Goal: Information Seeking & Learning: Compare options

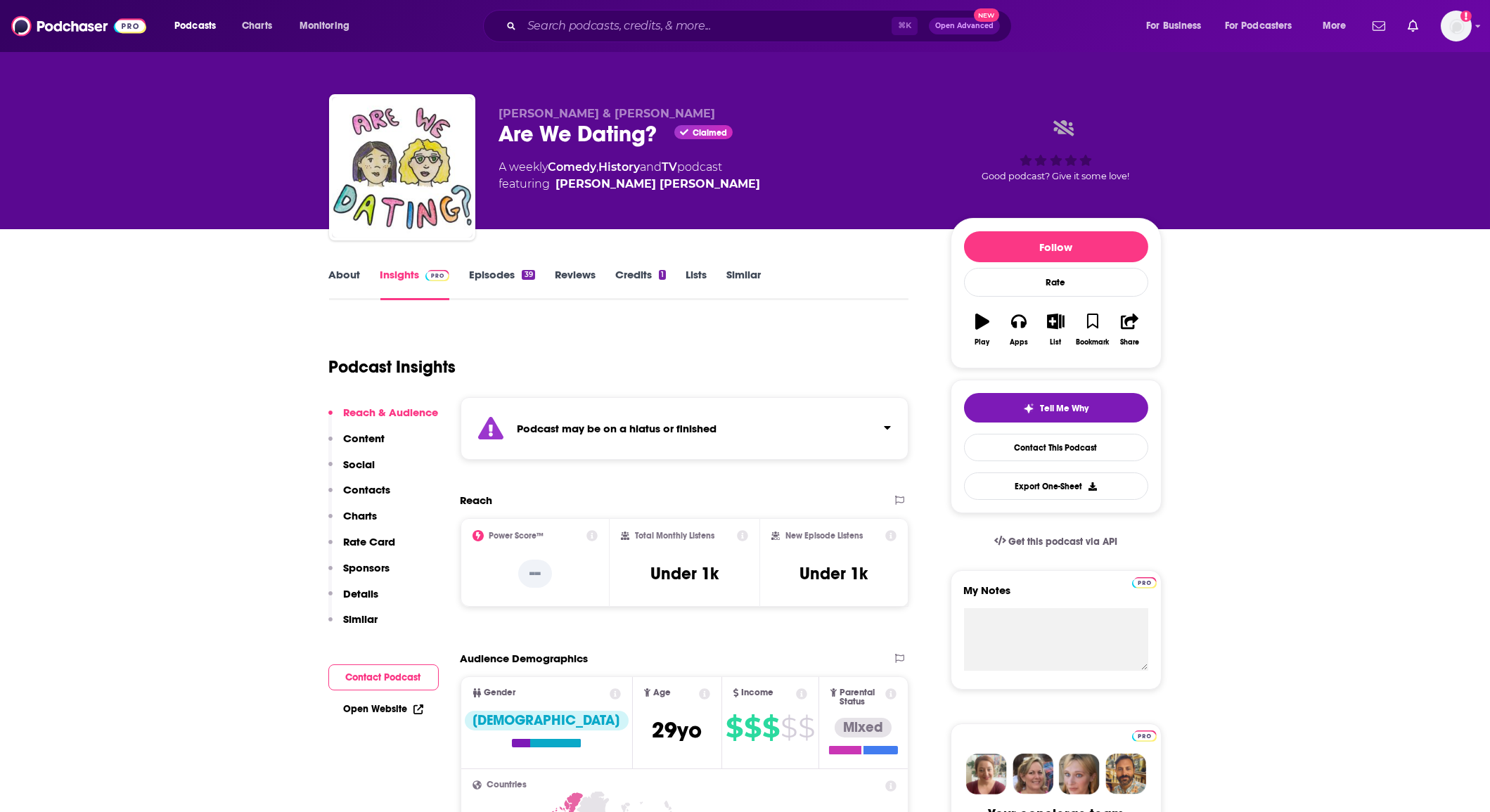
click at [782, 367] on div "Podcast Insights" at bounding box center [614, 358] width 569 height 72
click at [547, 27] on input "Search podcasts, credits, & more..." at bounding box center [707, 26] width 370 height 23
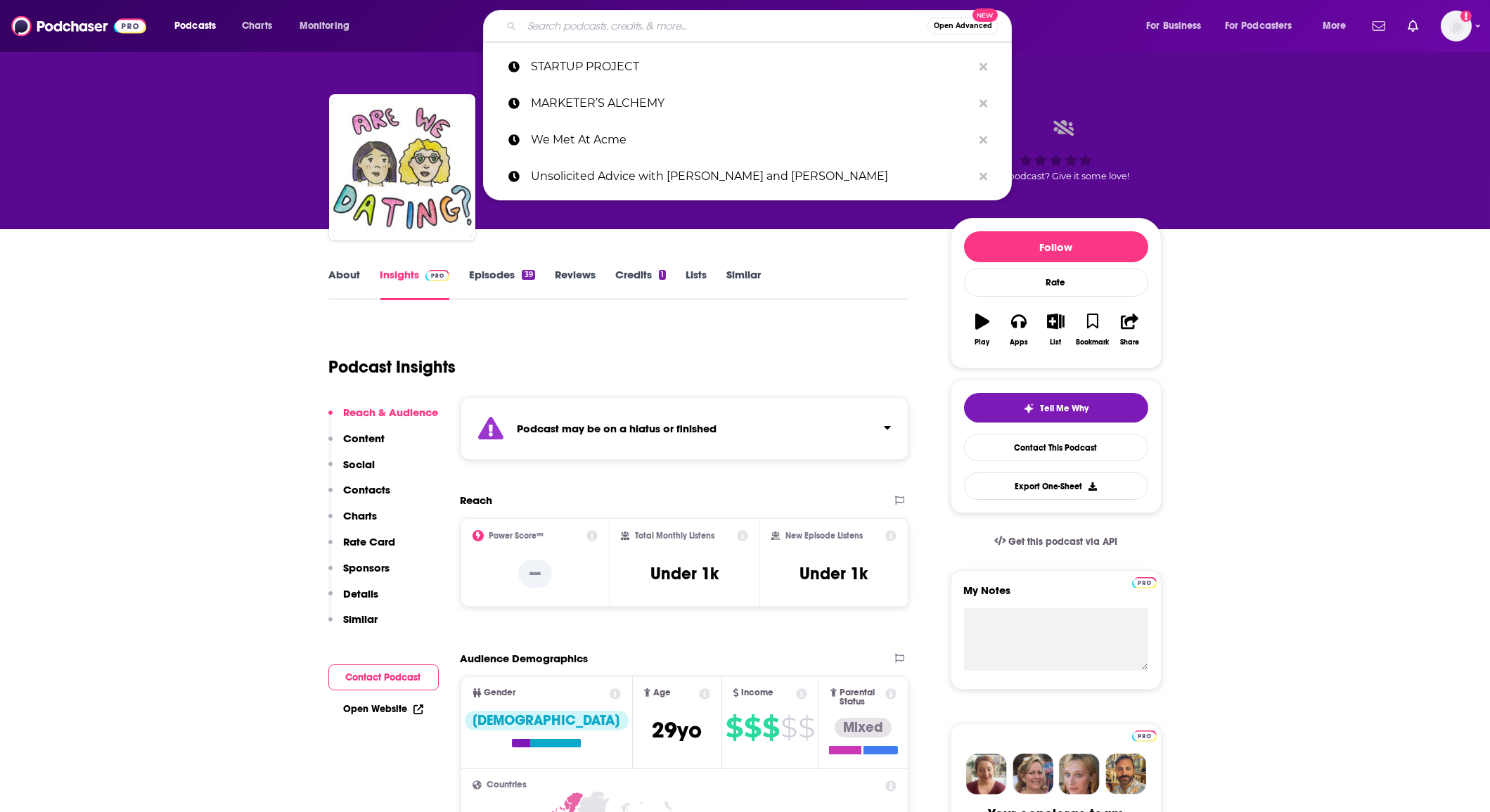
paste input "Crystal’s Nightcap"
type input "Crystal’s Nightcap"
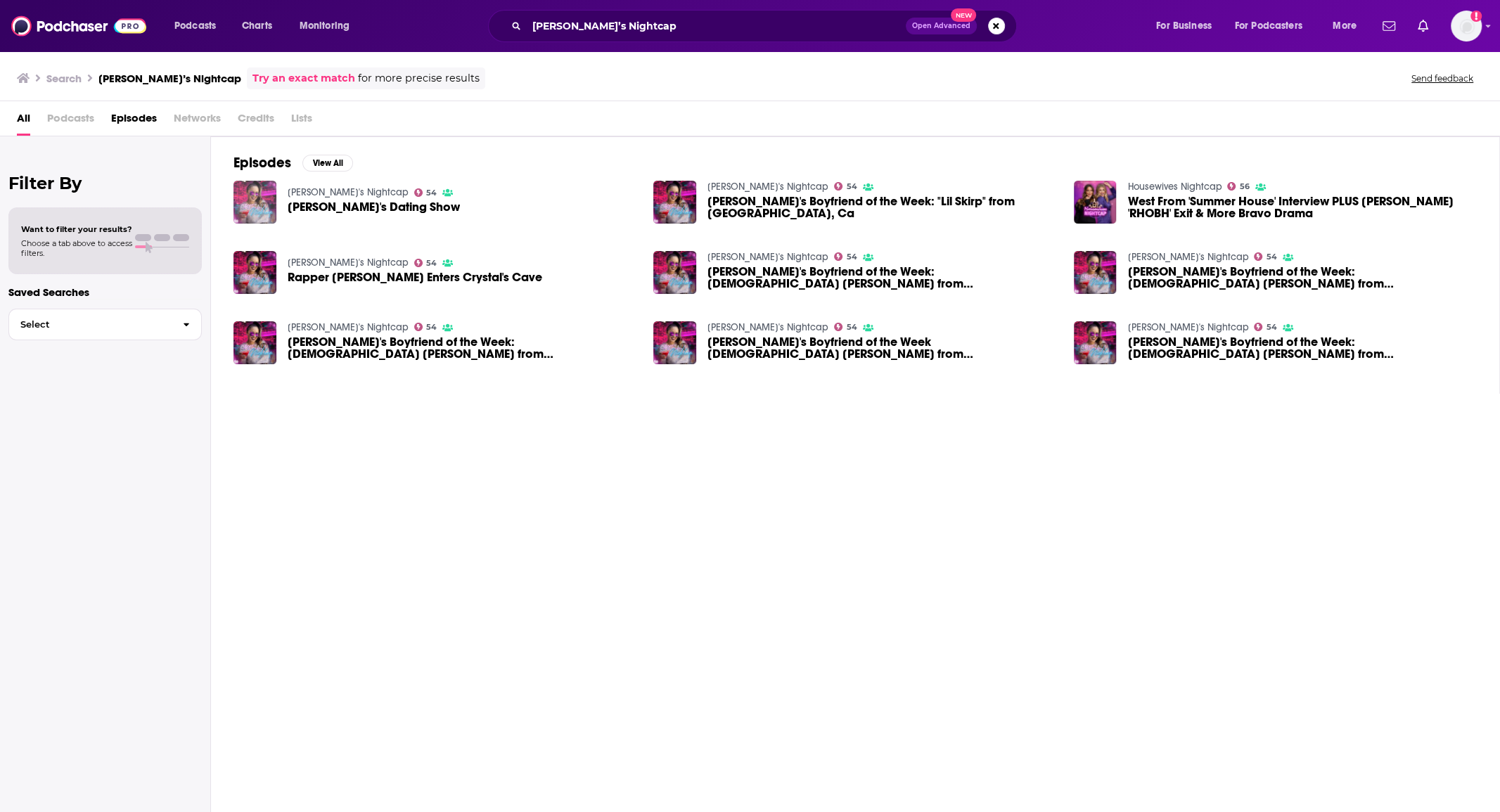
click at [259, 208] on img "Crystal's Dating Show" at bounding box center [255, 202] width 43 height 43
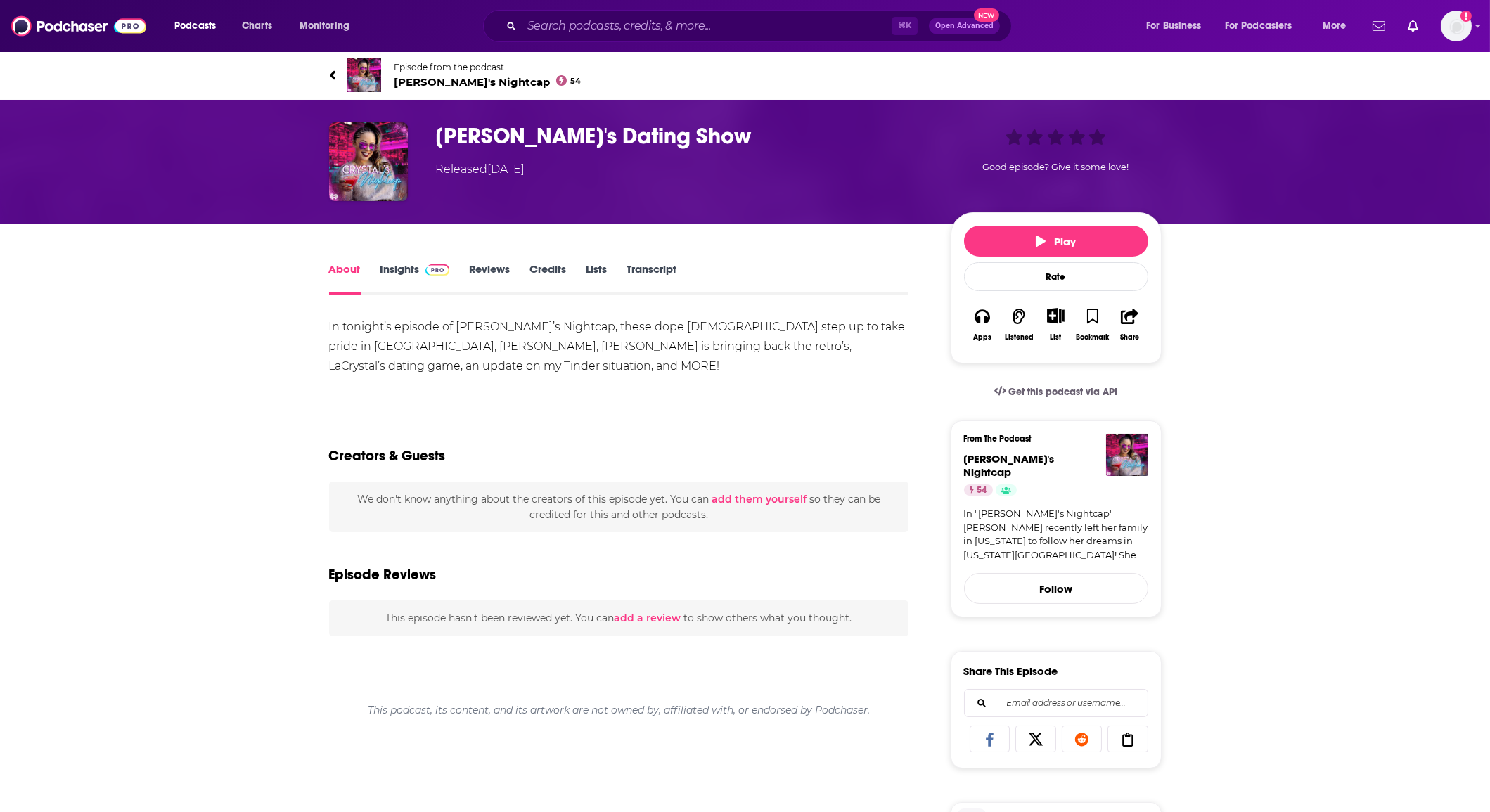
click at [334, 270] on link "About" at bounding box center [345, 279] width 32 height 33
click at [404, 272] on link "Insights" at bounding box center [415, 279] width 69 height 33
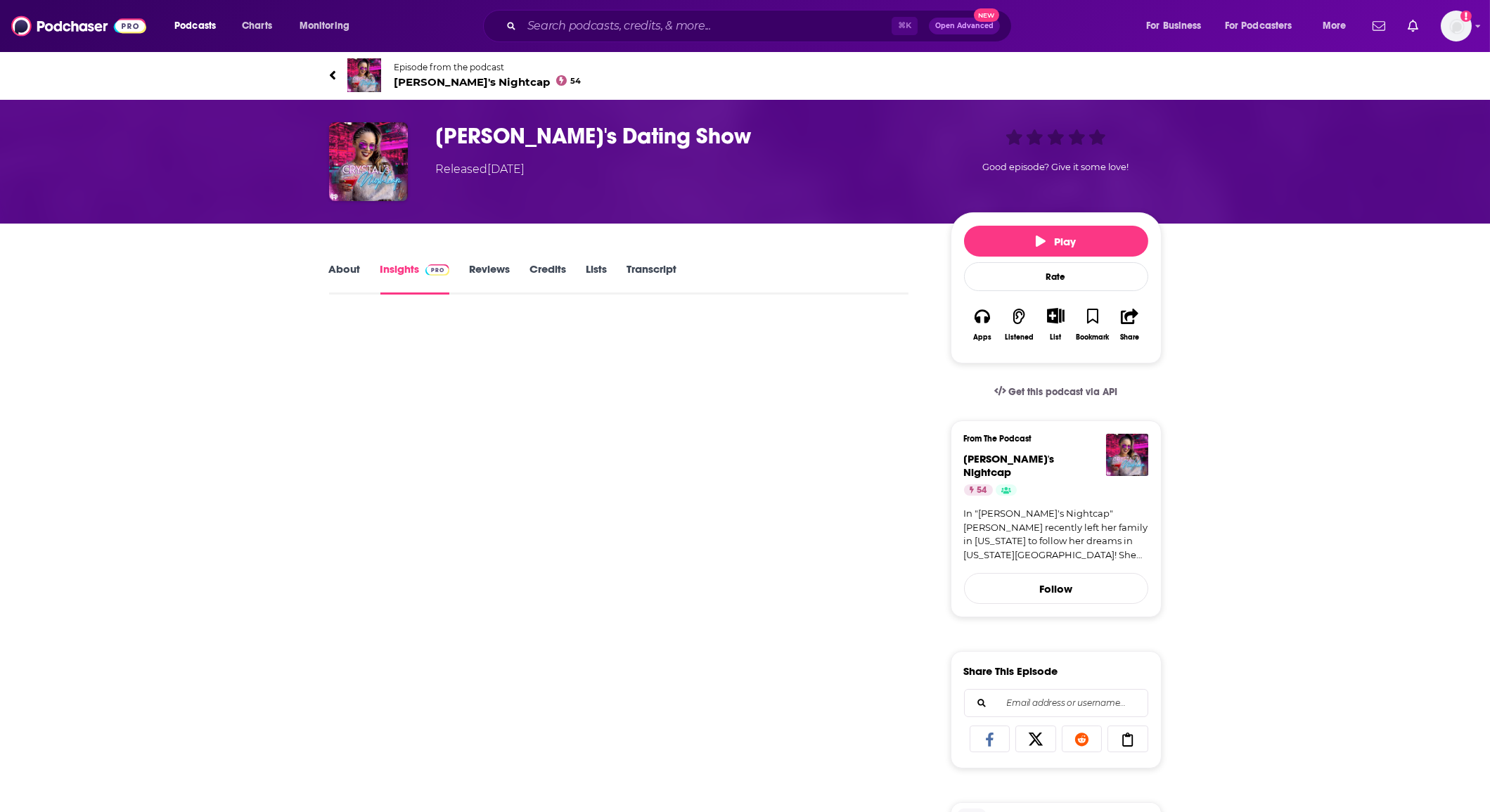
click at [333, 275] on link "About" at bounding box center [345, 279] width 32 height 33
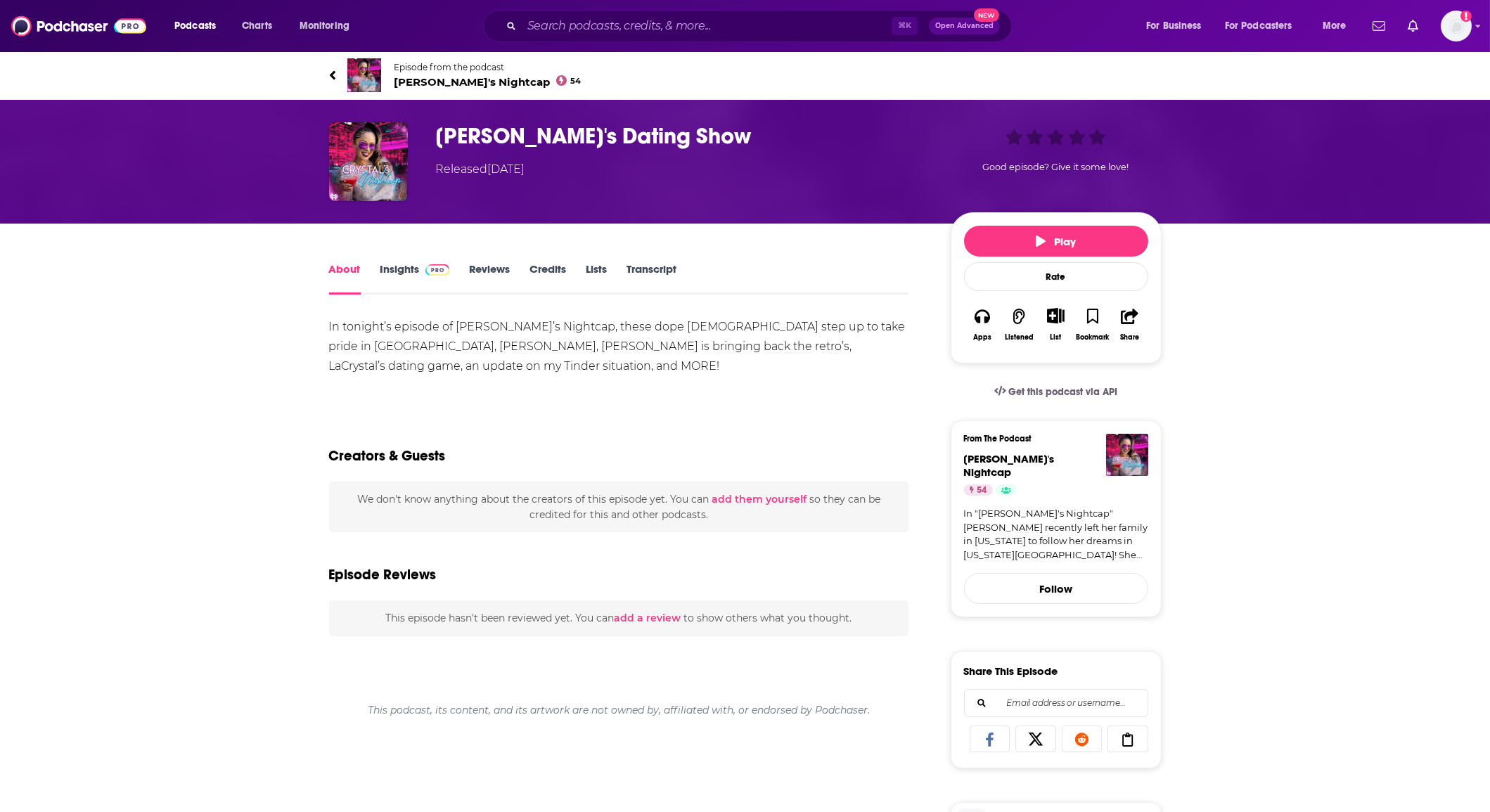
click at [502, 171] on div "Released Wednesday, 17th April 2019" at bounding box center [480, 170] width 89 height 17
click at [373, 154] on img "Crystal's Dating Show" at bounding box center [369, 162] width 79 height 79
click at [373, 153] on img "Crystal's Dating Show" at bounding box center [369, 162] width 79 height 79
click at [498, 142] on h1 "Crystal's Dating Show" at bounding box center [682, 136] width 492 height 27
click at [348, 72] on img at bounding box center [365, 75] width 33 height 33
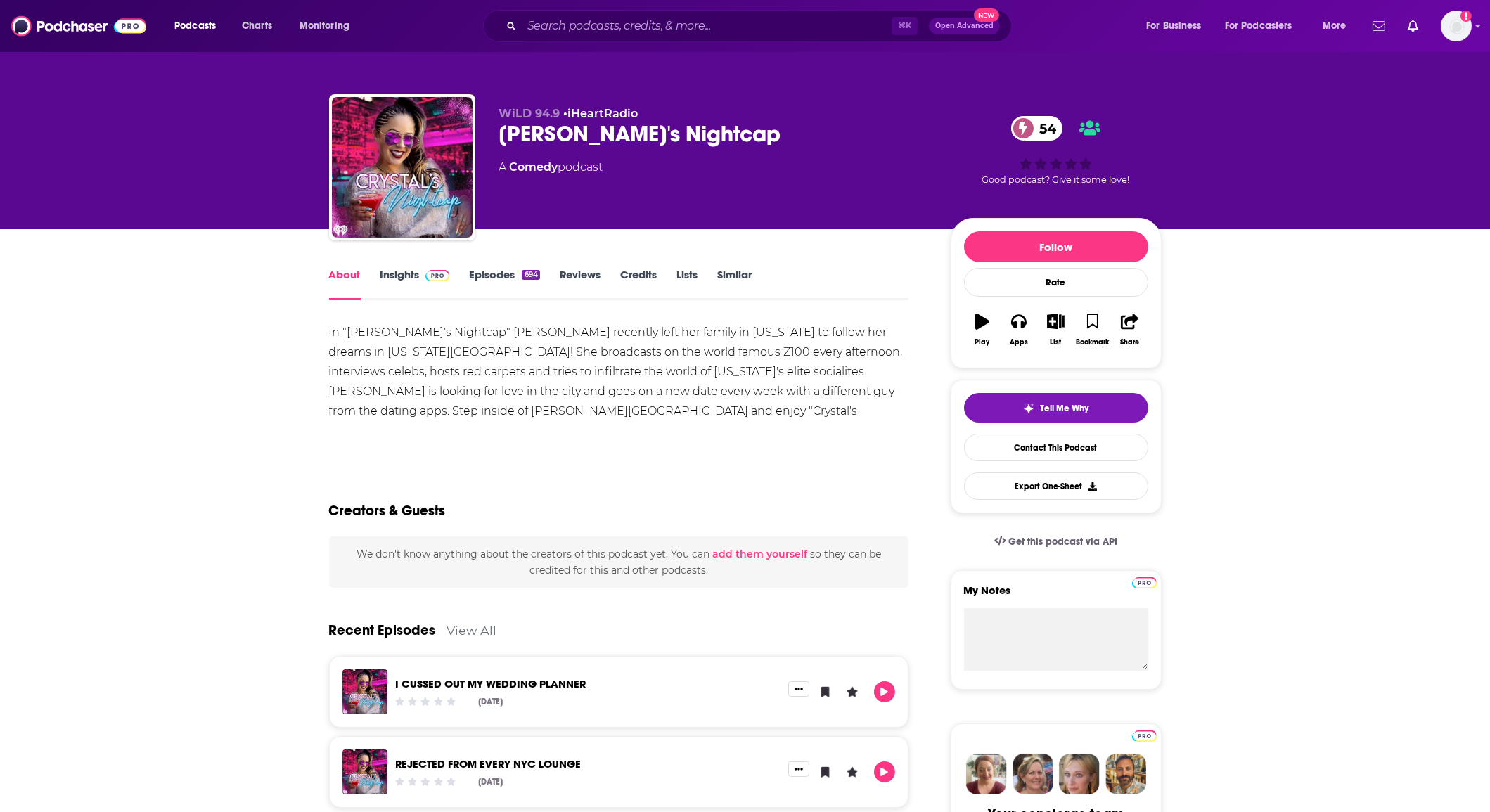
click at [403, 274] on link "Insights" at bounding box center [415, 284] width 69 height 33
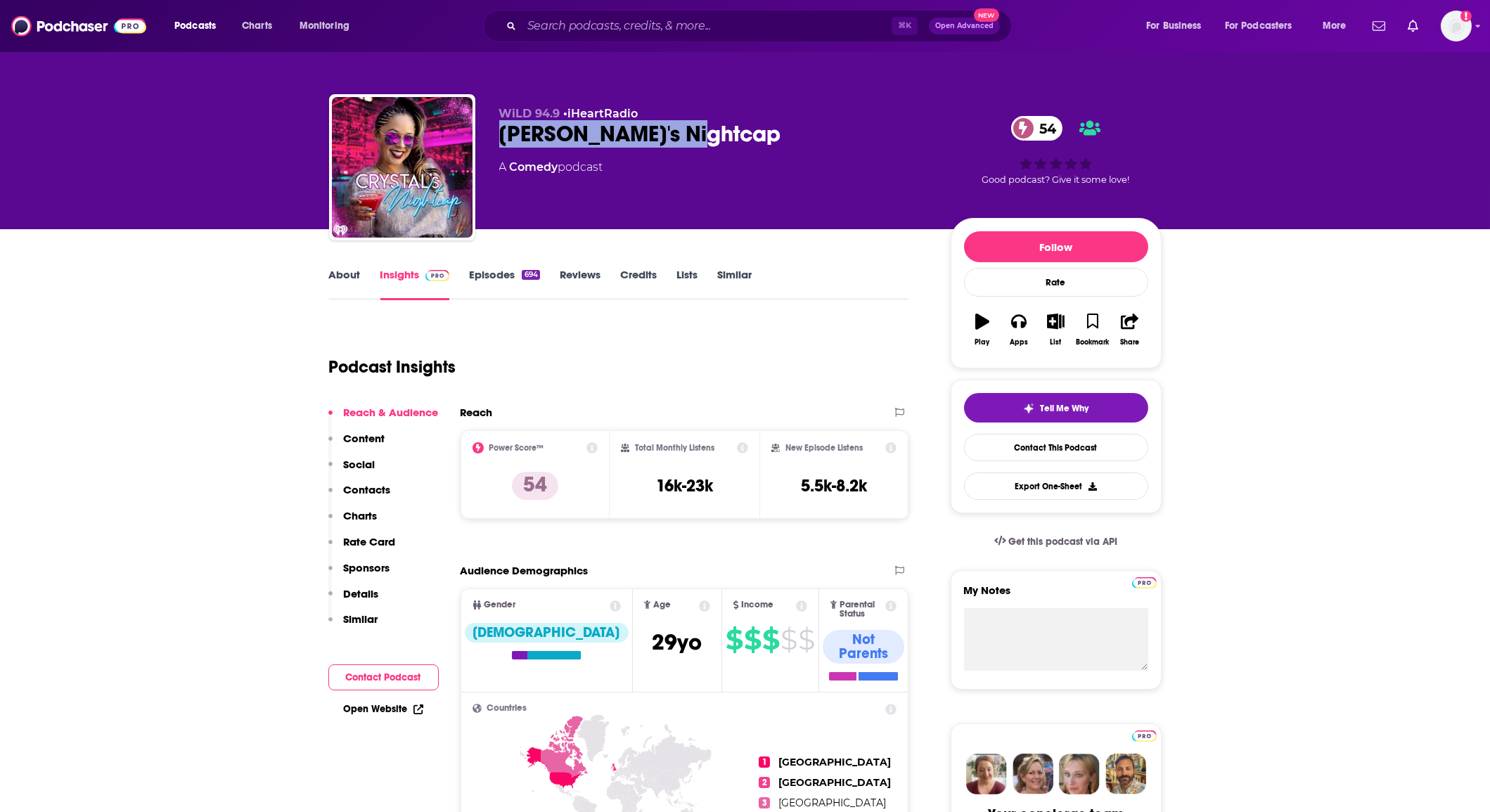
drag, startPoint x: 536, startPoint y: 139, endPoint x: 756, endPoint y: 137, distance: 220.0
click at [756, 137] on div "WiLD 94.9 • iHeartRadio Crystal's Nightcap 54 A Comedy podcast 54 Good podcast?…" at bounding box center [746, 170] width 833 height 152
copy h2 "Crystal's Nightcap"
click at [578, 28] on input "Search podcasts, credits, & more..." at bounding box center [707, 26] width 370 height 23
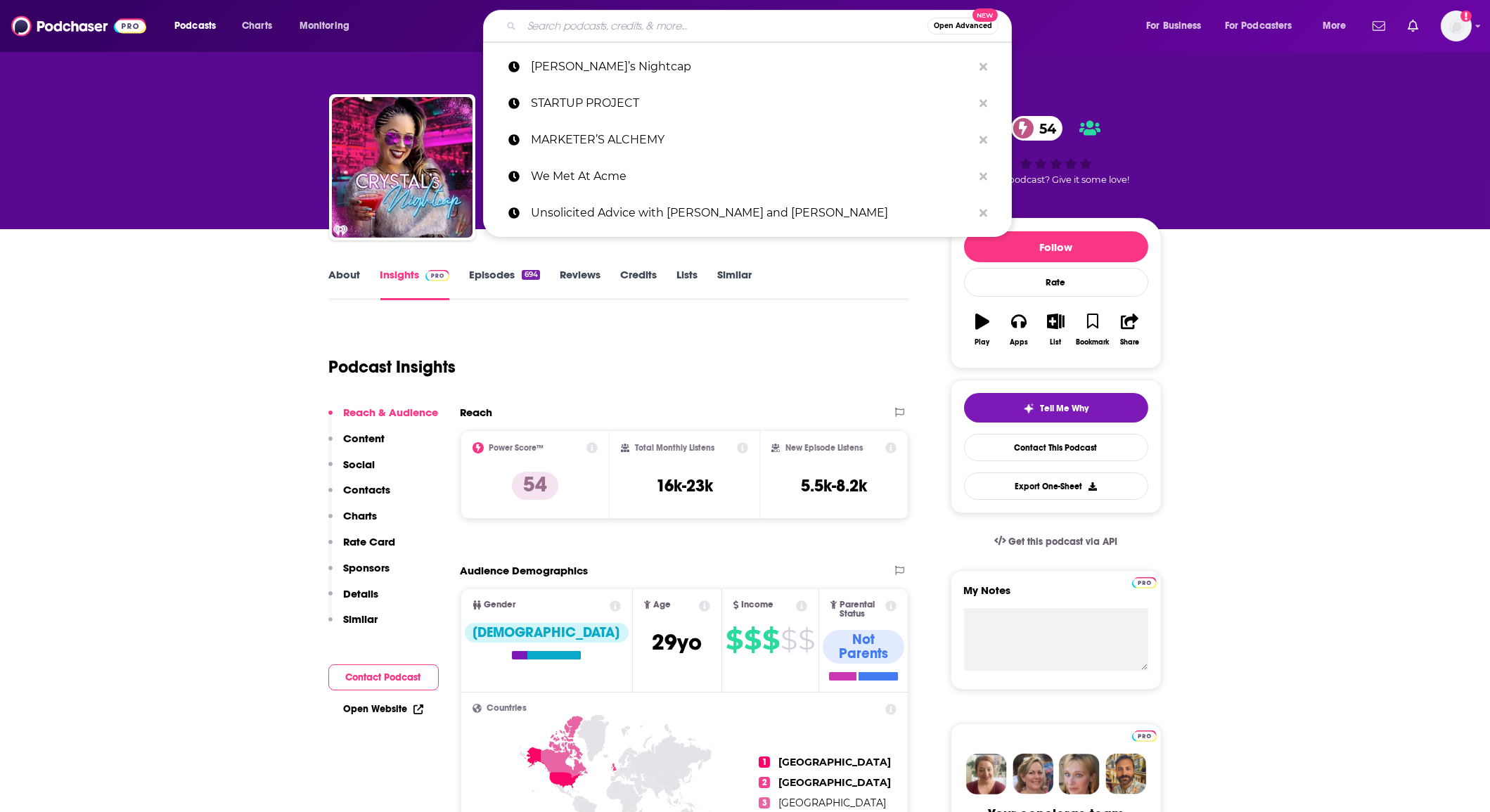
paste input "Culture Gabfest"
type input "Culture Gabfest"
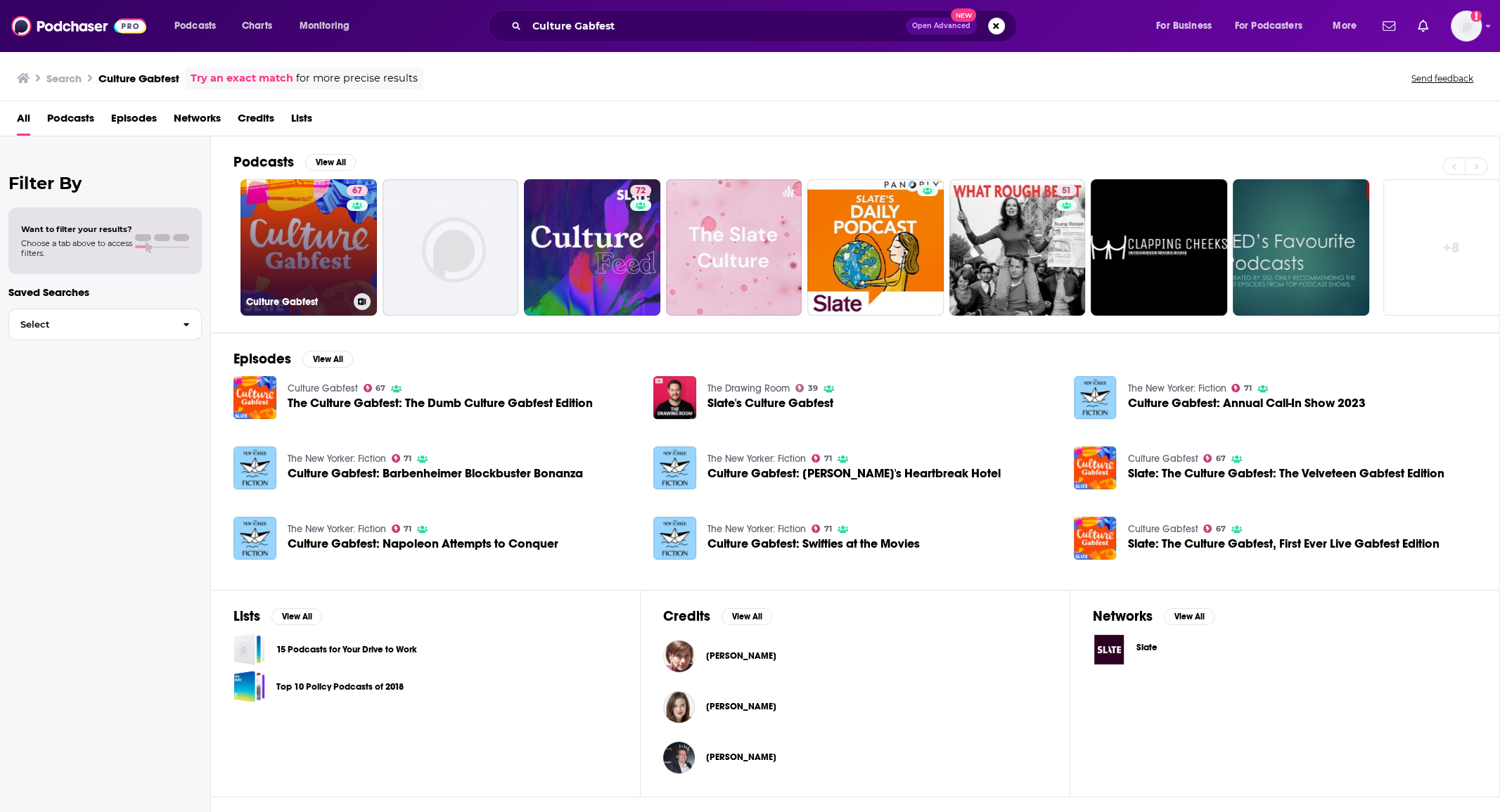
click at [307, 256] on link "67 Culture Gabfest" at bounding box center [308, 247] width 136 height 136
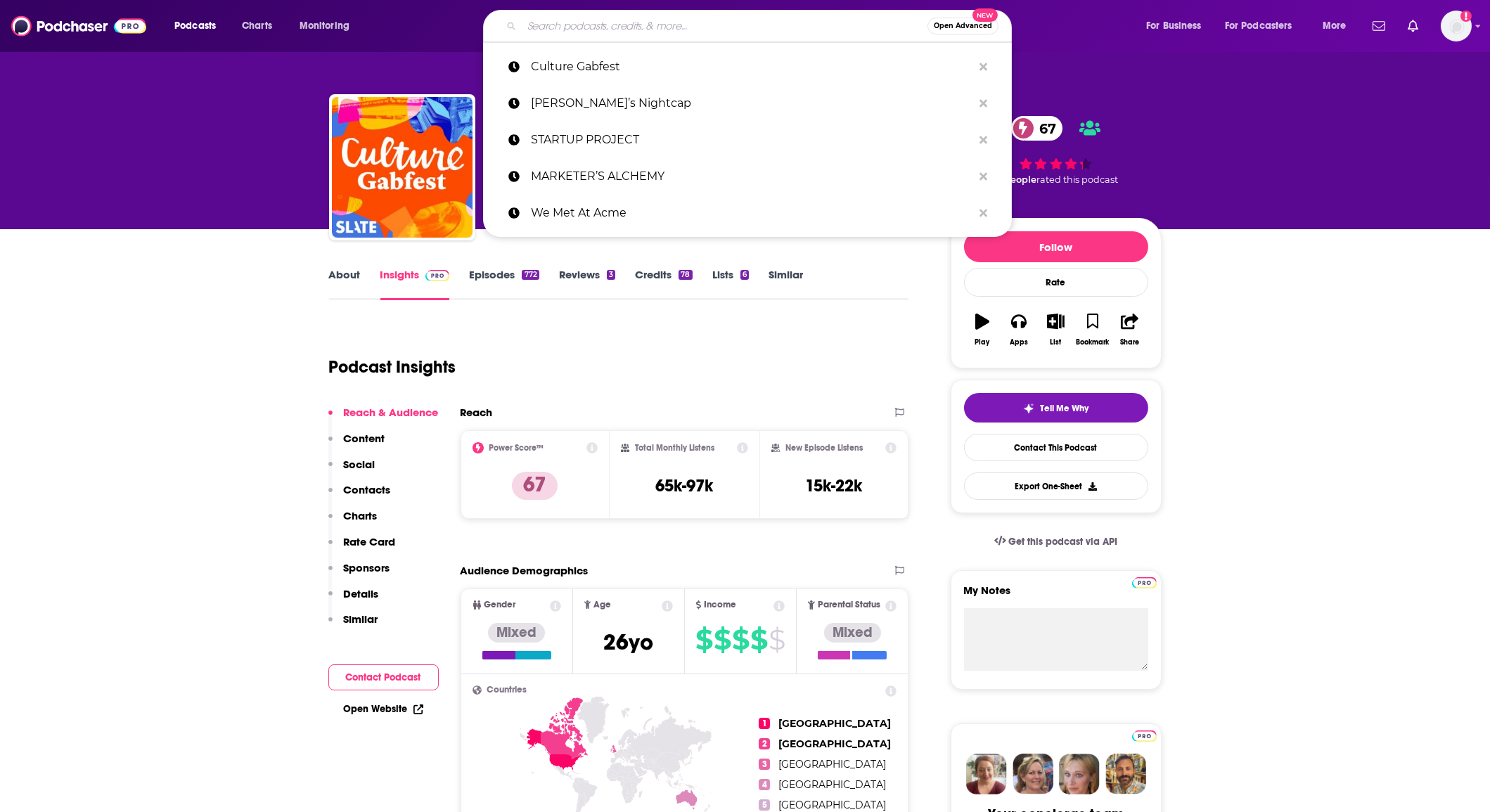
click at [545, 18] on input "Search podcasts, credits, & more..." at bounding box center [724, 26] width 406 height 23
paste input "Dating in NYC: The Podcast"
type input "Dating in NYC: The Podcast"
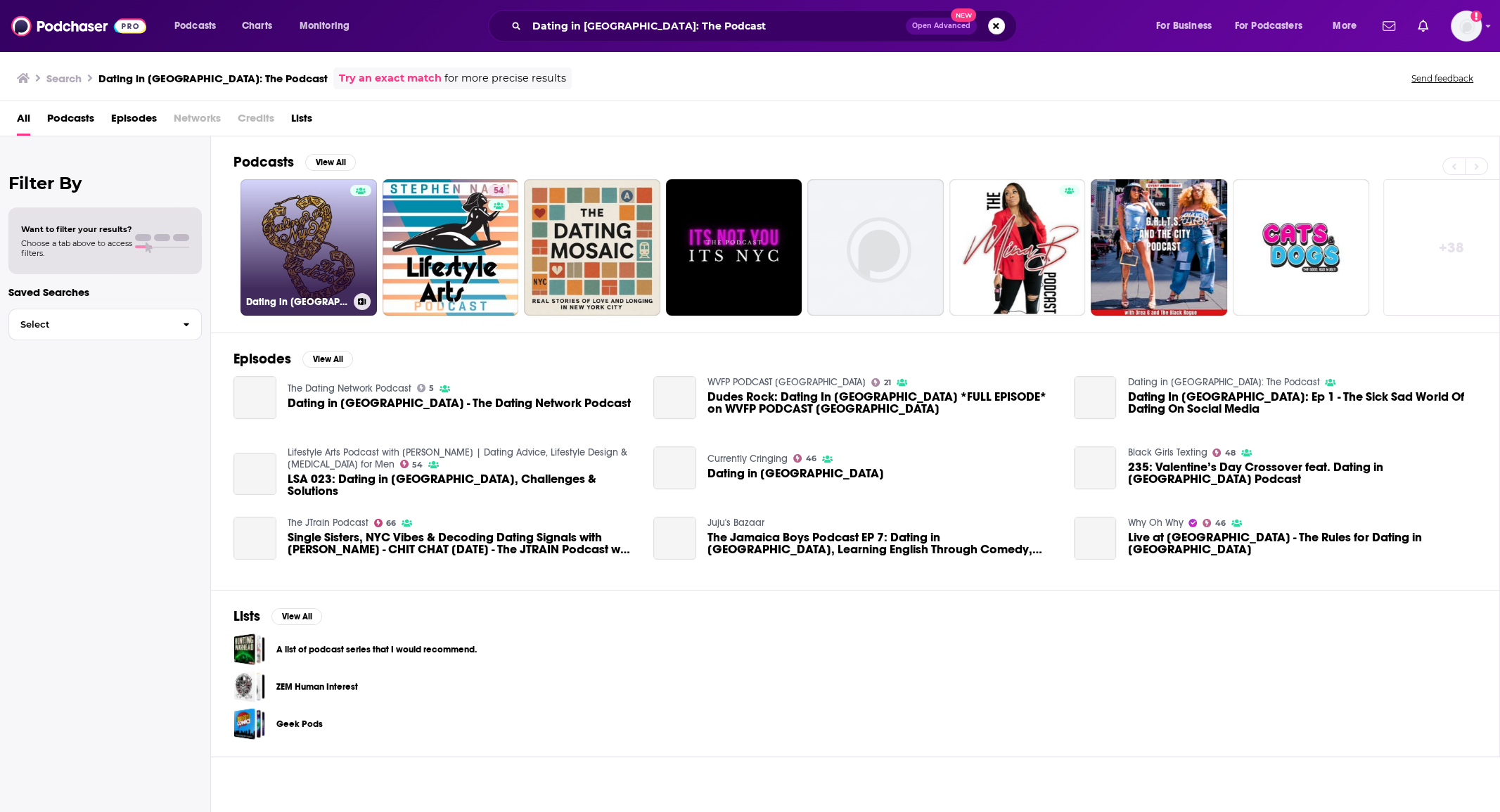
click at [370, 255] on div at bounding box center [361, 239] width 21 height 108
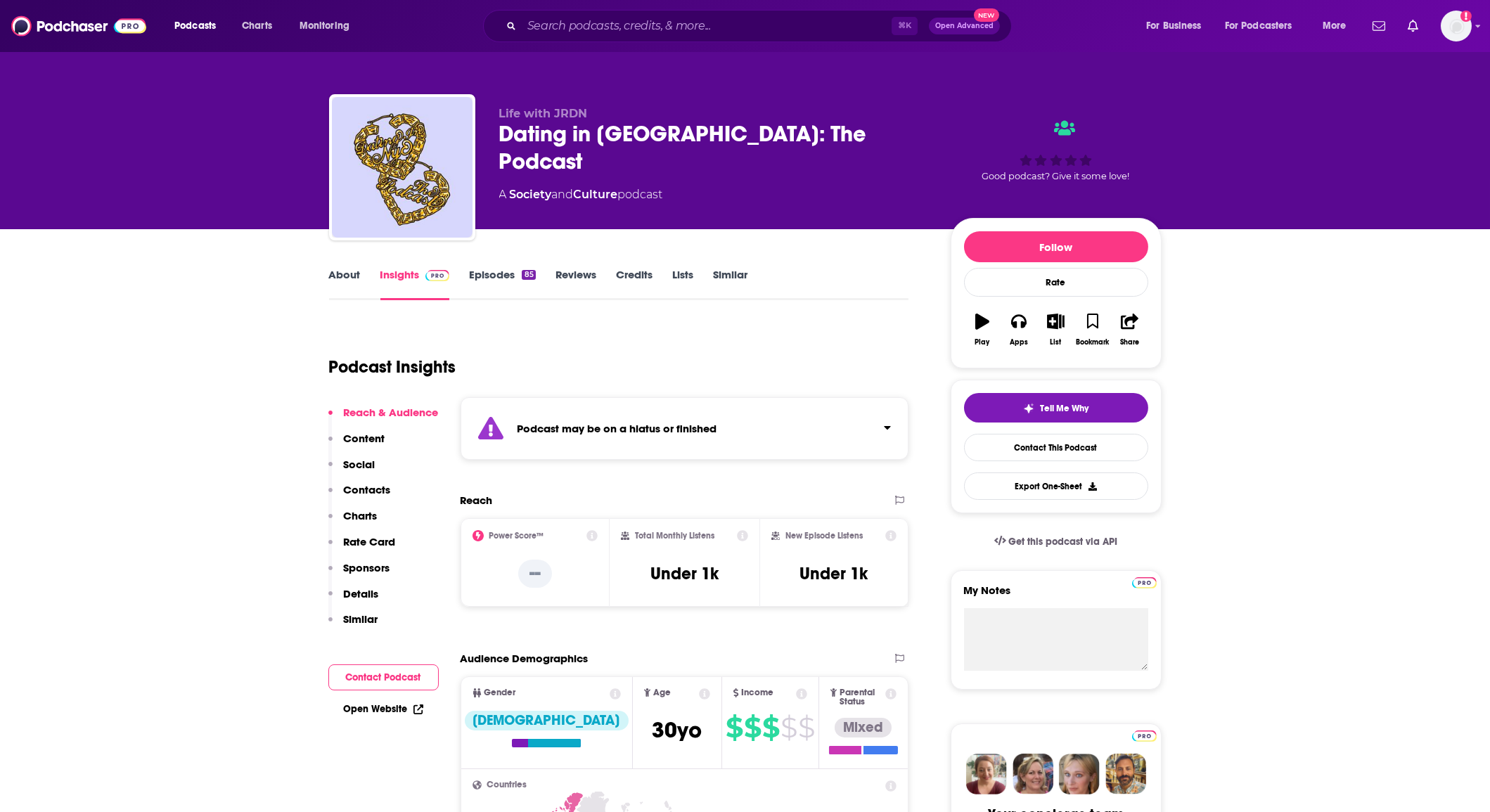
click at [339, 279] on link "About" at bounding box center [345, 284] width 32 height 33
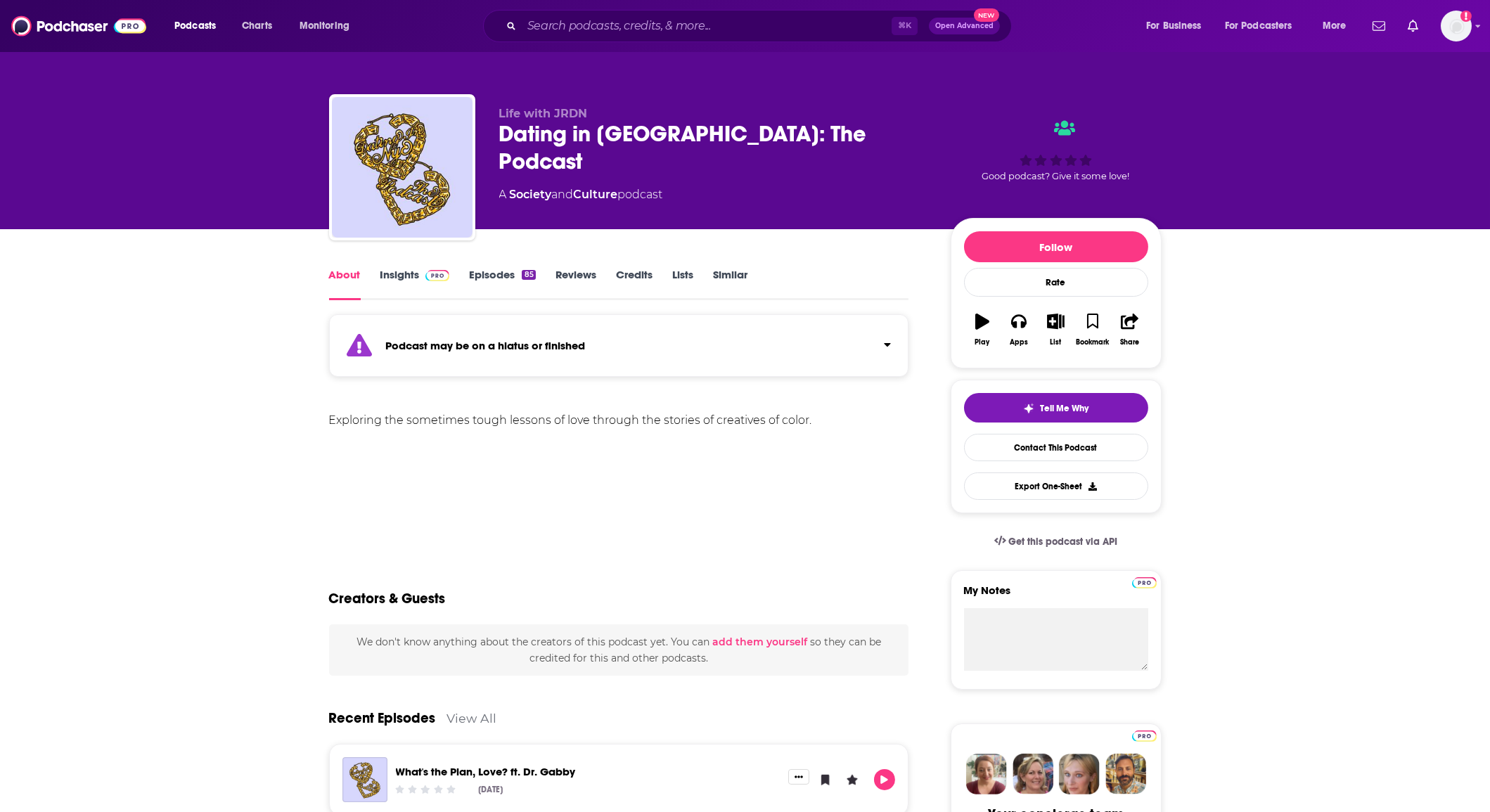
click at [404, 280] on link "Insights" at bounding box center [415, 284] width 69 height 33
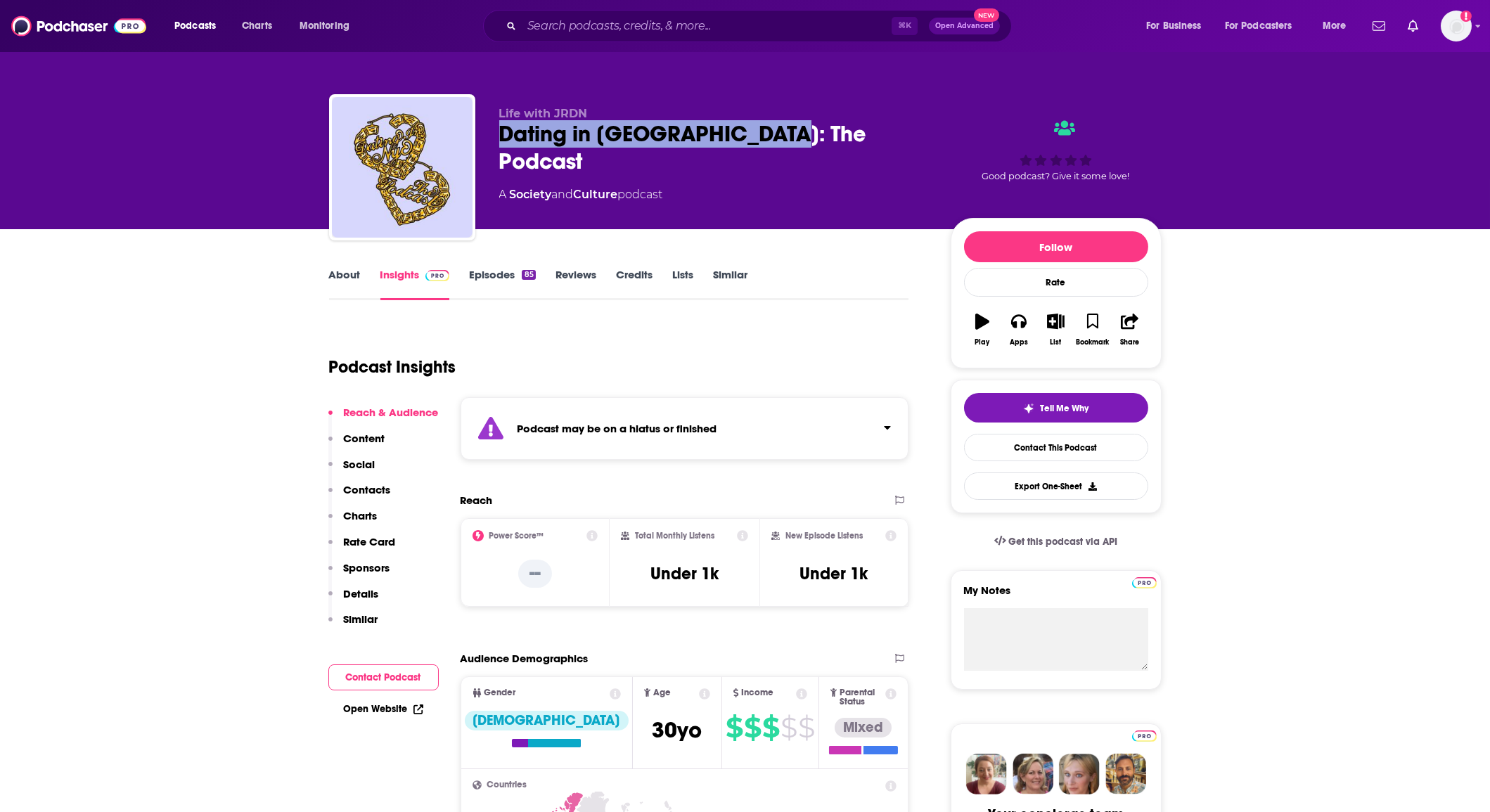
drag, startPoint x: 515, startPoint y: 127, endPoint x: 632, endPoint y: 11, distance: 164.8
click at [855, 135] on div "Dating in NYC: The Podcast" at bounding box center [714, 148] width 429 height 55
copy h2 "Dating in NYC: The Podcast"
drag, startPoint x: 500, startPoint y: 109, endPoint x: 863, endPoint y: 135, distance: 363.9
click at [863, 135] on div "Life with JRDN Dating in NYC: The Podcast A Society and Culture podcast" at bounding box center [714, 163] width 429 height 113
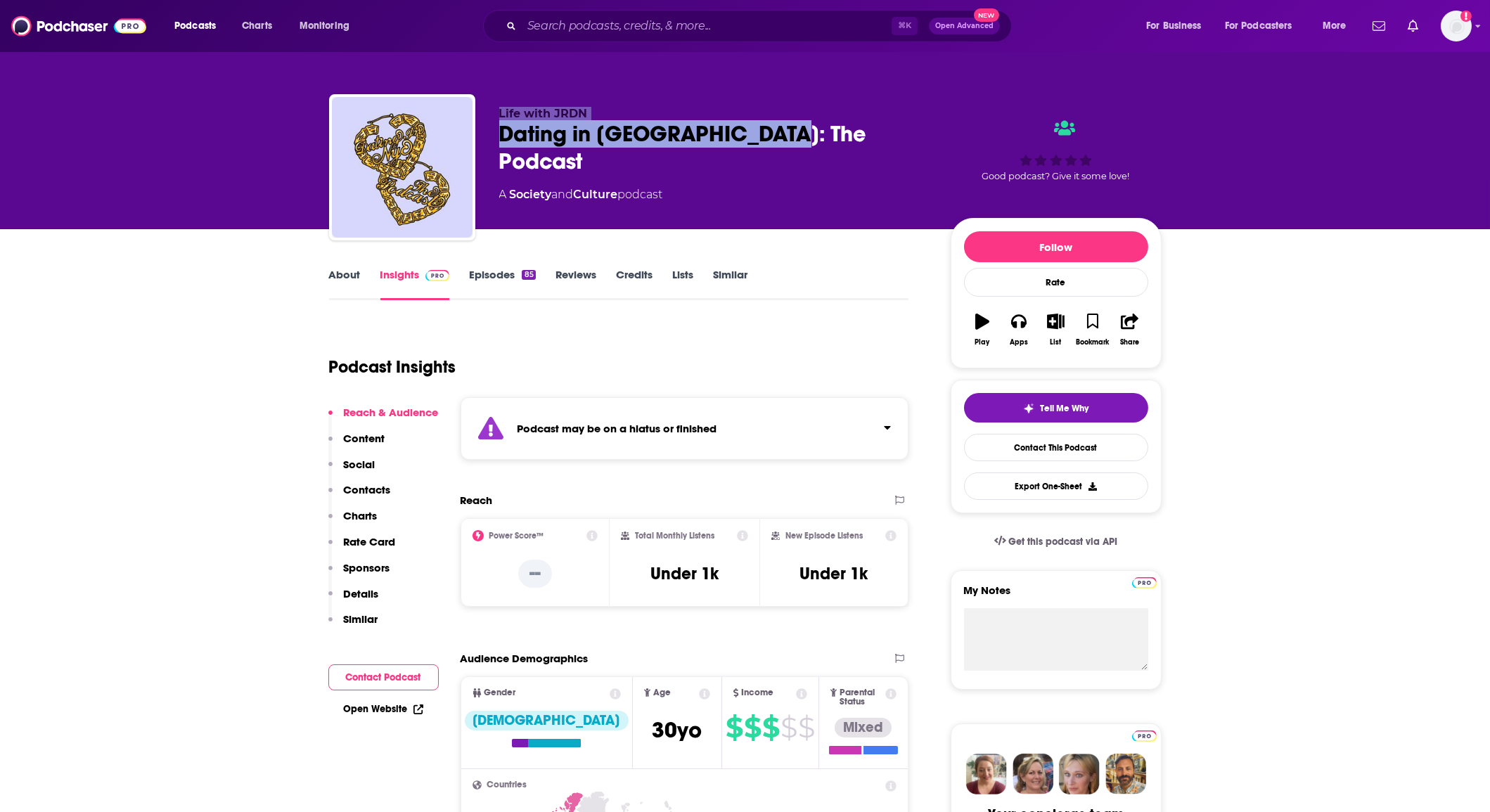
copy div "Life with JRDN Dating in NYC: The Podcast"
click at [559, 27] on input "Search podcasts, credits, & more..." at bounding box center [707, 26] width 370 height 23
paste input "Deeper Dating Podcast"
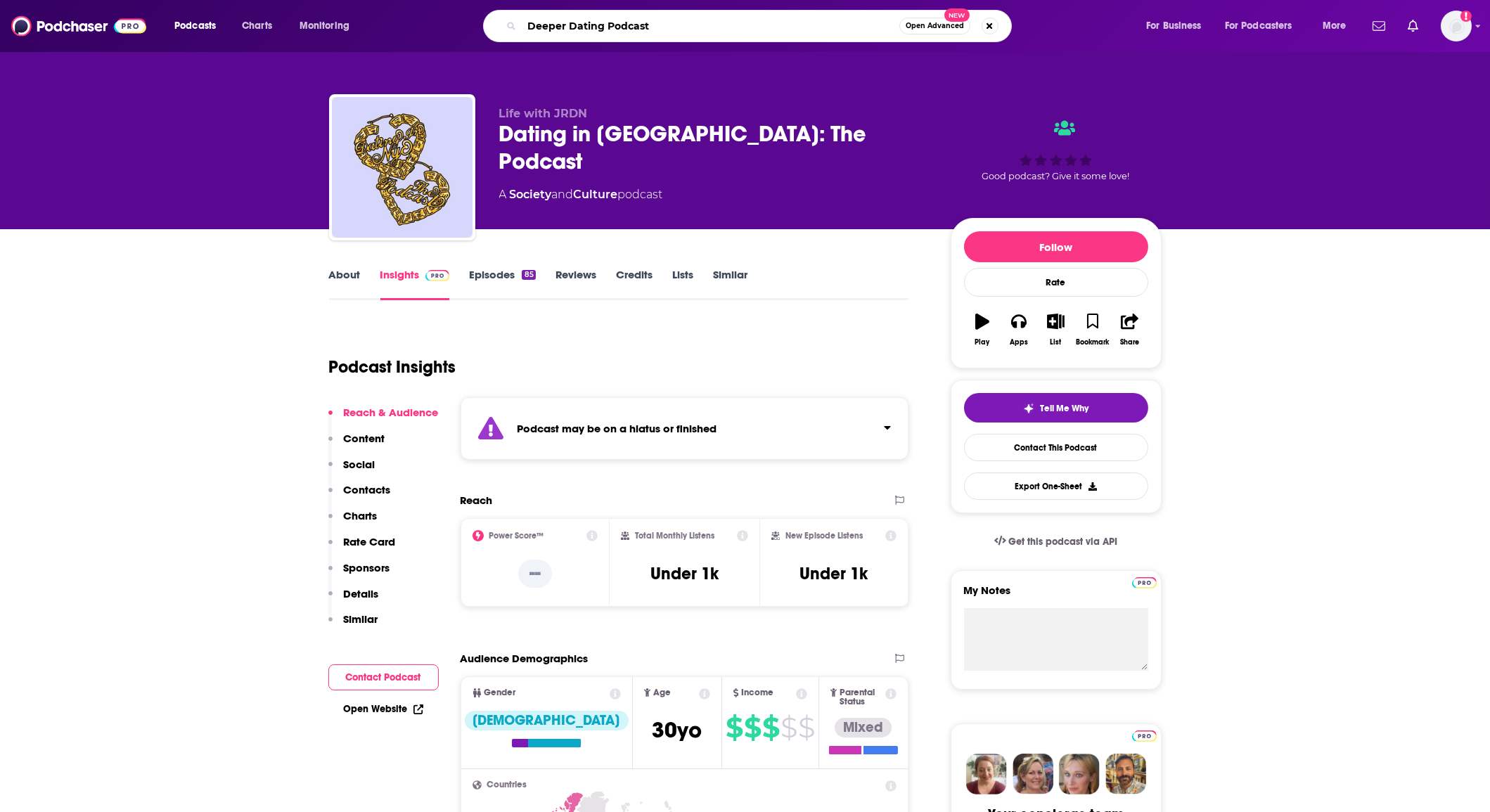
type input "Deeper Dating Podcast"
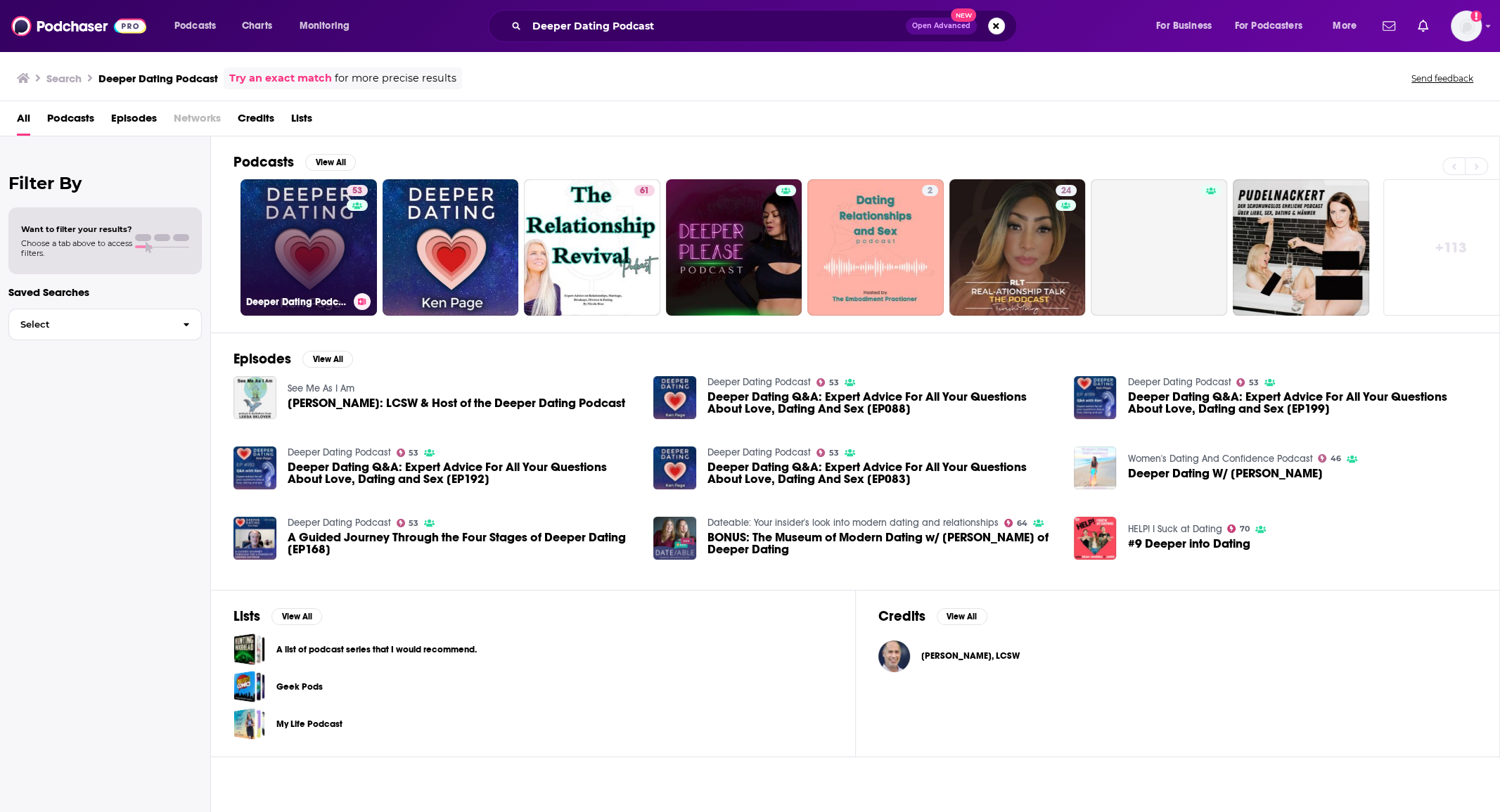
click at [285, 214] on link "53 Deeper Dating Podcast" at bounding box center [308, 247] width 136 height 136
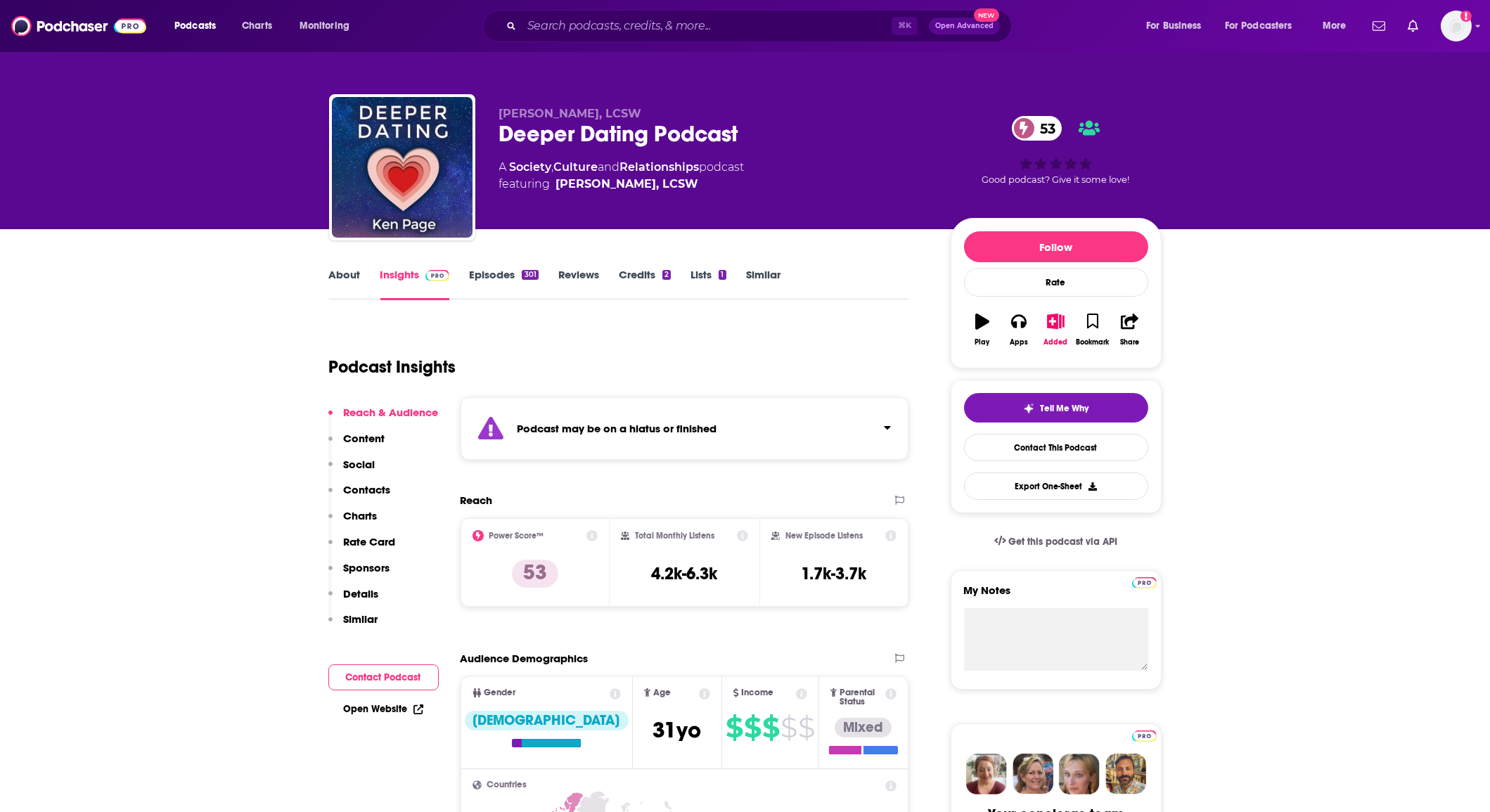
drag, startPoint x: 508, startPoint y: 328, endPoint x: 531, endPoint y: 284, distance: 49.6
click at [523, 272] on div "301" at bounding box center [530, 275] width 16 height 10
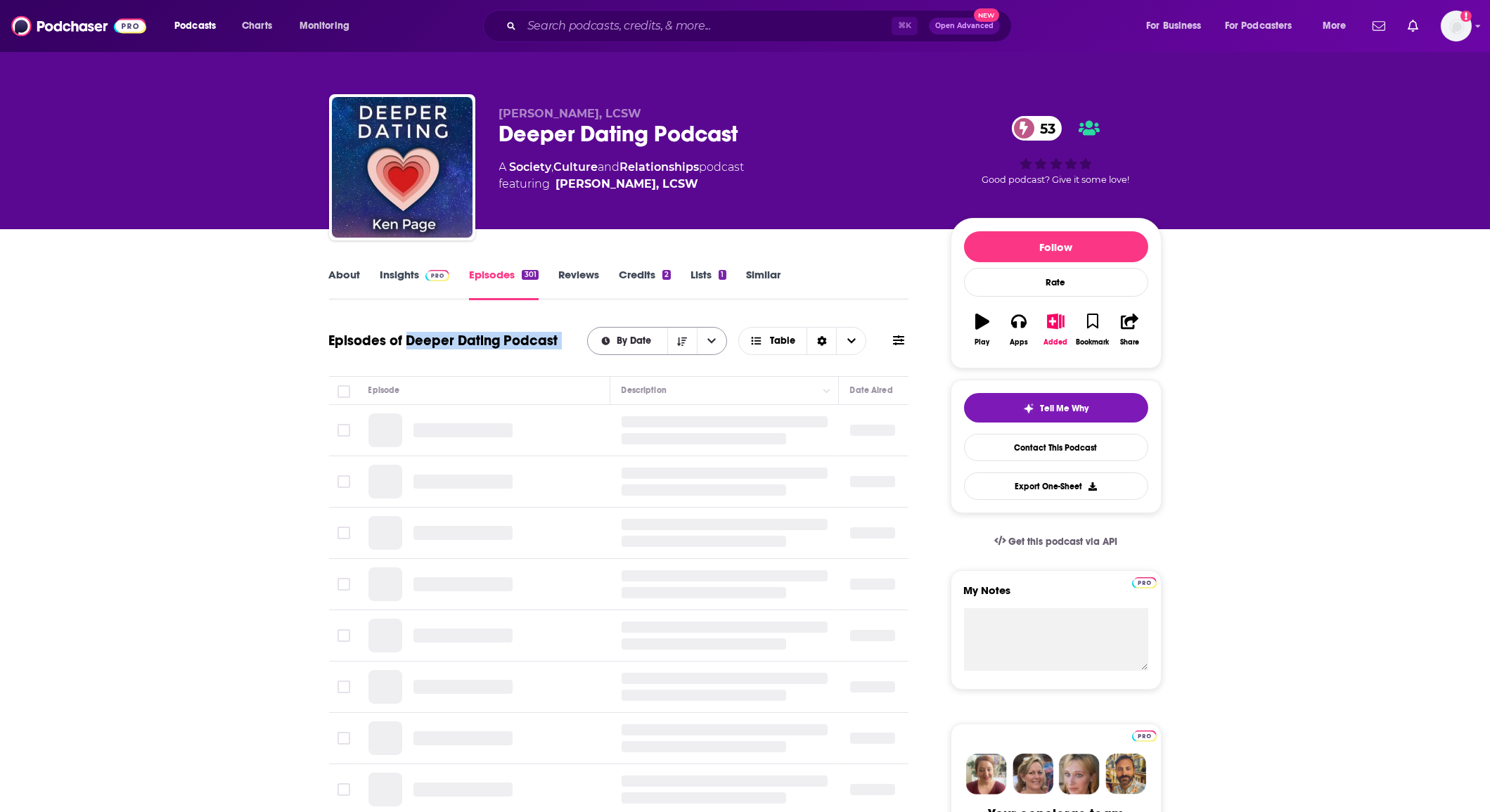
drag, startPoint x: 527, startPoint y: 344, endPoint x: 613, endPoint y: 348, distance: 86.1
click at [613, 347] on div "Episodes of Deeper Dating Podcast By Date Table" at bounding box center [619, 341] width 580 height 37
copy div "Deeper Dating Podcast"
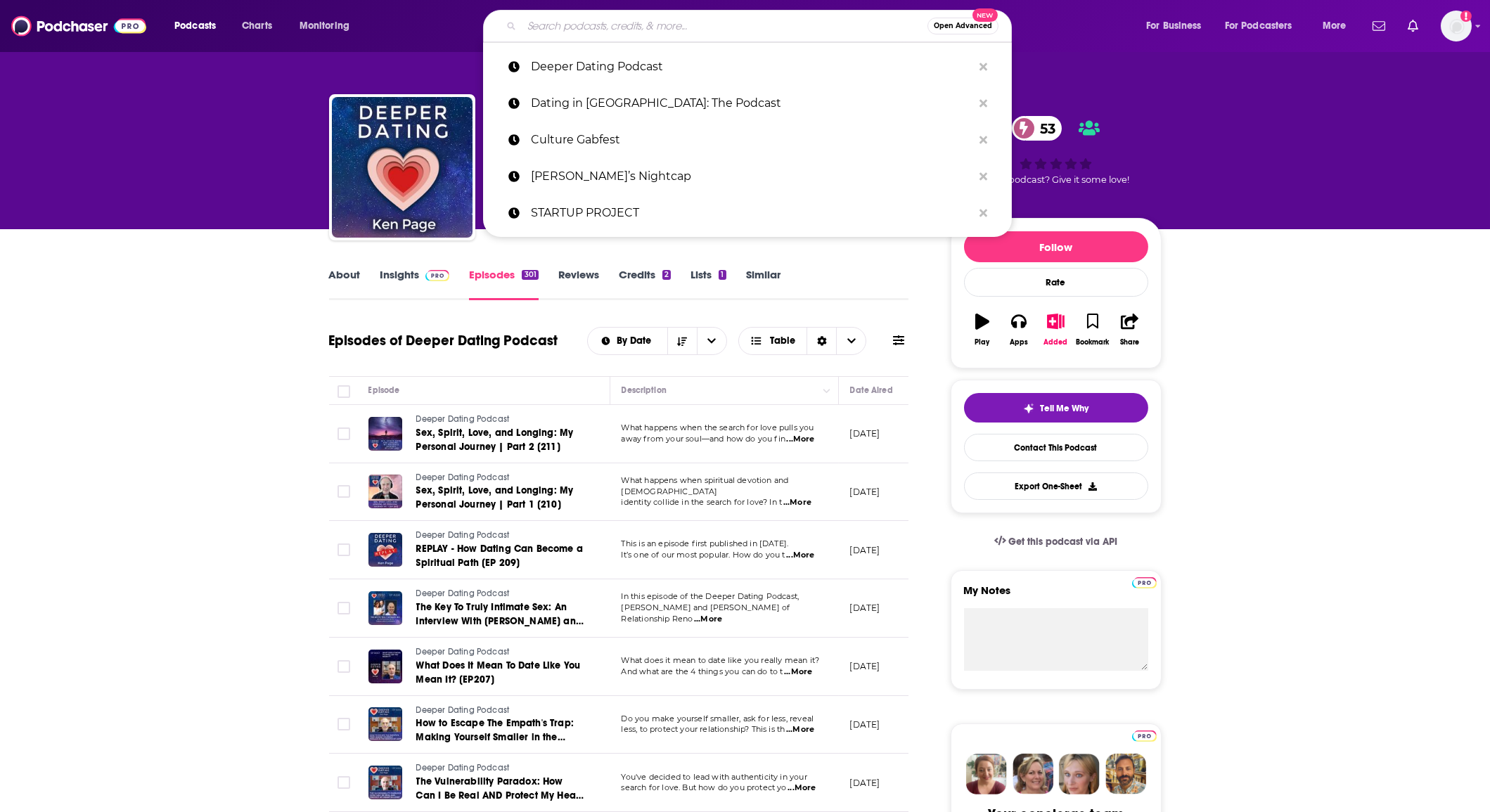
click at [545, 21] on input "Search podcasts, credits, & more..." at bounding box center [724, 26] width 406 height 23
paste input "Drinks First"
type input "Drinks First"
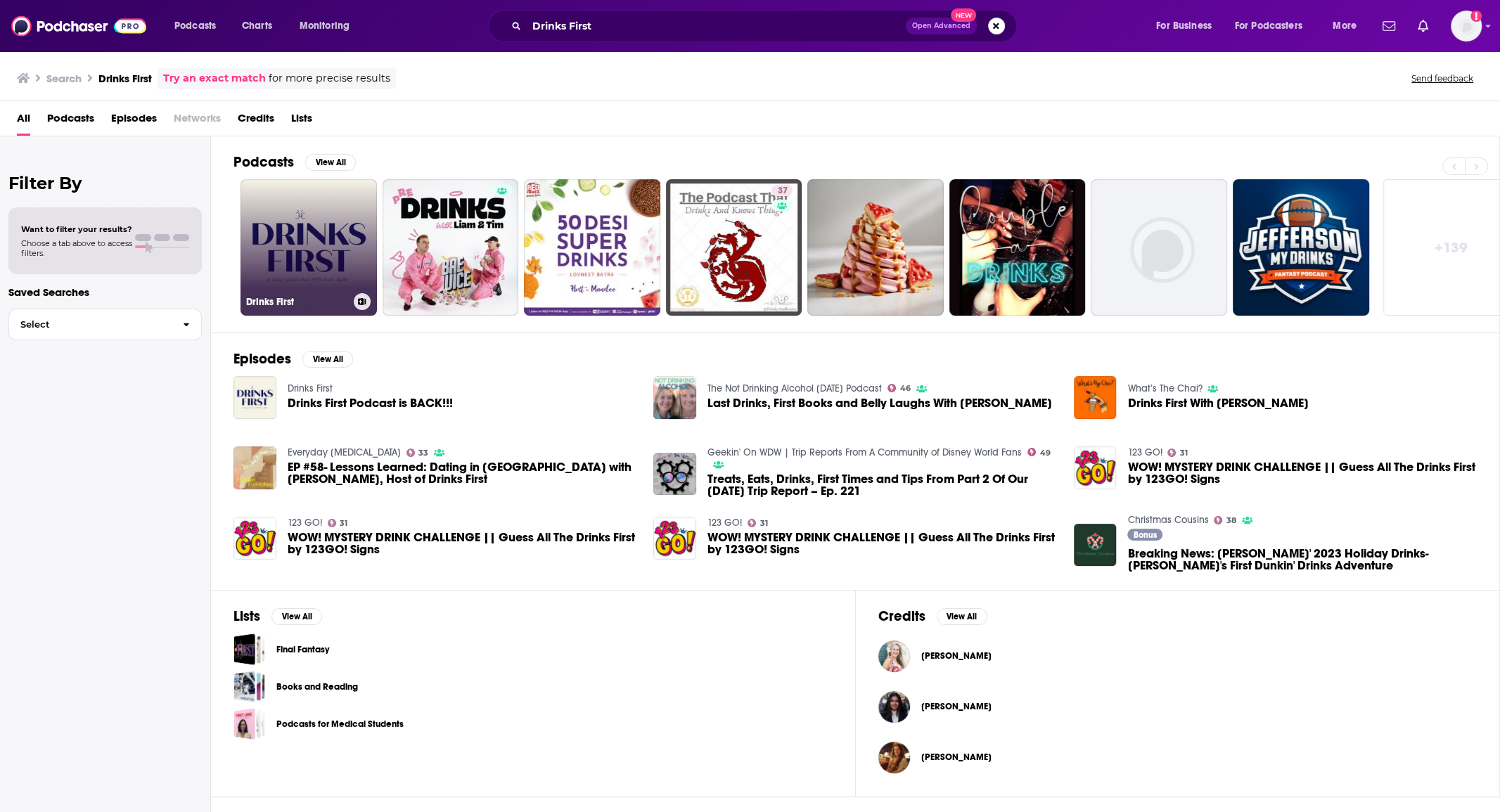
click at [306, 260] on link "Drinks First" at bounding box center [308, 247] width 136 height 136
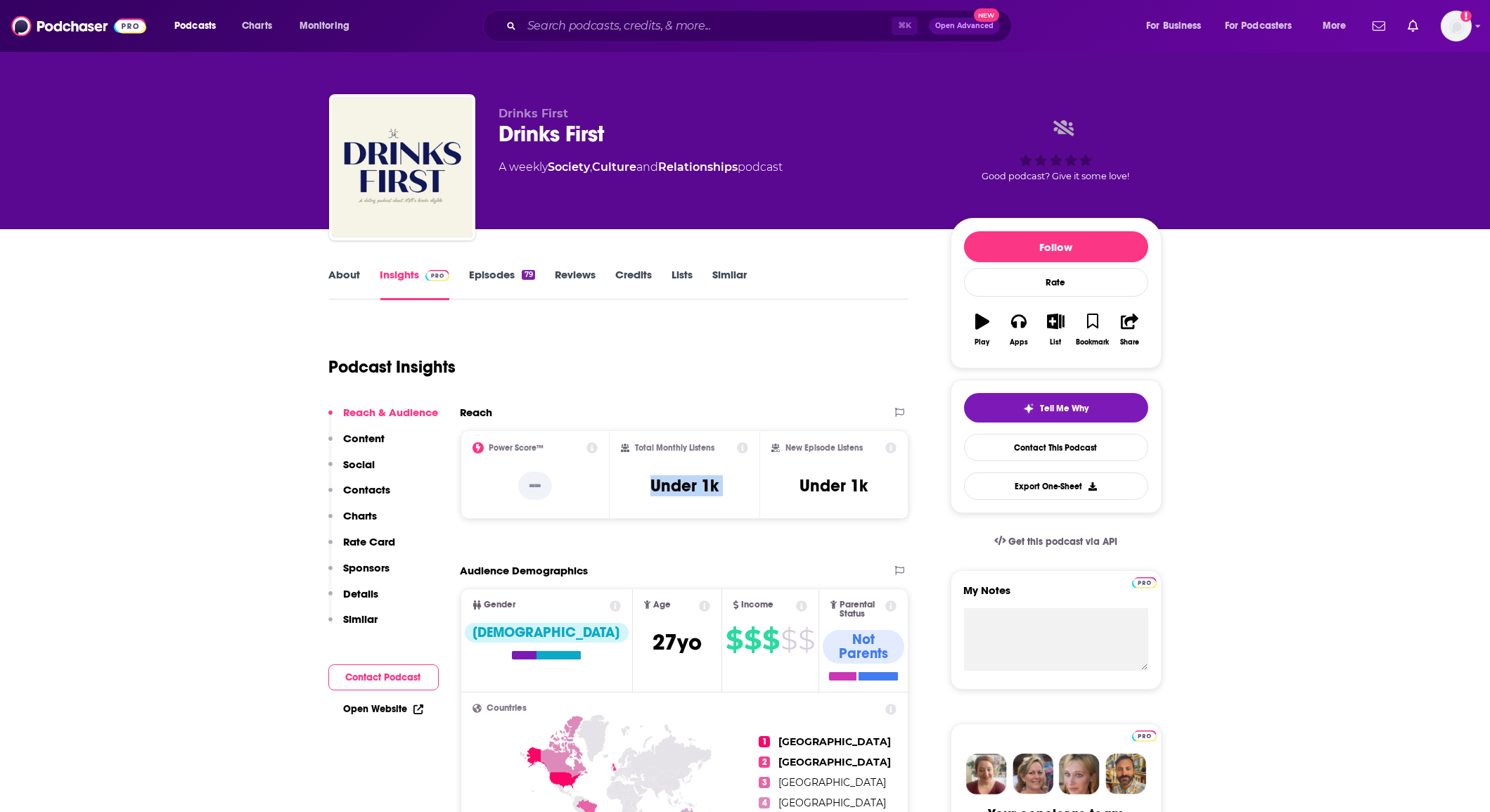
drag, startPoint x: 768, startPoint y: 482, endPoint x: 683, endPoint y: 465, distance: 86.7
click at [683, 465] on div "Power Score™ -- Total Monthly Listens Under 1k New Episode Listens Under 1k" at bounding box center [685, 475] width 449 height 88
click at [873, 486] on div "New Episode Listens Under 1k" at bounding box center [834, 474] width 126 height 65
click at [578, 23] on input "Search podcasts, credits, & more..." at bounding box center [707, 26] width 370 height 23
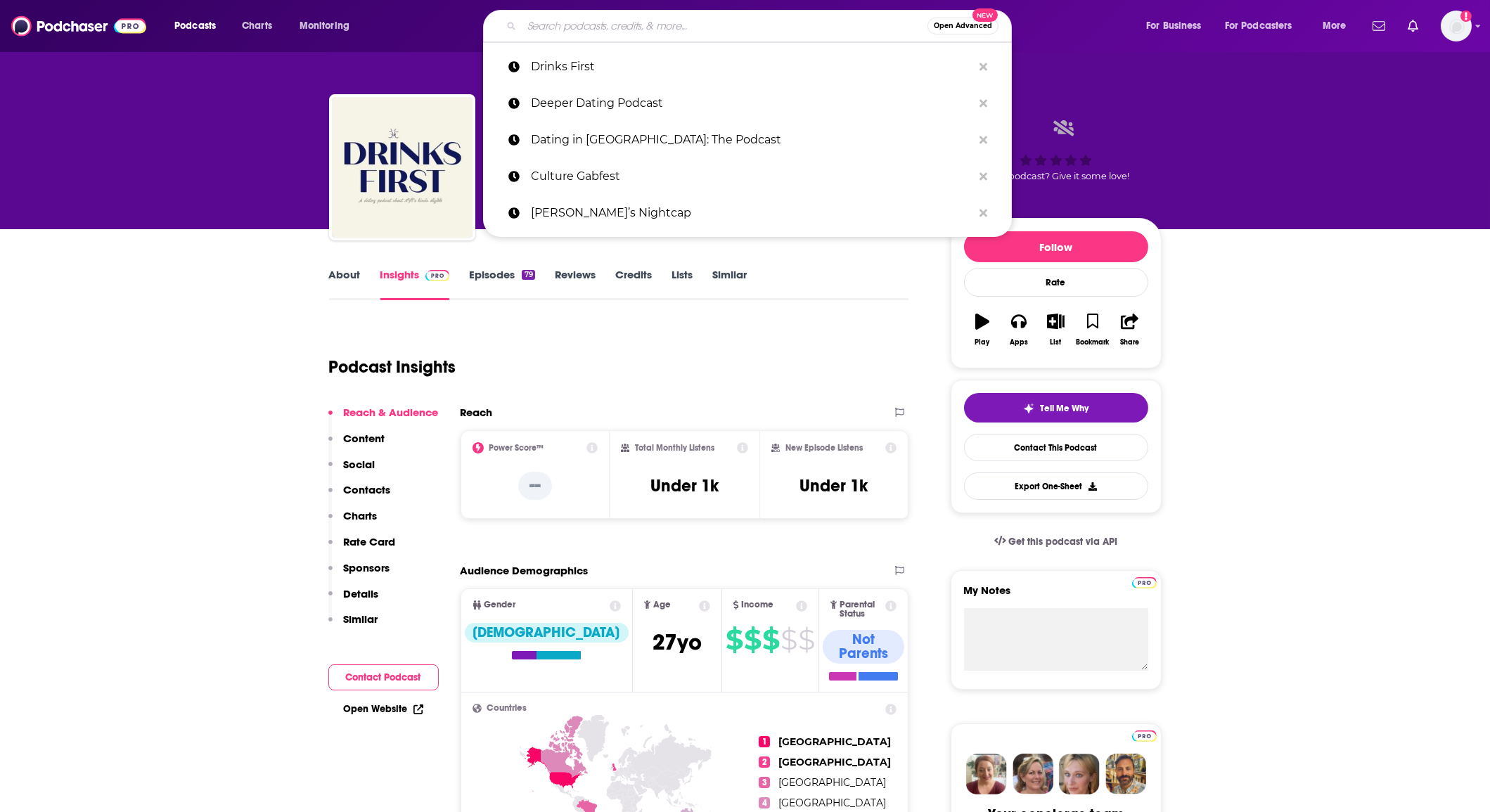
paste input "Emotionally Available"
type input "Emotionally Available"
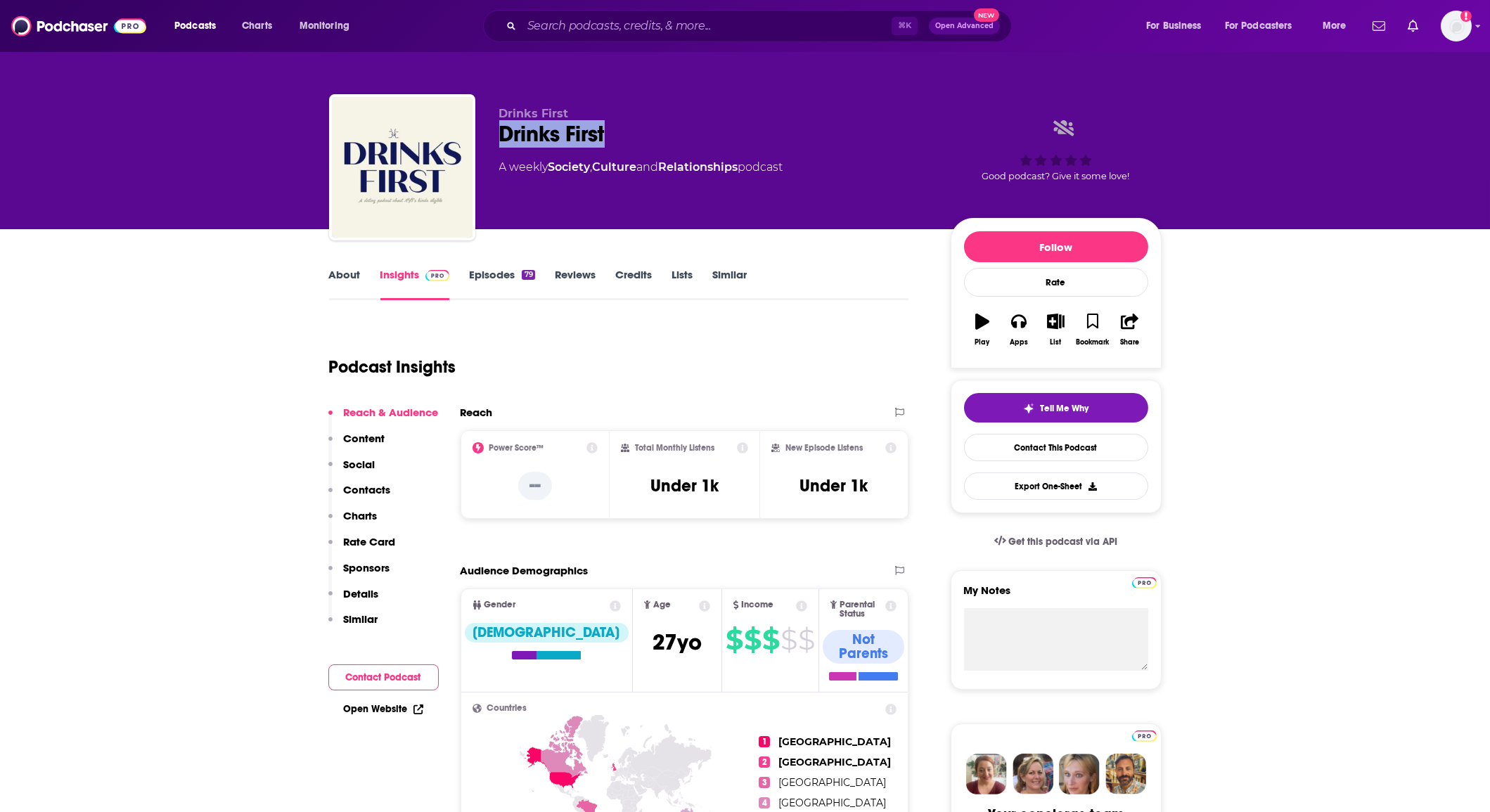
drag, startPoint x: 547, startPoint y: 136, endPoint x: 685, endPoint y: 144, distance: 138.2
click at [685, 144] on div "Drinks First Drinks First A weekly Society , Culture and Relationships podcast …" at bounding box center [746, 170] width 833 height 152
click at [390, 387] on div "Podcast Insights" at bounding box center [614, 358] width 569 height 72
click at [338, 271] on link "About" at bounding box center [345, 284] width 32 height 33
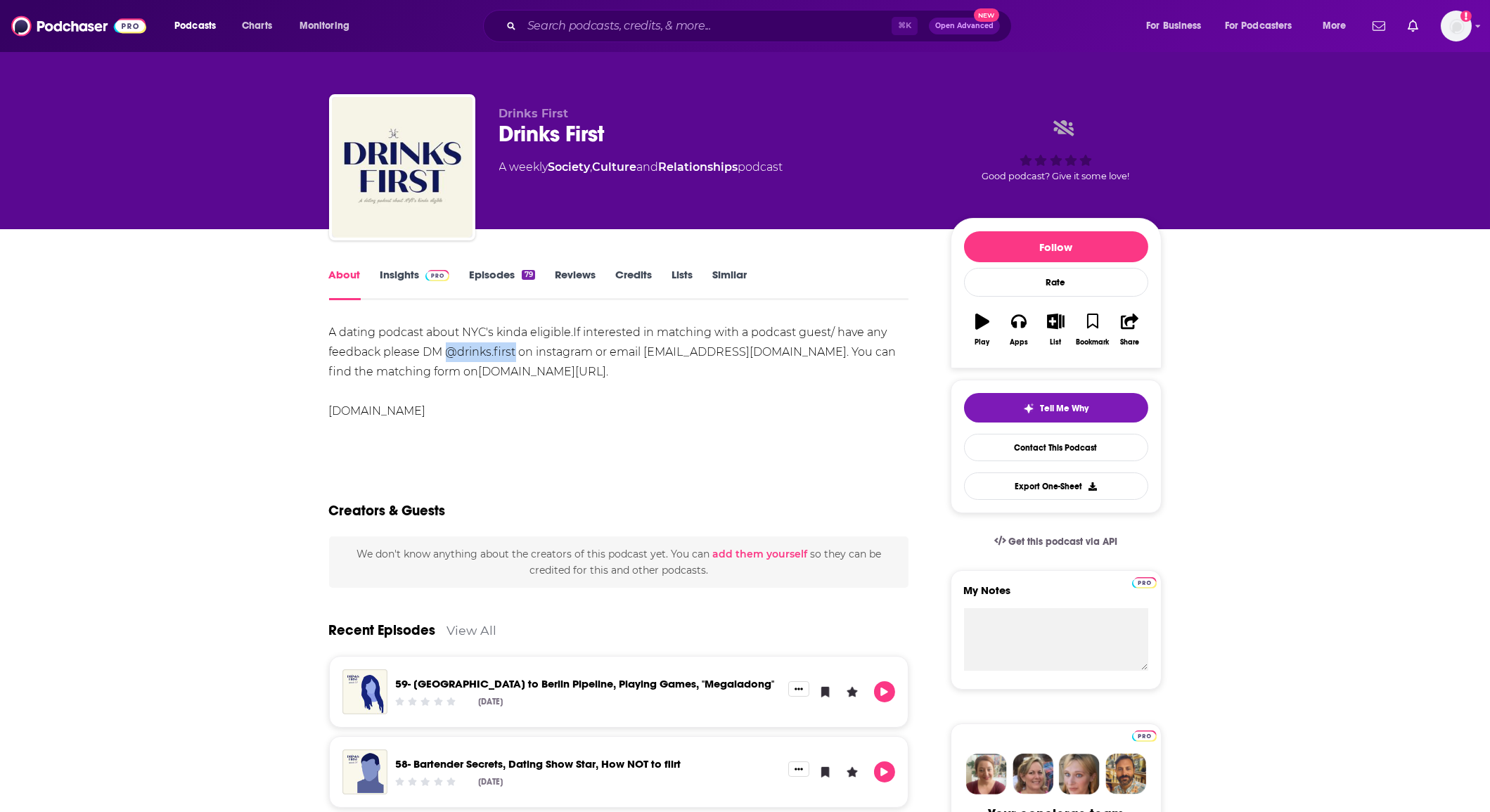
drag, startPoint x: 444, startPoint y: 349, endPoint x: 516, endPoint y: 355, distance: 72.2
click at [516, 355] on div "A dating podcast about NYC's kinda eligible.If interested in matching with a po…" at bounding box center [619, 371] width 580 height 98
copy div "@drinks.first"
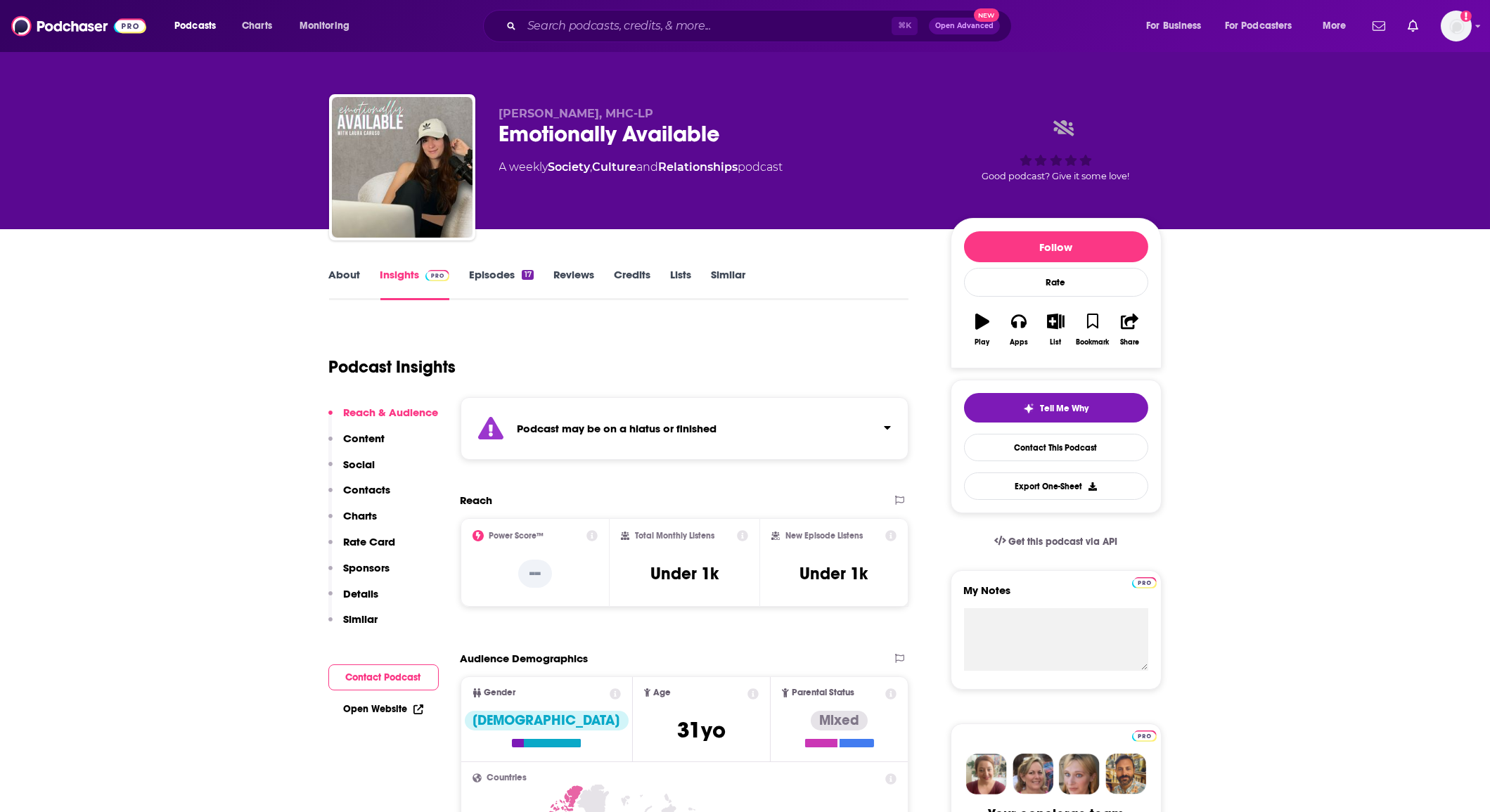
click at [348, 279] on link "About" at bounding box center [345, 284] width 32 height 33
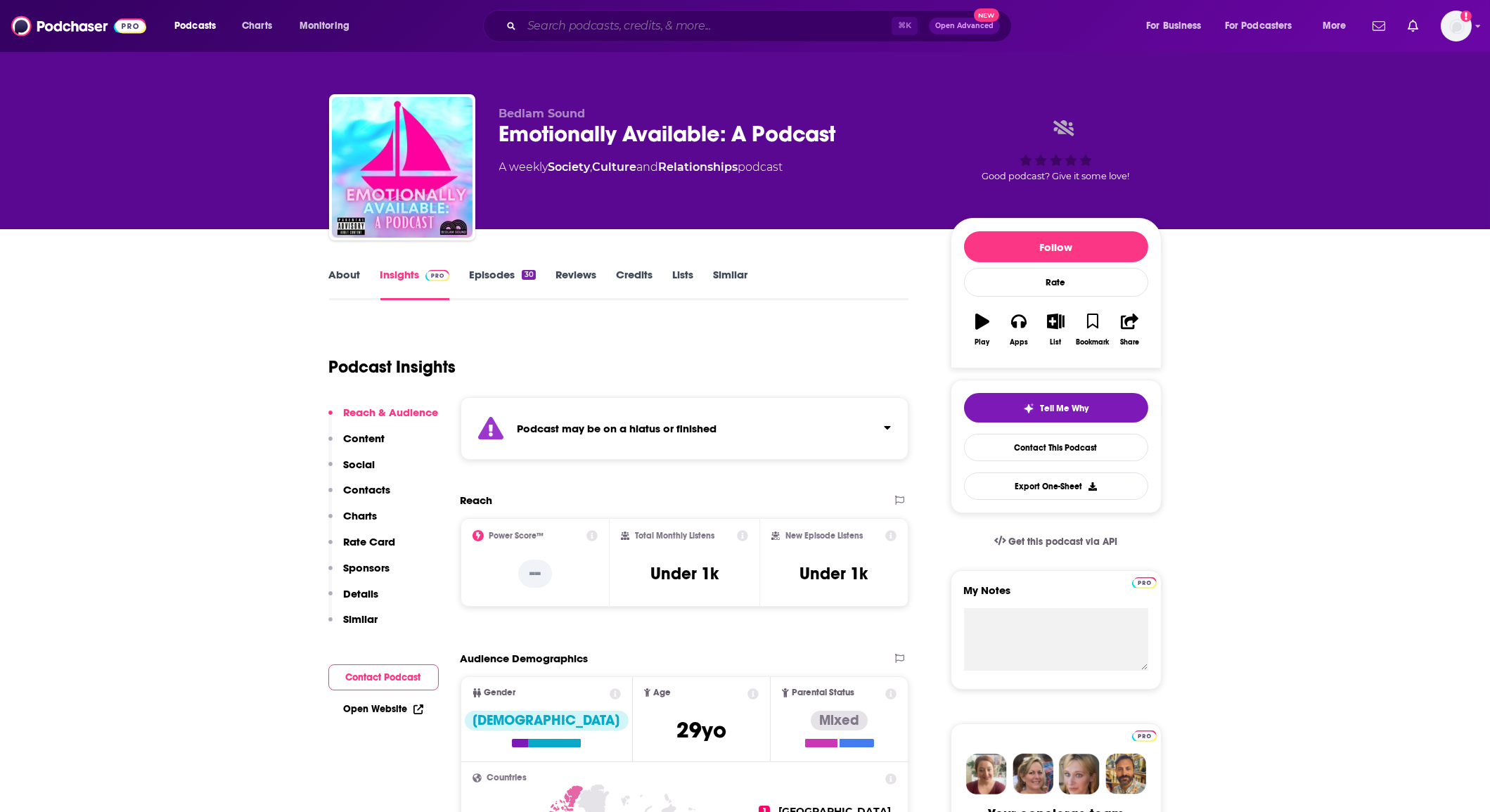
click at [553, 29] on input "Search podcasts, credits, & more..." at bounding box center [707, 26] width 370 height 23
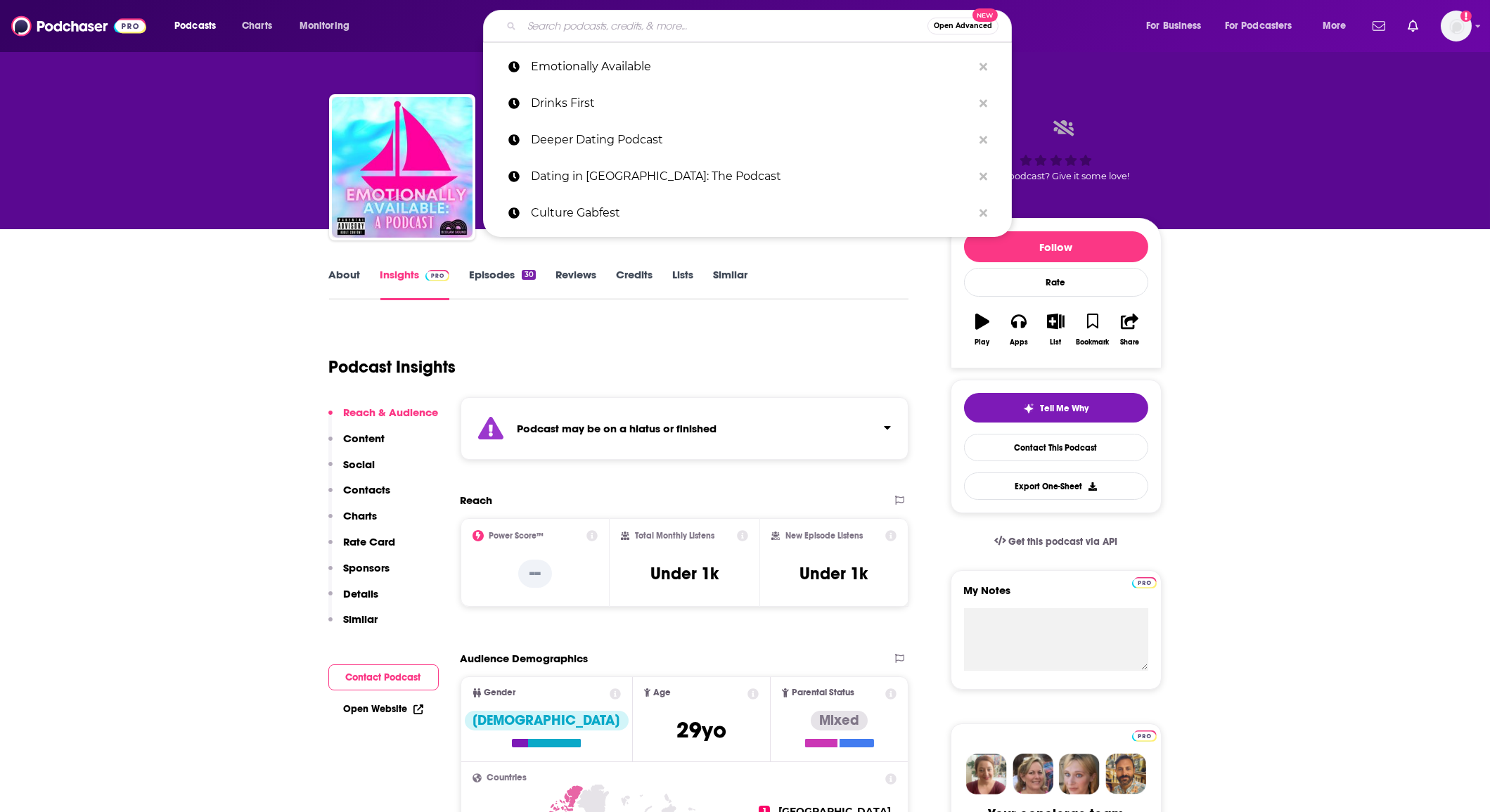
paste input "Extra Dirty"
type input "Extra Dirty"
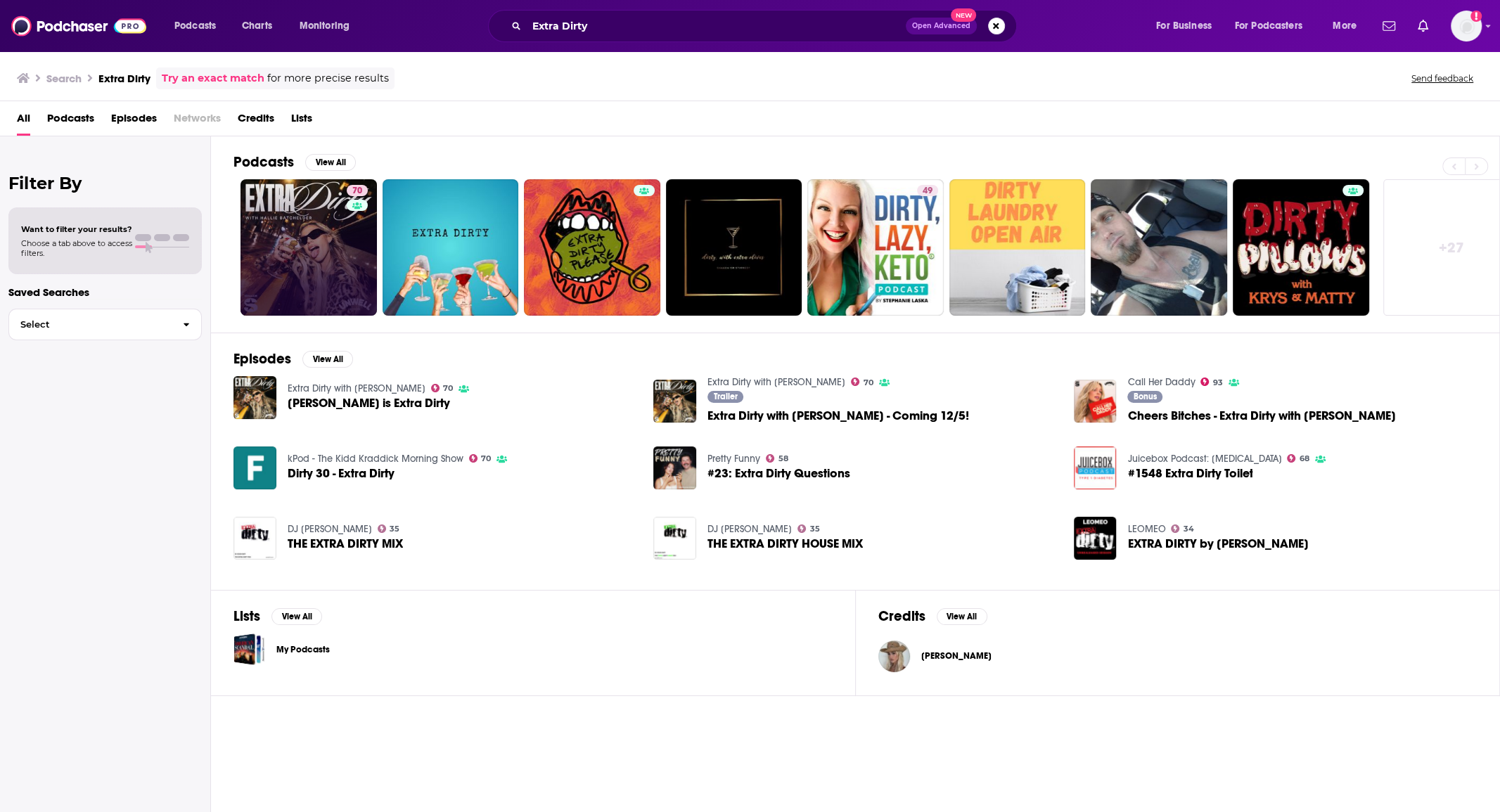
click at [304, 247] on link "70" at bounding box center [308, 247] width 136 height 136
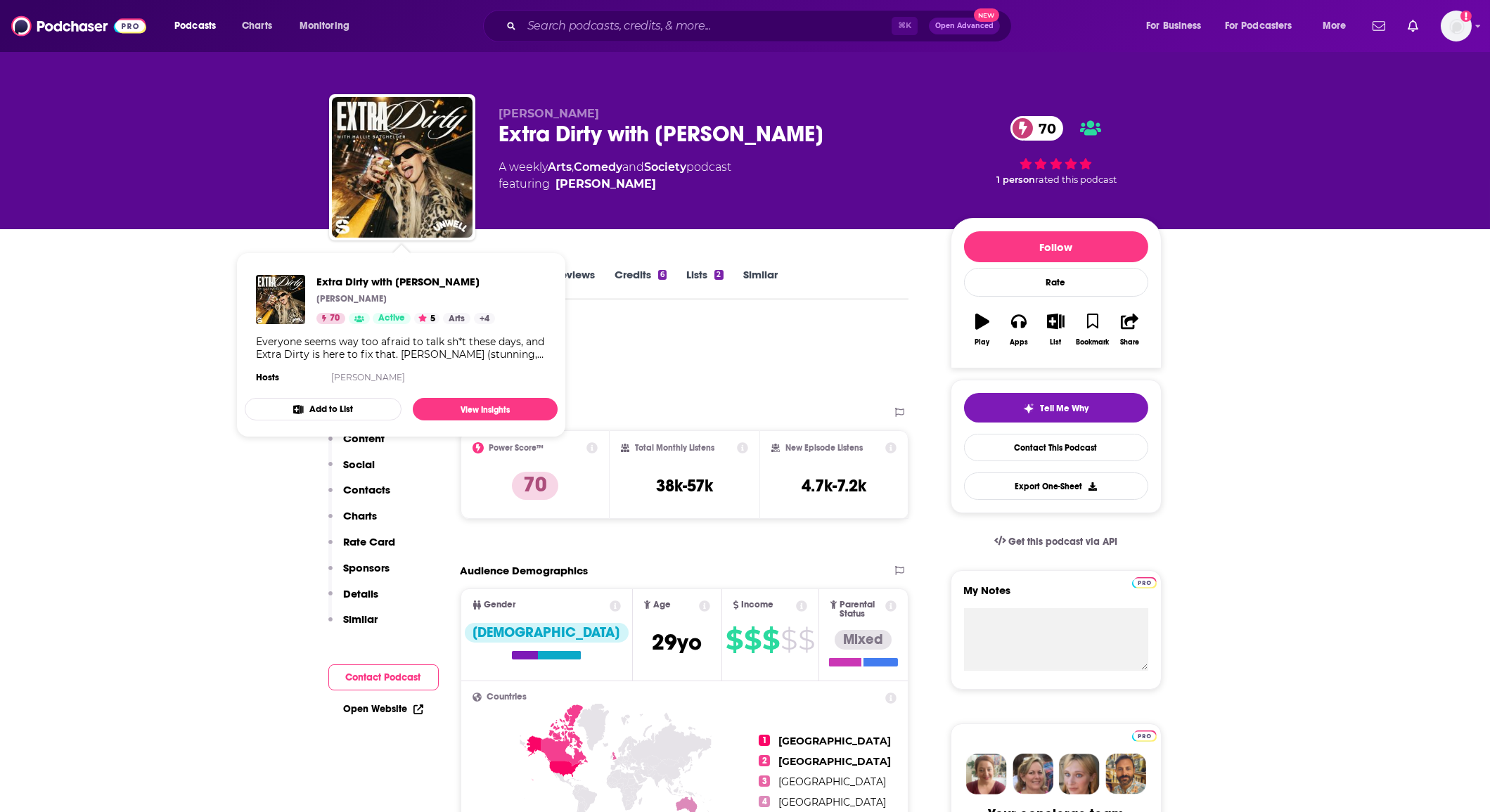
click at [685, 336] on div "Podcast Insights" at bounding box center [614, 358] width 569 height 72
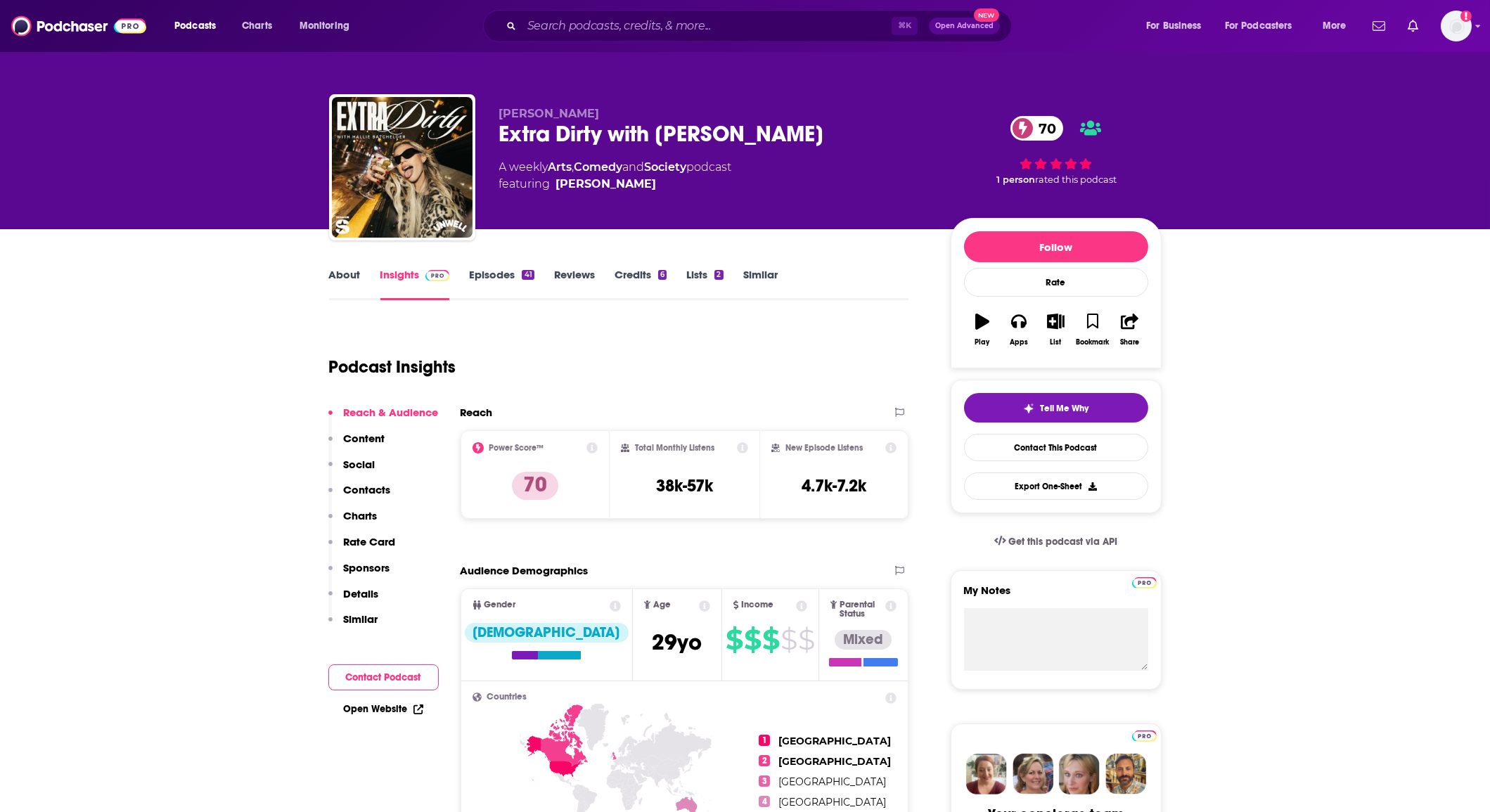
click at [368, 486] on p "Contacts" at bounding box center [368, 490] width 47 height 14
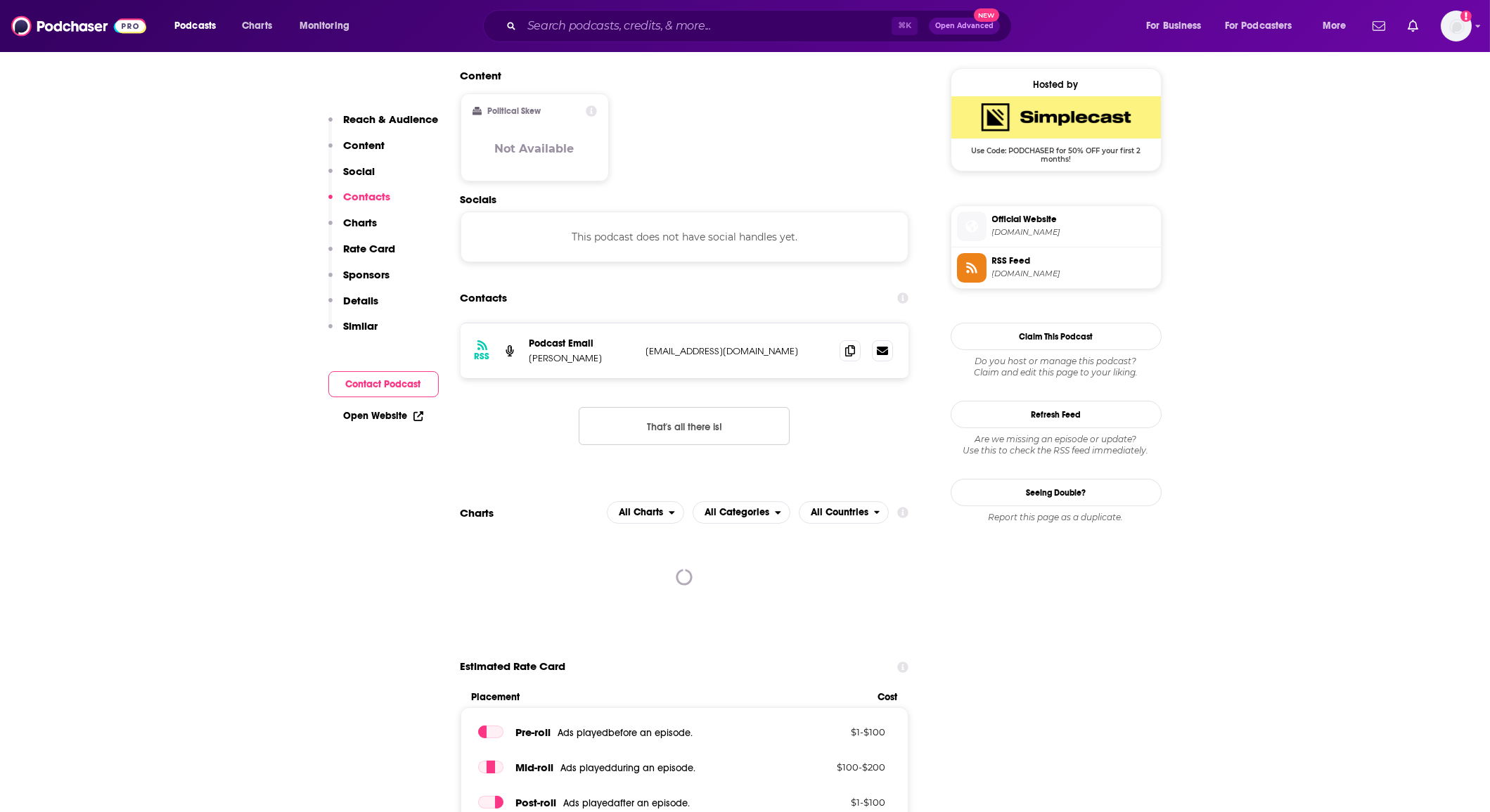
scroll to position [1129, 0]
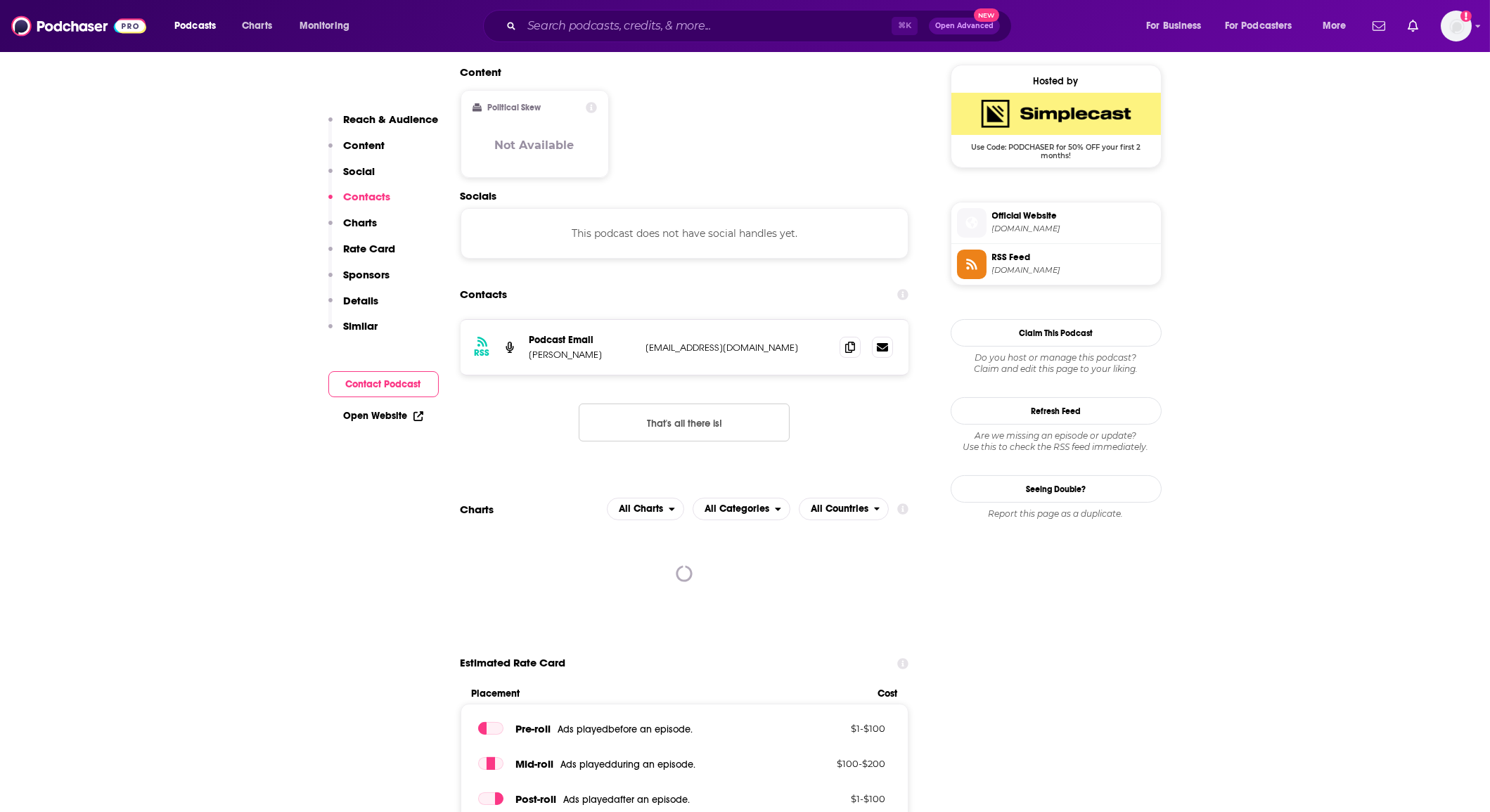
click at [650, 403] on button "That's all there is!" at bounding box center [684, 422] width 211 height 38
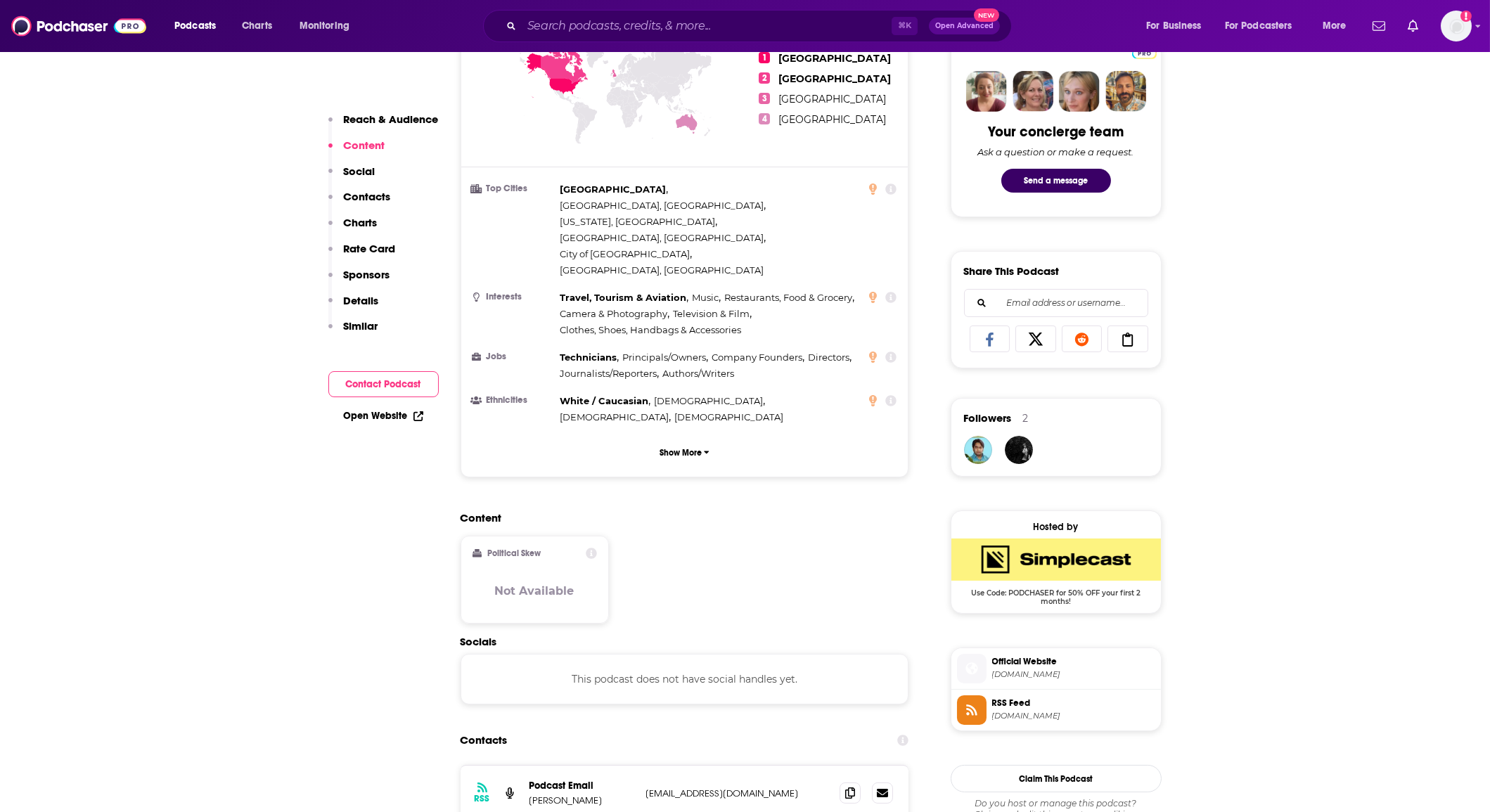
scroll to position [588, 0]
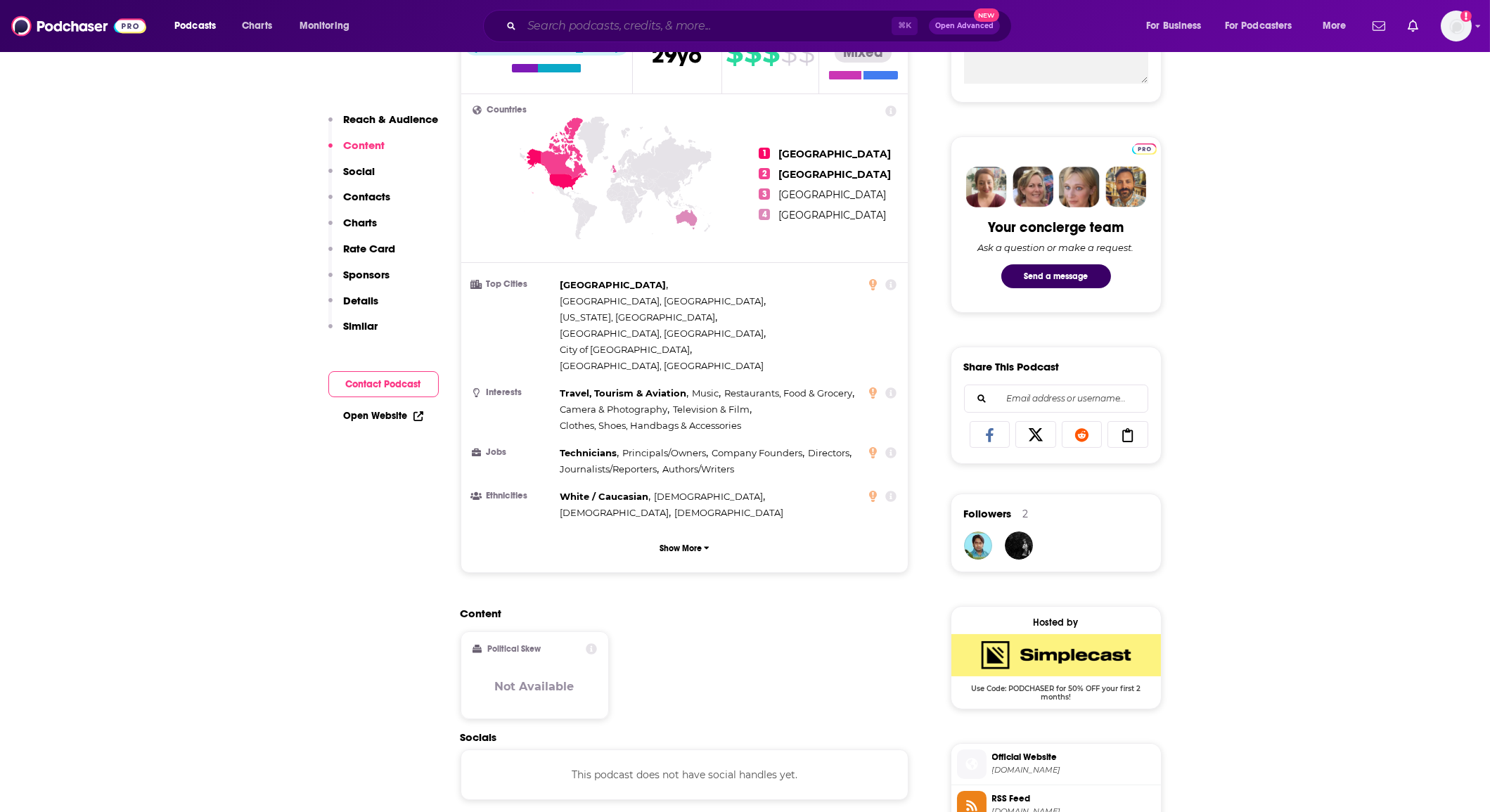
click at [580, 27] on input "Search podcasts, credits, & more..." at bounding box center [707, 26] width 370 height 23
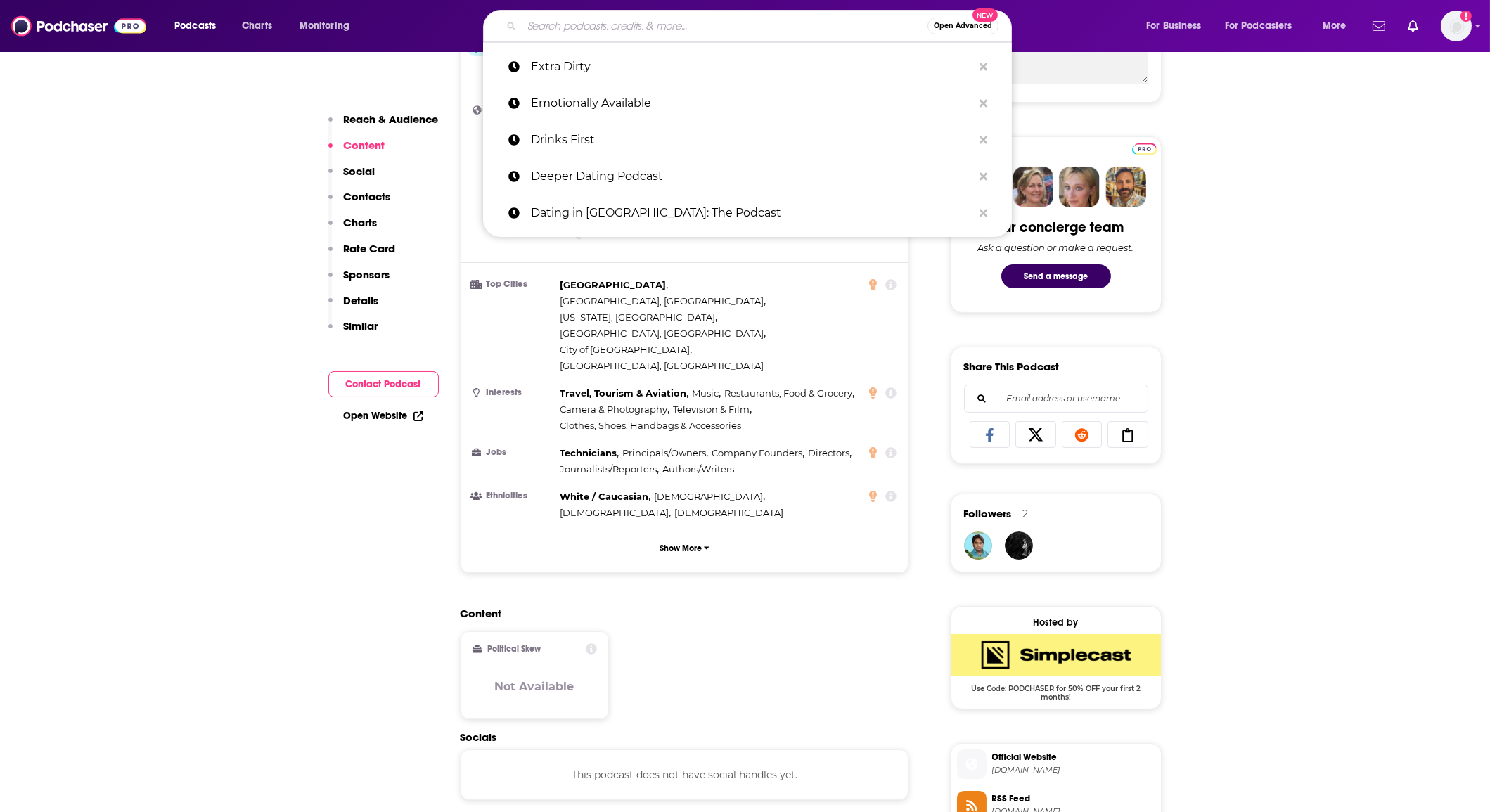
paste input "Finding Mr. Height"
type input "Finding Mr. Height"
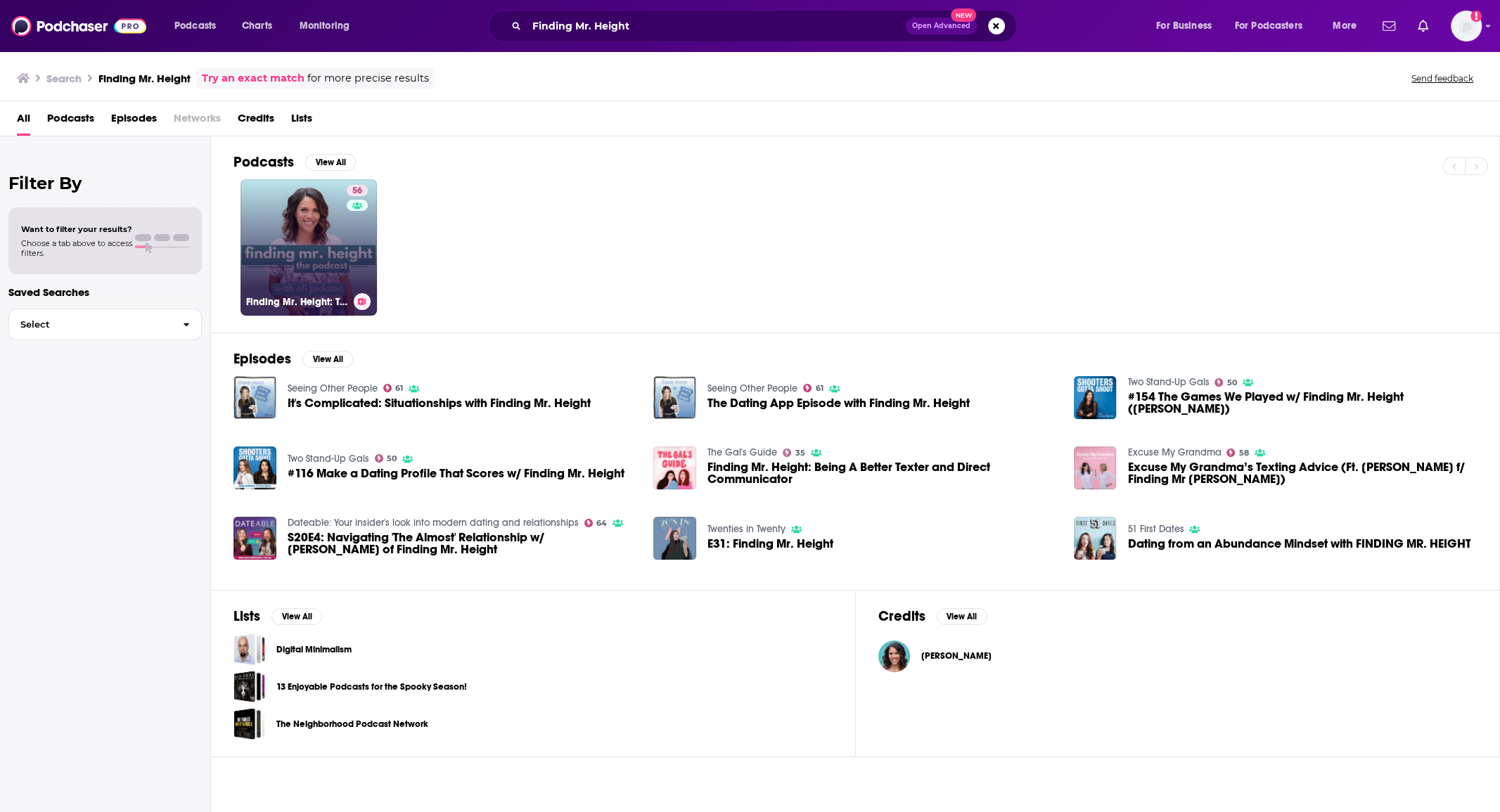
click at [311, 237] on link "56 Finding Mr. Height: The Podcast" at bounding box center [308, 247] width 136 height 136
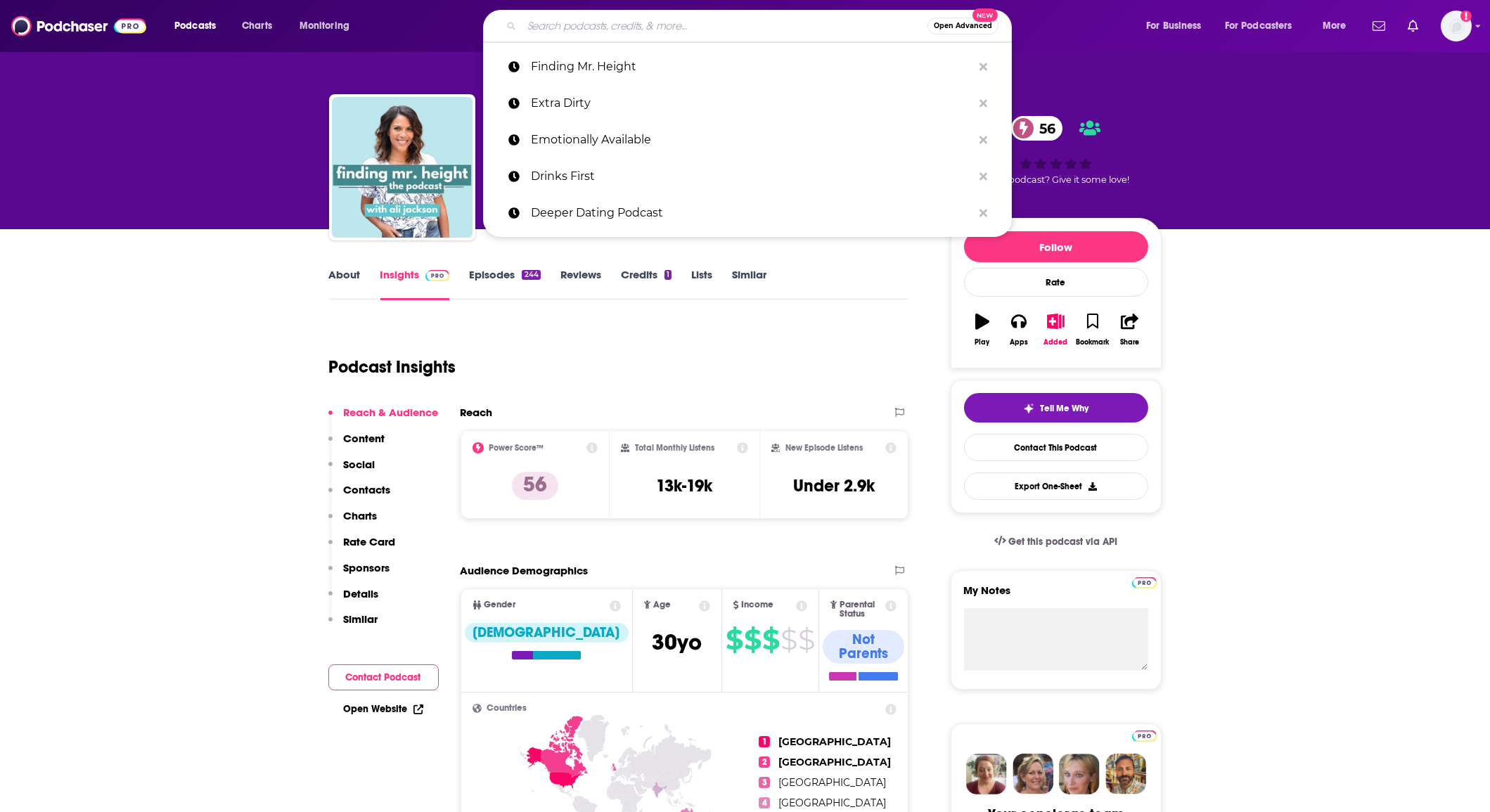
click at [593, 22] on input "Search podcasts, credits, & more..." at bounding box center [724, 26] width 406 height 23
paste input "Gossipnista"
type input "Gossipnista"
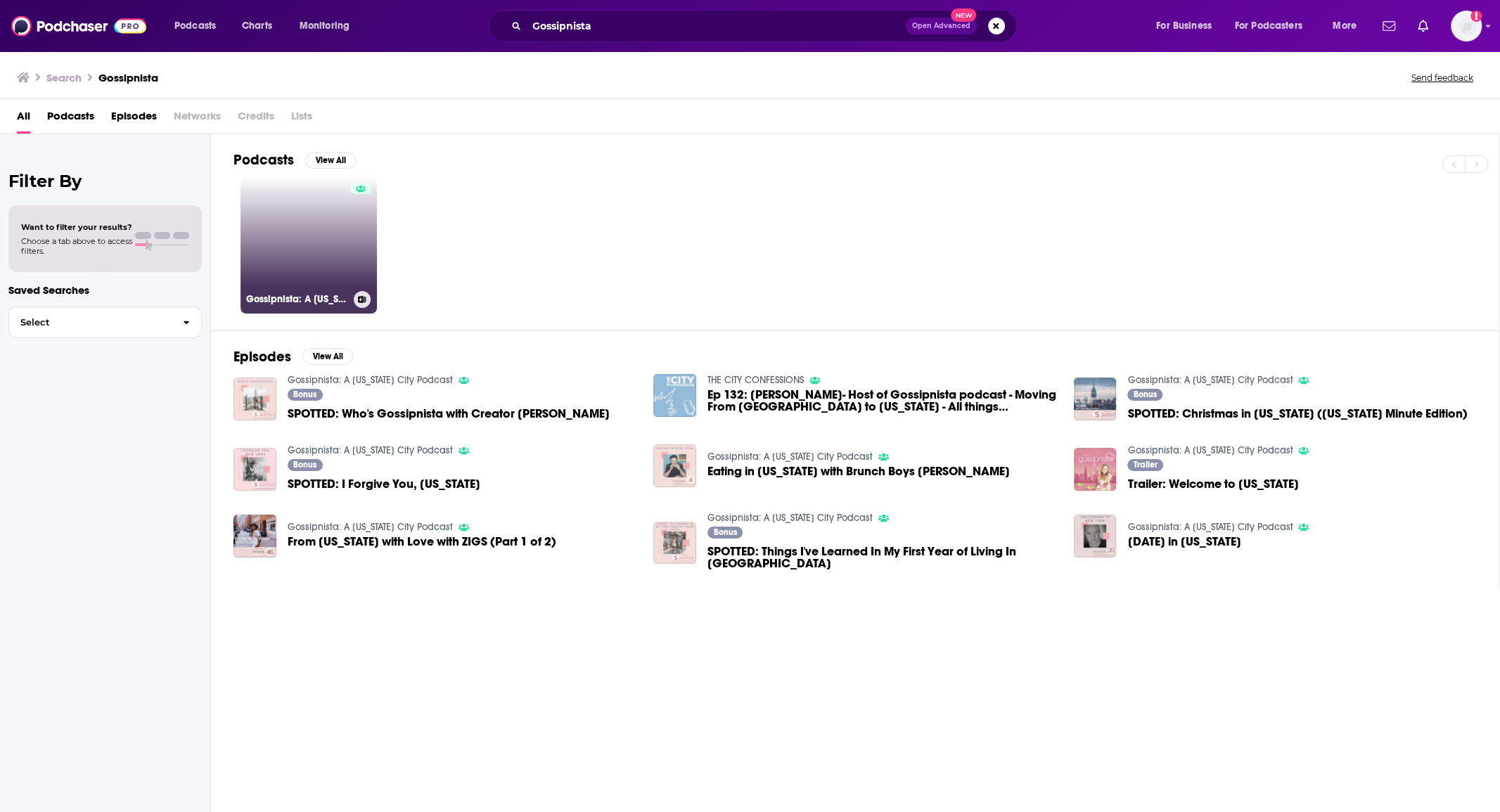
click at [285, 237] on link "Gossipnista: A New York City Podcast" at bounding box center [308, 245] width 136 height 136
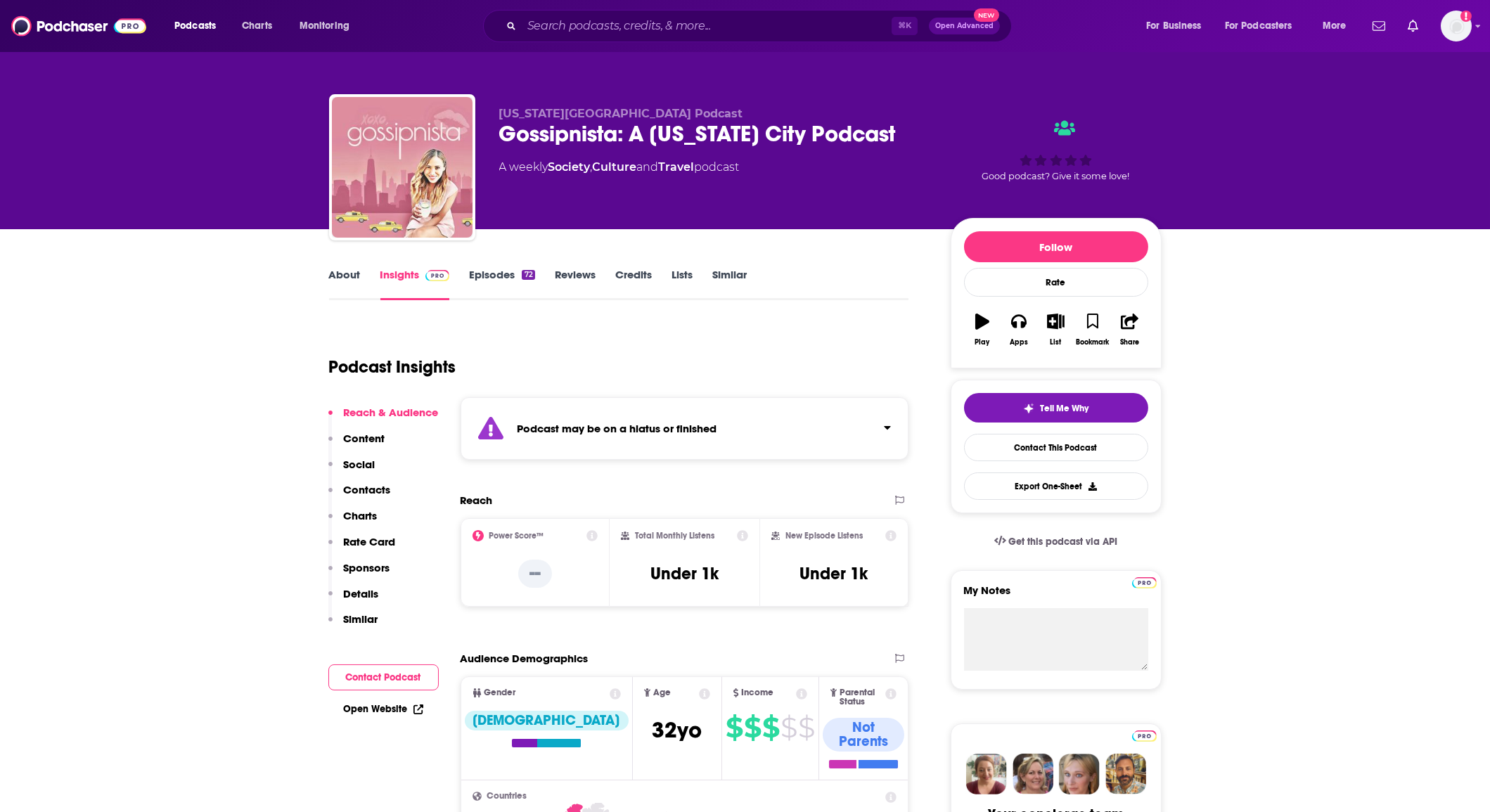
drag, startPoint x: 581, startPoint y: 362, endPoint x: 556, endPoint y: 345, distance: 30.2
click at [580, 360] on div "Podcast Insights" at bounding box center [614, 358] width 569 height 72
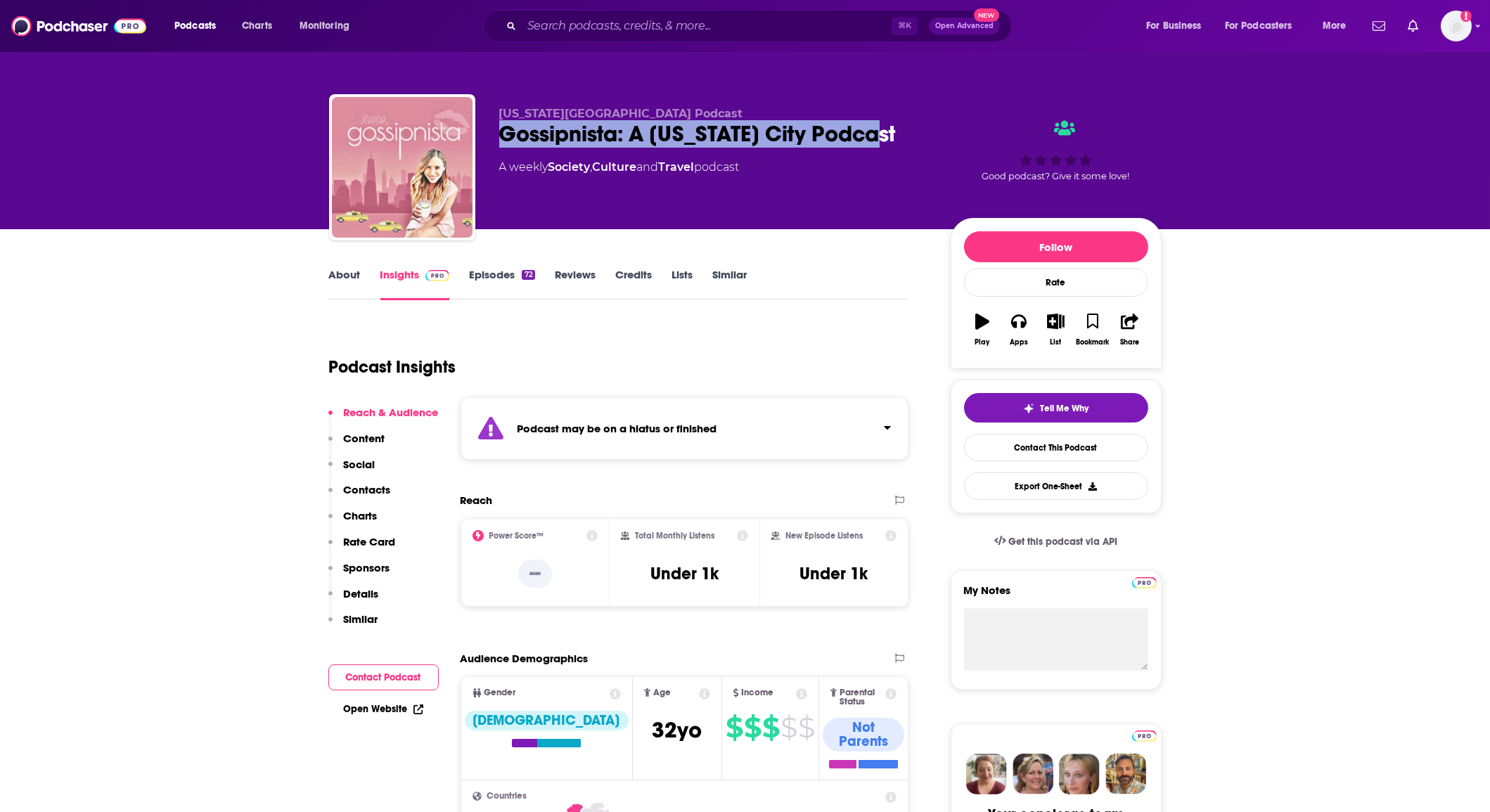
drag, startPoint x: 490, startPoint y: 127, endPoint x: 938, endPoint y: 137, distance: 448.1
click at [938, 137] on div "New York City Podcast Gossipnista: A New York City Podcast A weekly Society , C…" at bounding box center [746, 170] width 833 height 152
copy h2 "Gossipnista: A New York City Podcast"
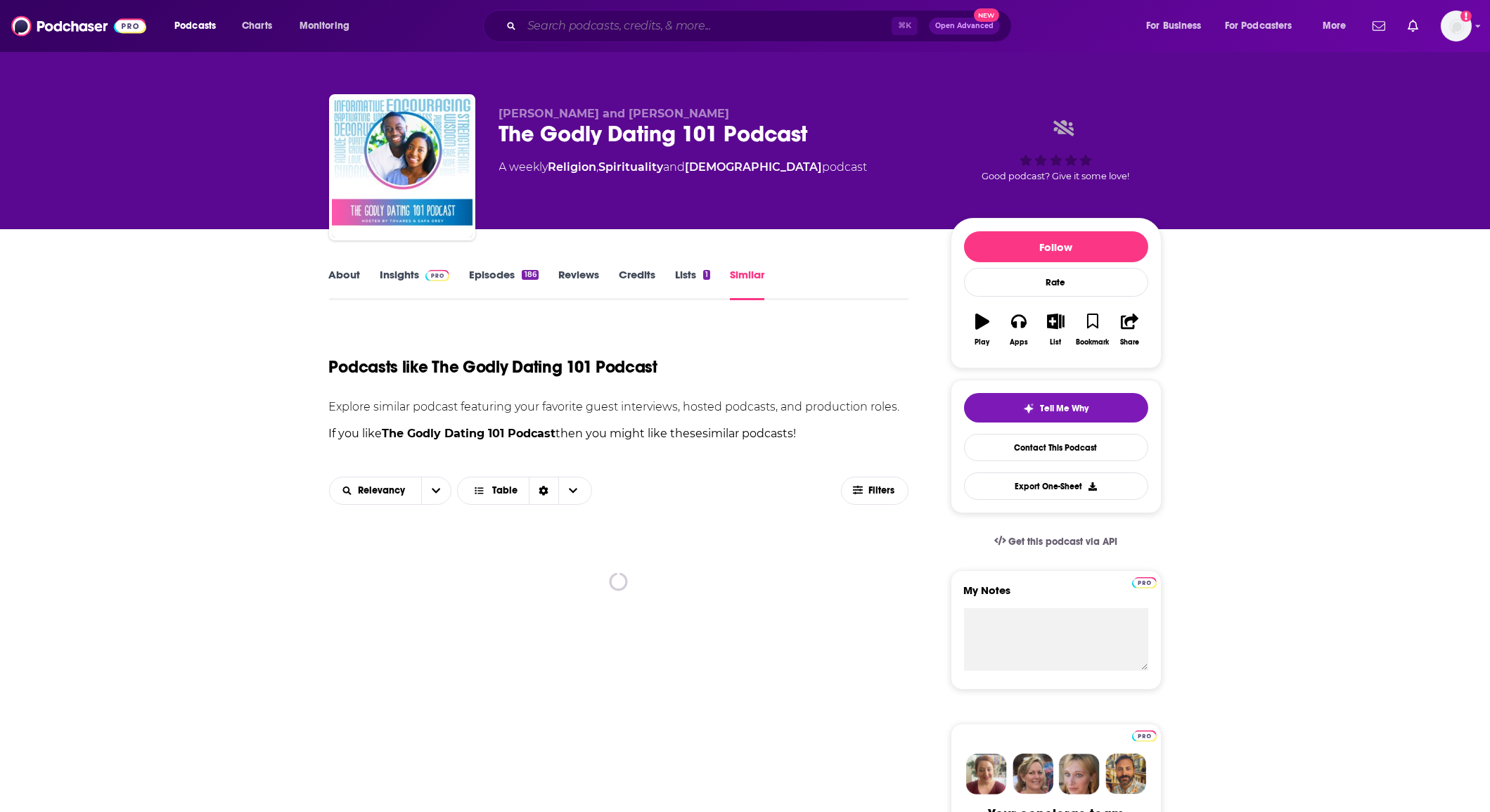
click at [549, 32] on input "Search podcasts, credits, & more..." at bounding box center [707, 26] width 370 height 23
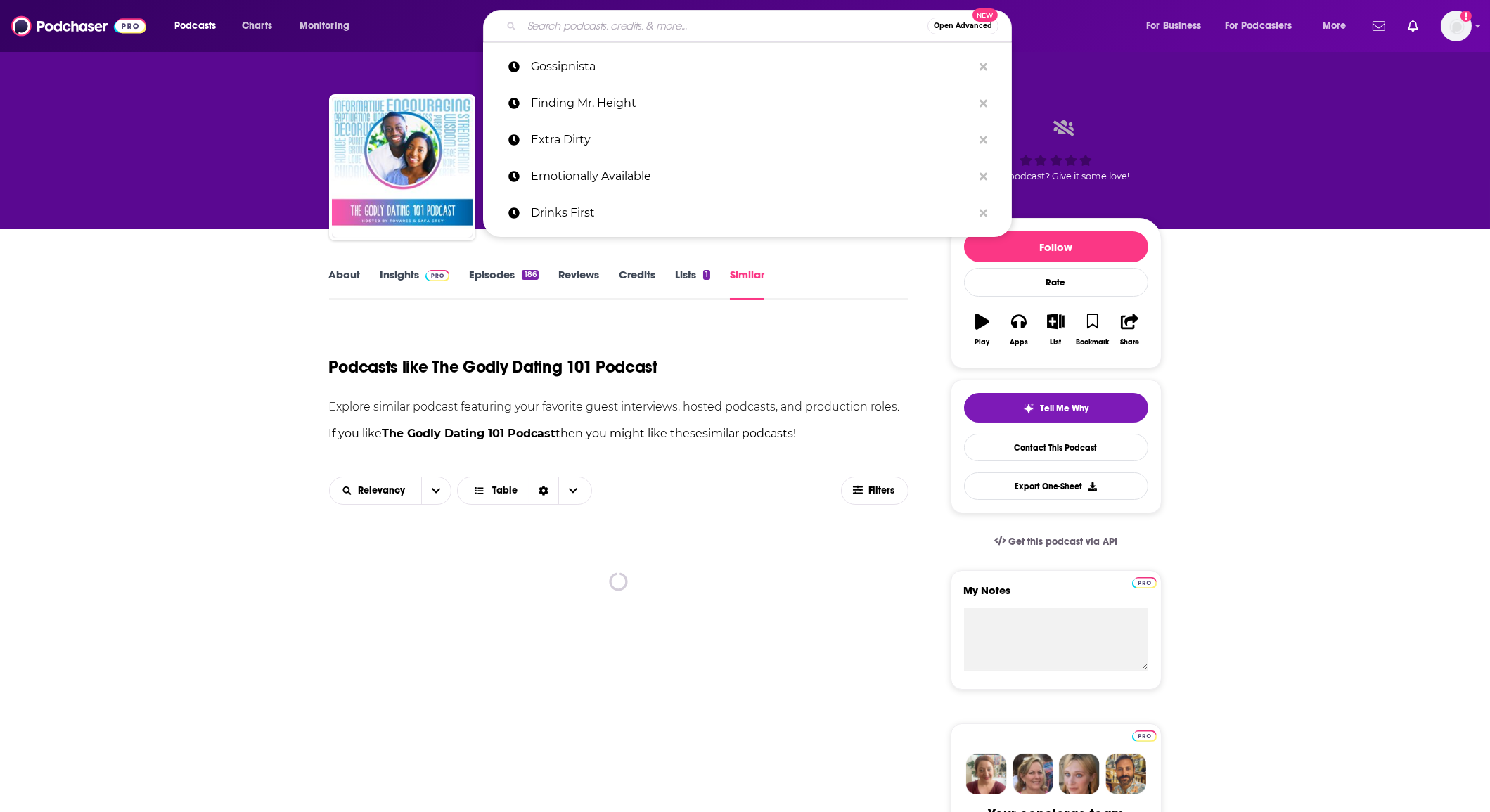
paste input "Heart of Dating"
type input "Heart of Dating"
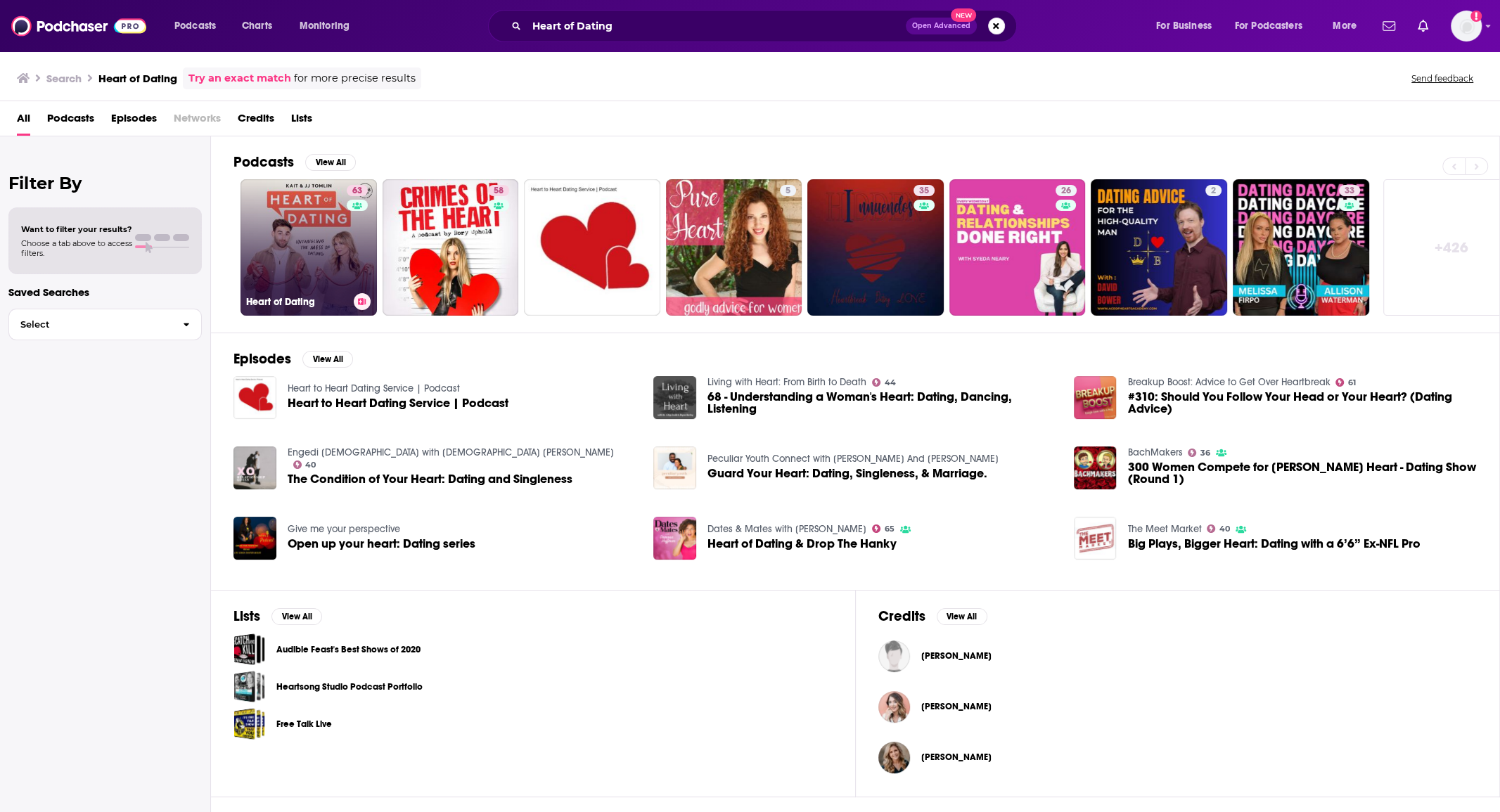
click at [340, 235] on link "63 Heart of Dating" at bounding box center [308, 247] width 136 height 136
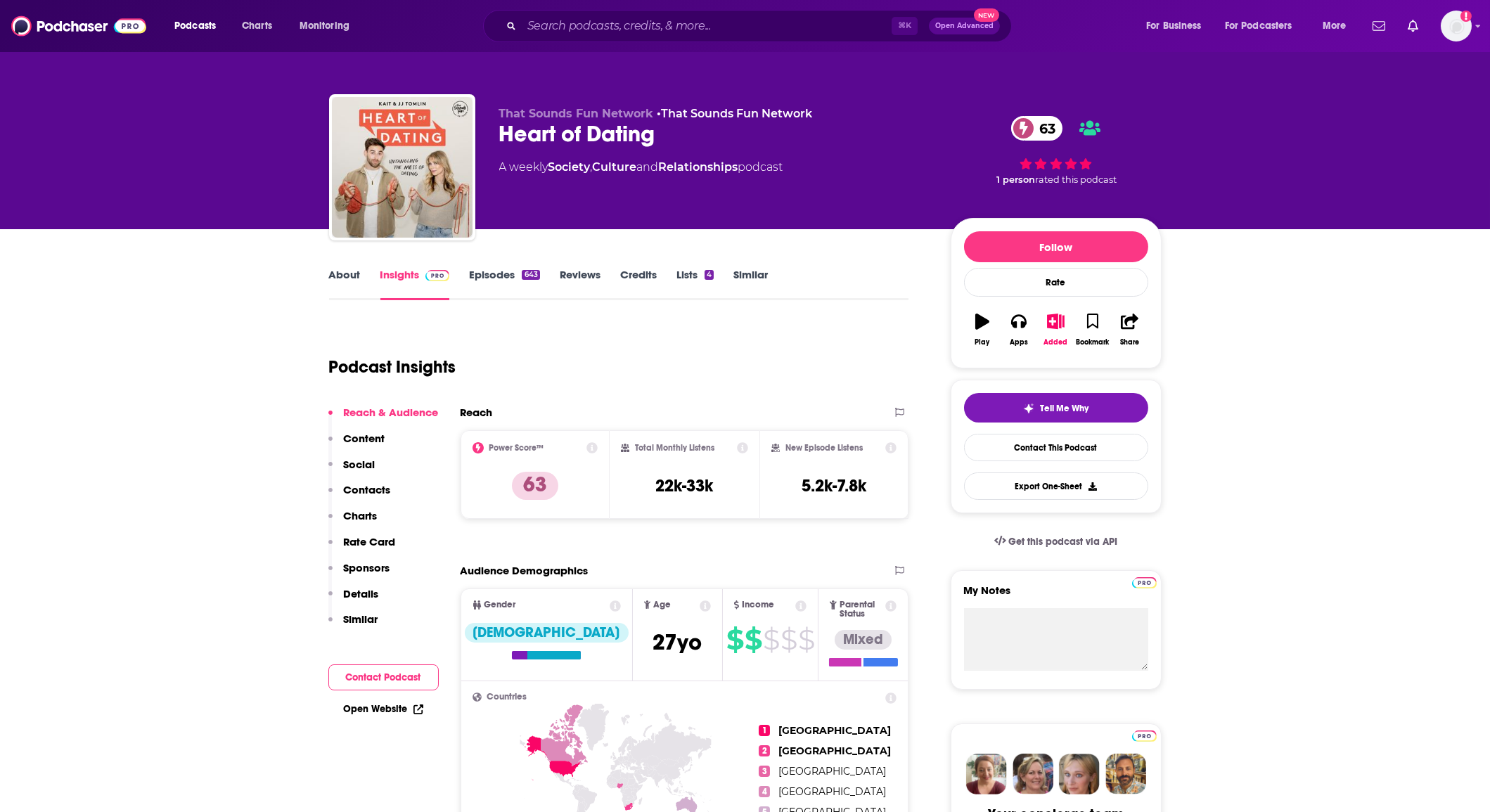
click at [769, 381] on div "Podcast Insights" at bounding box center [614, 358] width 569 height 72
click at [352, 489] on p "Contacts" at bounding box center [368, 490] width 47 height 14
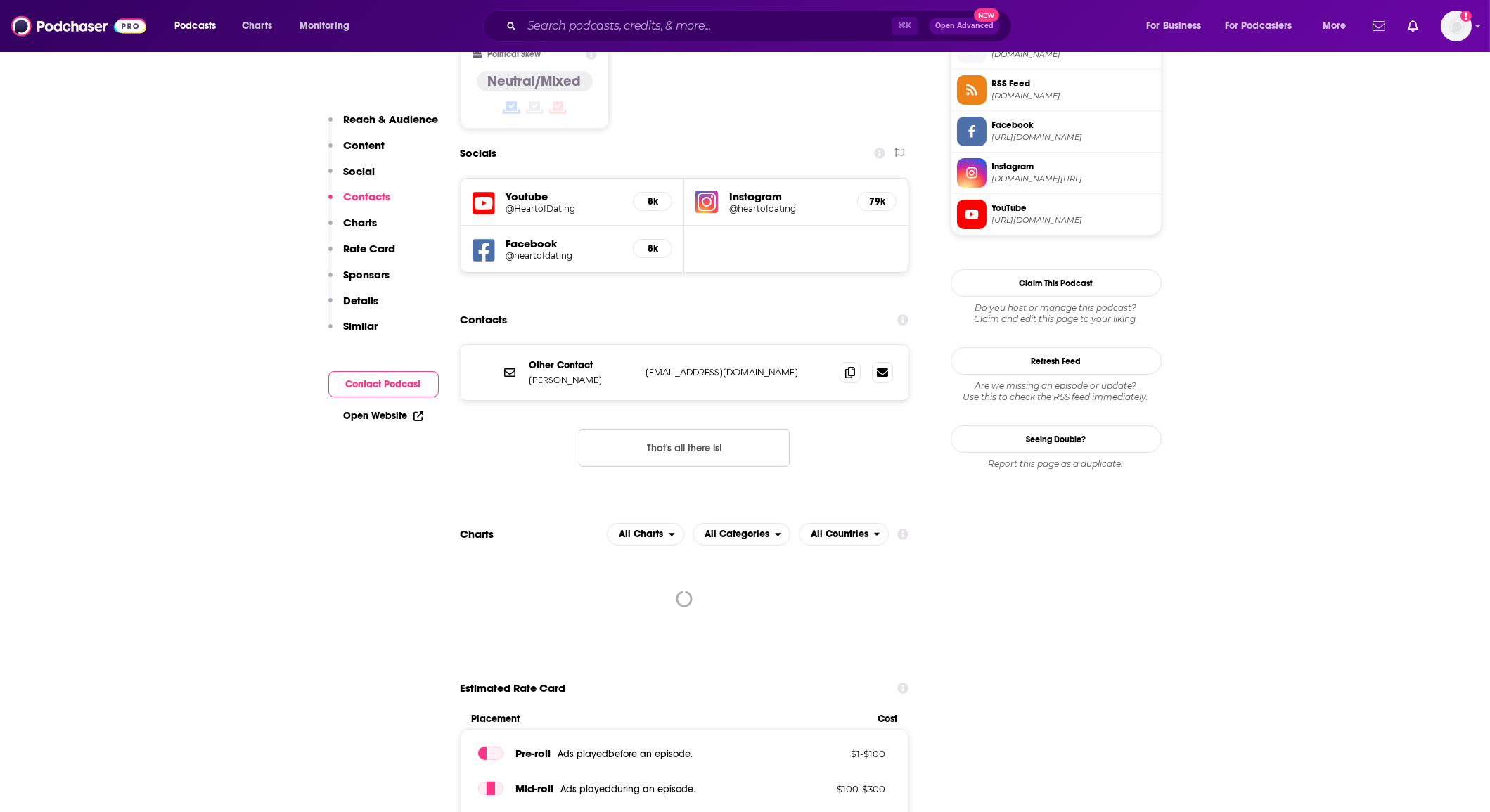
scroll to position [1174, 0]
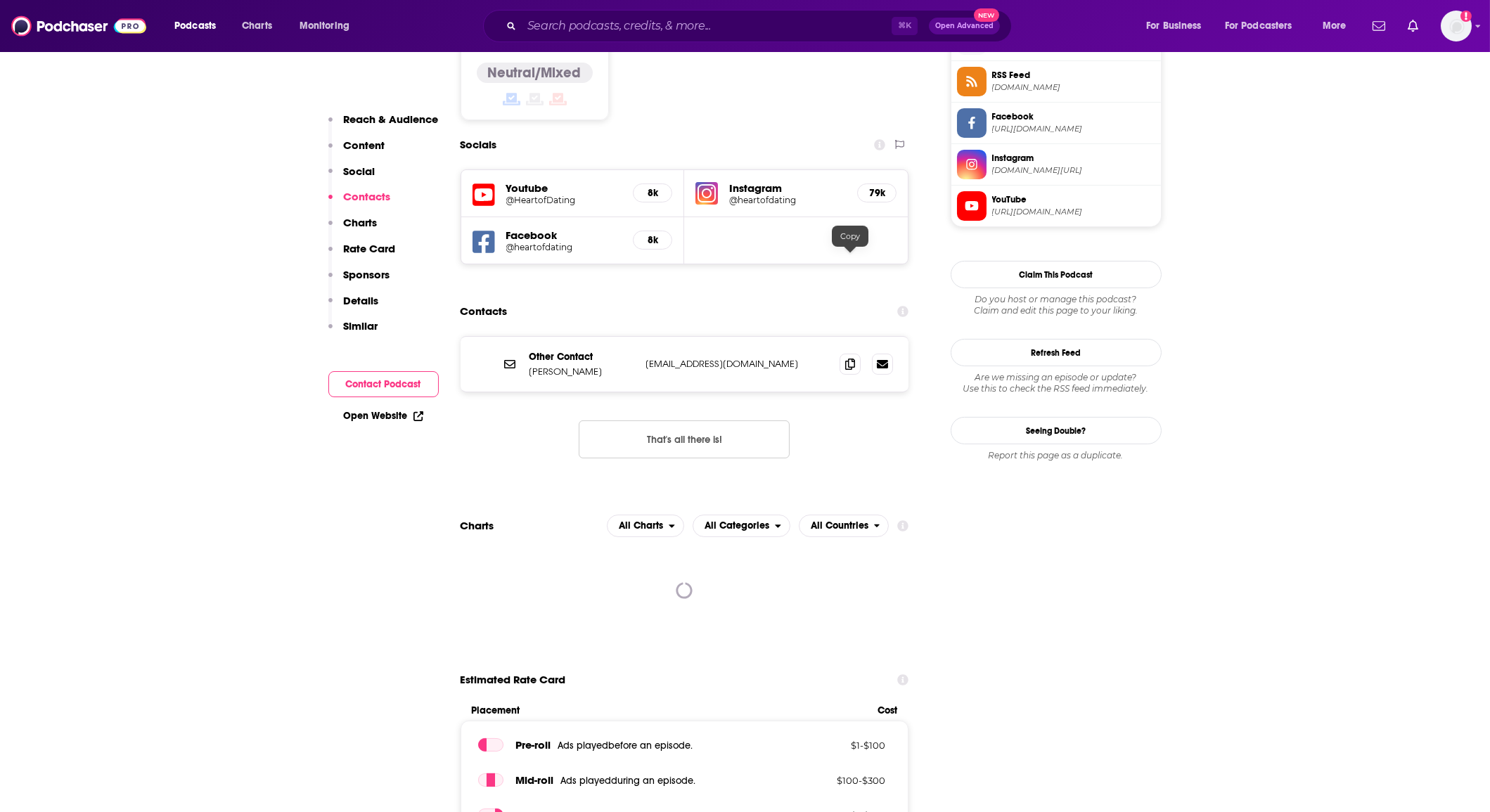
drag, startPoint x: 847, startPoint y: 259, endPoint x: 838, endPoint y: 256, distance: 9.5
click at [847, 358] on icon at bounding box center [850, 364] width 10 height 11
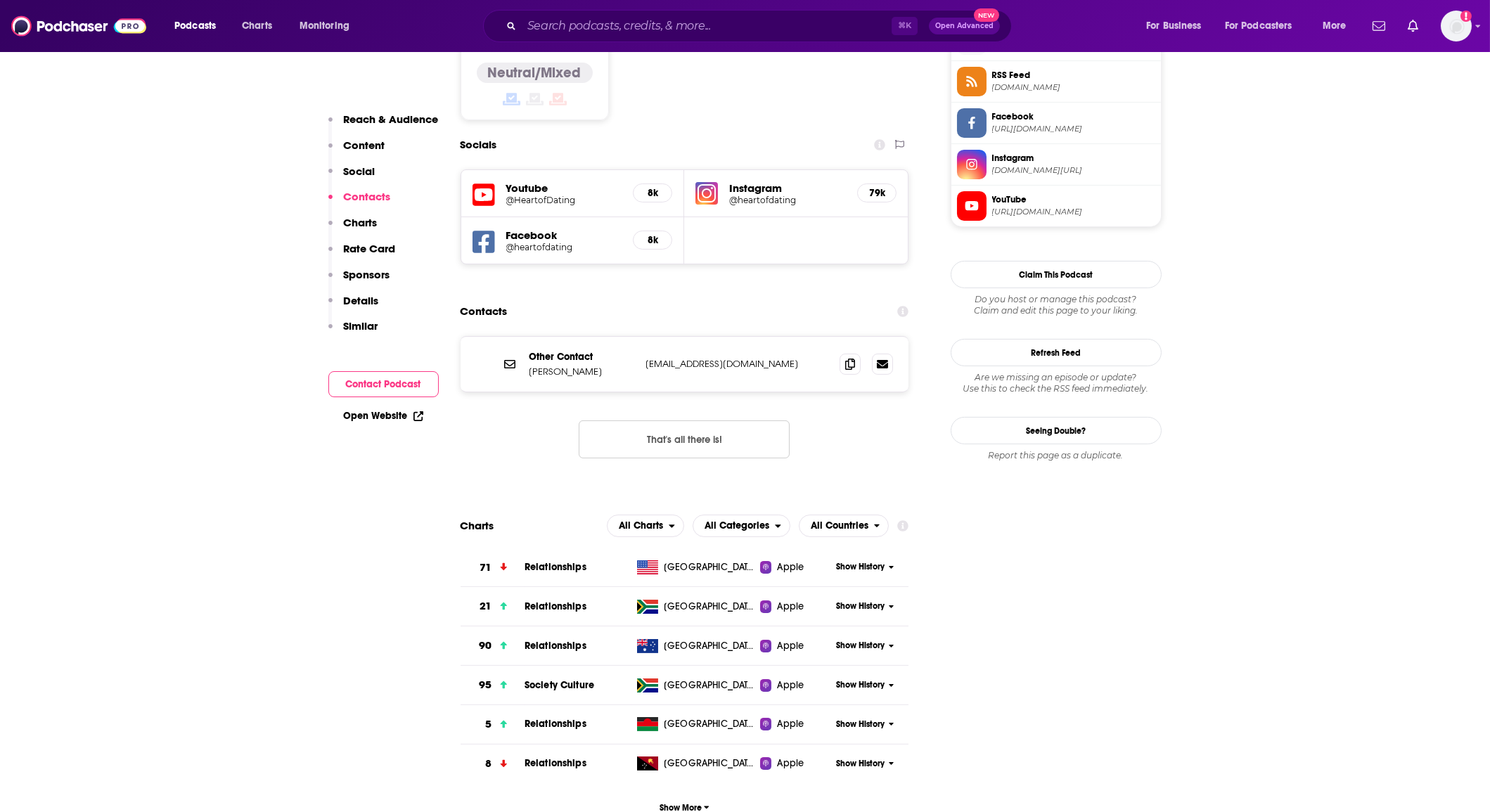
drag, startPoint x: 593, startPoint y: 41, endPoint x: 594, endPoint y: 33, distance: 8.1
click at [593, 39] on div "⌘ K Open Advanced New" at bounding box center [747, 26] width 529 height 33
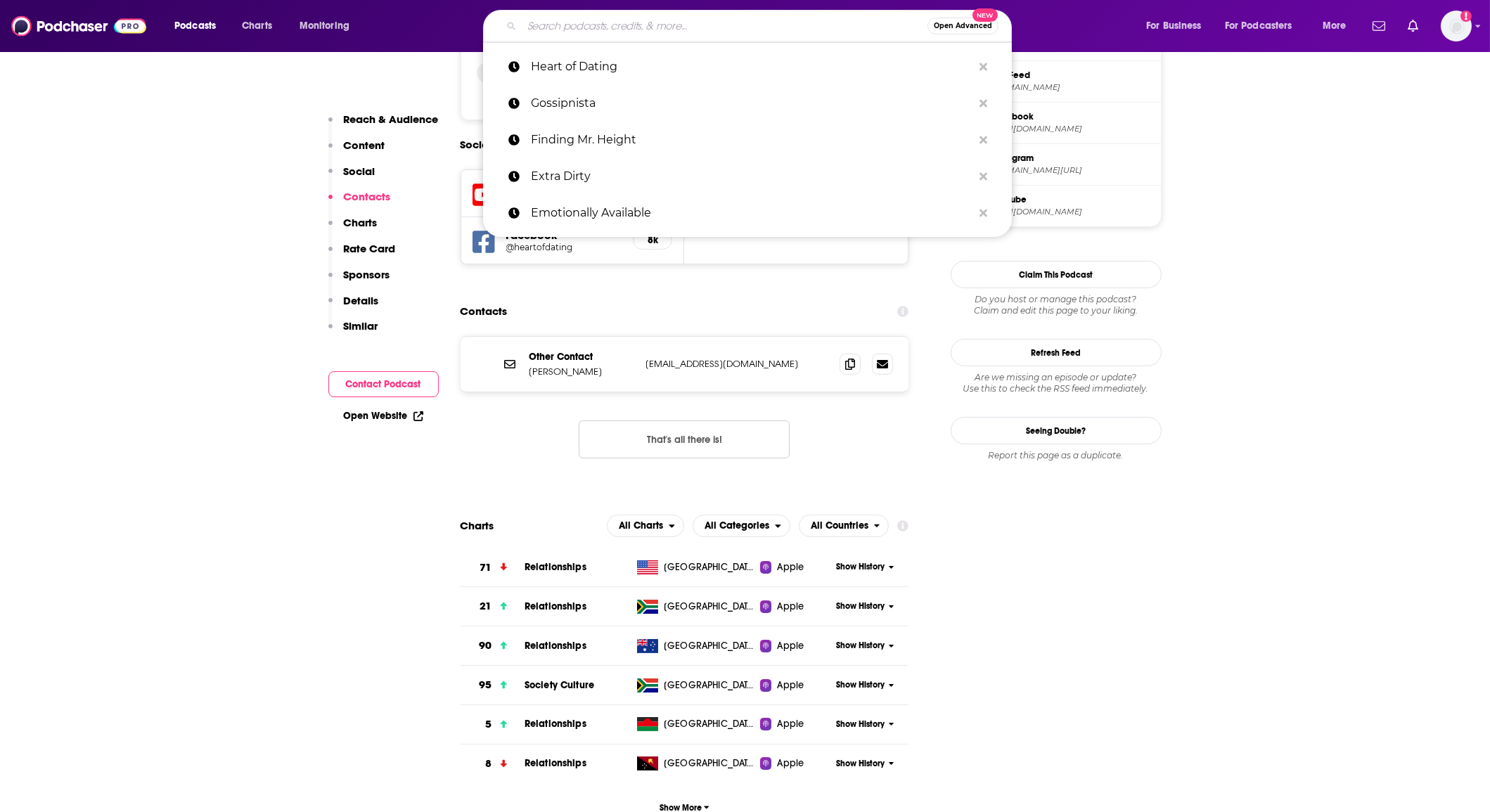
click at [594, 33] on input "Search podcasts, credits, & more..." at bounding box center [724, 26] width 406 height 23
paste input "THE X PODCAST"
type input "THE X PODCAST"
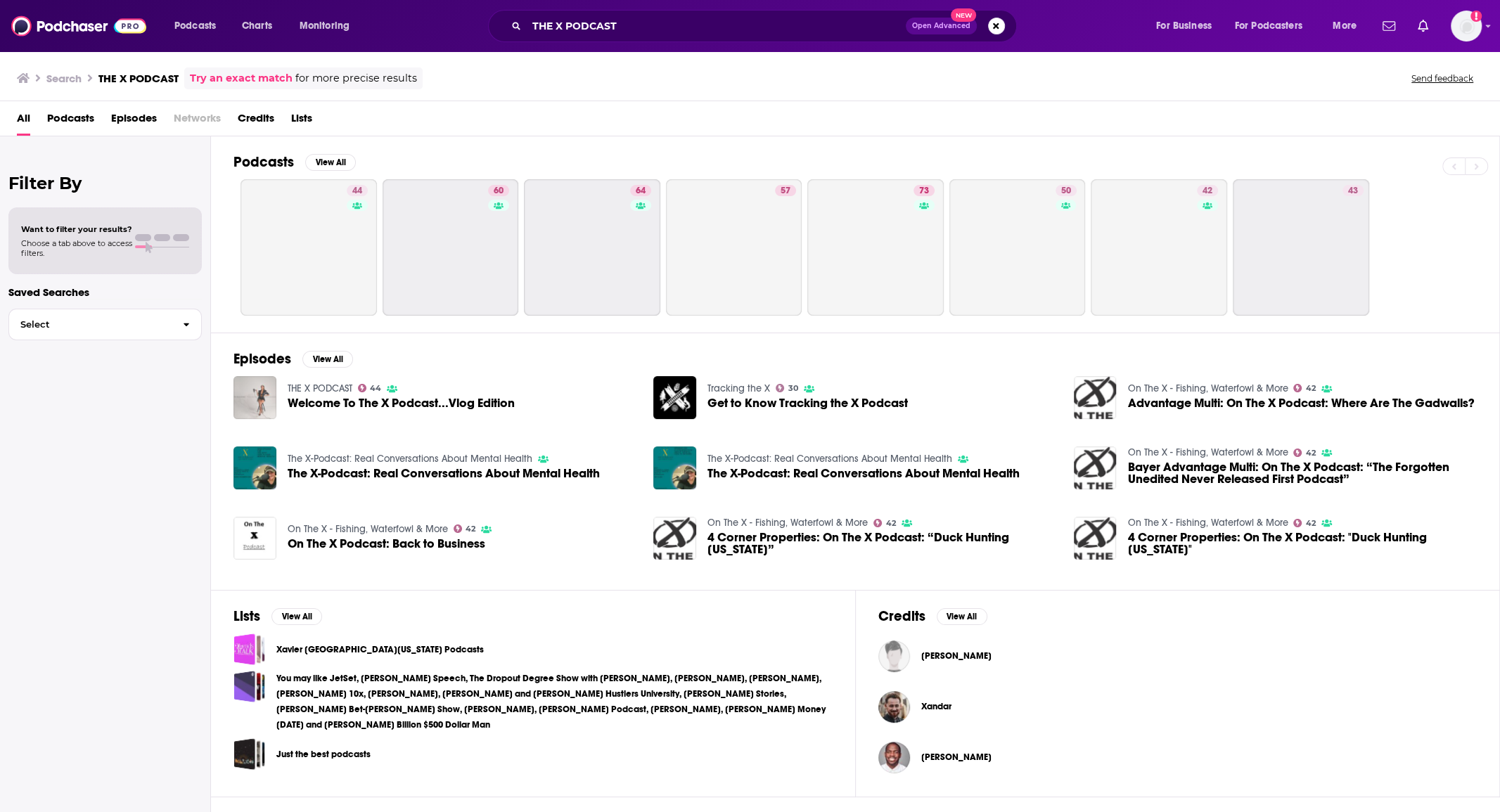
click at [254, 406] on img "Welcome To The X Podcast...Vlog Edition" at bounding box center [255, 397] width 43 height 43
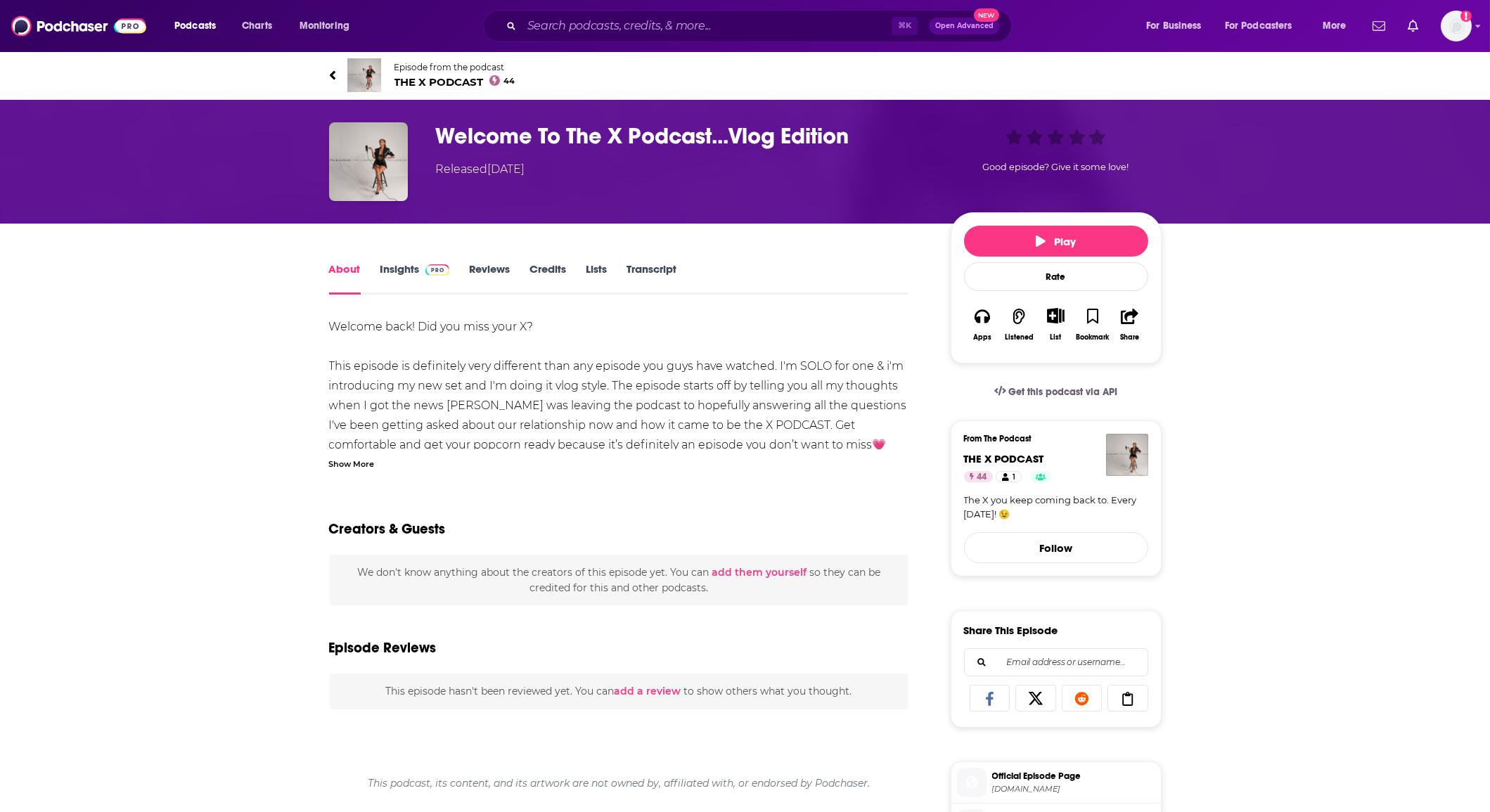
click at [392, 281] on link "Insights" at bounding box center [415, 279] width 69 height 33
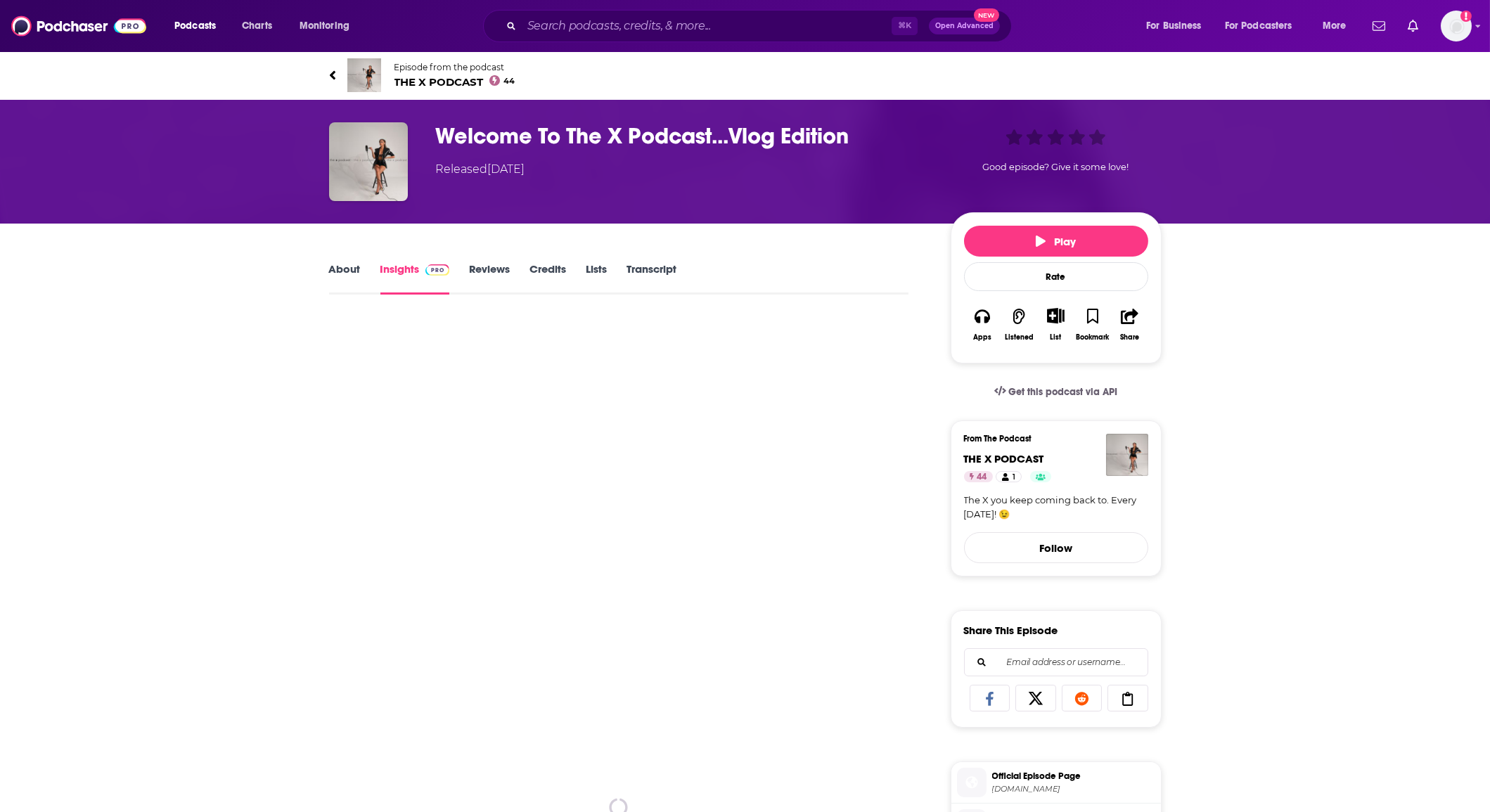
click at [330, 282] on link "About" at bounding box center [345, 279] width 32 height 33
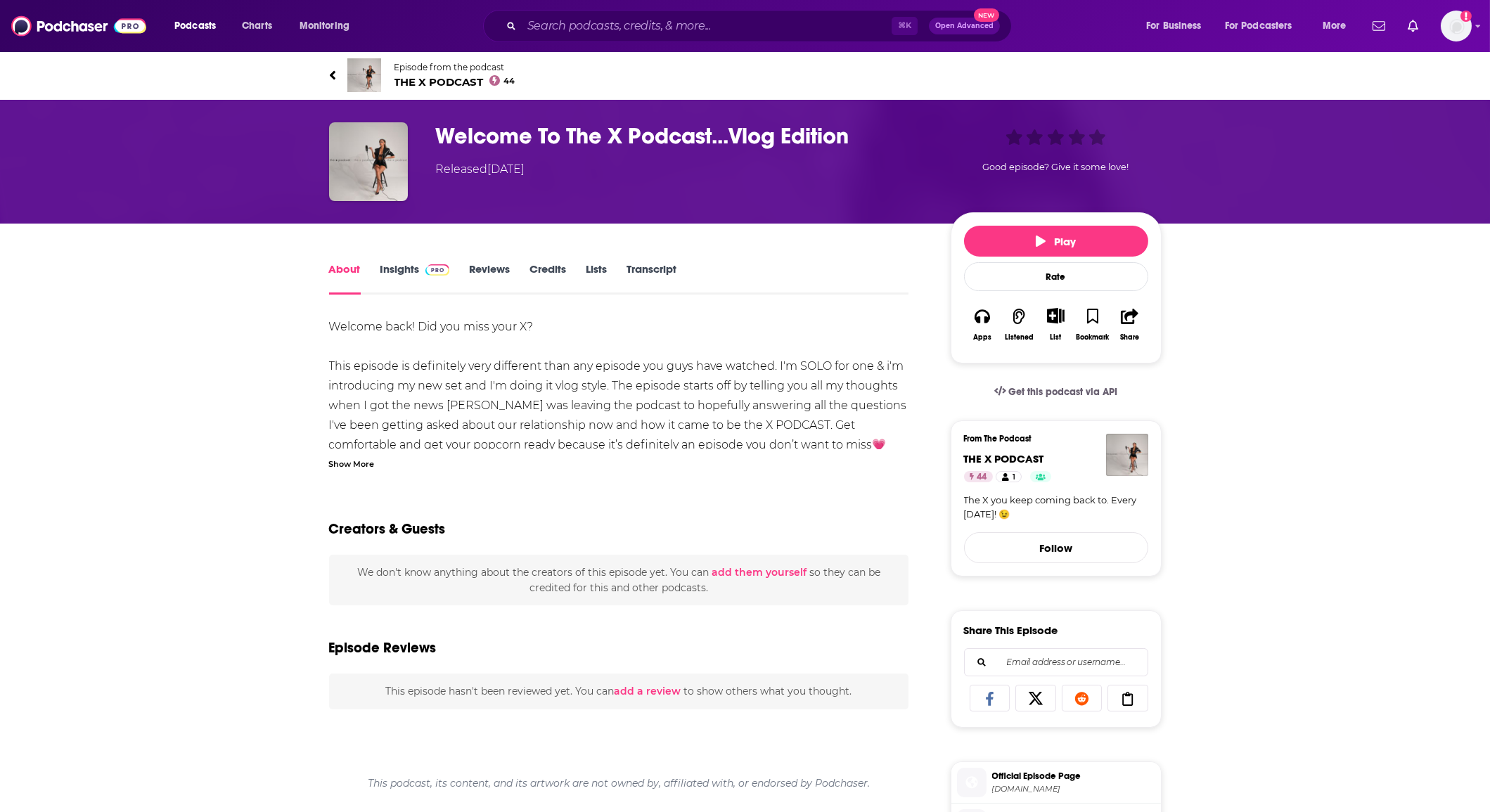
click at [444, 275] on span at bounding box center [438, 269] width 24 height 14
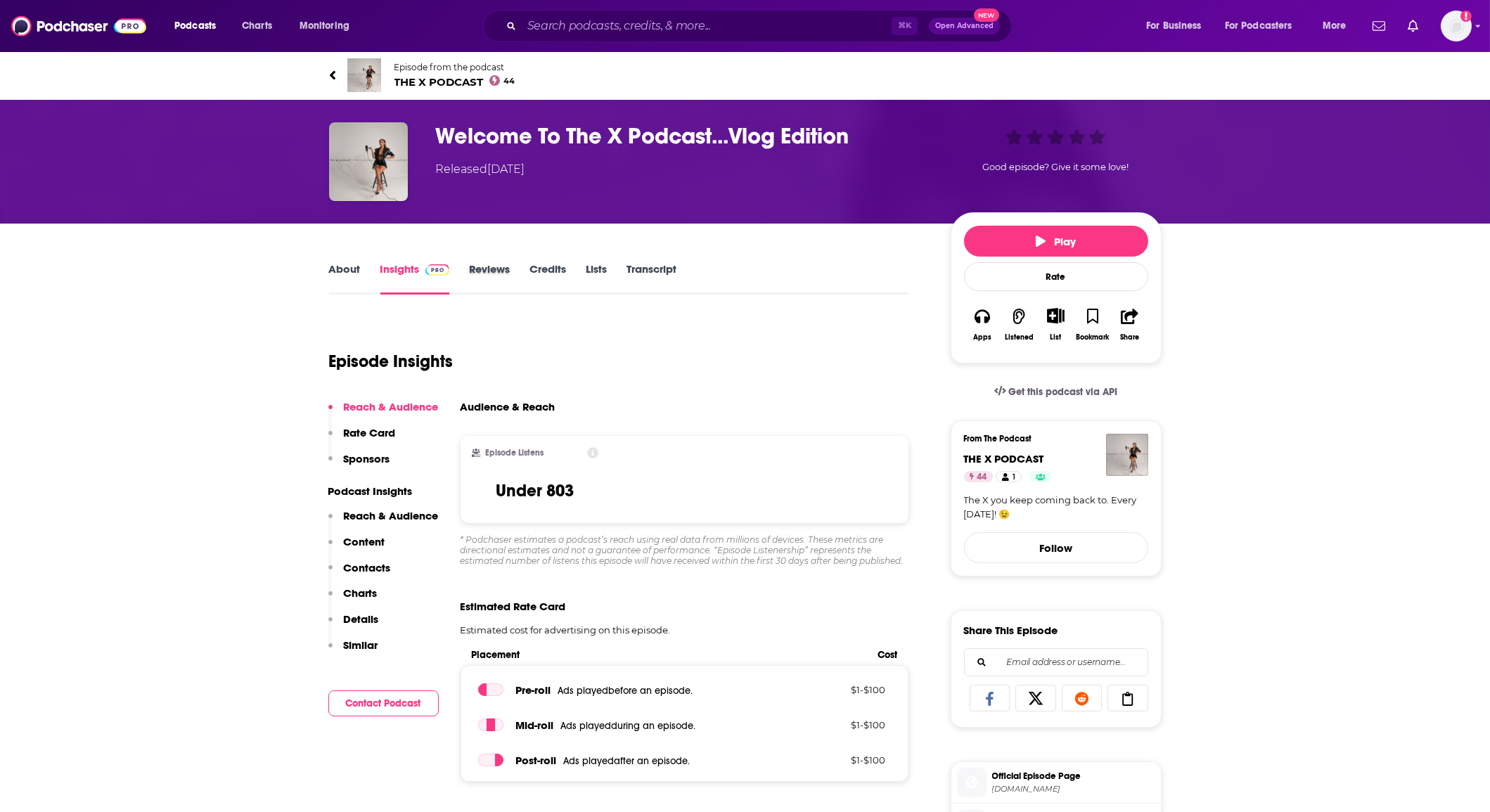
click at [511, 276] on div "Reviews" at bounding box center [498, 279] width 60 height 33
click at [498, 275] on link "Reviews" at bounding box center [489, 279] width 41 height 33
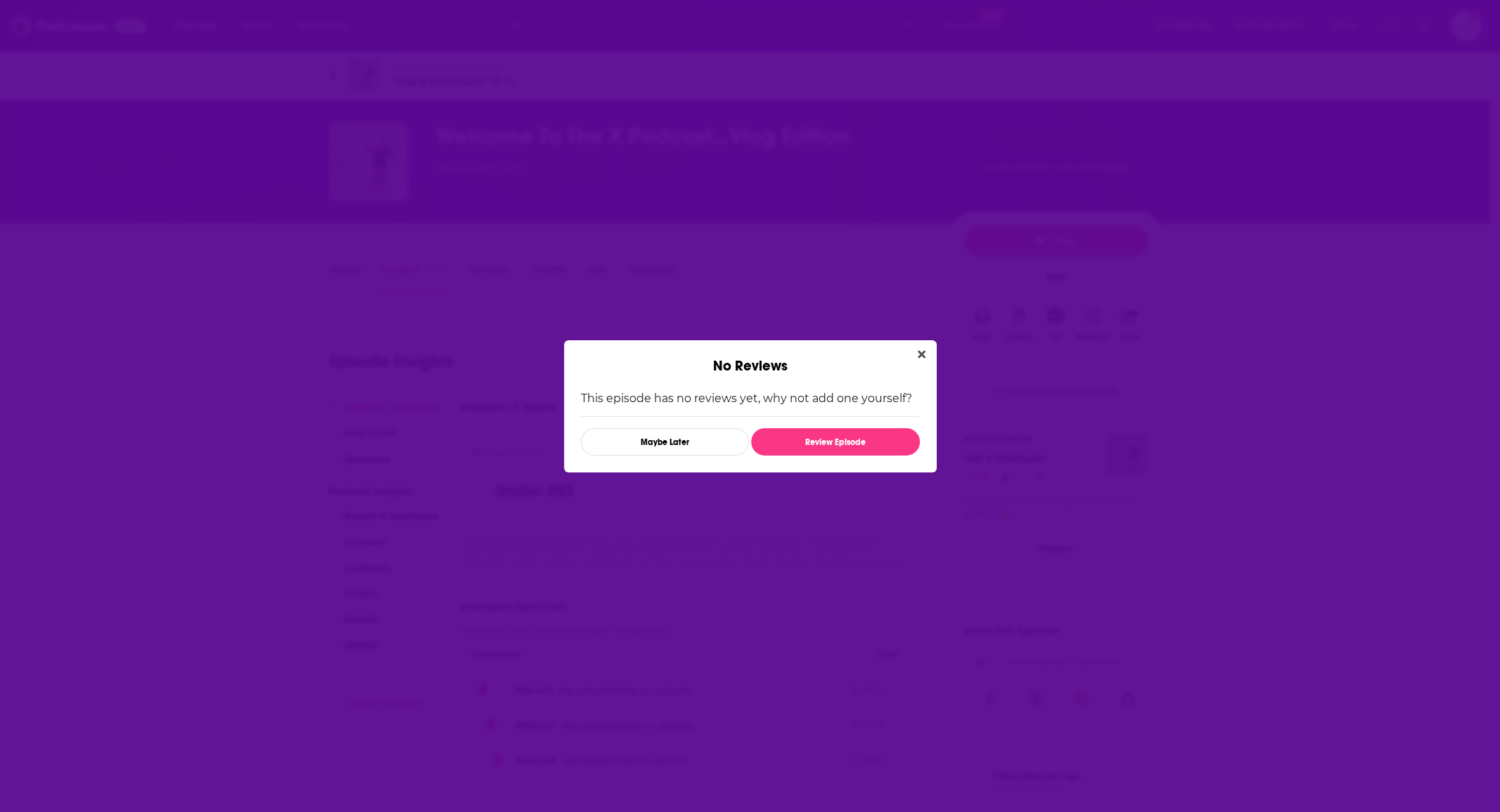
click at [348, 273] on div "No Reviews This episode has no reviews yet, why not add one yourself? Maybe Lat…" at bounding box center [750, 406] width 1500 height 812
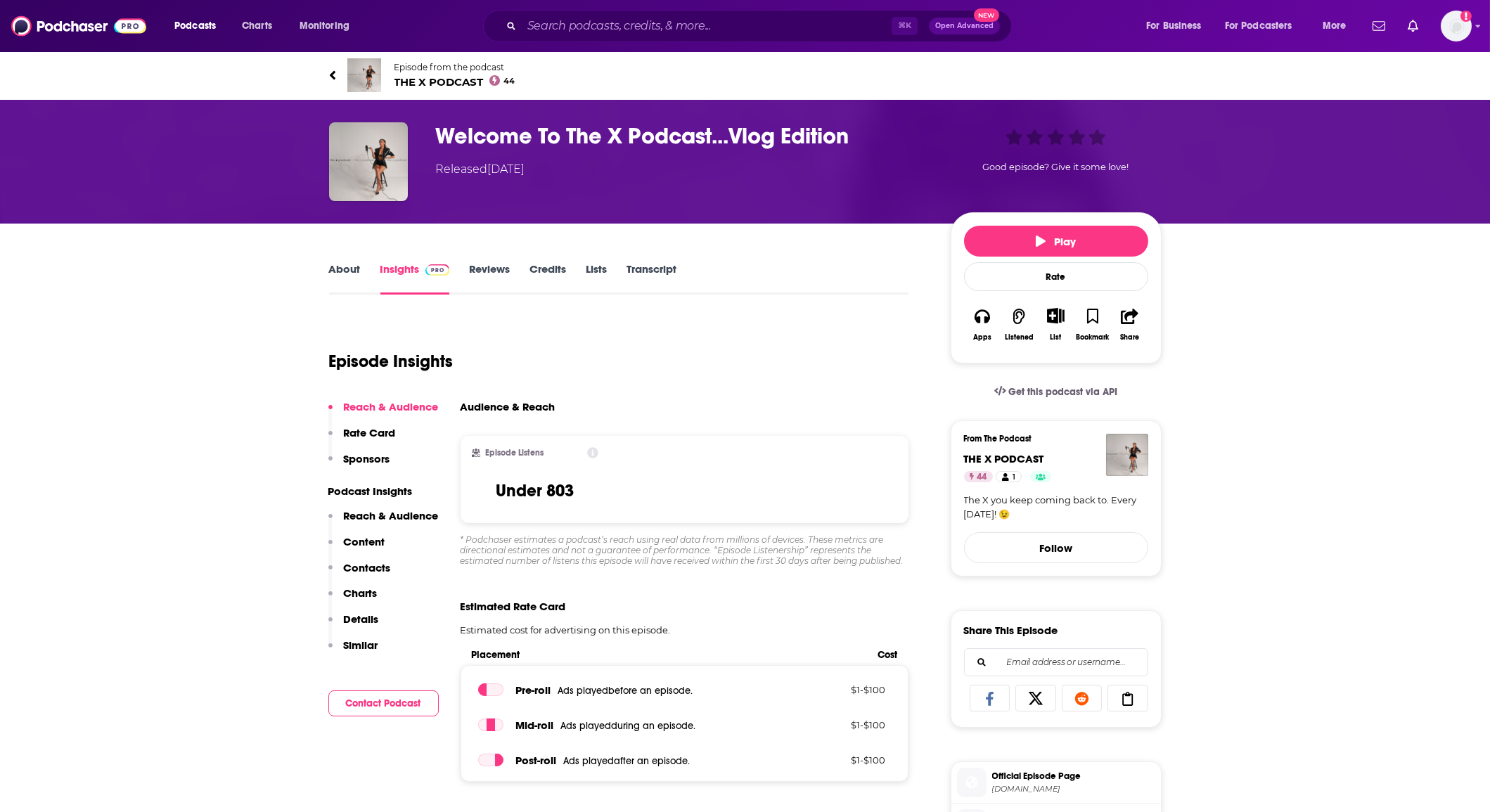
click at [565, 40] on div "⌘ K Open Advanced New" at bounding box center [747, 26] width 529 height 33
click at [565, 32] on input "Search podcasts, credits, & more..." at bounding box center [707, 26] width 370 height 23
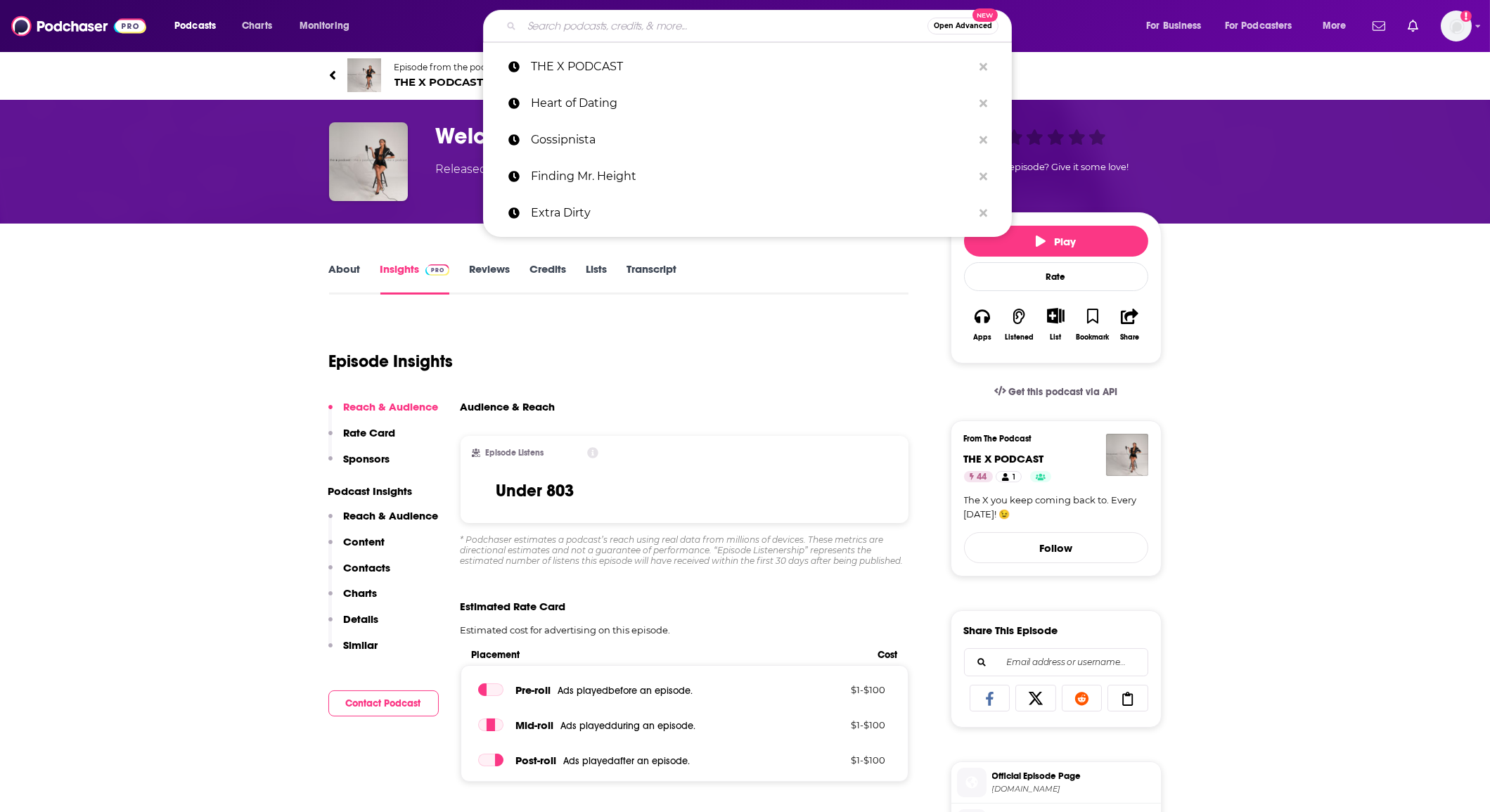
paste input "Keith and The Girl"
type input "Keith and The Girl"
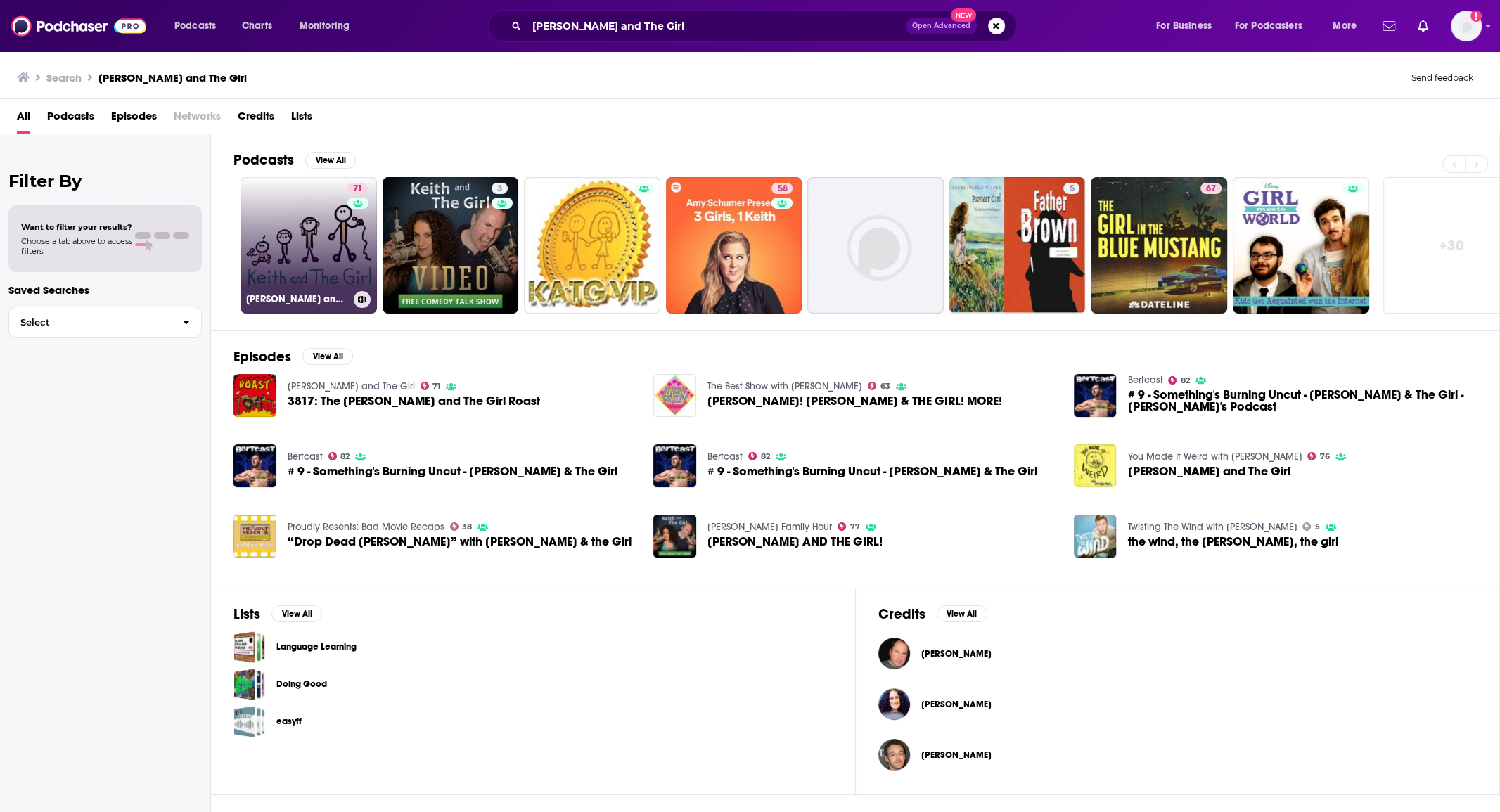
click at [324, 237] on link "71 Keith and The Girl" at bounding box center [308, 245] width 136 height 136
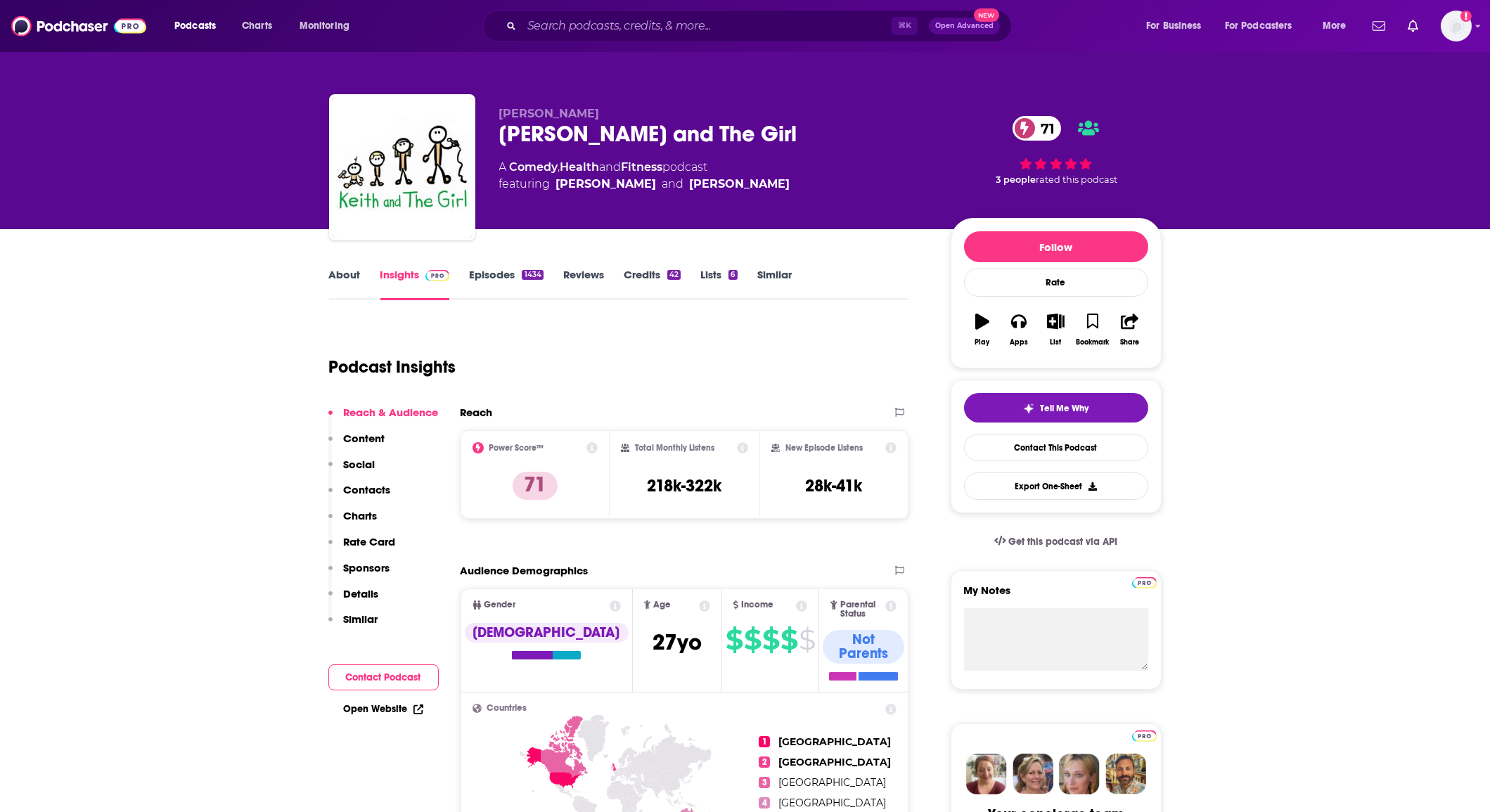
click at [351, 282] on link "About" at bounding box center [345, 284] width 32 height 33
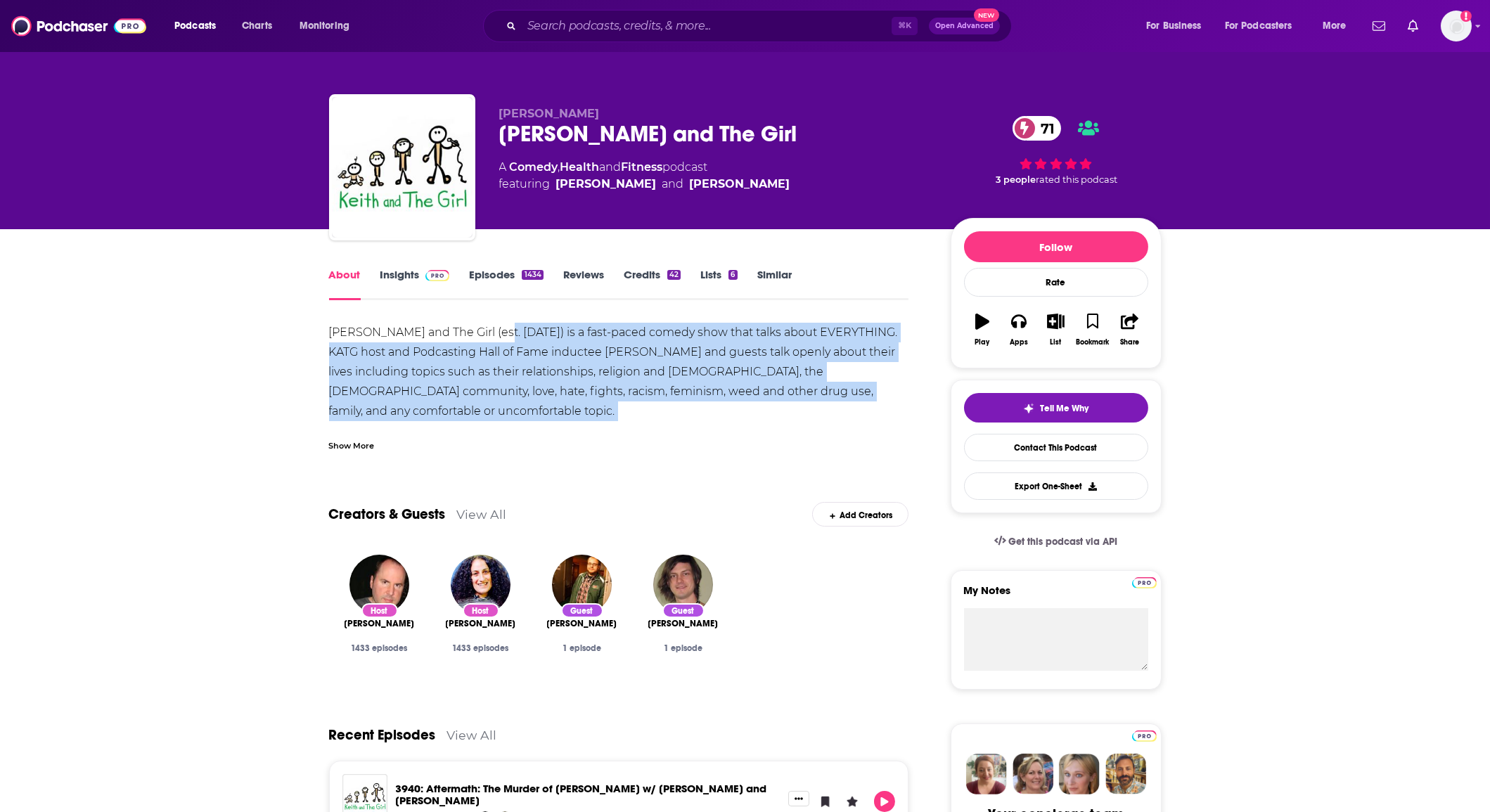
drag, startPoint x: 491, startPoint y: 342, endPoint x: 524, endPoint y: 408, distance: 73.8
click at [524, 408] on div "Keith and The Girl (est. March, 2005) is a fast-paced comedy show that talks ab…" at bounding box center [619, 658] width 580 height 670
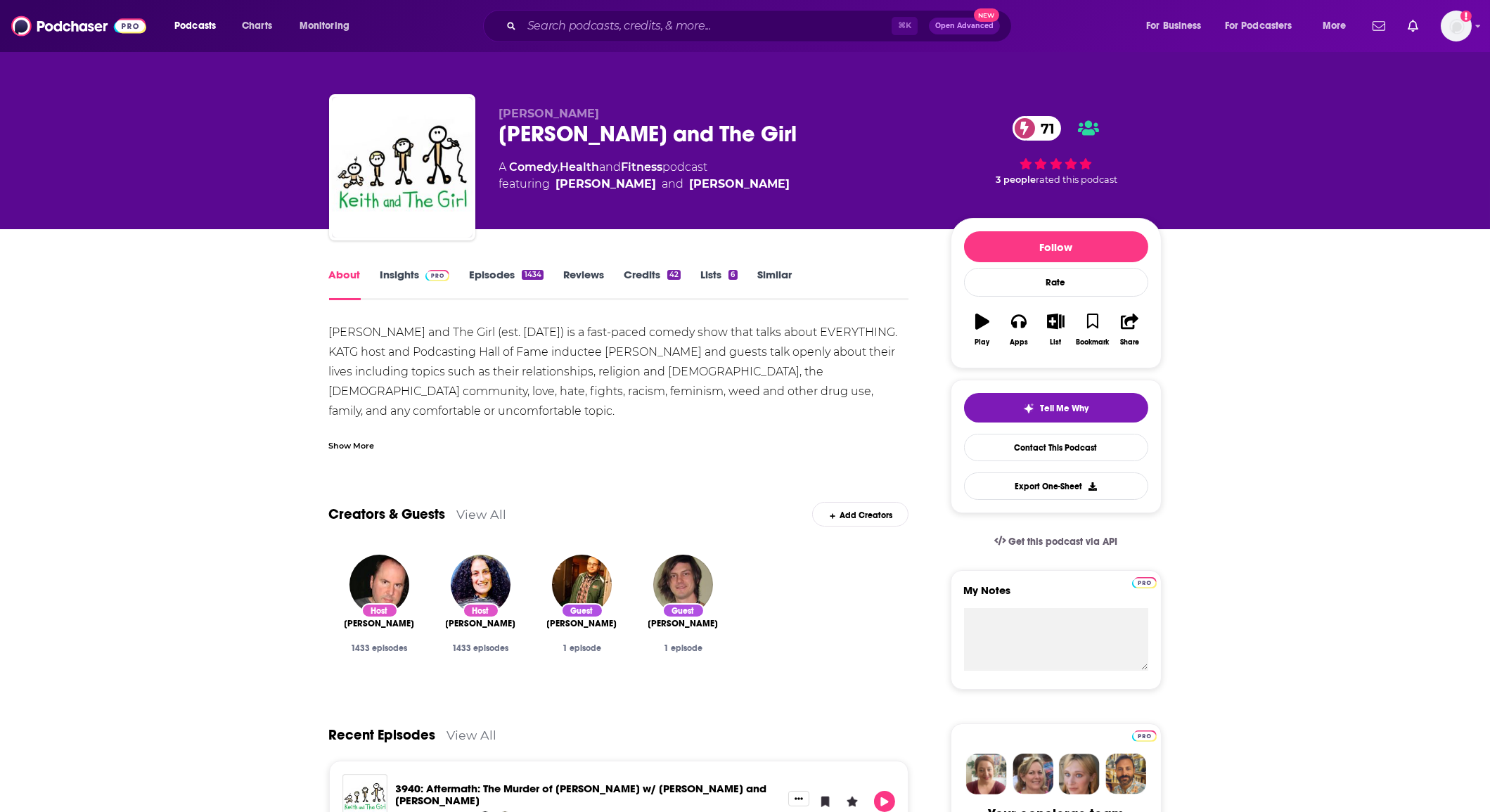
click at [541, 430] on div "Show More" at bounding box center [619, 440] width 580 height 24
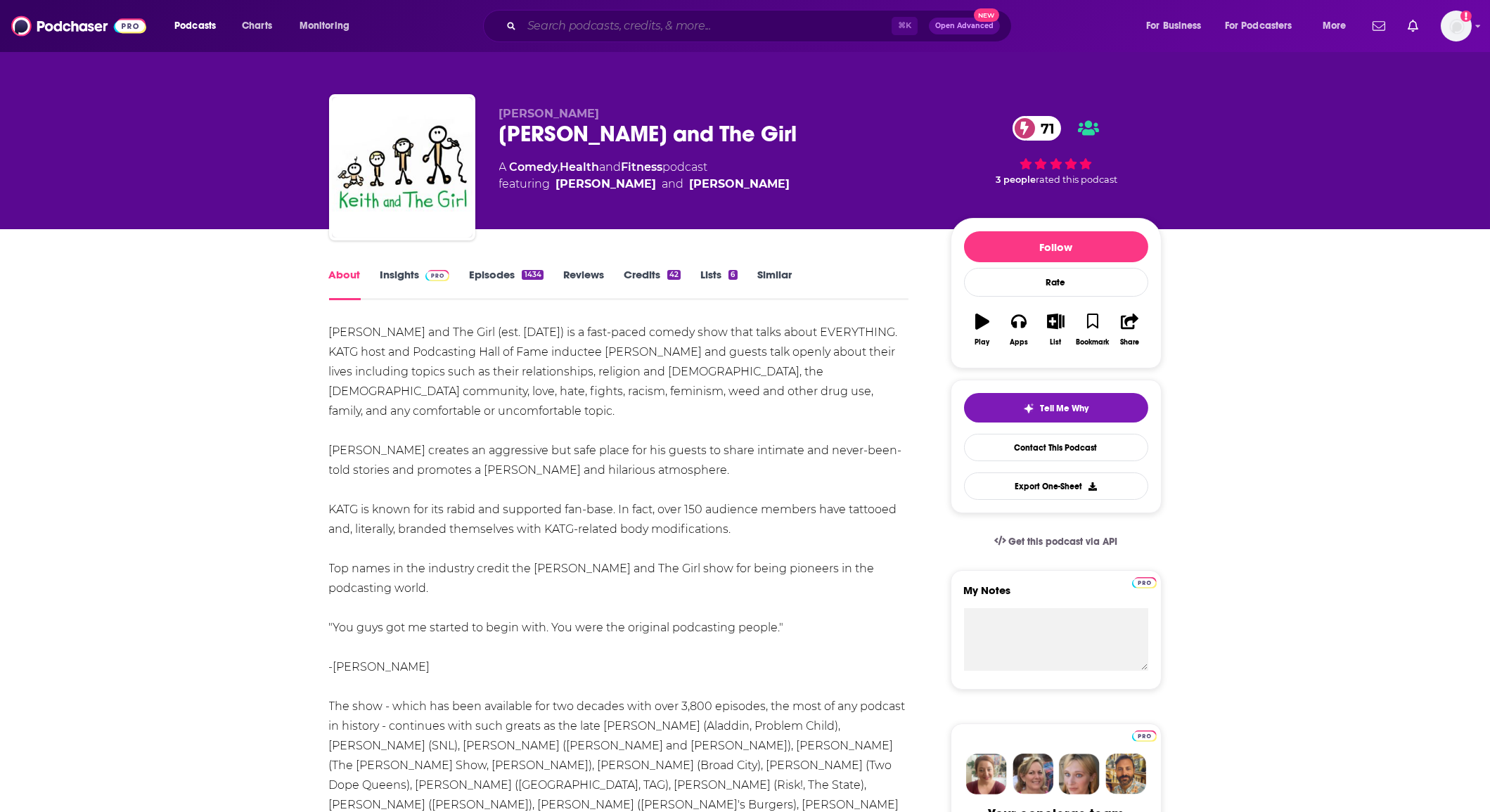
click at [612, 23] on input "Search podcasts, credits, & more..." at bounding box center [707, 26] width 370 height 23
paste input "Love in the City"
type input "Love in the City"
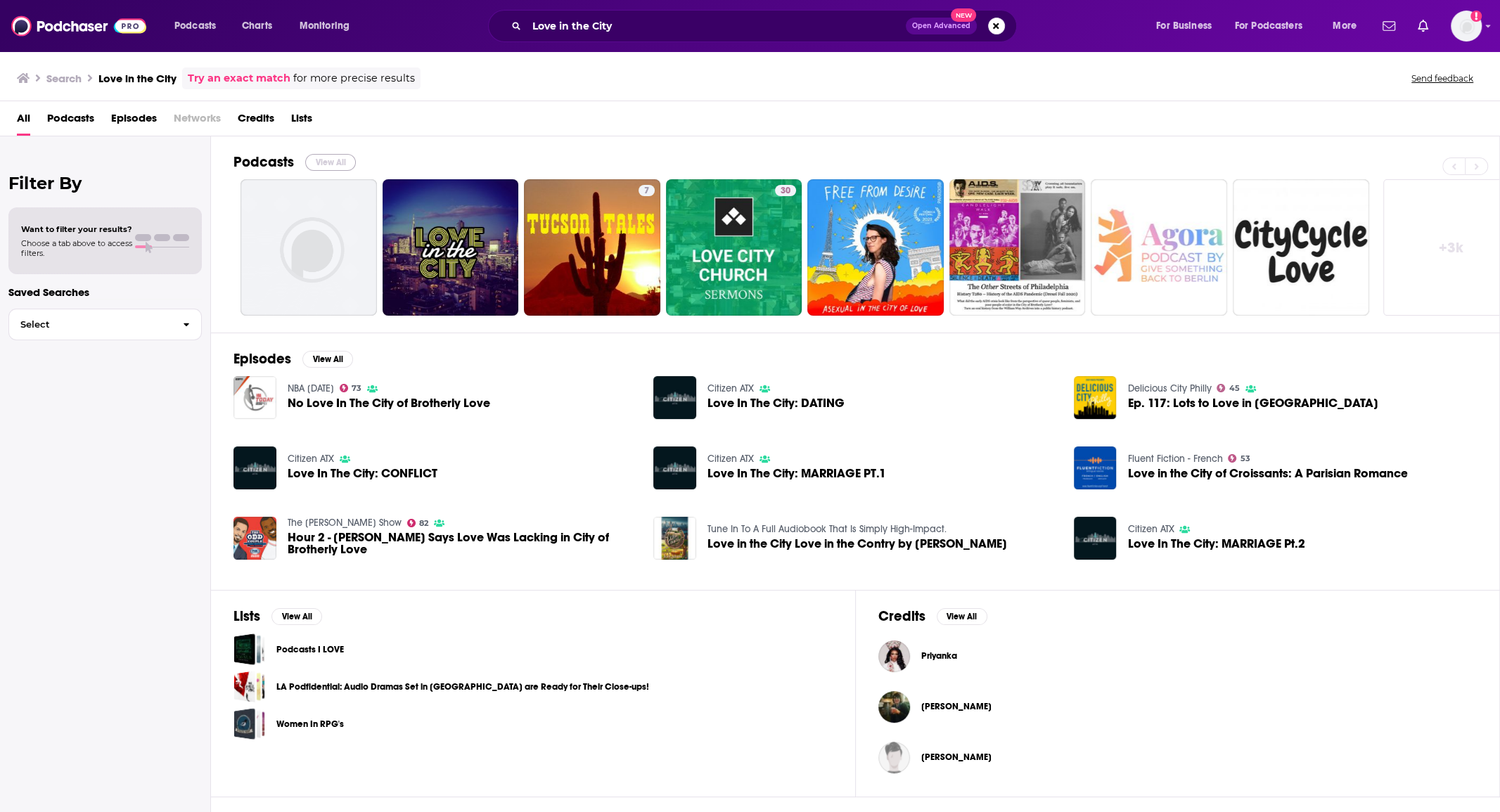
click at [326, 159] on button "View All" at bounding box center [330, 162] width 51 height 17
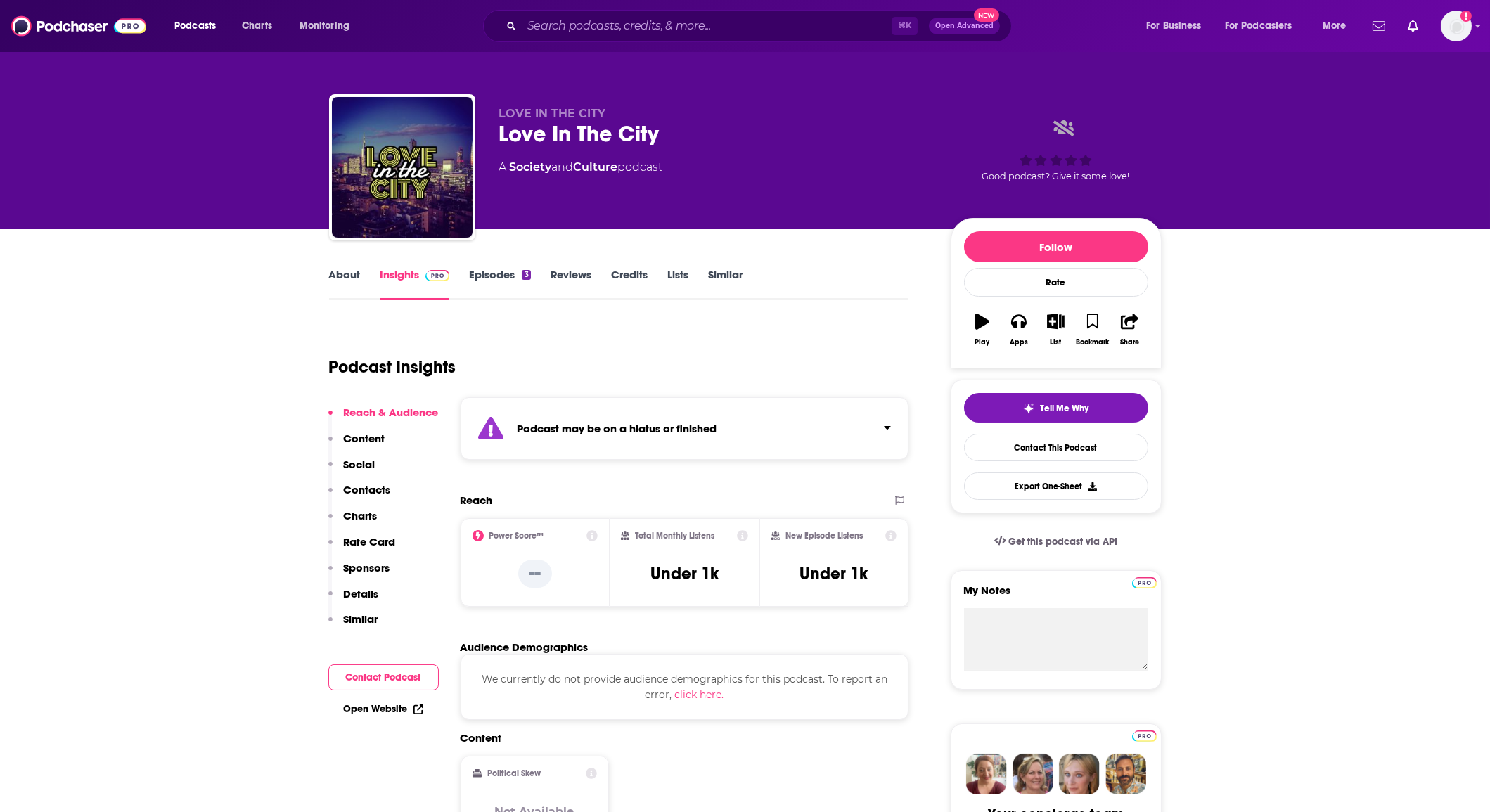
click at [348, 273] on link "About" at bounding box center [345, 284] width 32 height 33
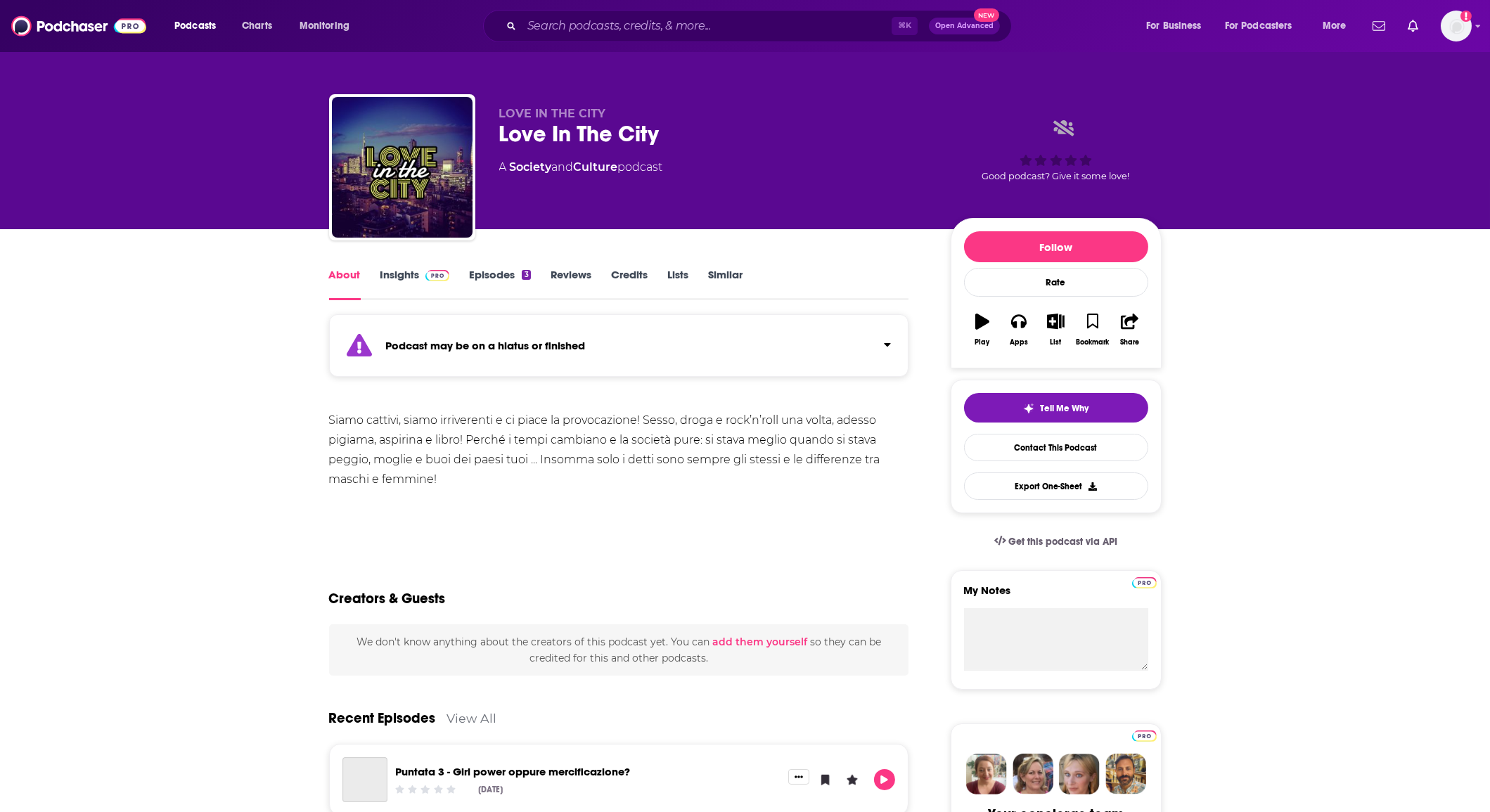
click at [439, 288] on link "Insights" at bounding box center [415, 284] width 69 height 33
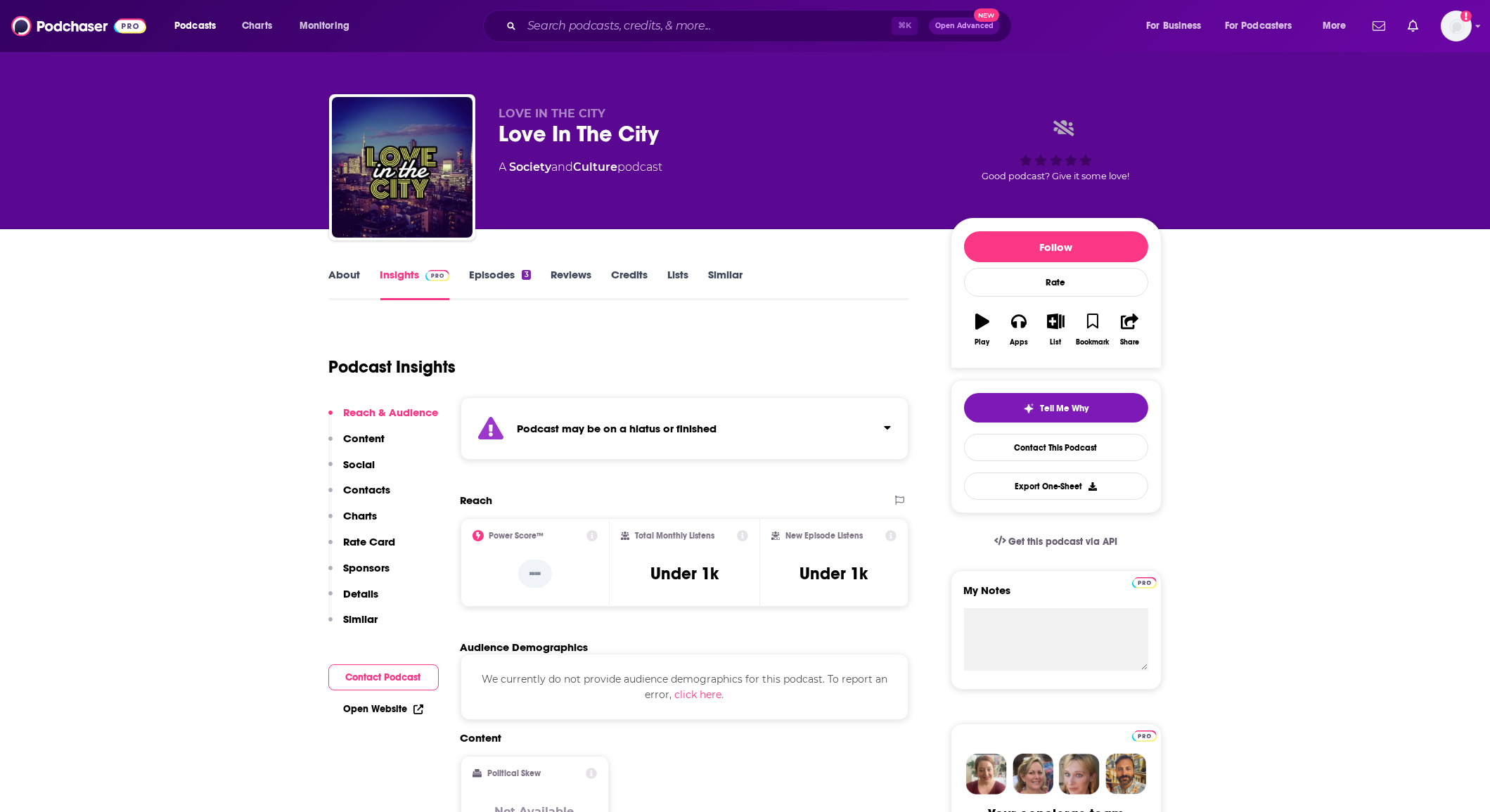
click at [503, 281] on link "Episodes 3" at bounding box center [499, 284] width 61 height 33
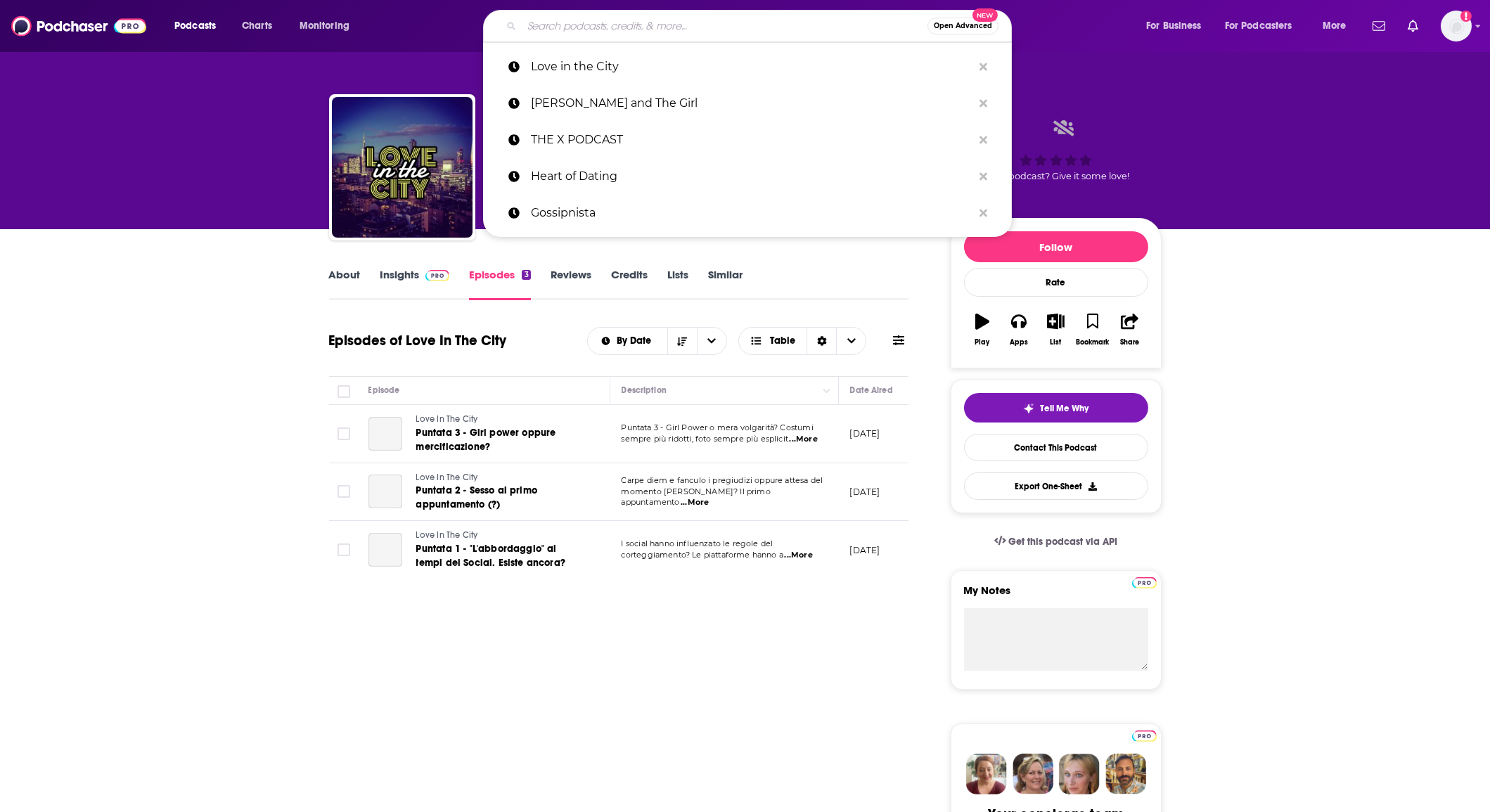
click at [613, 32] on input "Search podcasts, credits, & more..." at bounding box center [724, 26] width 406 height 23
paste input "Love Unfiltered"
type input "Love Unfiltered"
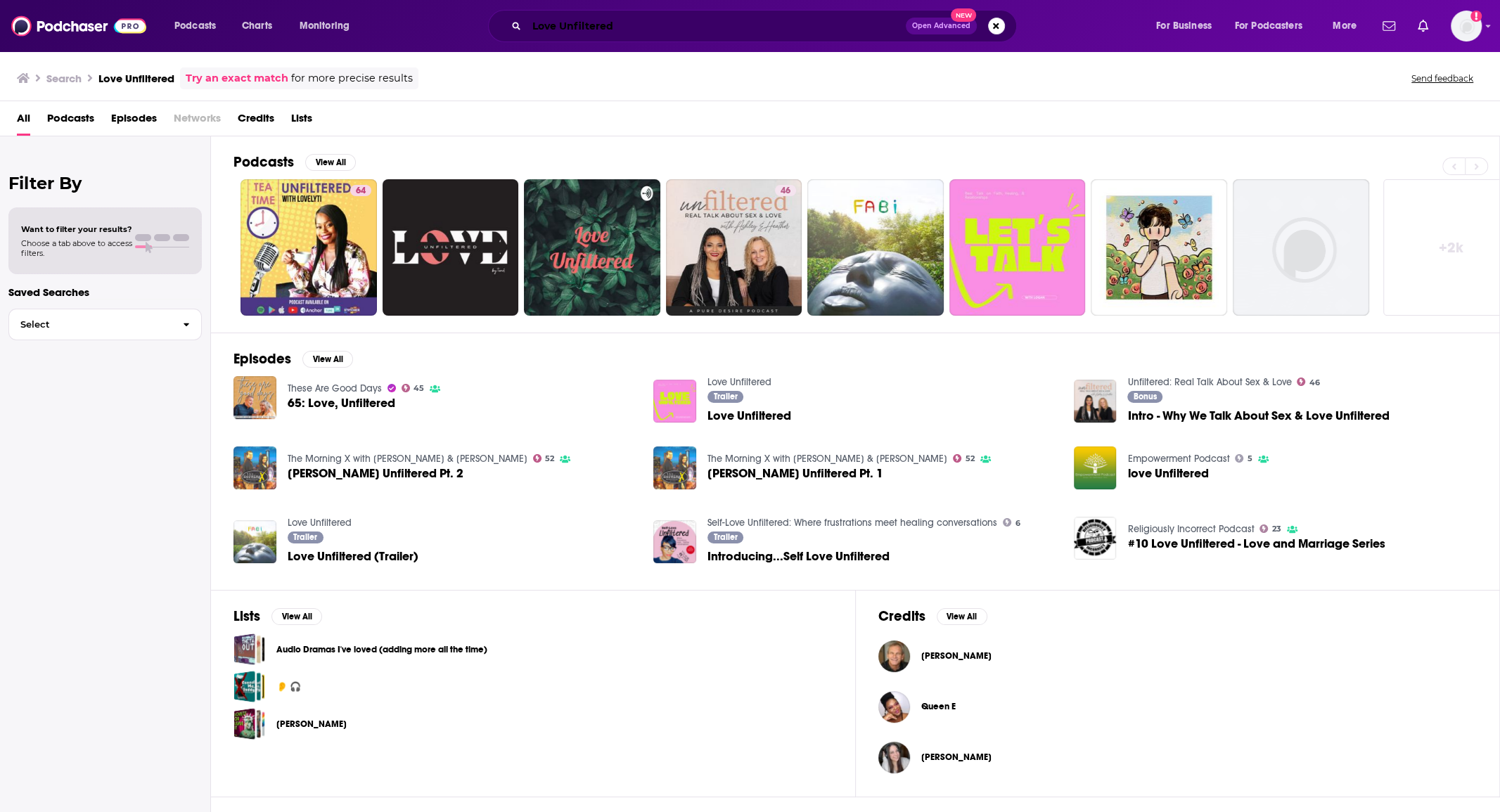
click at [529, 18] on input "Love Unfiltered" at bounding box center [716, 26] width 379 height 23
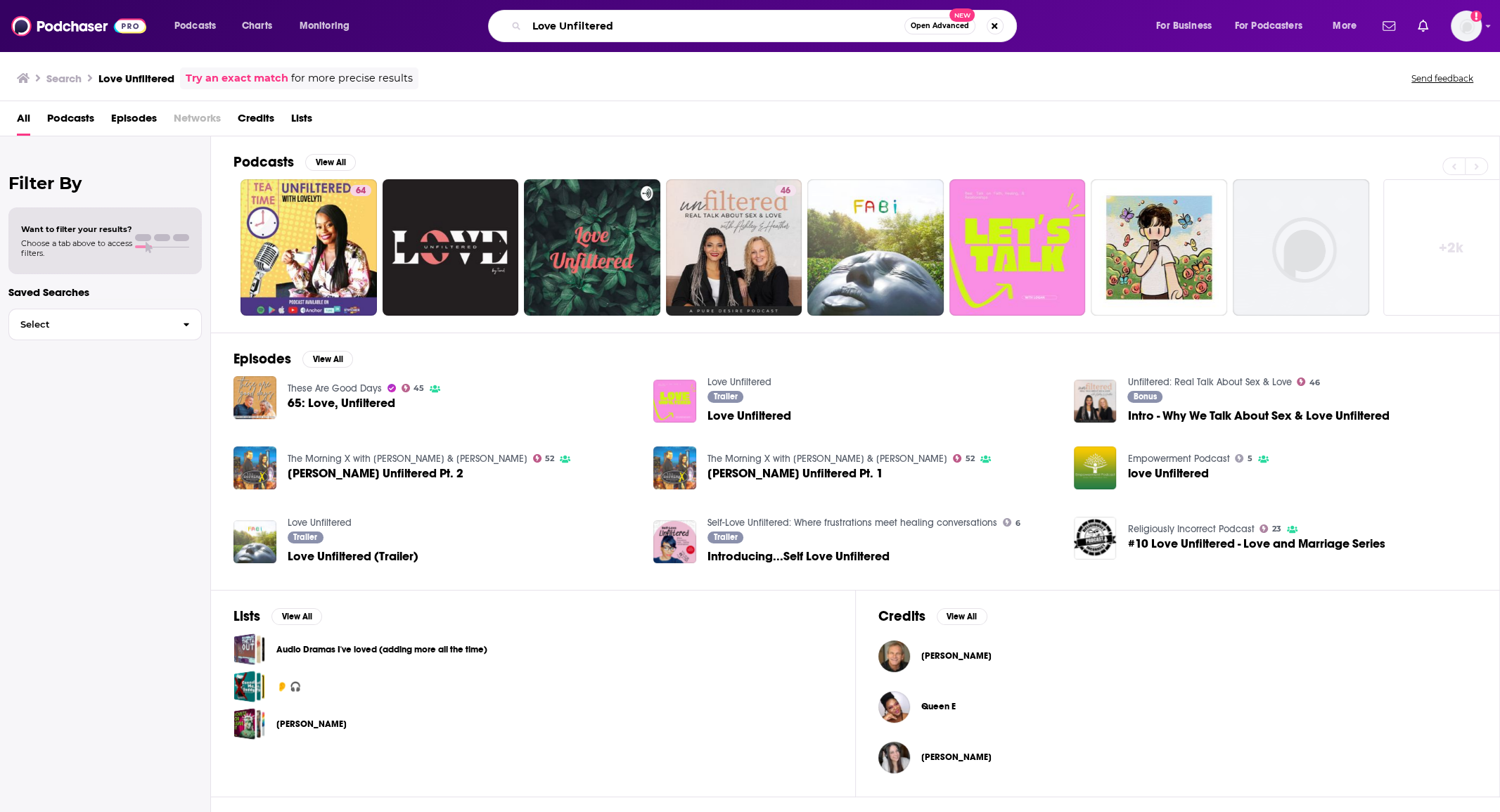
paste input "Match Made in Manhattan"
type input "Match Made in Manhattan"
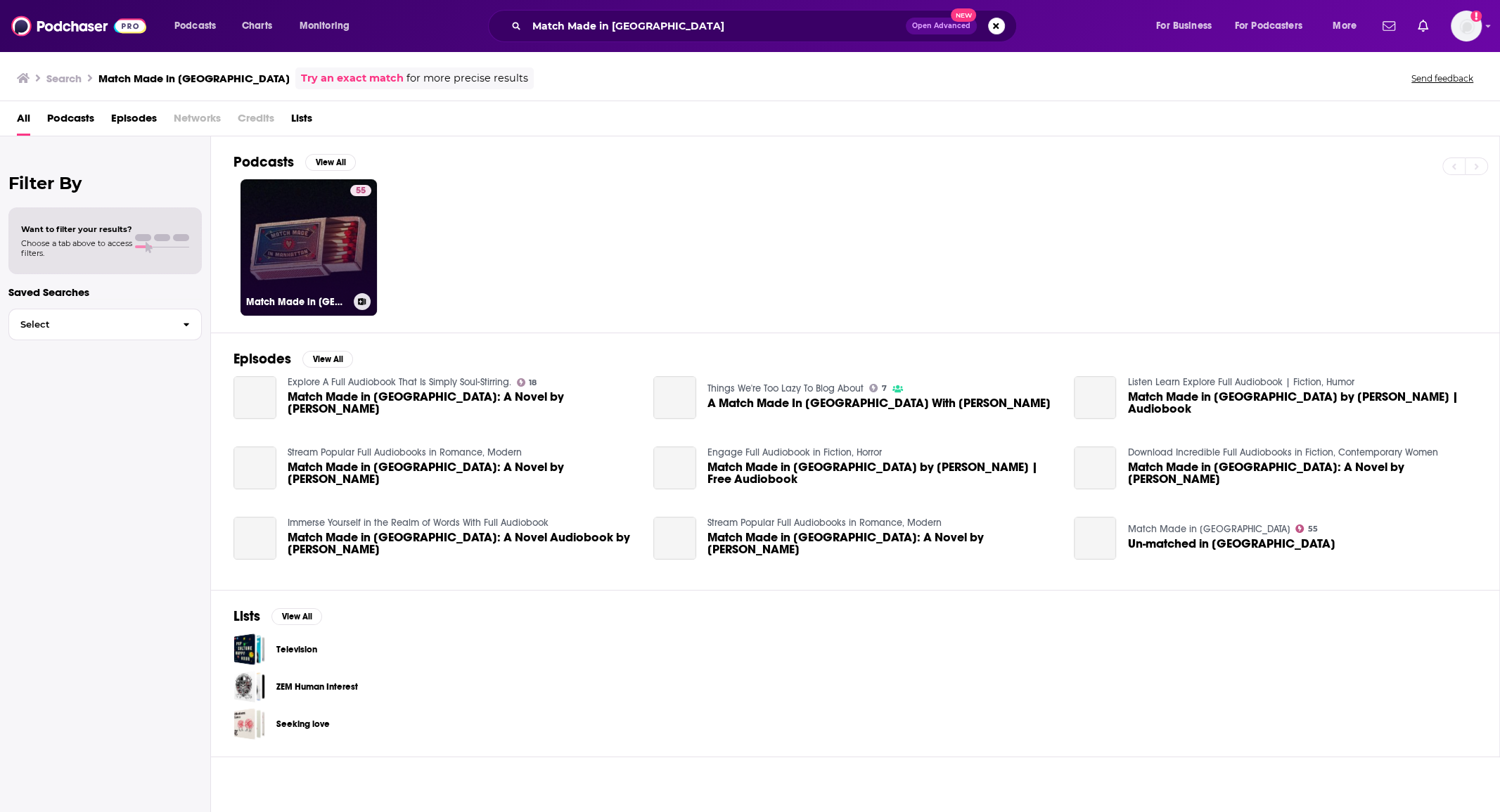
click at [303, 232] on link "55 Match Made in Manhattan" at bounding box center [308, 247] width 136 height 136
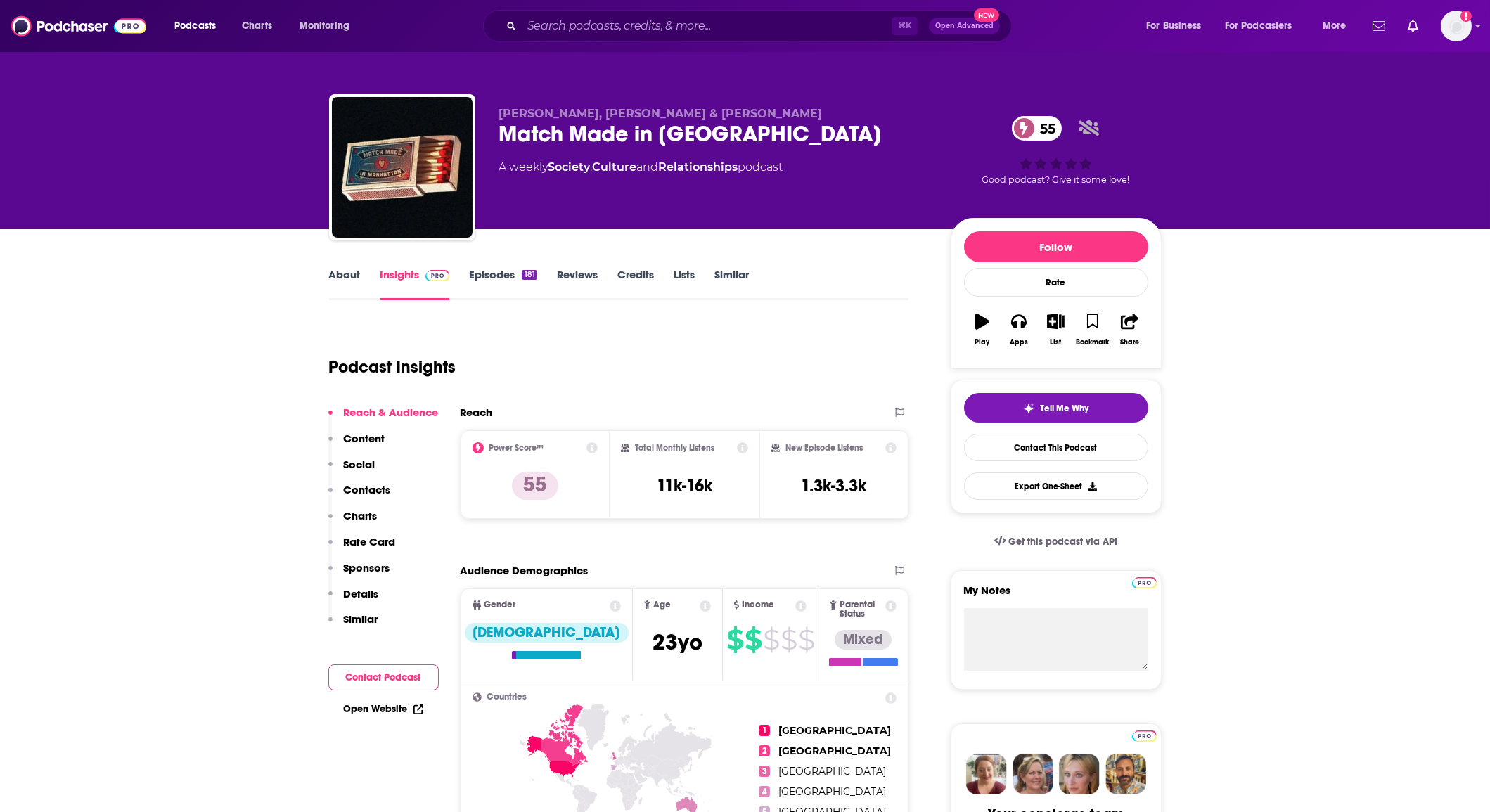
click at [385, 496] on p "Contacts" at bounding box center [368, 490] width 47 height 14
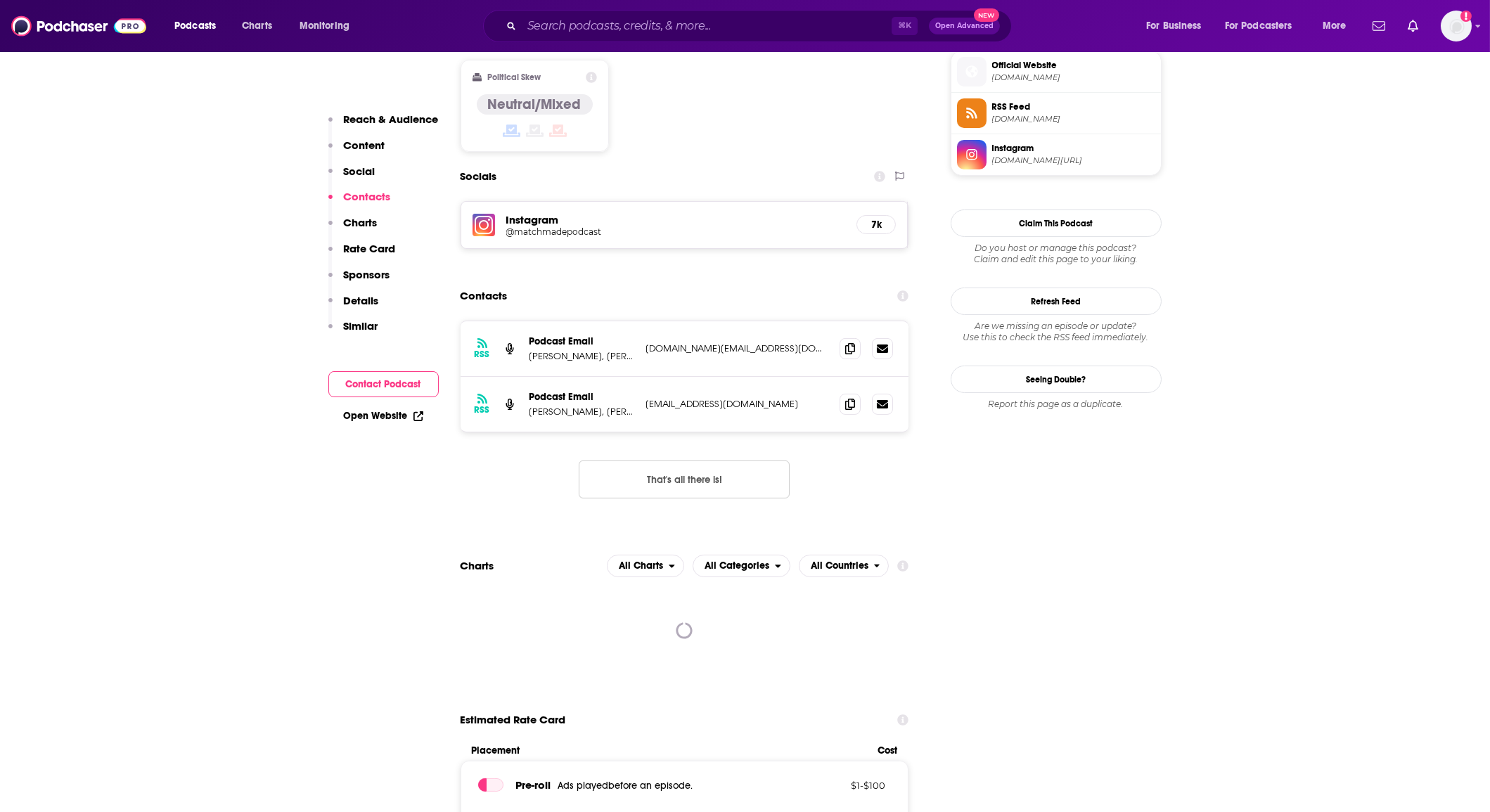
scroll to position [1144, 0]
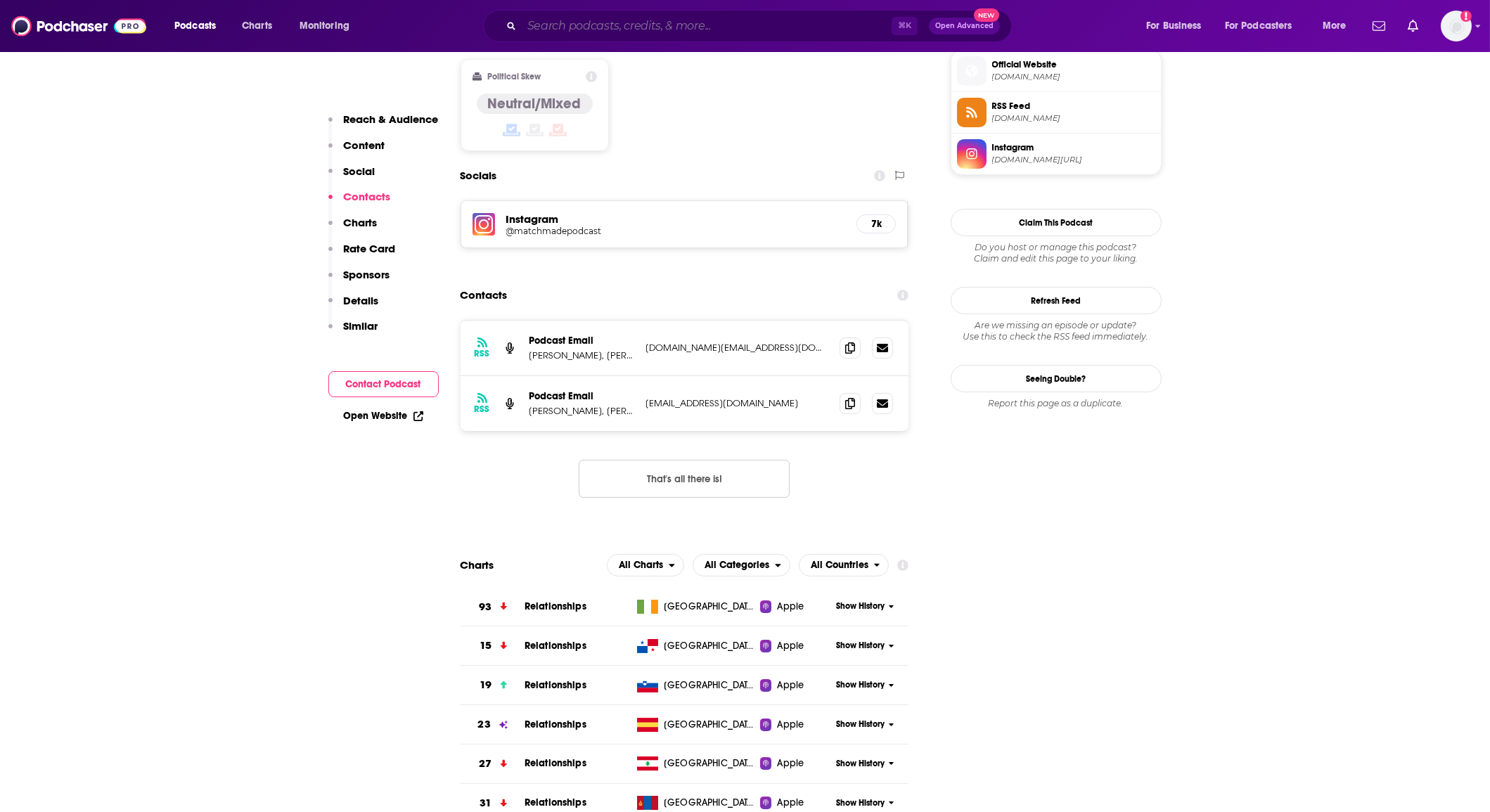
click at [598, 20] on input "Search podcasts, credits, & more..." at bounding box center [707, 26] width 370 height 23
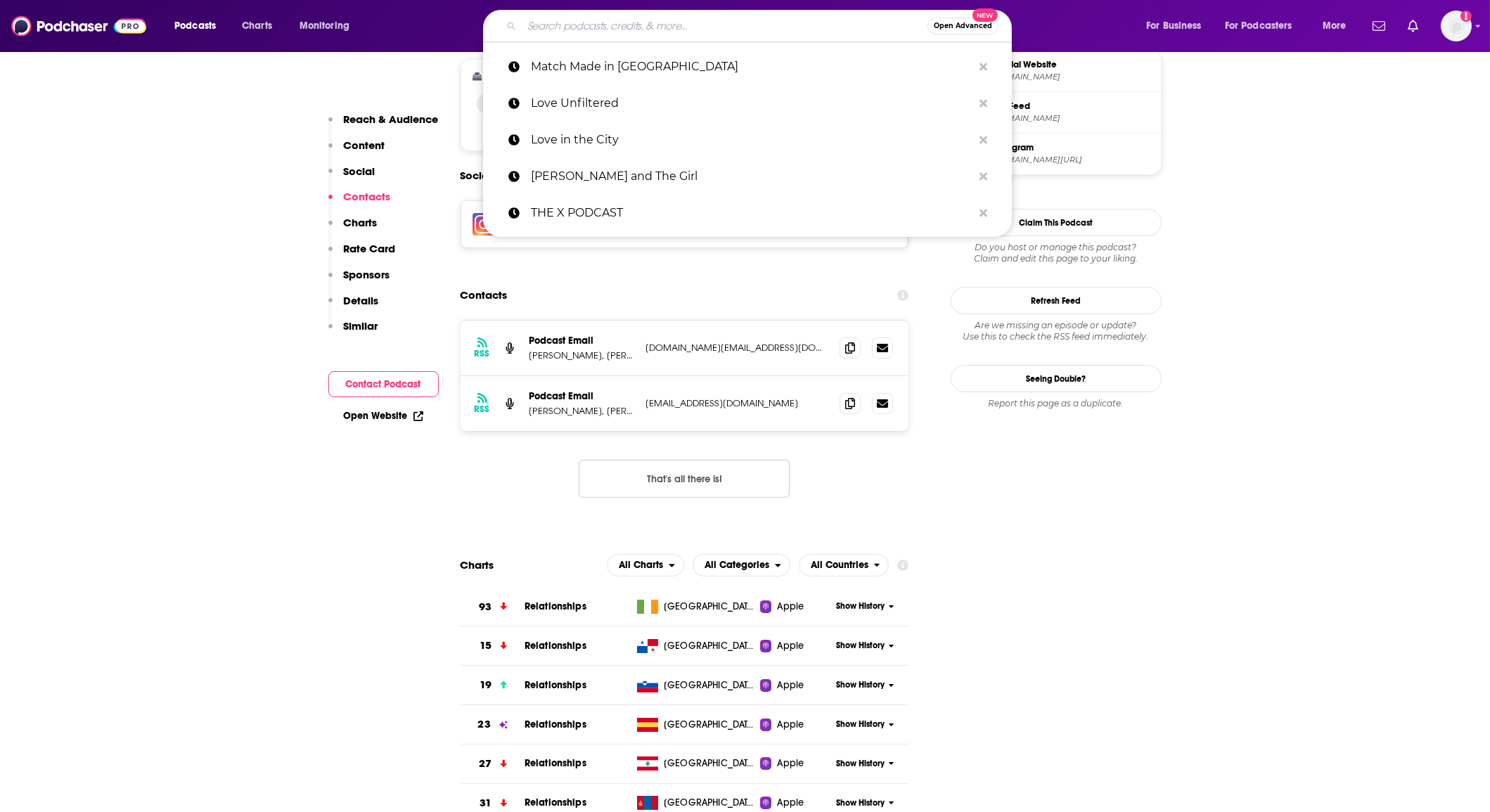
paste input "Mostly Dating"
type input "Mostly Dating"
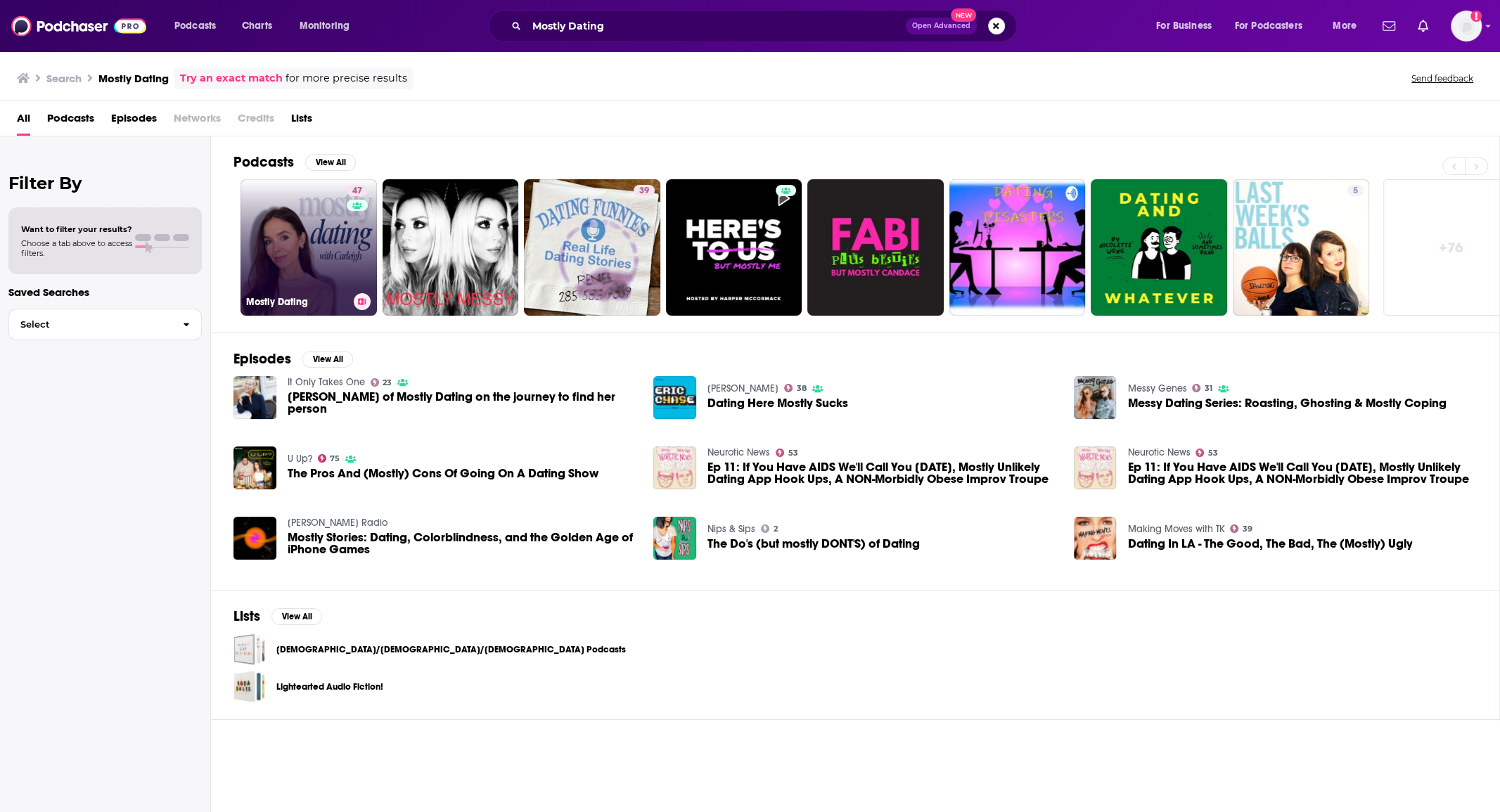
click at [327, 237] on link "47 Mostly Dating" at bounding box center [308, 247] width 136 height 136
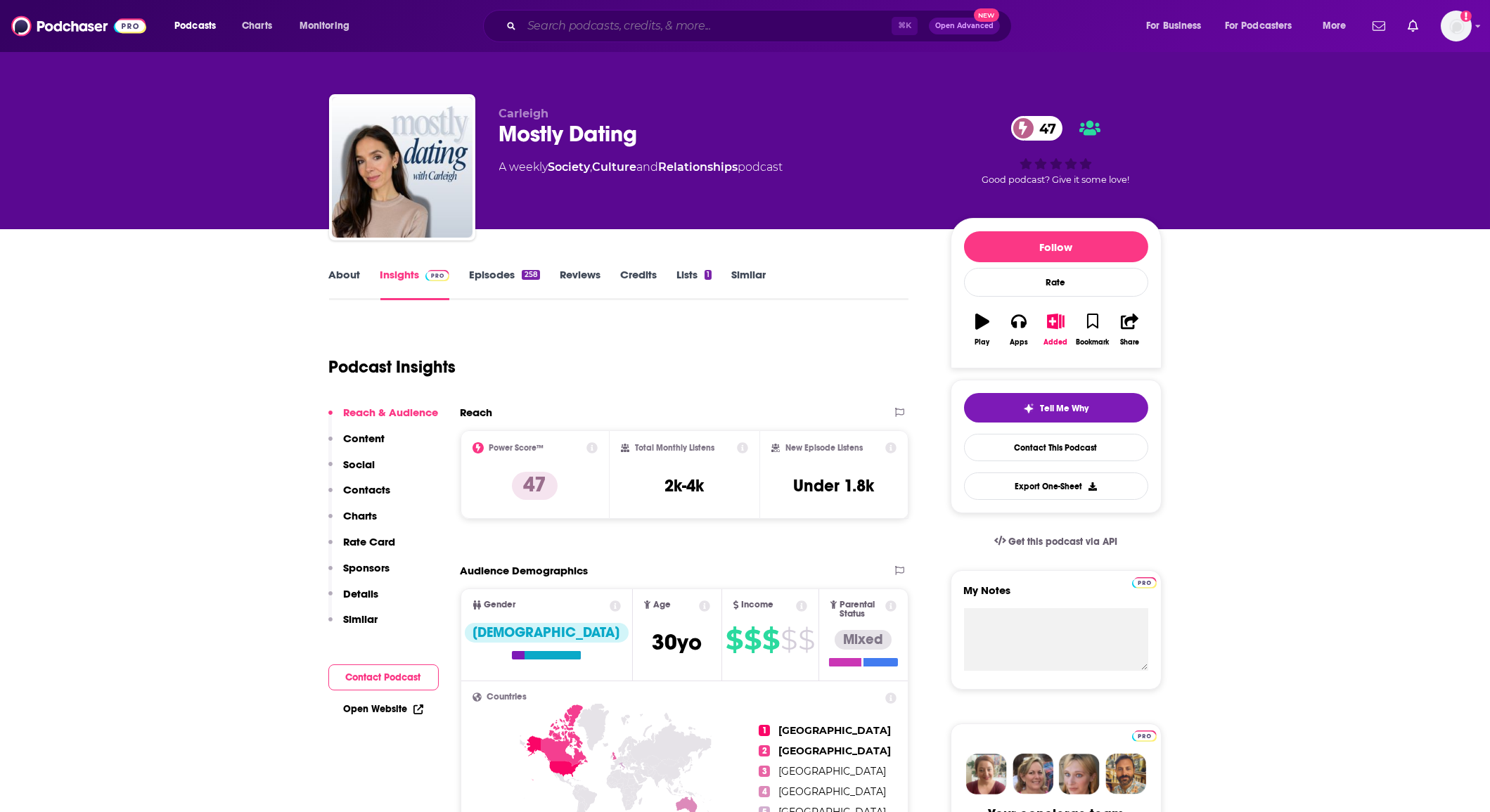
click at [583, 17] on input "Search podcasts, credits, & more..." at bounding box center [707, 26] width 370 height 23
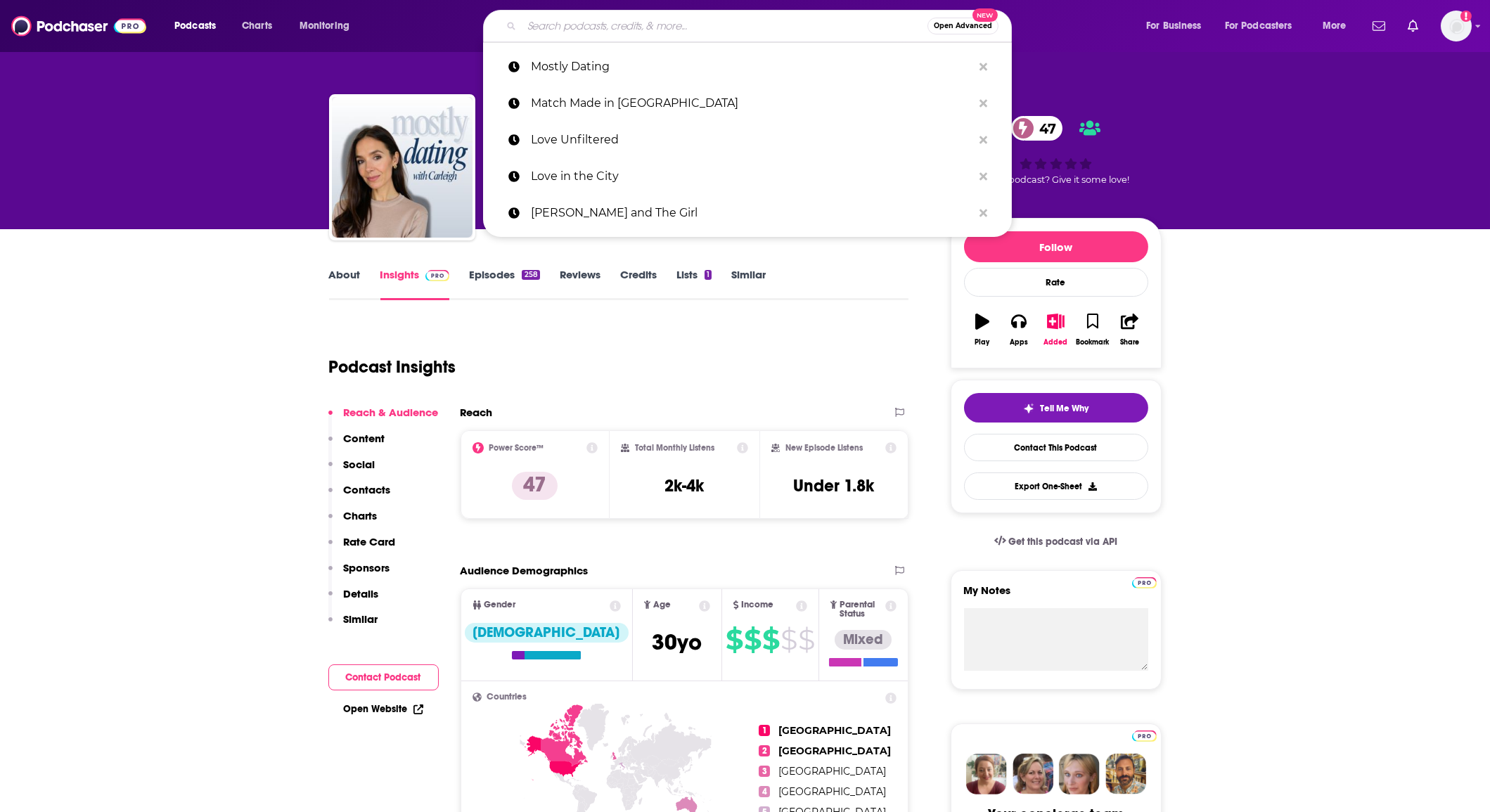
paste input "[US_STATE][GEOGRAPHIC_DATA] Dating Stories"
type input "[US_STATE][GEOGRAPHIC_DATA] Dating Stories"
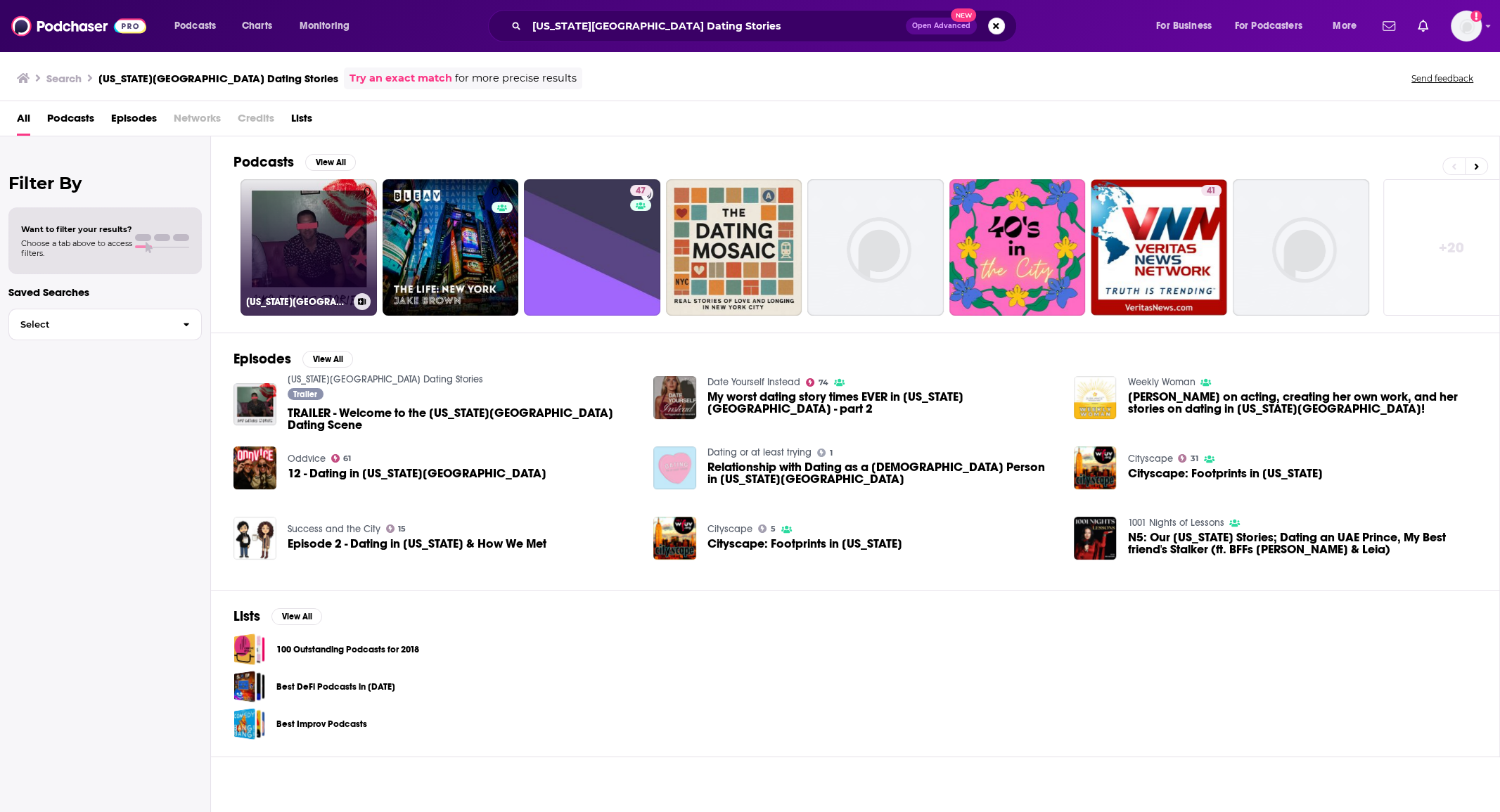
click at [260, 211] on link "0 New York City Dating Stories" at bounding box center [308, 247] width 136 height 136
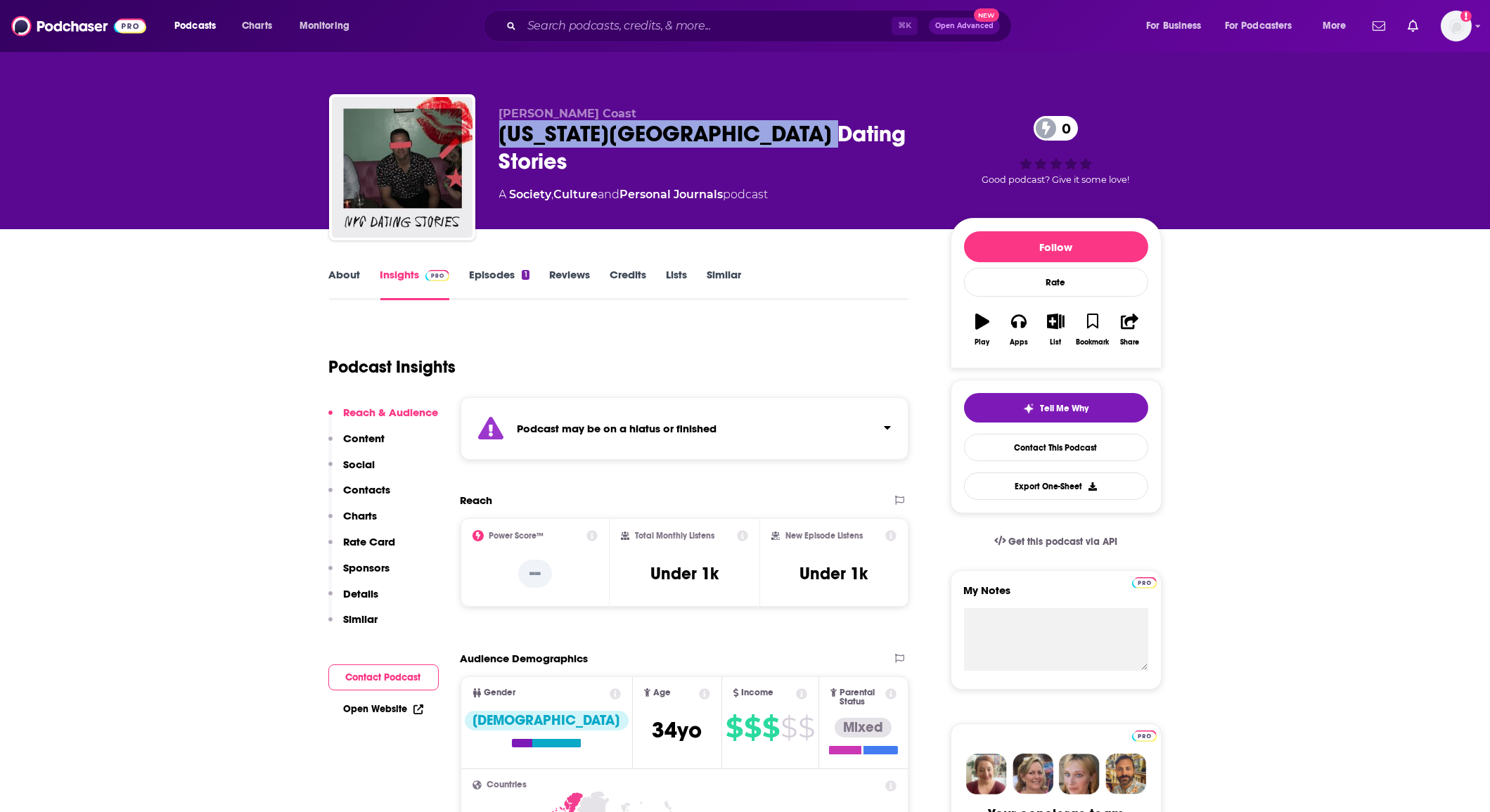
drag, startPoint x: 559, startPoint y: 135, endPoint x: 497, endPoint y: 132, distance: 62.1
click at [497, 132] on div "Tim Coast New York City Dating Stories 0 A Society , Culture and Personal Journ…" at bounding box center [746, 170] width 833 height 152
copy h2 "[US_STATE][GEOGRAPHIC_DATA] Dating Stories"
drag, startPoint x: 498, startPoint y: 112, endPoint x: 823, endPoint y: 143, distance: 326.5
click at [823, 143] on div "Tim Coast New York City Dating Stories 0 A Society , Culture and Personal Journ…" at bounding box center [714, 163] width 429 height 113
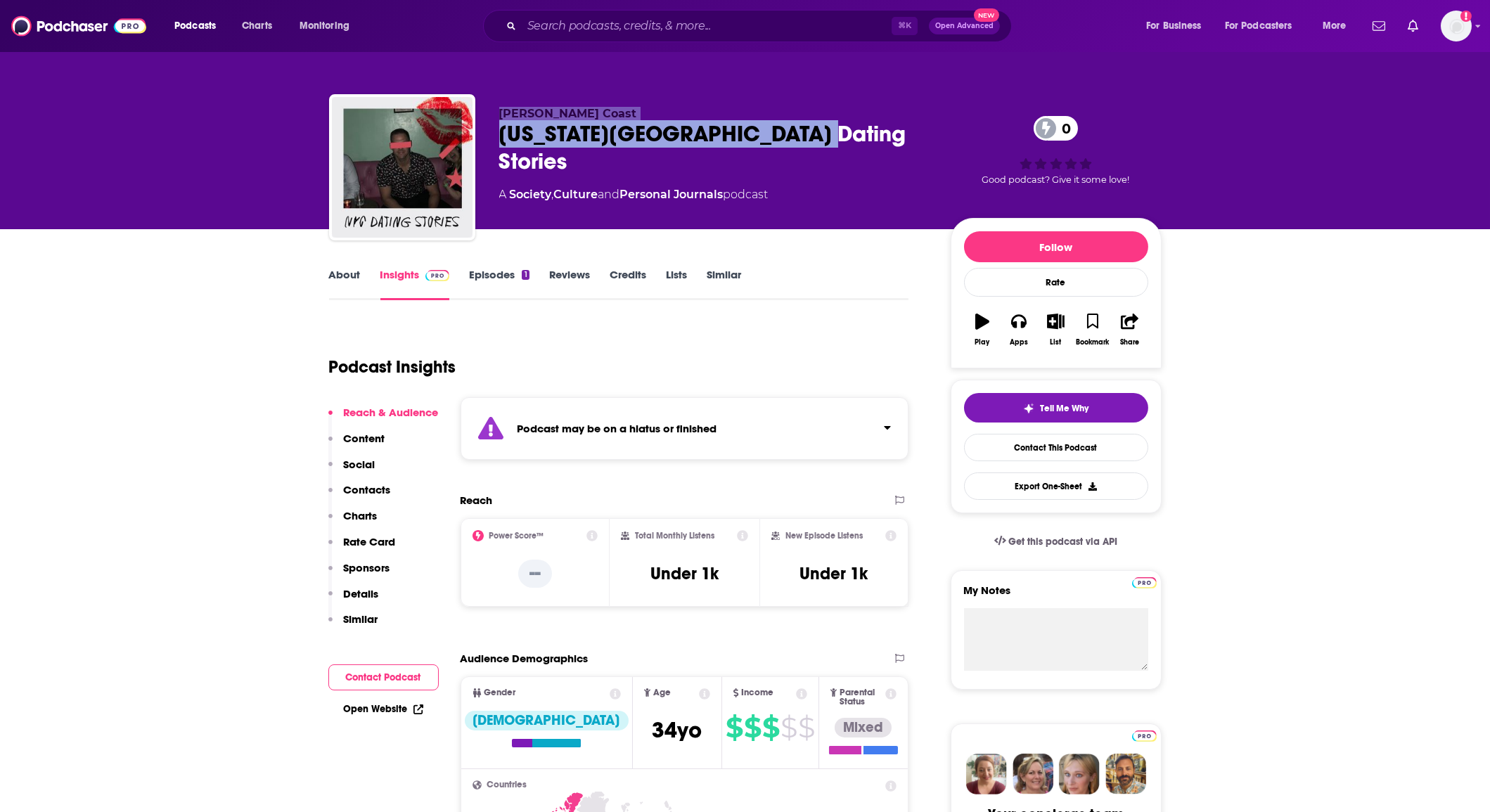
copy div "Tim Coast New York City Dating Stories"
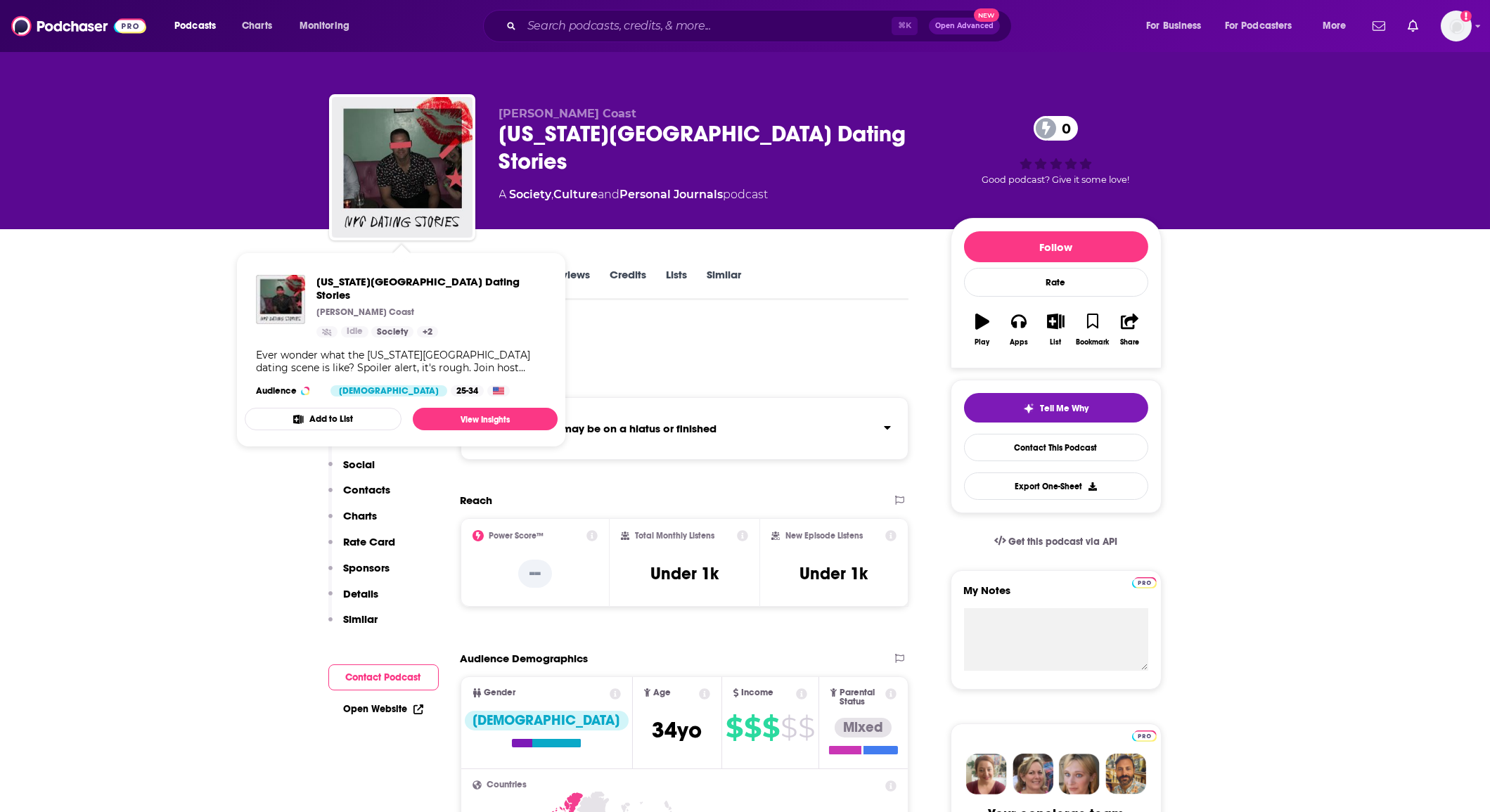
click at [864, 358] on div "Podcast Insights" at bounding box center [614, 358] width 569 height 72
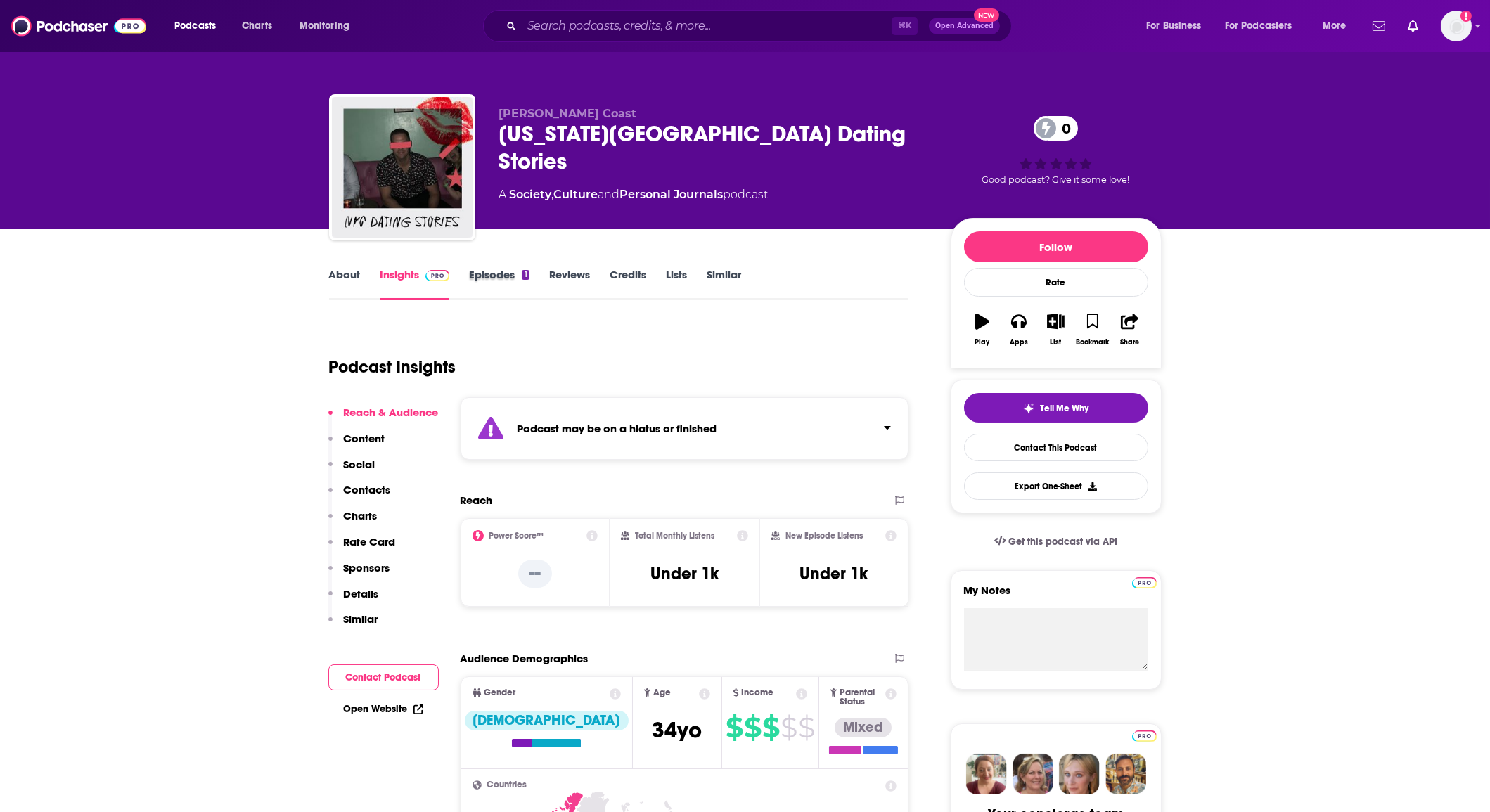
click at [531, 281] on div "Episodes 1" at bounding box center [508, 284] width 79 height 33
click at [522, 282] on link "Episodes 1" at bounding box center [498, 284] width 60 height 33
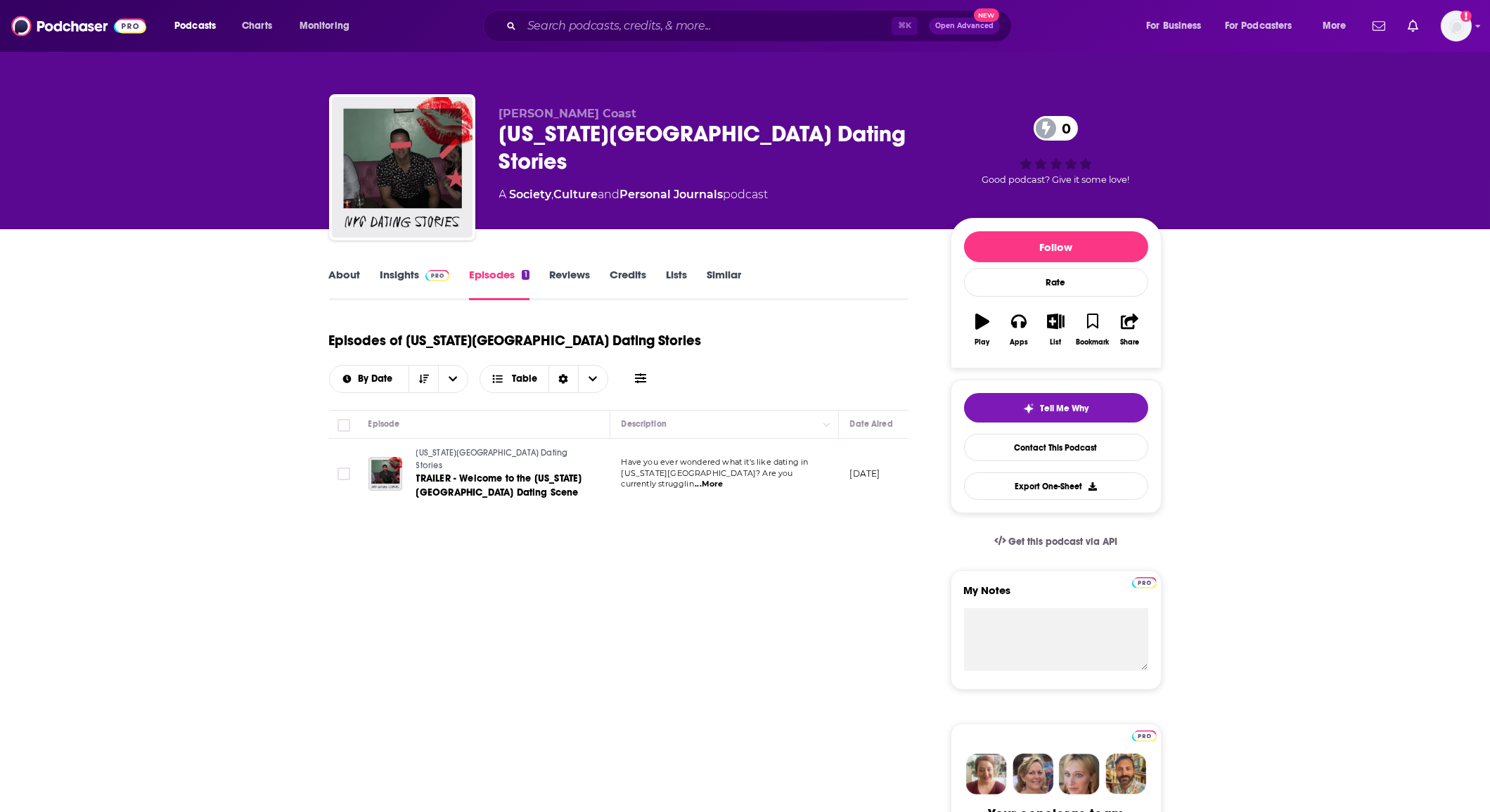
drag, startPoint x: 620, startPoint y: 121, endPoint x: 836, endPoint y: 139, distance: 216.7
click at [835, 139] on div "Tim Coast New York City Dating Stories 0 A Society , Culture and Personal Journ…" at bounding box center [746, 170] width 833 height 152
copy div "Tim Coast New York City Dating Stories"
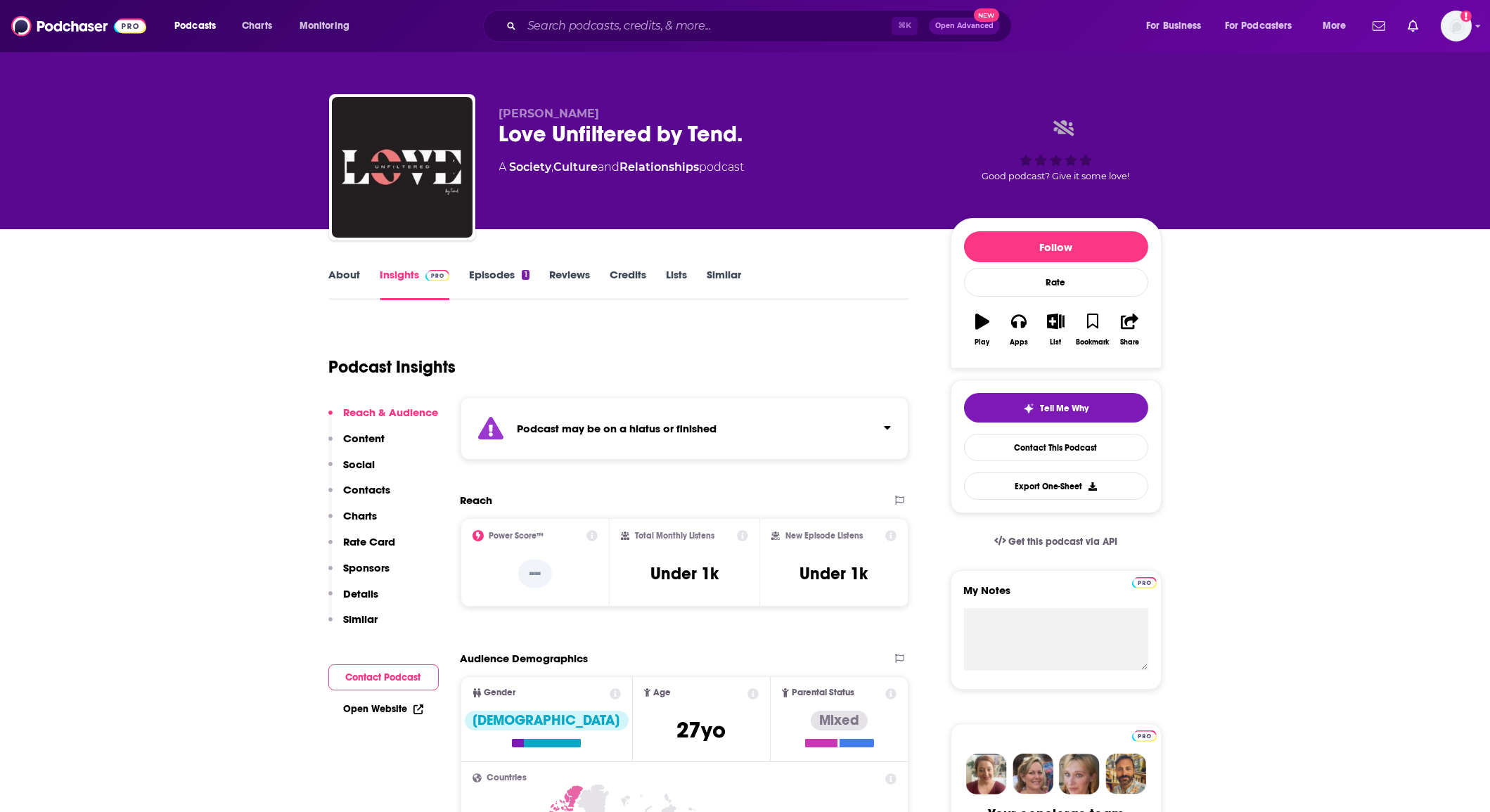
click at [575, 356] on div "Podcast Insights" at bounding box center [614, 358] width 569 height 72
click at [358, 276] on link "About" at bounding box center [345, 284] width 32 height 33
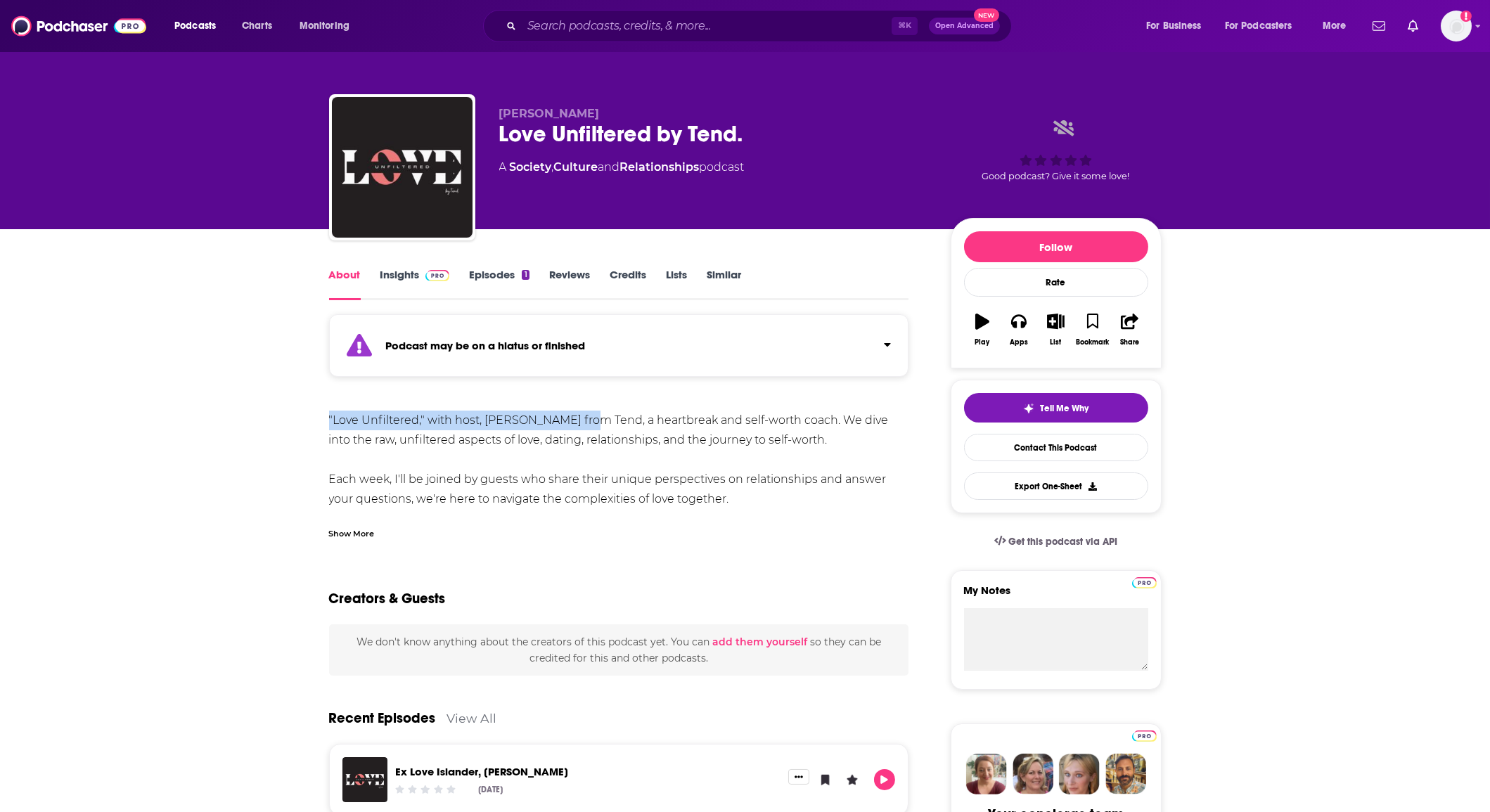
drag, startPoint x: 320, startPoint y: 419, endPoint x: 573, endPoint y: 422, distance: 253.0
copy div ""Love Unfiltered," with host, Ellie from Tend,"
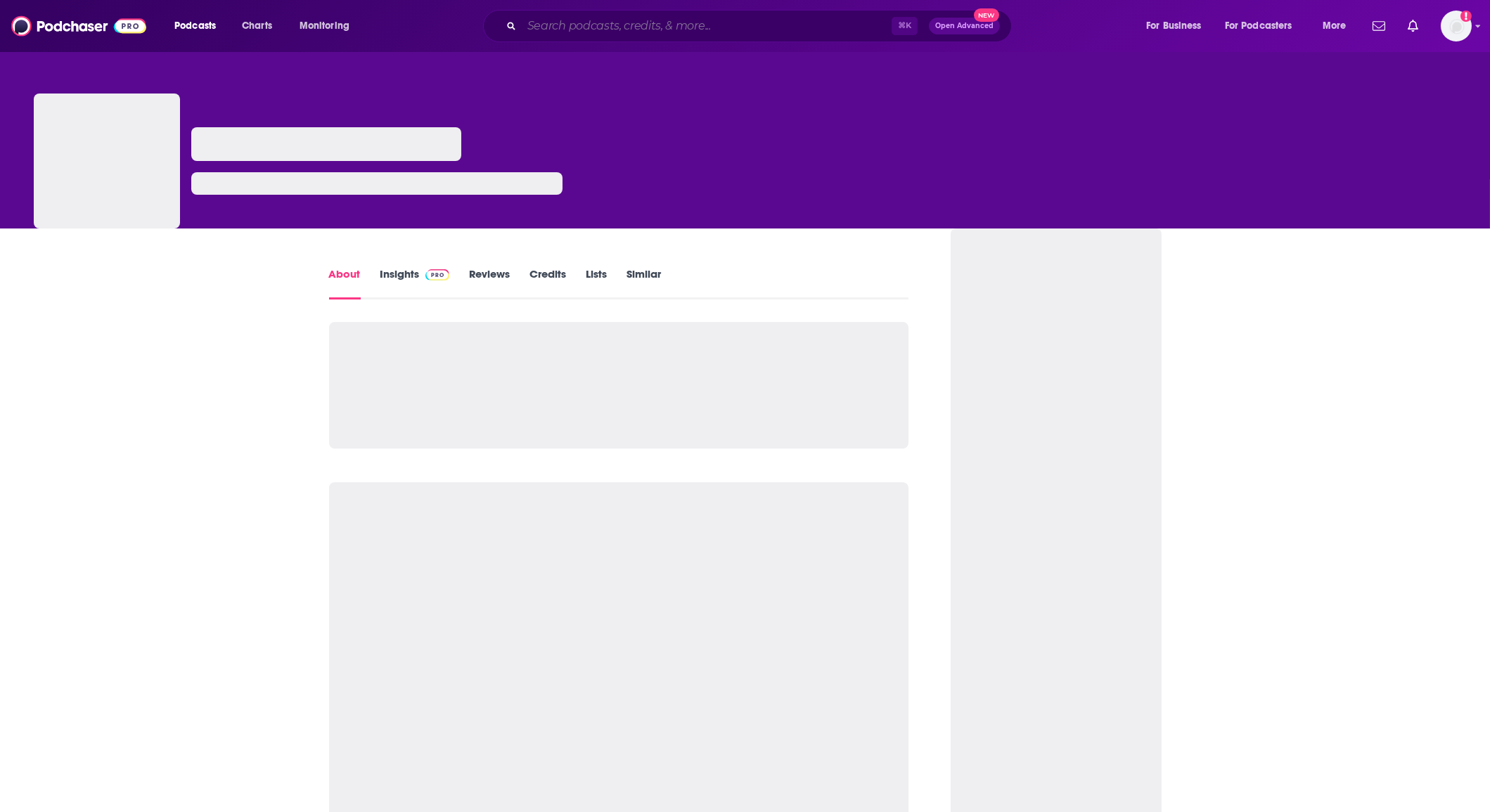
click at [569, 26] on input "Search podcasts, credits, & more..." at bounding box center [707, 26] width 370 height 23
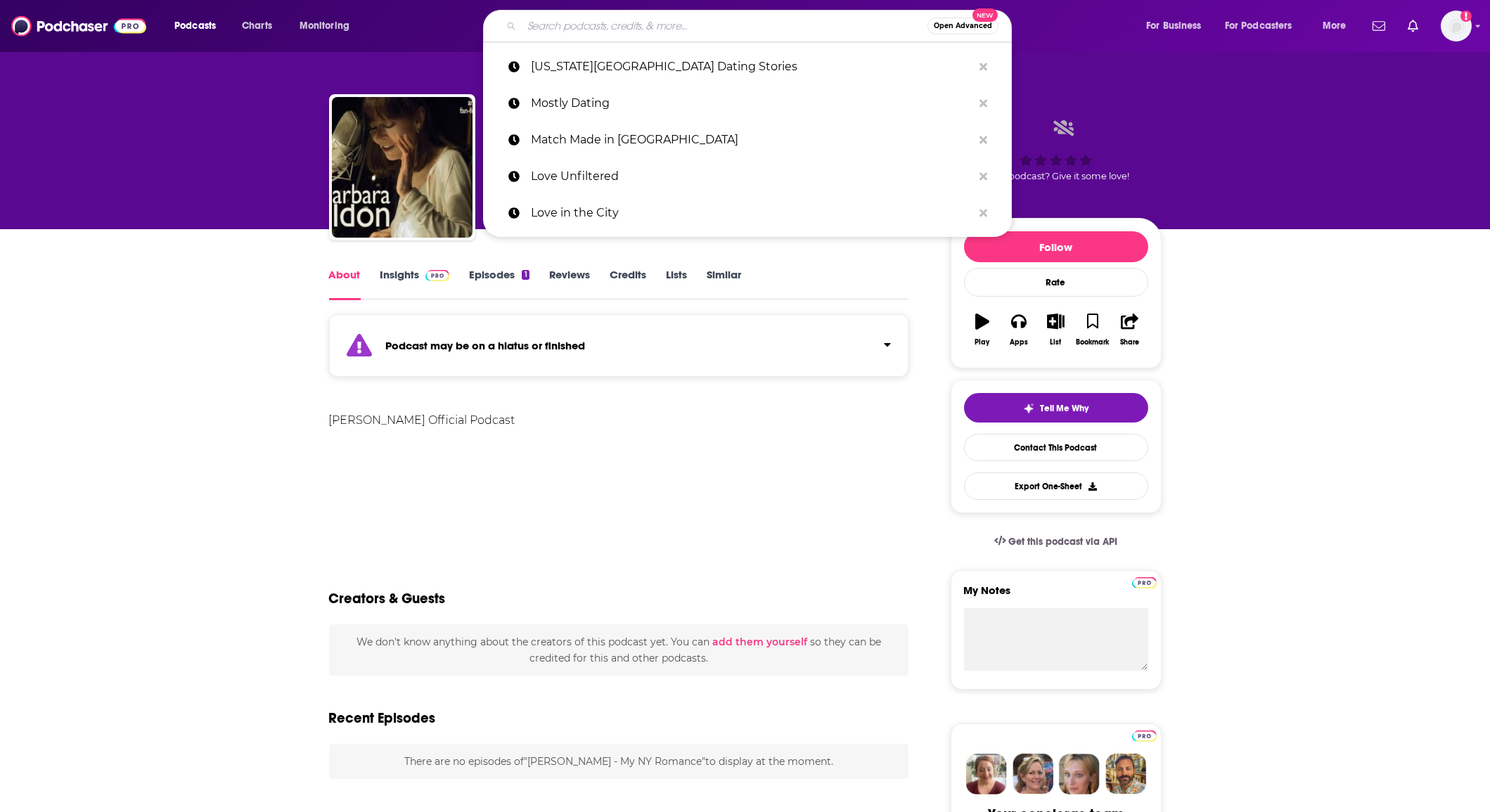
paste input "[US_STATE] Romantic"
type input "[US_STATE] Romantic"
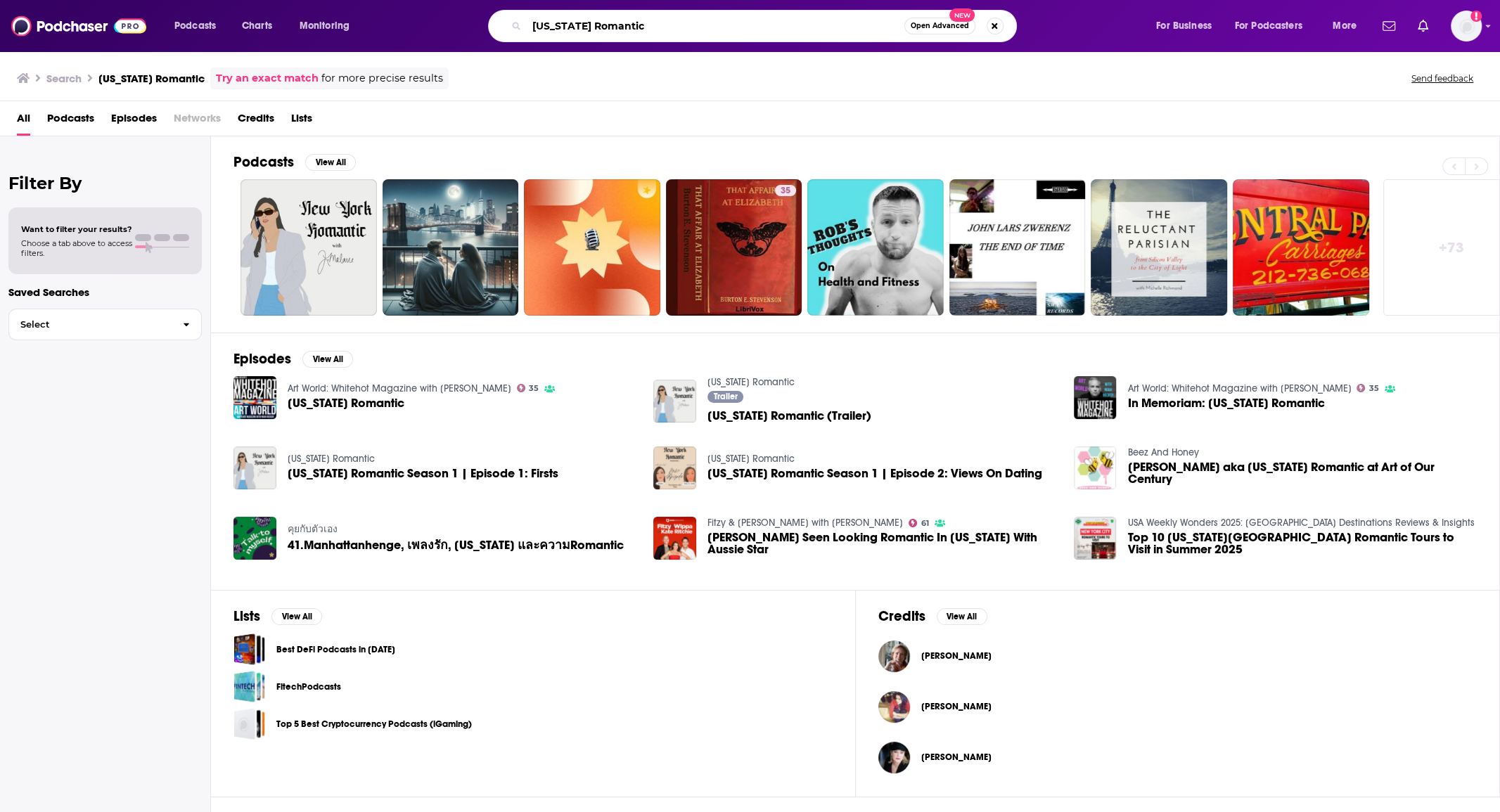
click at [611, 23] on input "[US_STATE] Romantic" at bounding box center [715, 26] width 377 height 23
paste input "NYC Dating Chronicles"
paste input "YC Dating Chronicles"
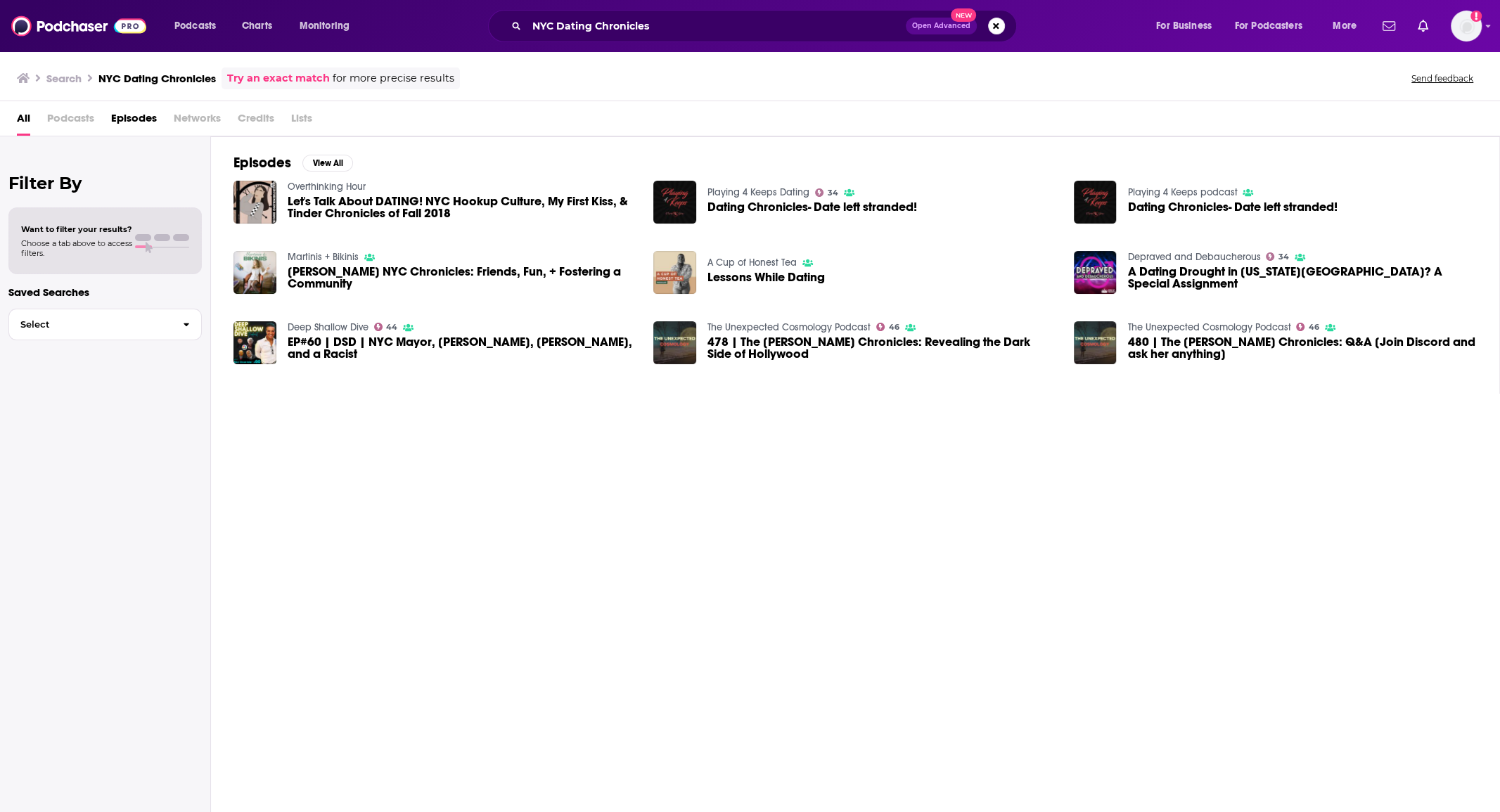
click at [48, 126] on span "Podcasts" at bounding box center [71, 121] width 47 height 29
click at [63, 120] on span "Podcasts" at bounding box center [71, 121] width 47 height 29
click at [67, 122] on span "Podcasts" at bounding box center [71, 121] width 47 height 29
click at [68, 123] on span "Podcasts" at bounding box center [71, 121] width 47 height 29
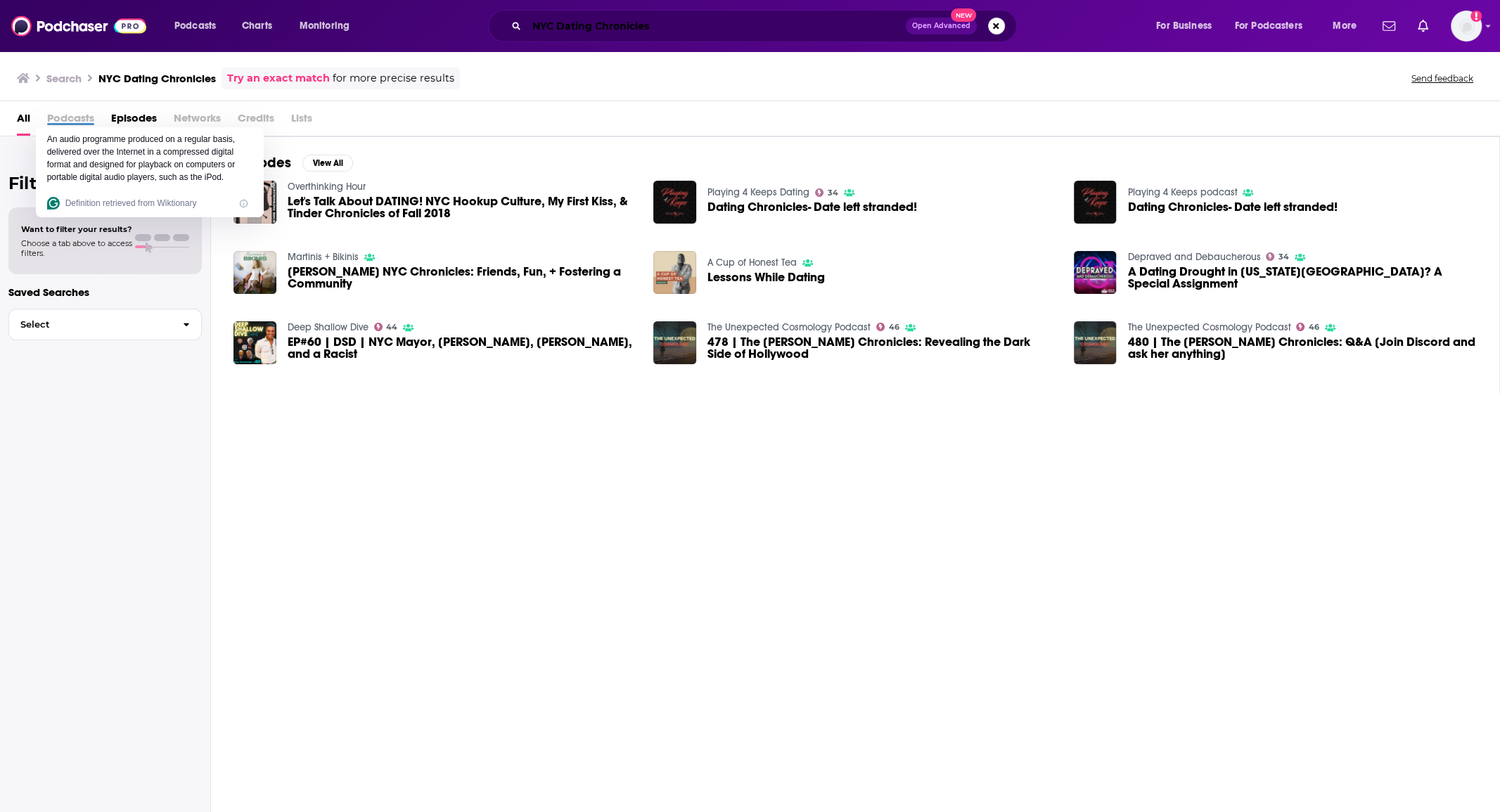
click at [617, 32] on input "NYC Dating Chronicles" at bounding box center [716, 26] width 379 height 23
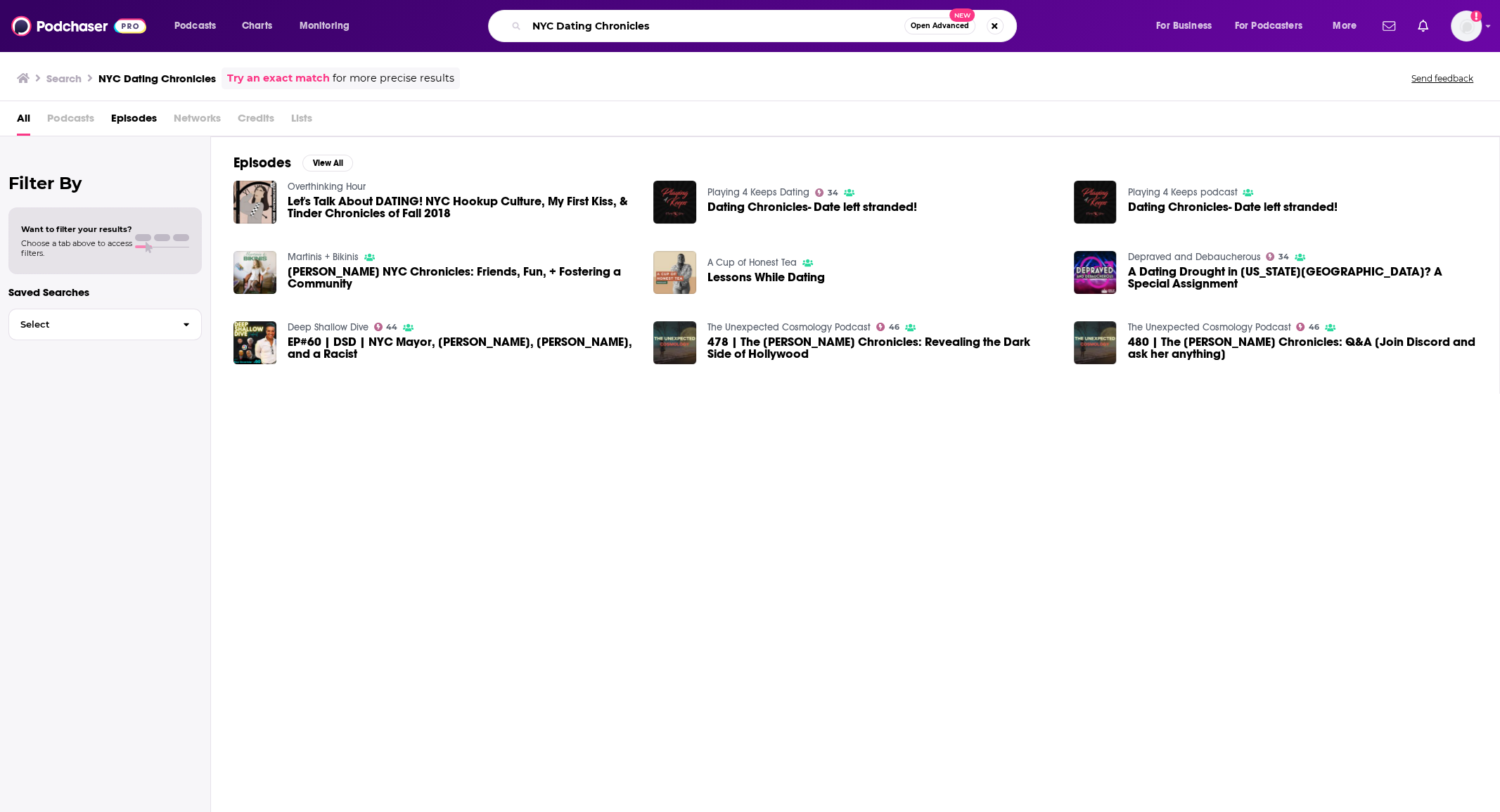
click at [617, 32] on input "NYC Dating Chronicles" at bounding box center [715, 26] width 377 height 23
paste input "Love Stori"
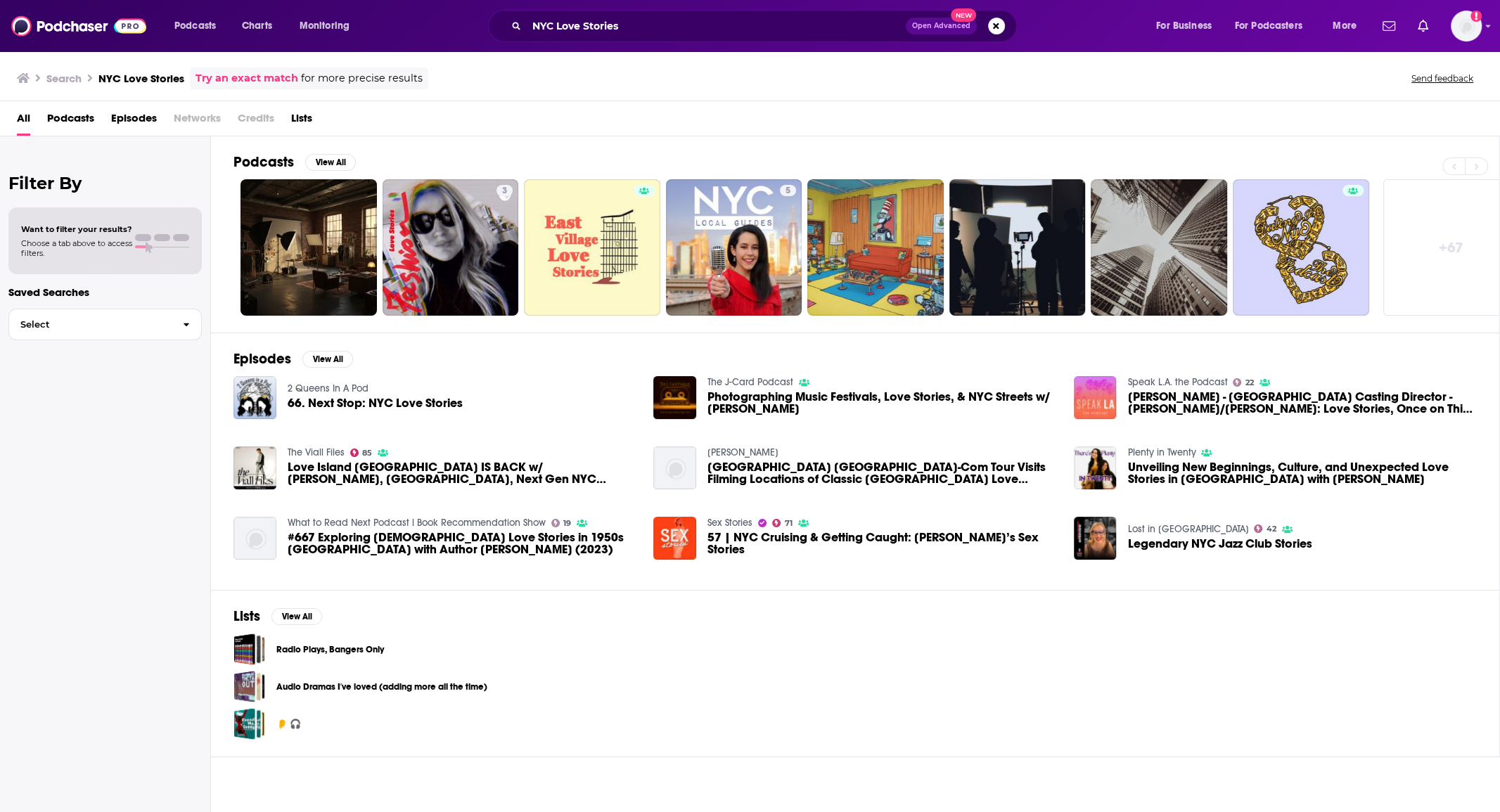
drag, startPoint x: 72, startPoint y: 119, endPoint x: 438, endPoint y: 37, distance: 375.1
click at [72, 119] on span "Podcasts" at bounding box center [71, 121] width 47 height 29
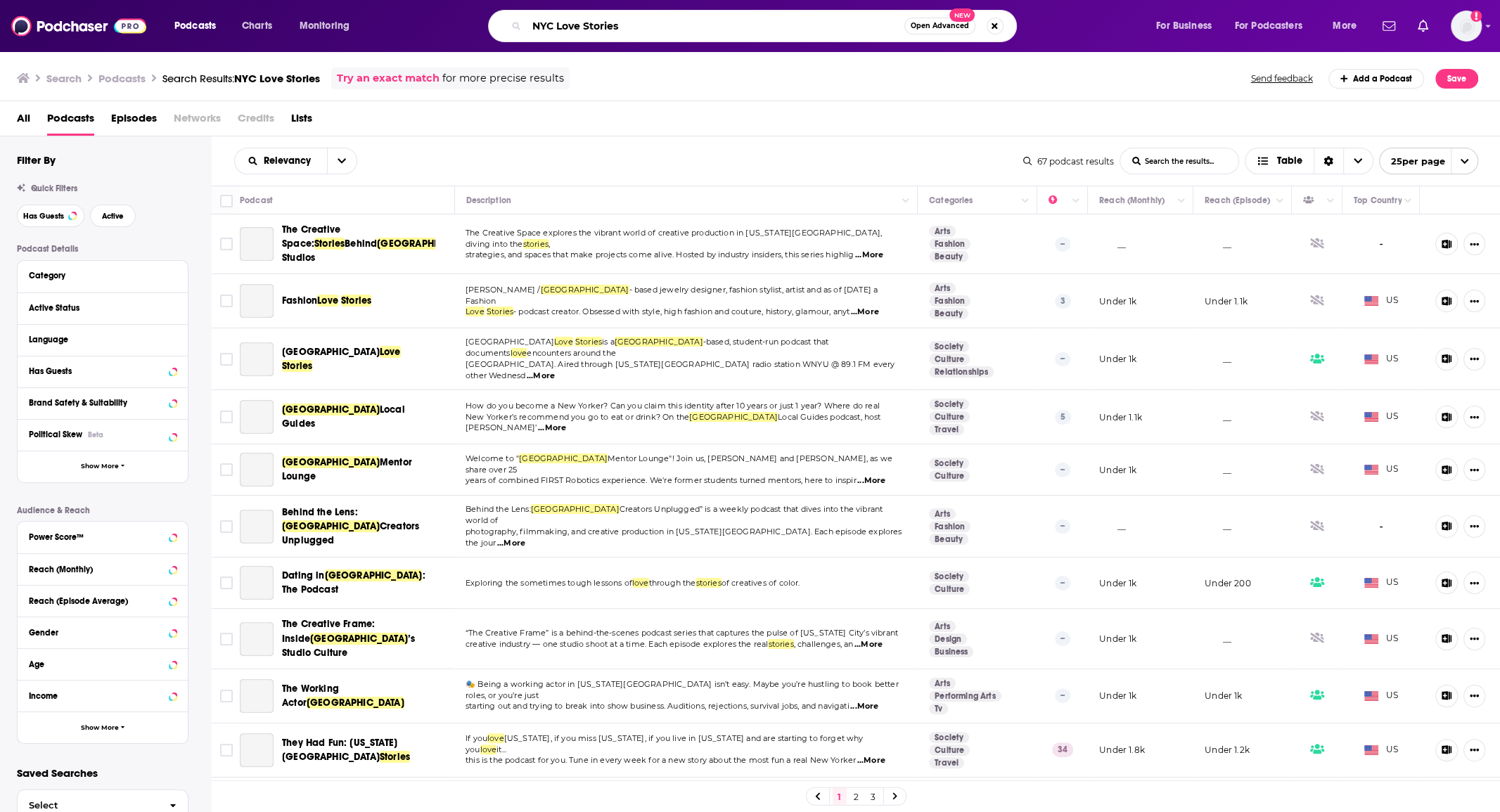
drag, startPoint x: 556, startPoint y: 29, endPoint x: 788, endPoint y: 44, distance: 232.5
click at [788, 44] on div "Podcasts Charts Monitoring NYC Love Stories Open Advanced New For Business For …" at bounding box center [750, 26] width 1500 height 52
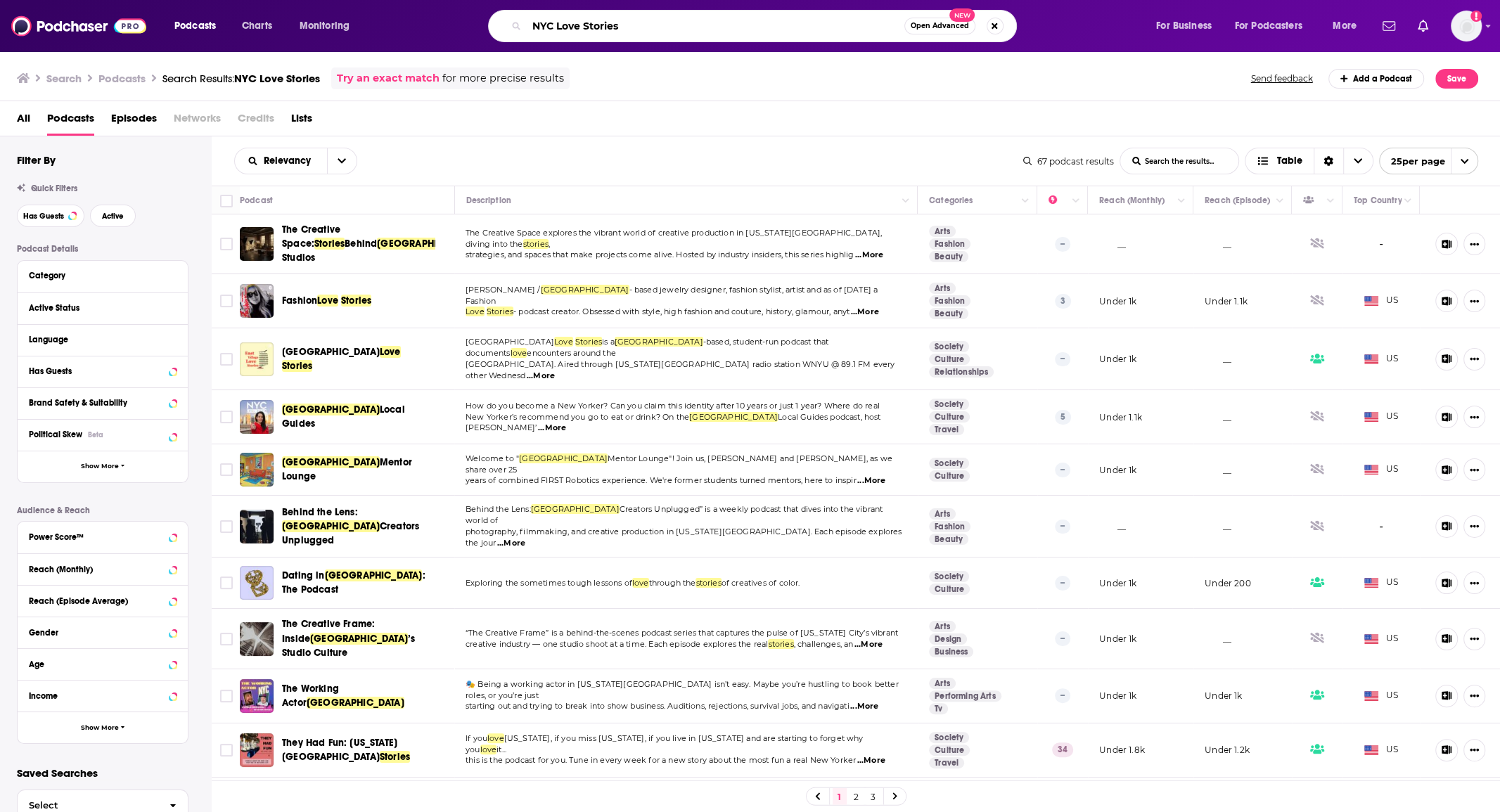
click at [759, 33] on input "NYC Love Stories" at bounding box center [715, 26] width 377 height 23
click at [716, 30] on input "NYC Love Stories" at bounding box center [715, 26] width 377 height 23
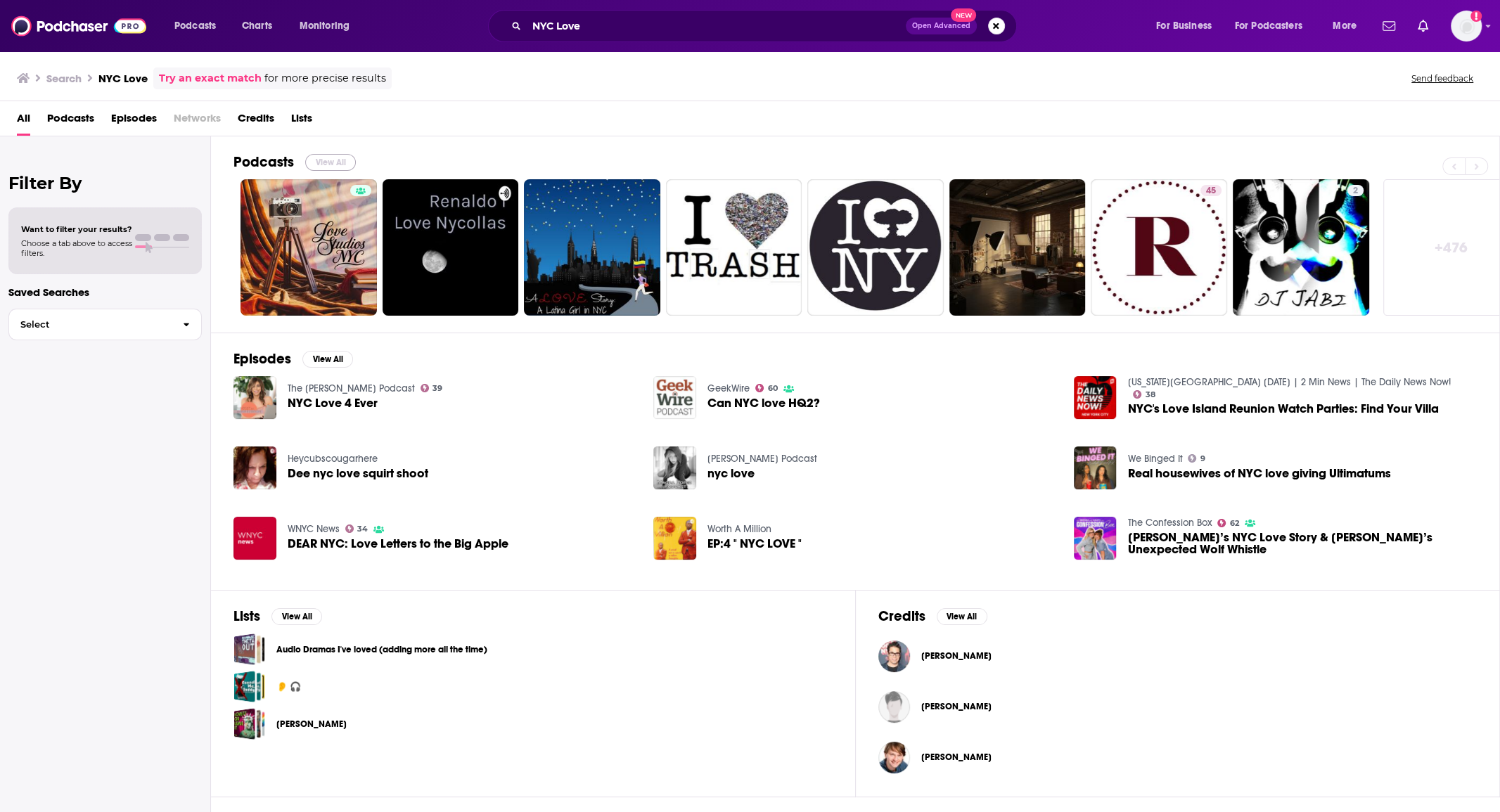
click at [320, 154] on button "View All" at bounding box center [330, 162] width 51 height 17
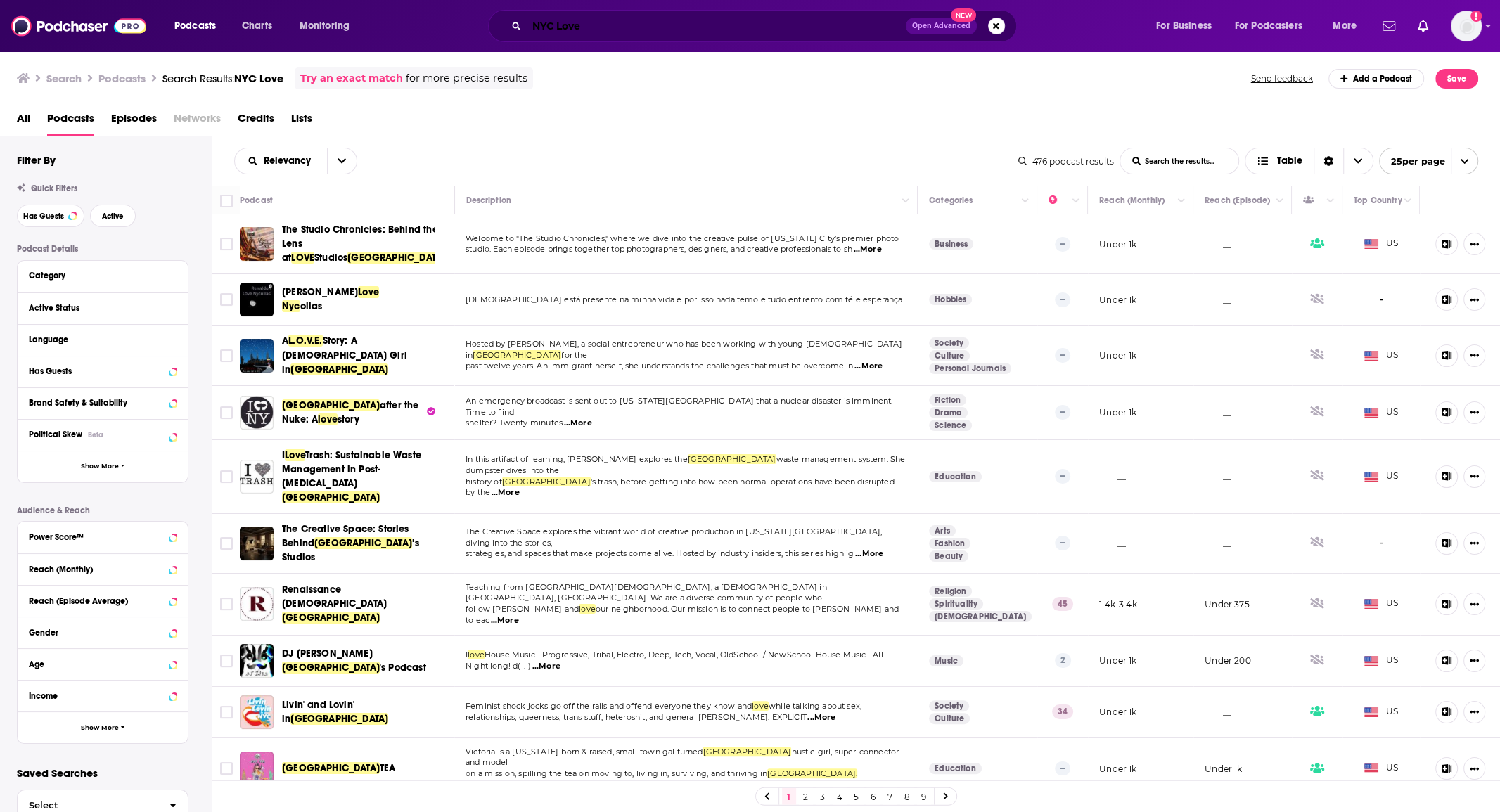
drag, startPoint x: 496, startPoint y: 10, endPoint x: 381, endPoint y: -17, distance: 118.1
click at [381, 0] on html "Podcasts Charts Monitoring NYC Love Open Advanced New For Business For Podcaste…" at bounding box center [750, 406] width 1500 height 812
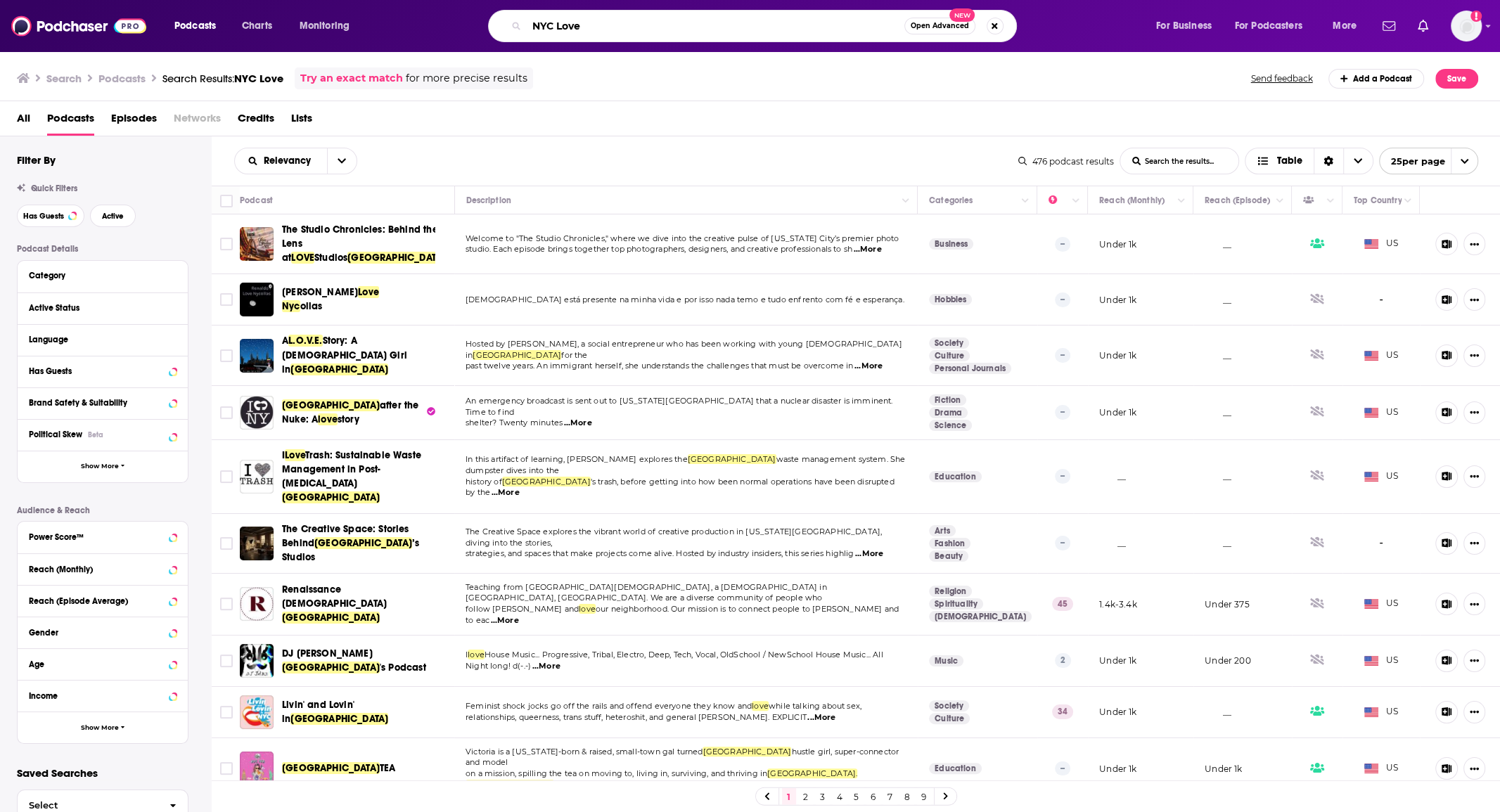
paste input "[GEOGRAPHIC_DATA] in [GEOGRAPHIC_DATA]"
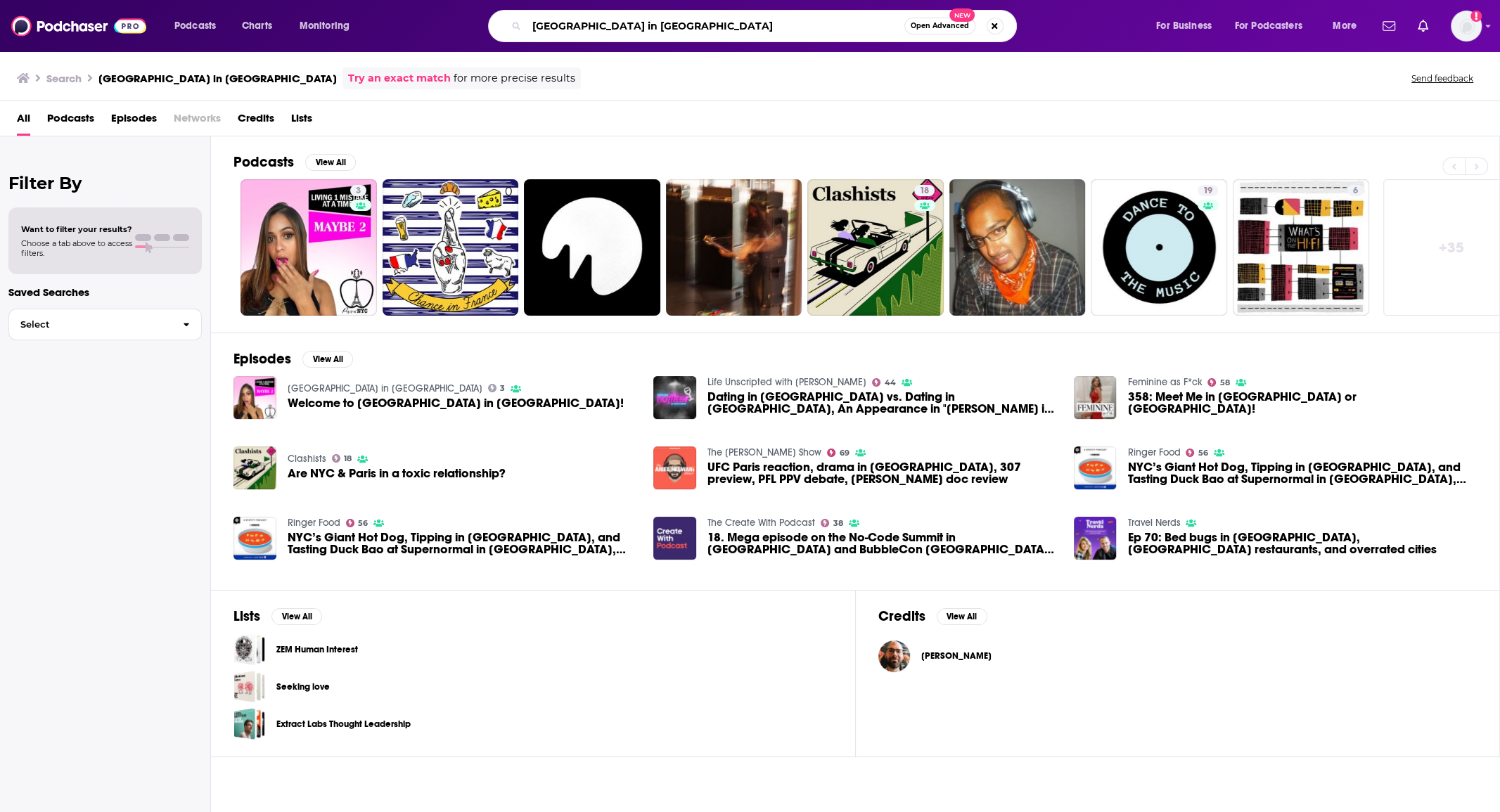
click at [586, 27] on input "[GEOGRAPHIC_DATA] in [GEOGRAPHIC_DATA]" at bounding box center [715, 26] width 377 height 23
paste input "Relationship Insurance"
type input "Relationship Insurance"
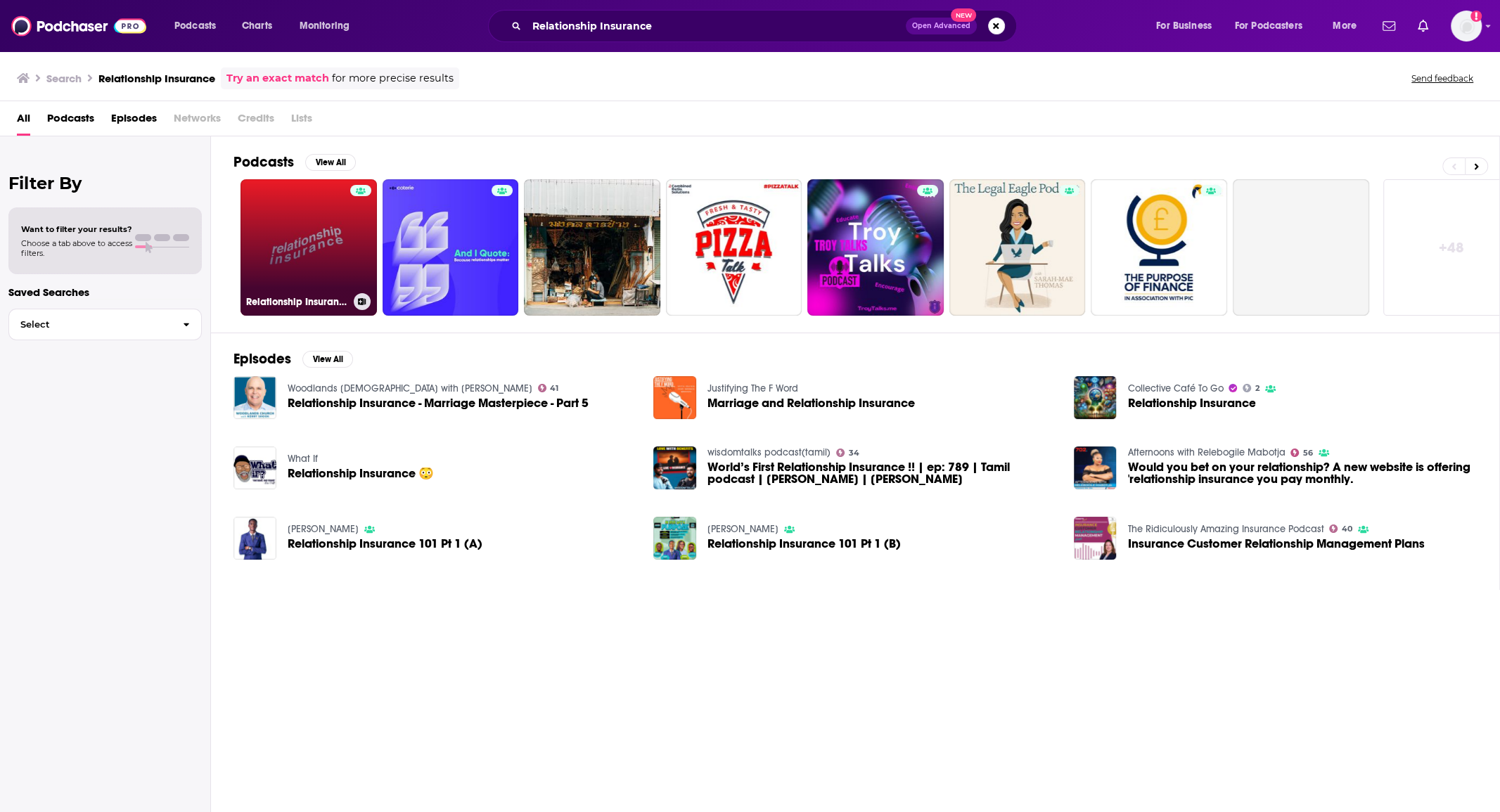
click at [333, 227] on link "Relationship Insurance" at bounding box center [308, 247] width 136 height 136
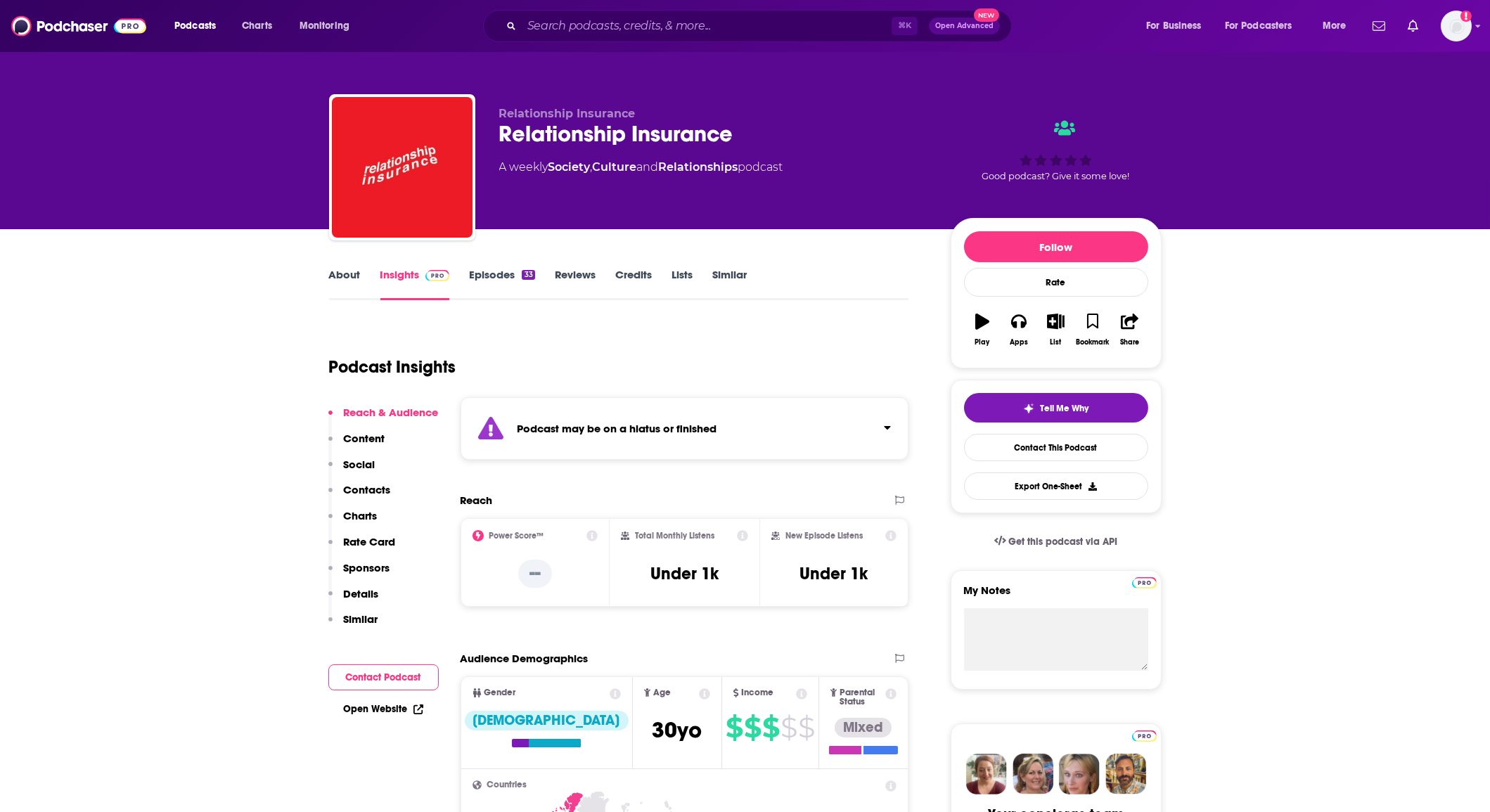
click at [478, 323] on div "Podcast Insights" at bounding box center [614, 358] width 569 height 72
click at [355, 275] on link "About" at bounding box center [345, 284] width 32 height 33
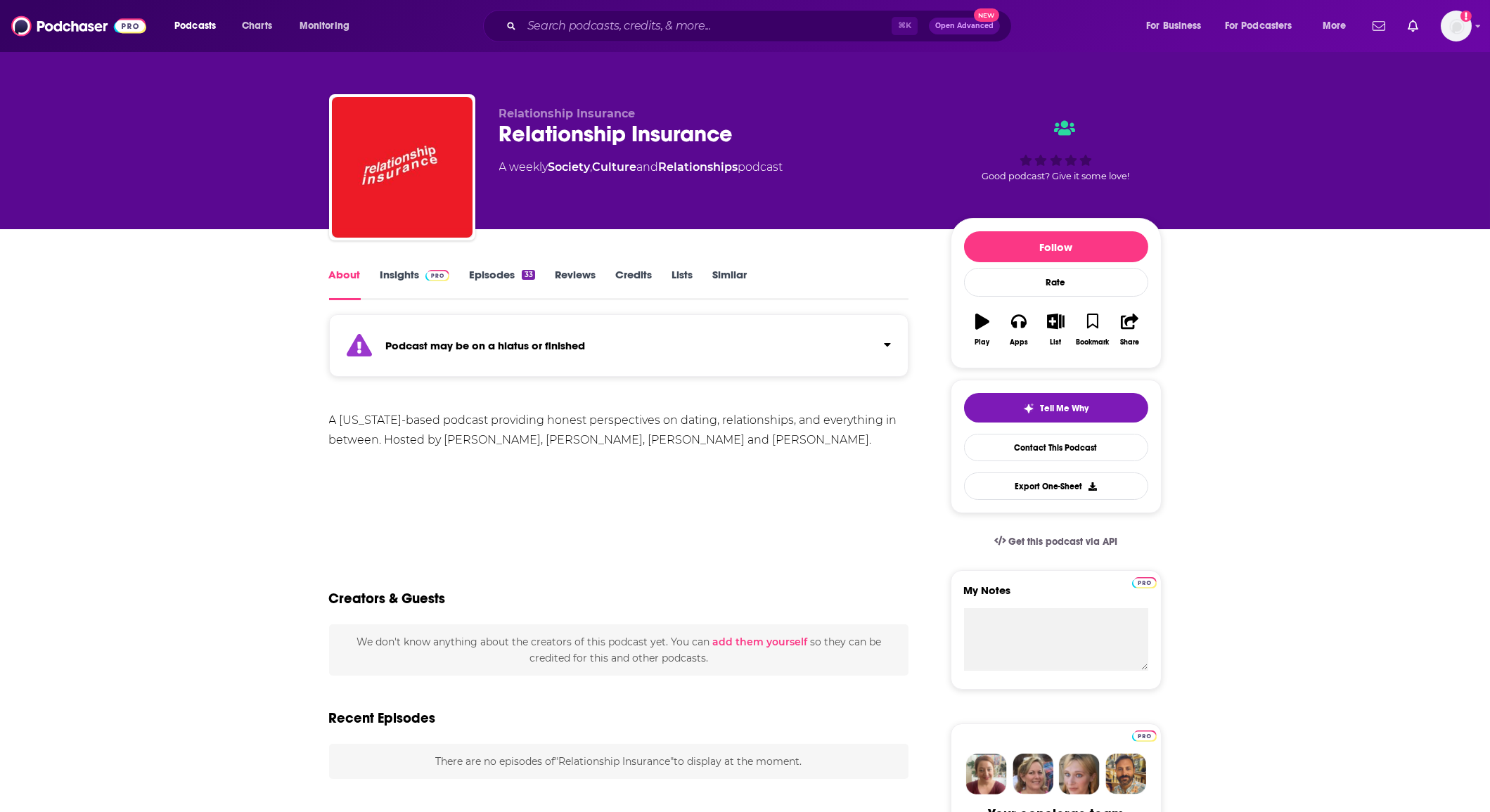
click at [485, 277] on link "Episodes 33" at bounding box center [501, 284] width 65 height 33
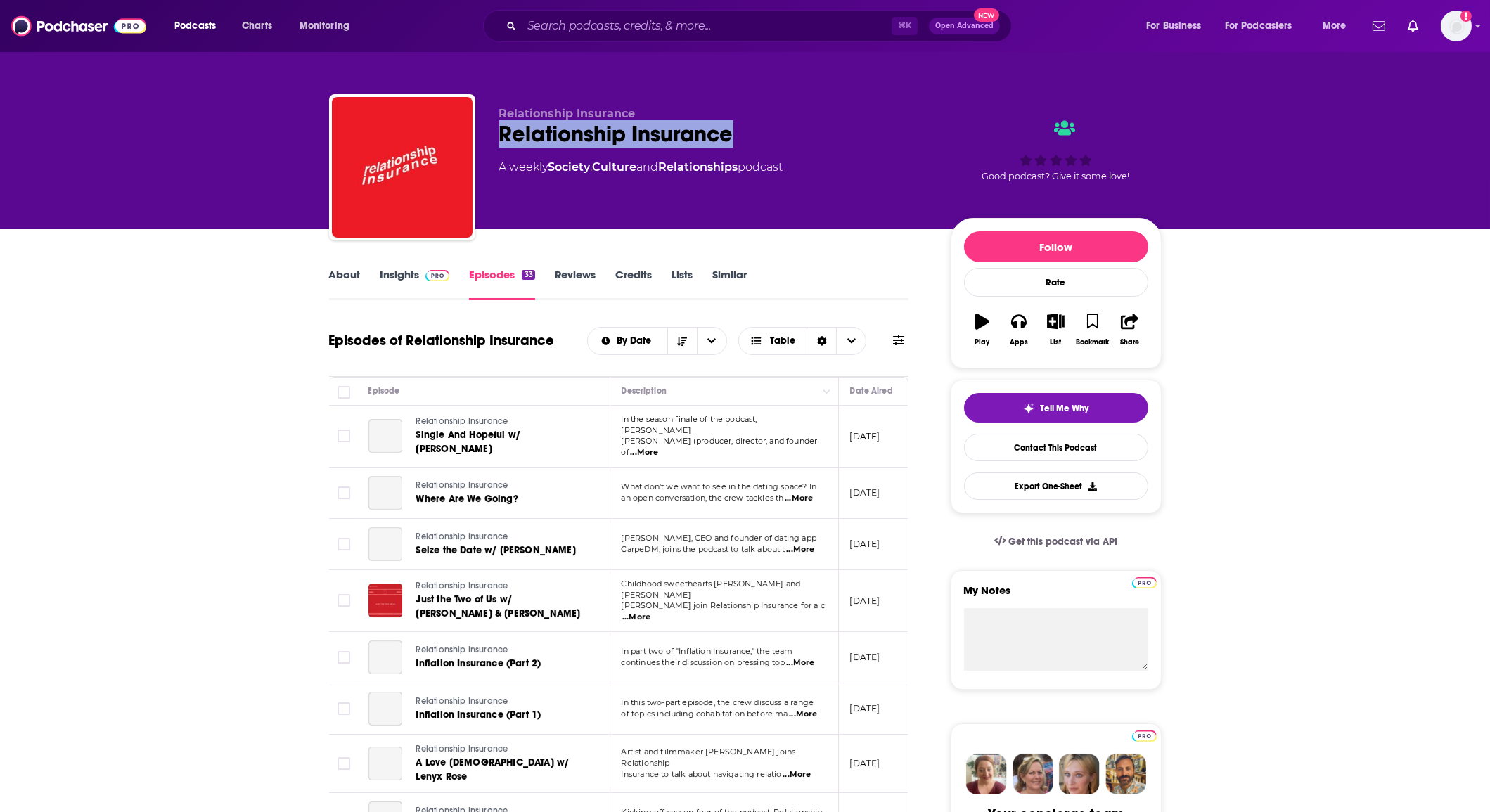
drag, startPoint x: 498, startPoint y: 128, endPoint x: 788, endPoint y: 135, distance: 290.1
click at [788, 135] on div "Relationship Insurance" at bounding box center [714, 134] width 429 height 27
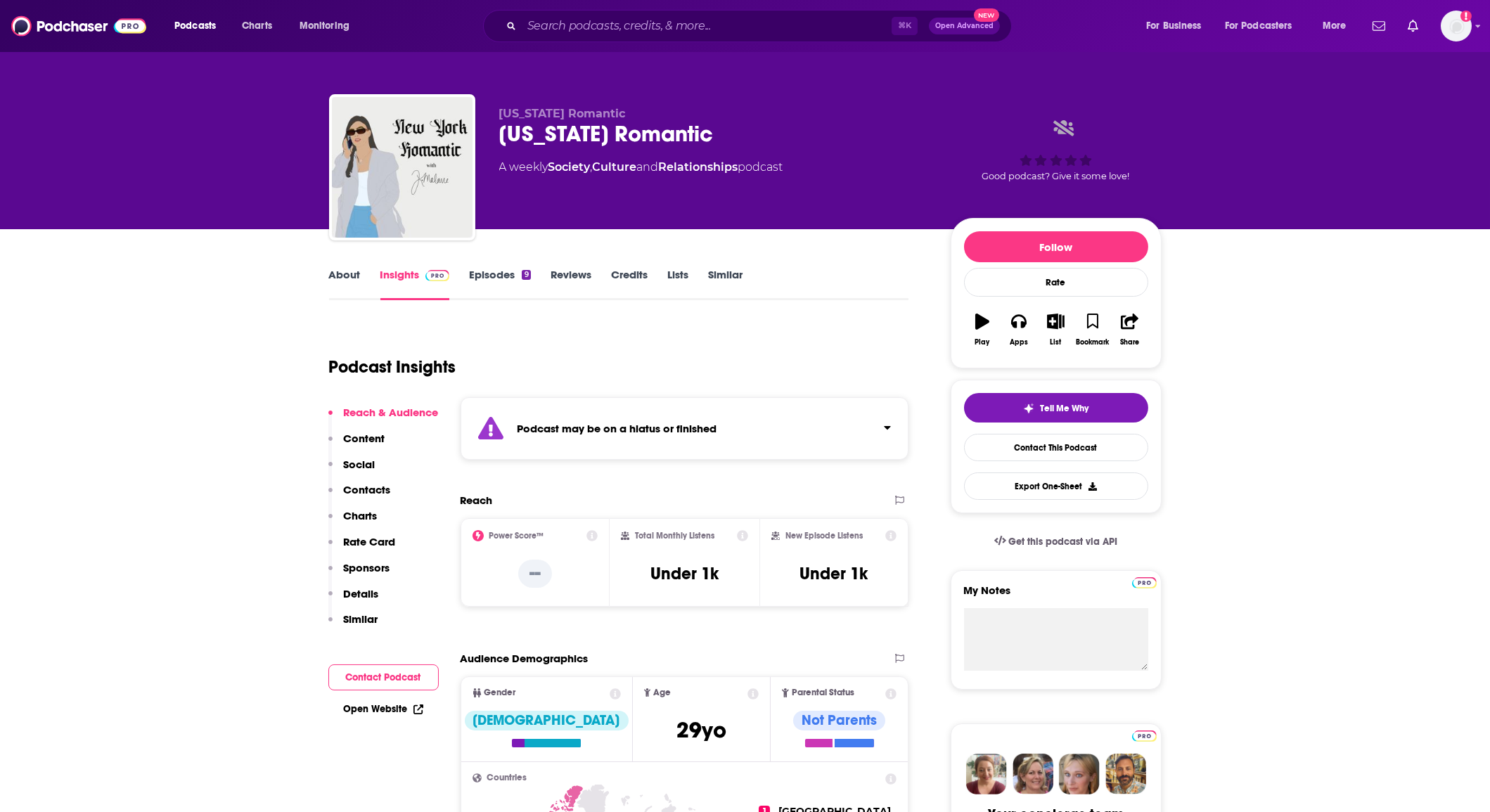
click at [492, 266] on div "About Insights Episodes 9 Reviews Credits Lists Similar" at bounding box center [619, 282] width 580 height 34
click at [495, 272] on link "Episodes 9" at bounding box center [499, 284] width 61 height 33
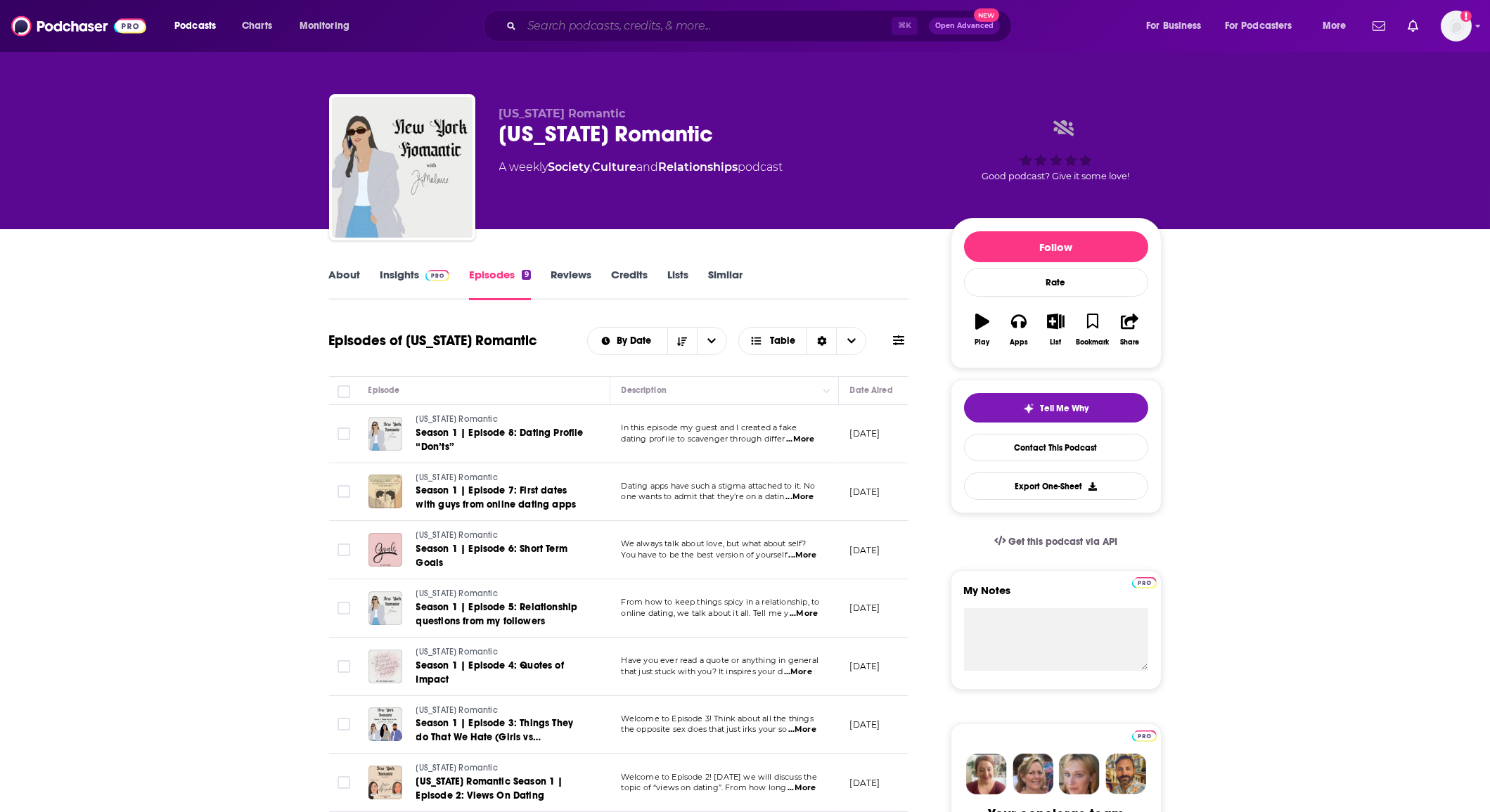
click at [563, 25] on input "Search podcasts, credits, & more..." at bounding box center [707, 26] width 370 height 23
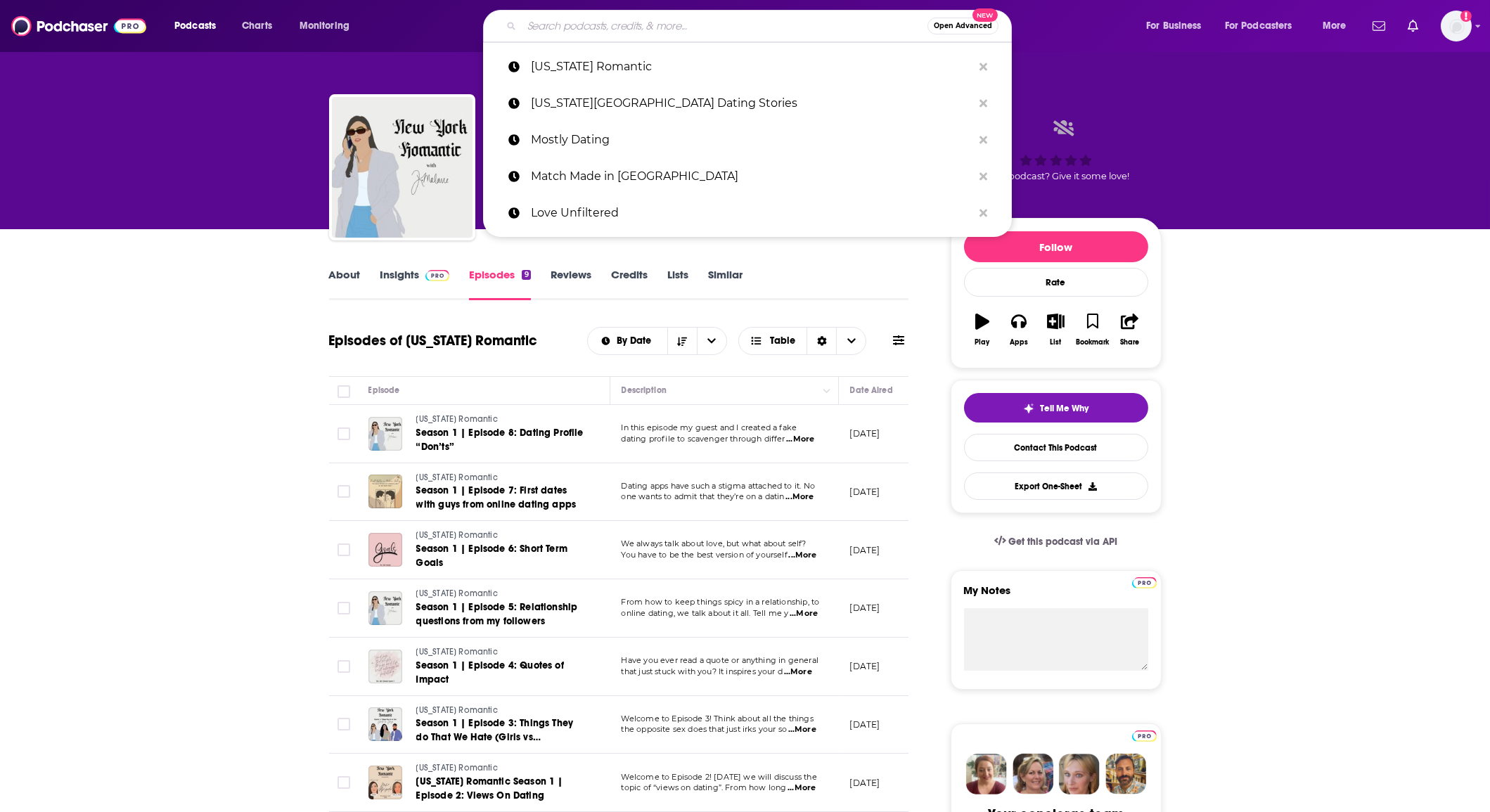
paste input "NYC Singles Spotlight"
type input "NYC Singles Spotlight"
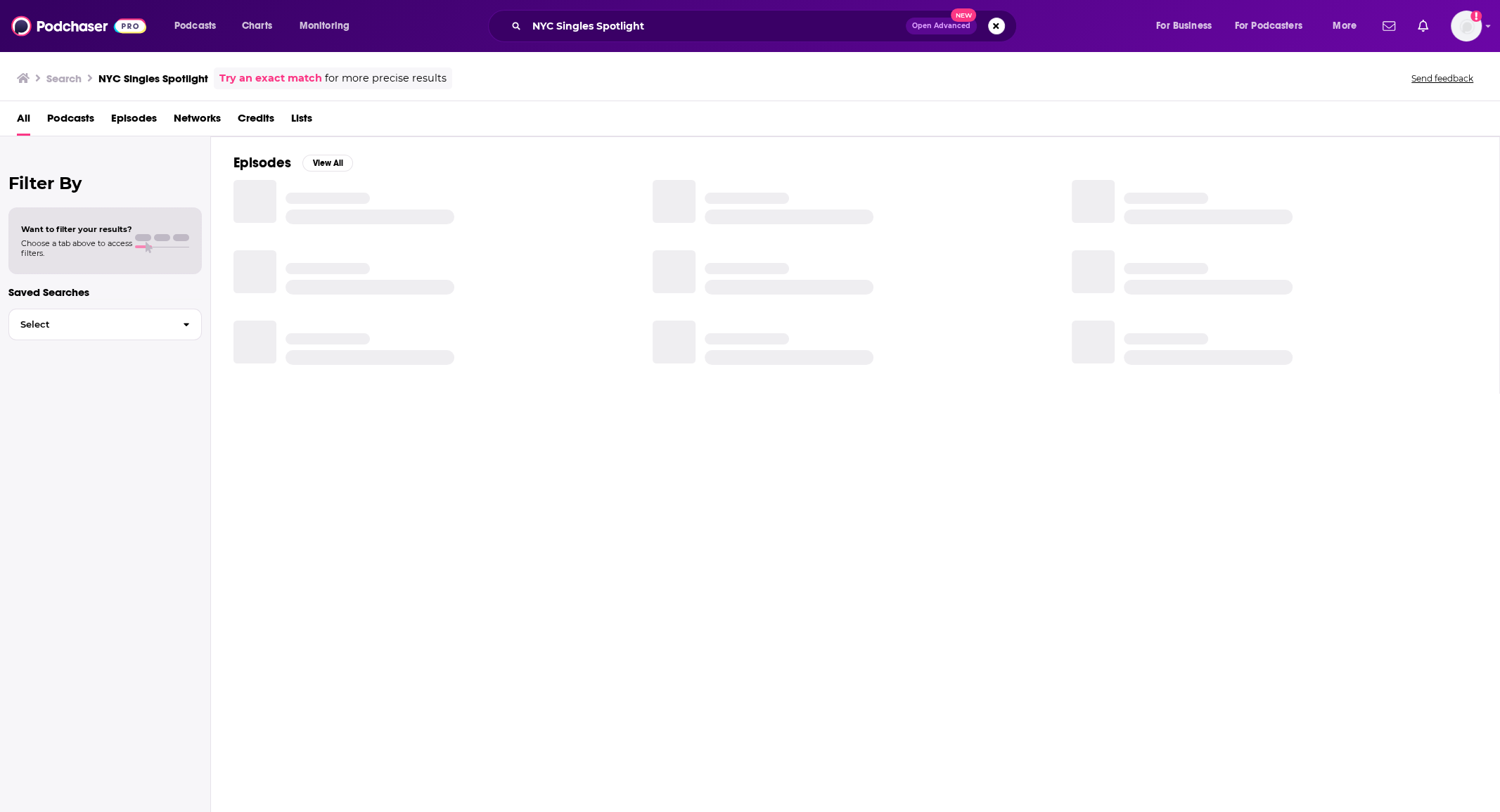
click at [54, 128] on span "Podcasts" at bounding box center [71, 121] width 47 height 29
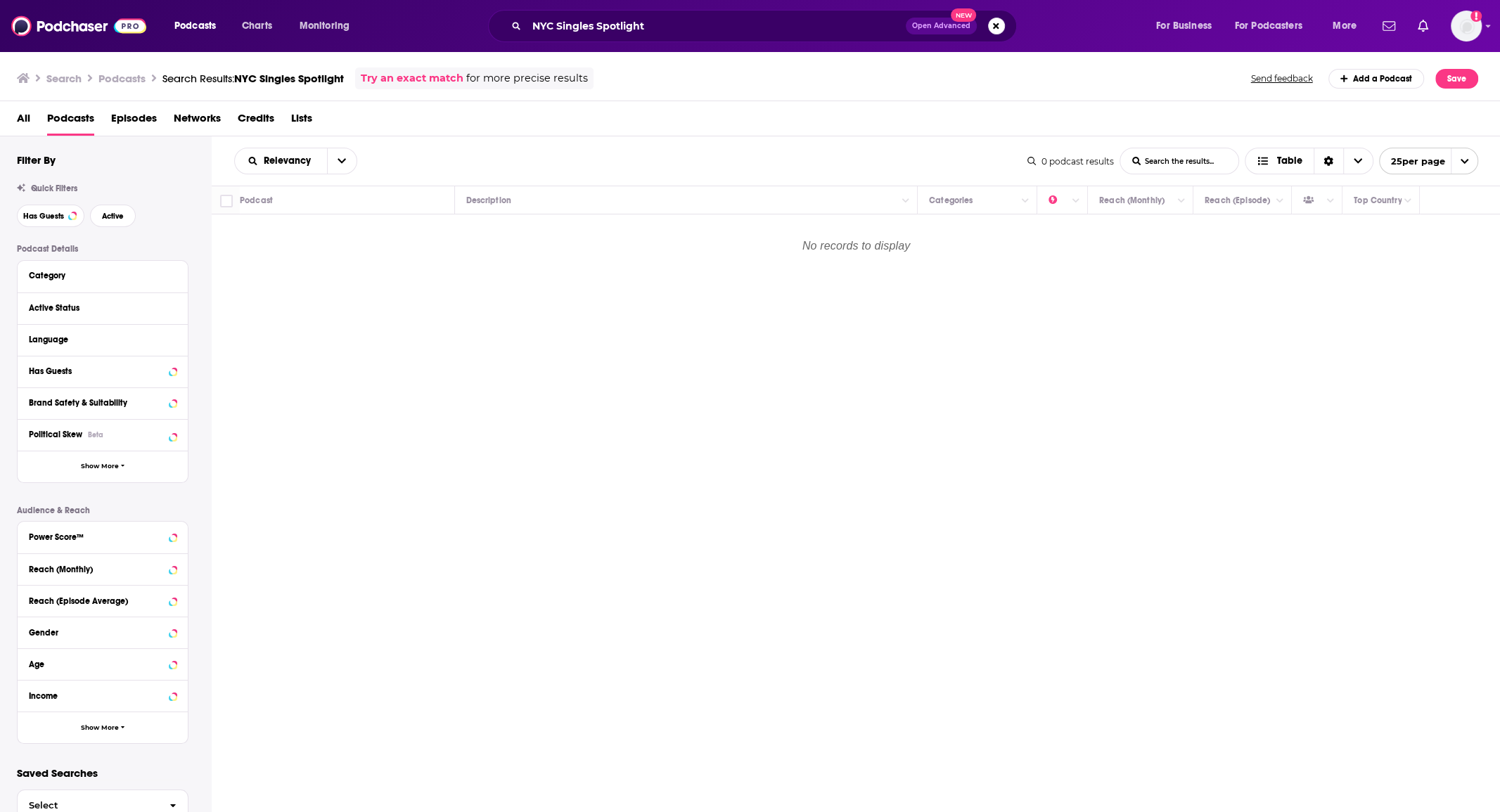
click at [54, 128] on span "Podcasts" at bounding box center [71, 121] width 47 height 29
click at [62, 124] on span "Podcasts" at bounding box center [71, 121] width 47 height 29
click at [14, 124] on div "All Podcasts Episodes Networks Credits Lists" at bounding box center [750, 119] width 1501 height 35
click at [19, 123] on span "All" at bounding box center [24, 121] width 14 height 29
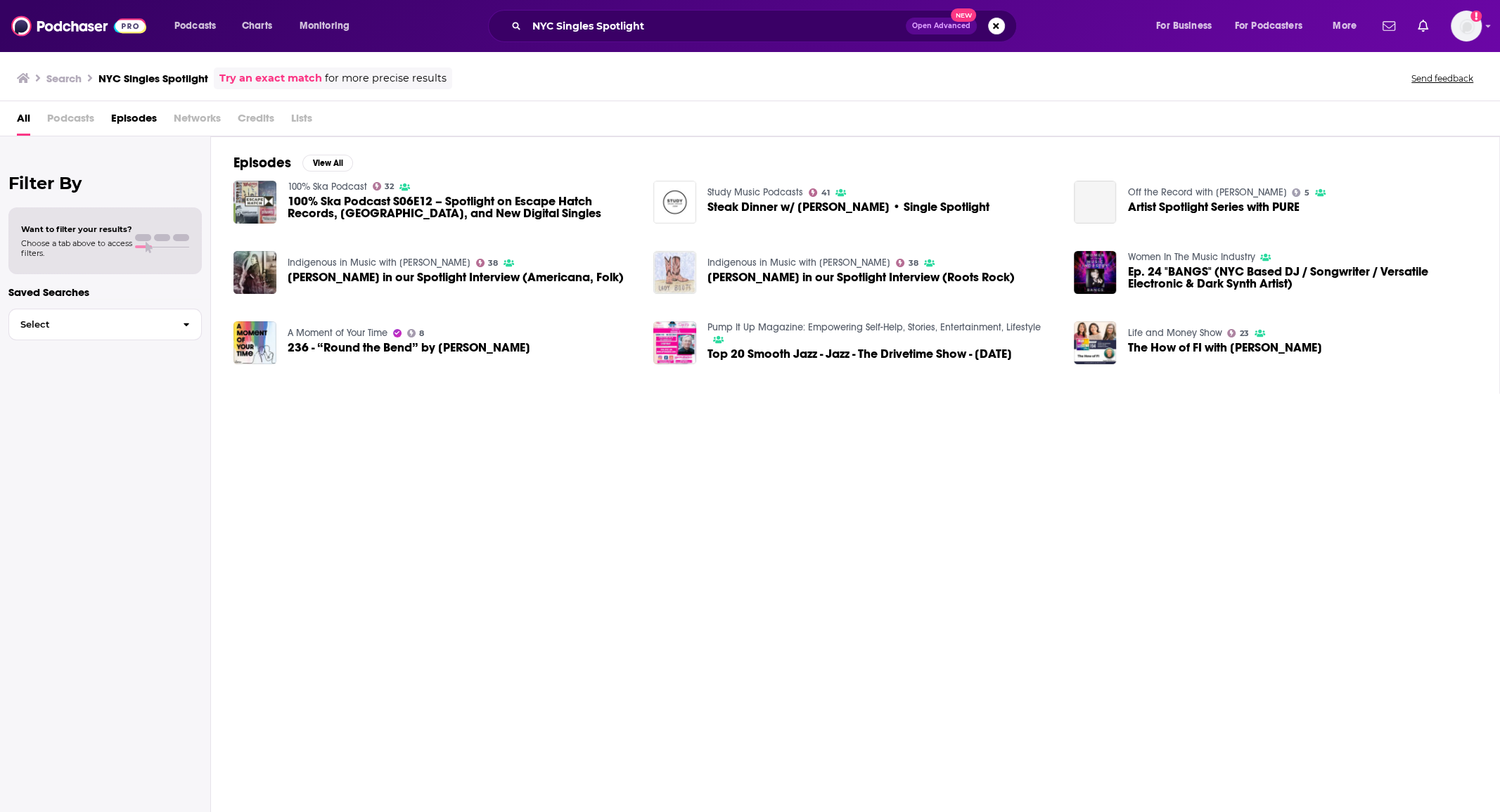
click at [72, 124] on span "Podcasts" at bounding box center [71, 121] width 47 height 29
click at [73, 123] on span "Podcasts" at bounding box center [71, 121] width 47 height 29
click at [580, 36] on input "NYC Singles Spotlight" at bounding box center [716, 26] width 379 height 23
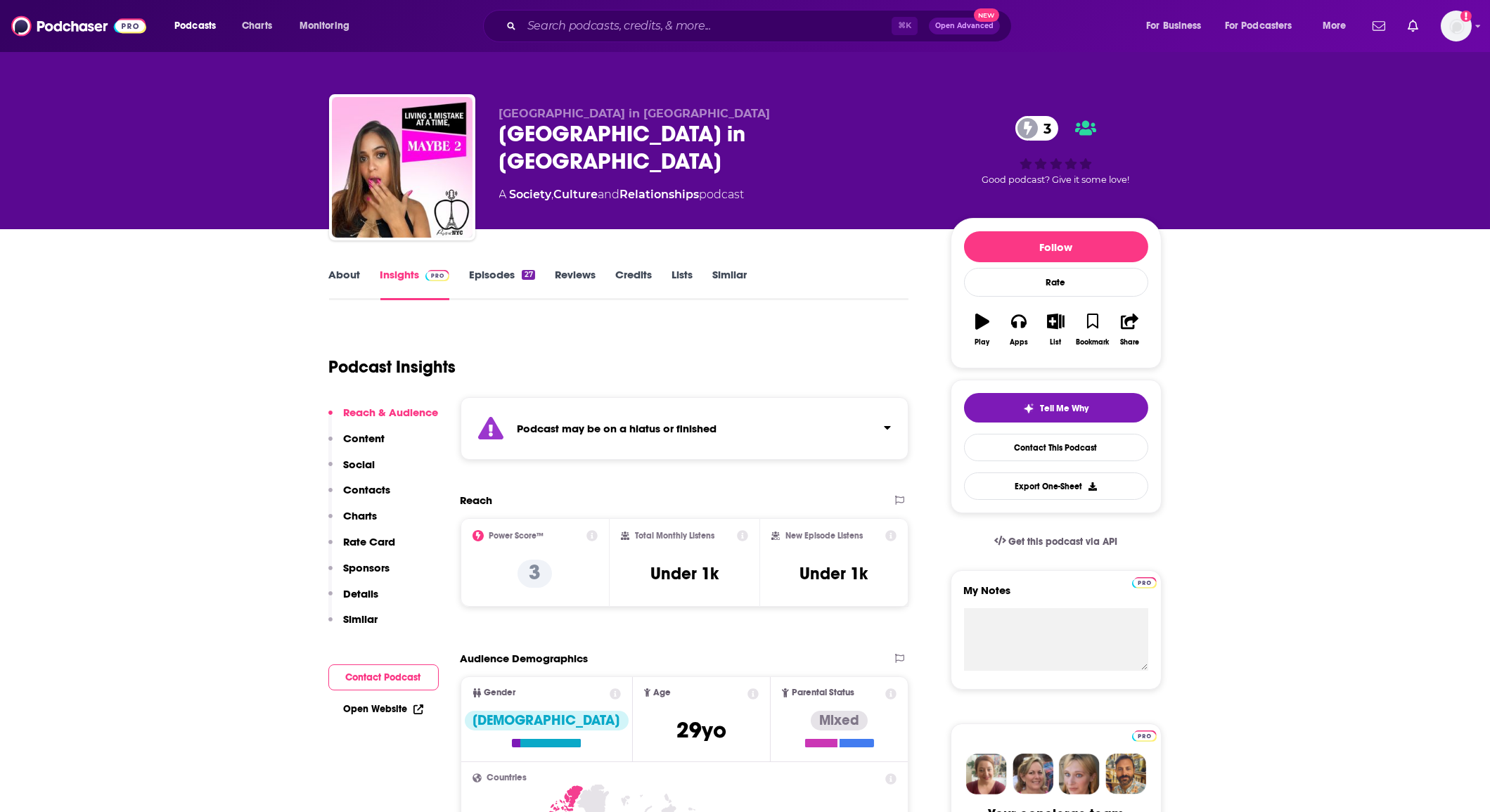
click at [335, 285] on link "About" at bounding box center [345, 284] width 32 height 33
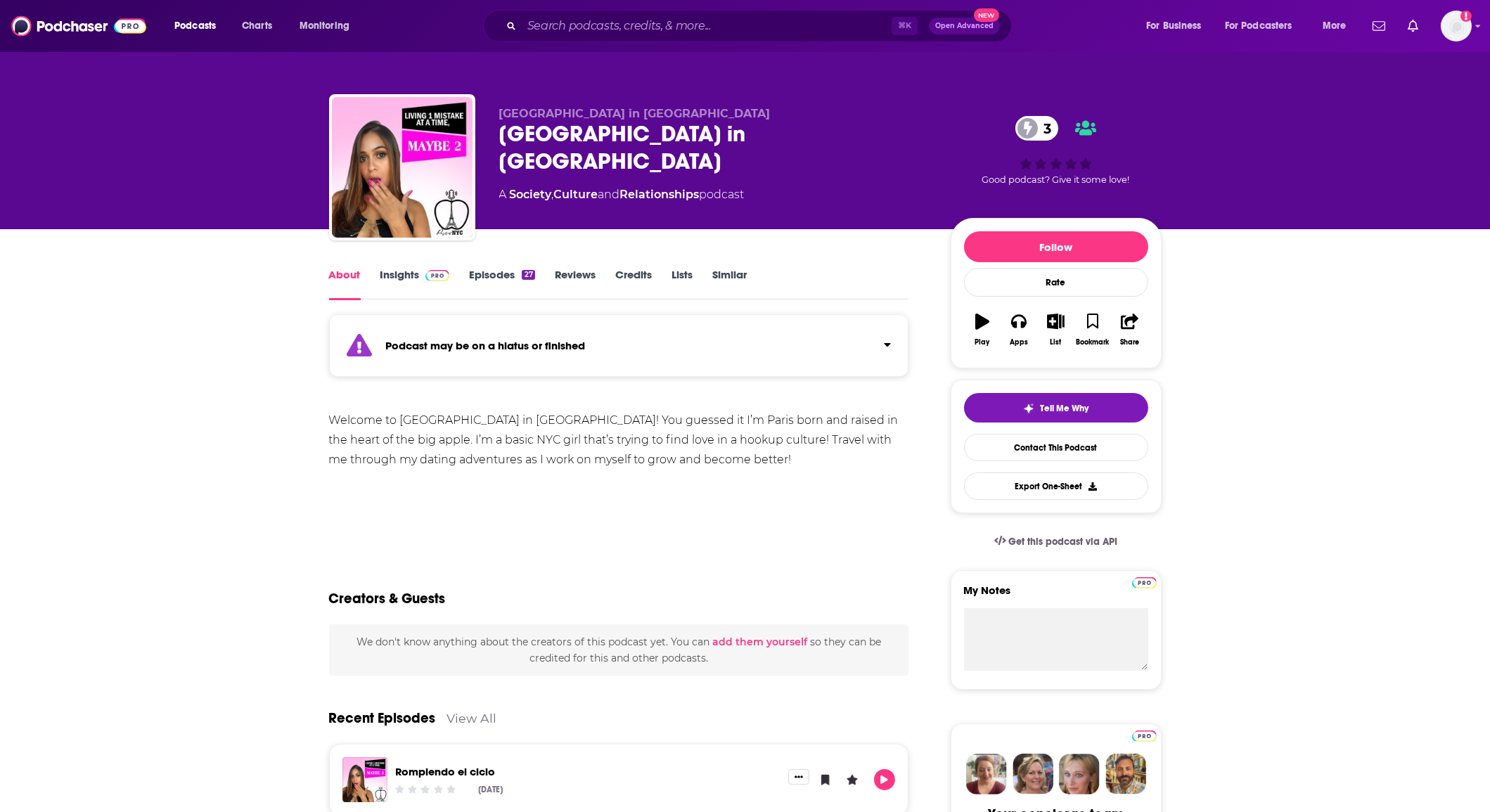
click at [396, 285] on link "Insights" at bounding box center [415, 284] width 69 height 33
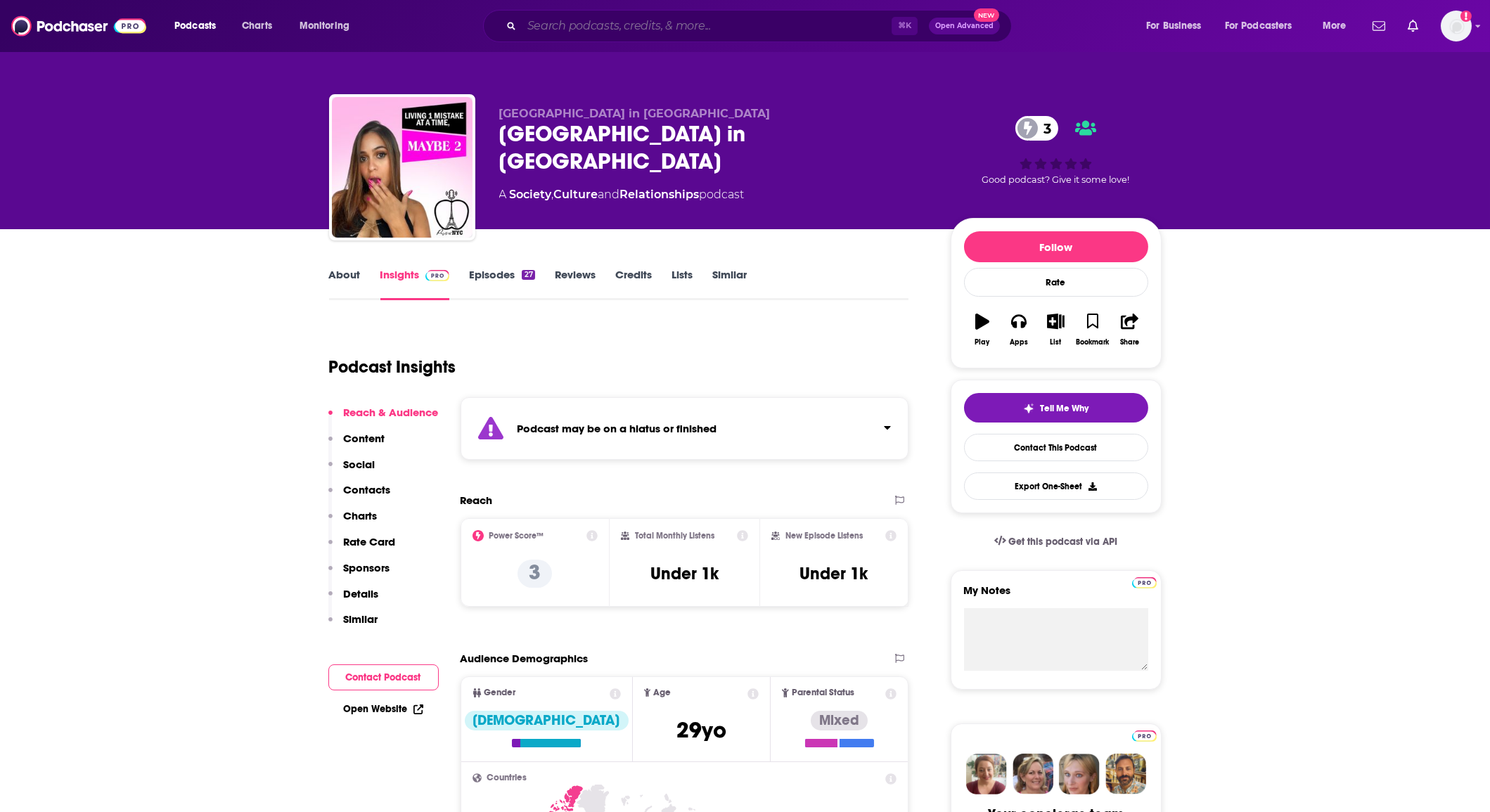
click at [610, 21] on input "Search podcasts, credits, & more..." at bounding box center [707, 26] width 370 height 23
paste input "Situationships Podcast"
type input "Situationships Podcast"
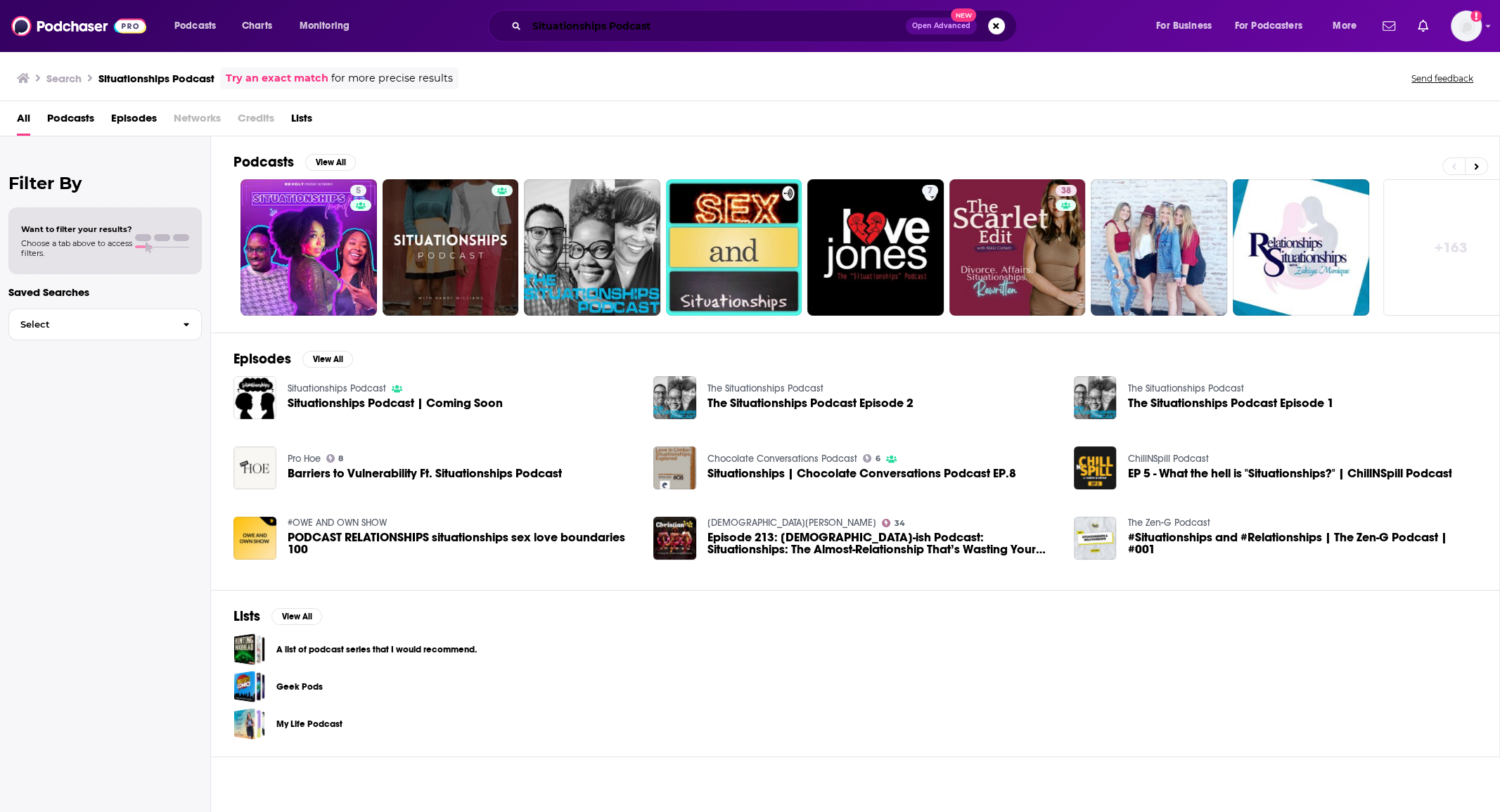
click at [564, 21] on input "Situationships Podcast" at bounding box center [716, 26] width 379 height 23
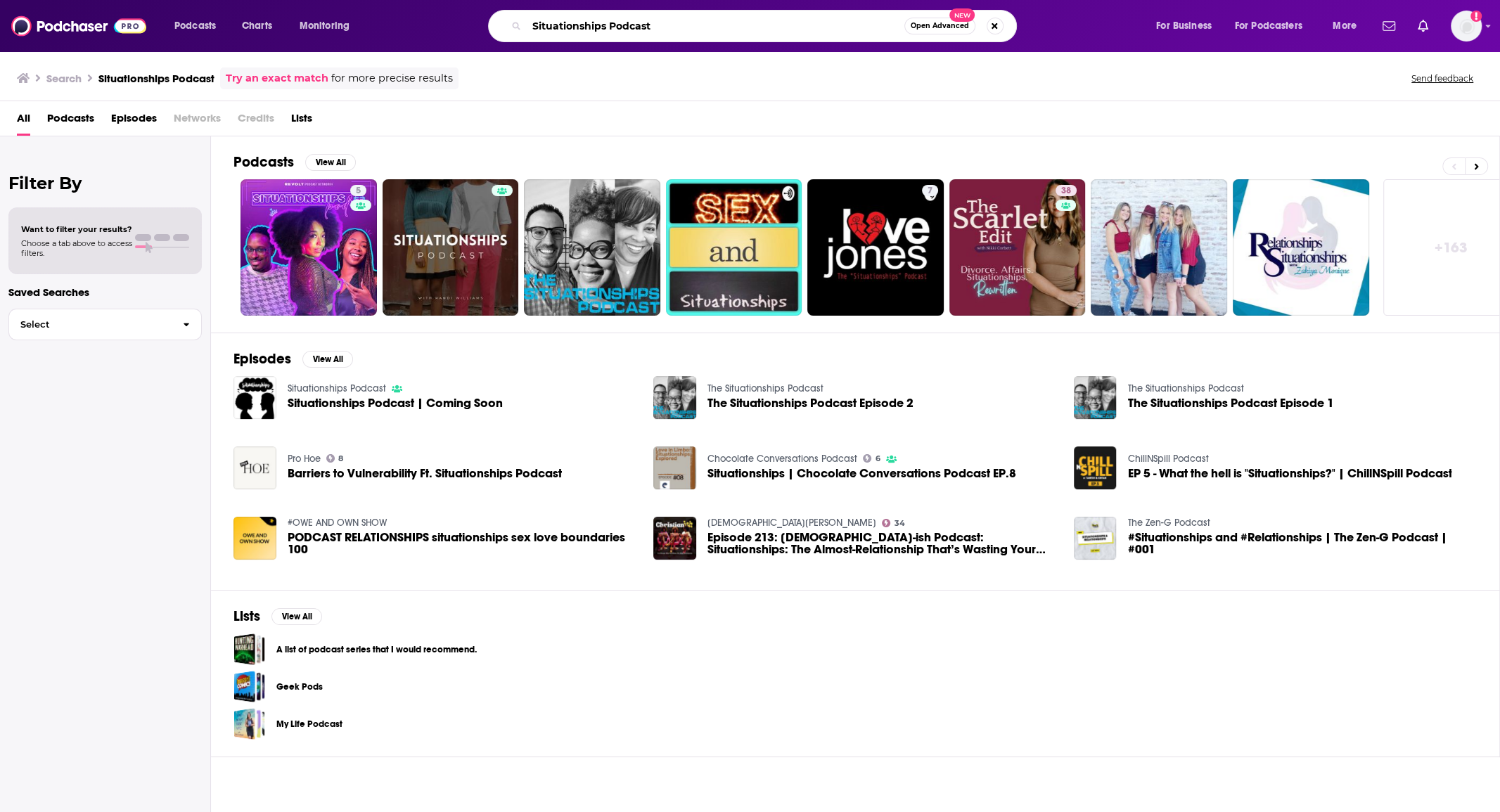
paste input "tavvy’s World"
type input "[PERSON_NAME]’s World"
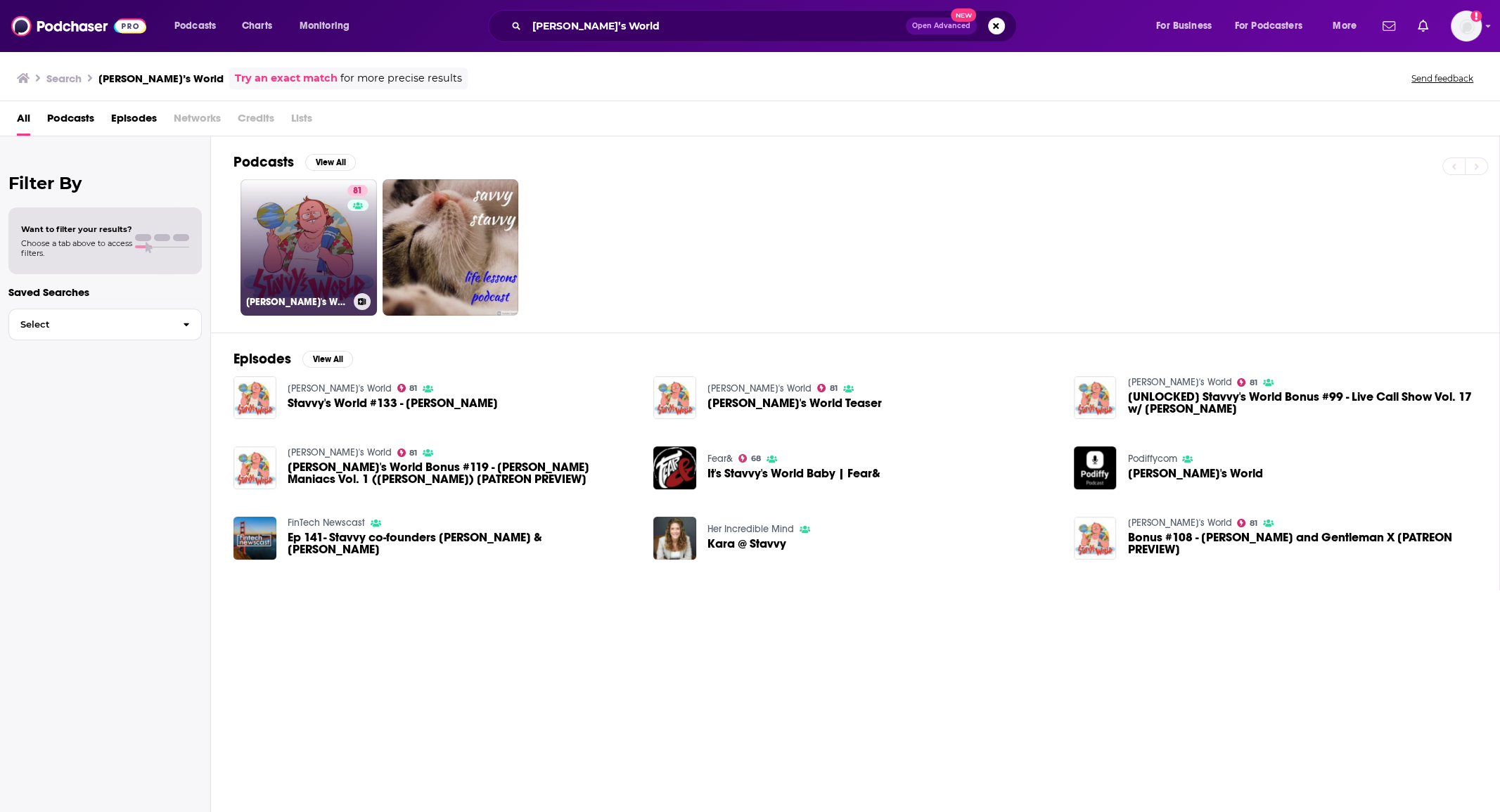
click at [336, 213] on link "81 Stavvy's World" at bounding box center [308, 247] width 136 height 136
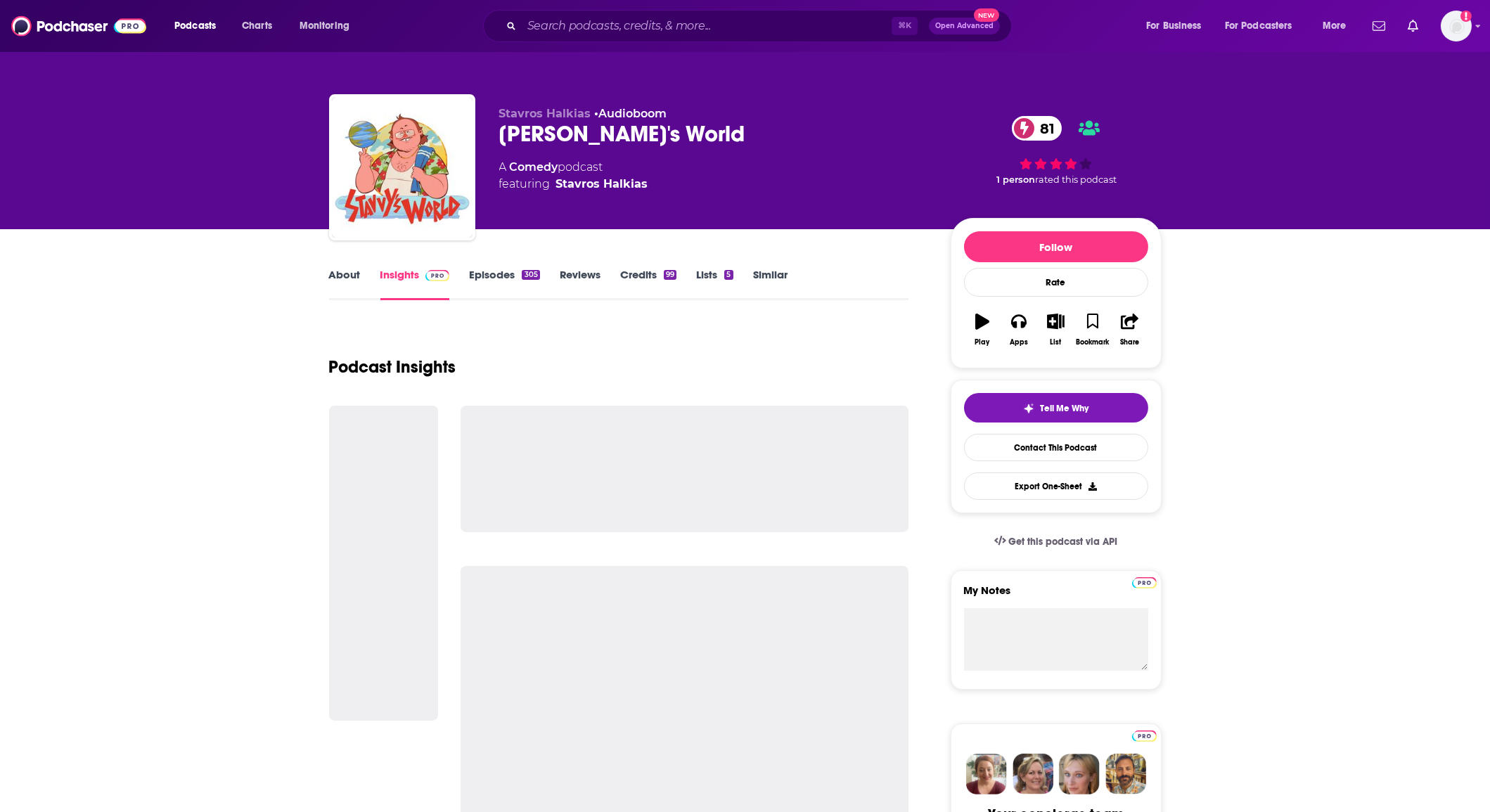
click at [342, 278] on link "About" at bounding box center [345, 284] width 32 height 33
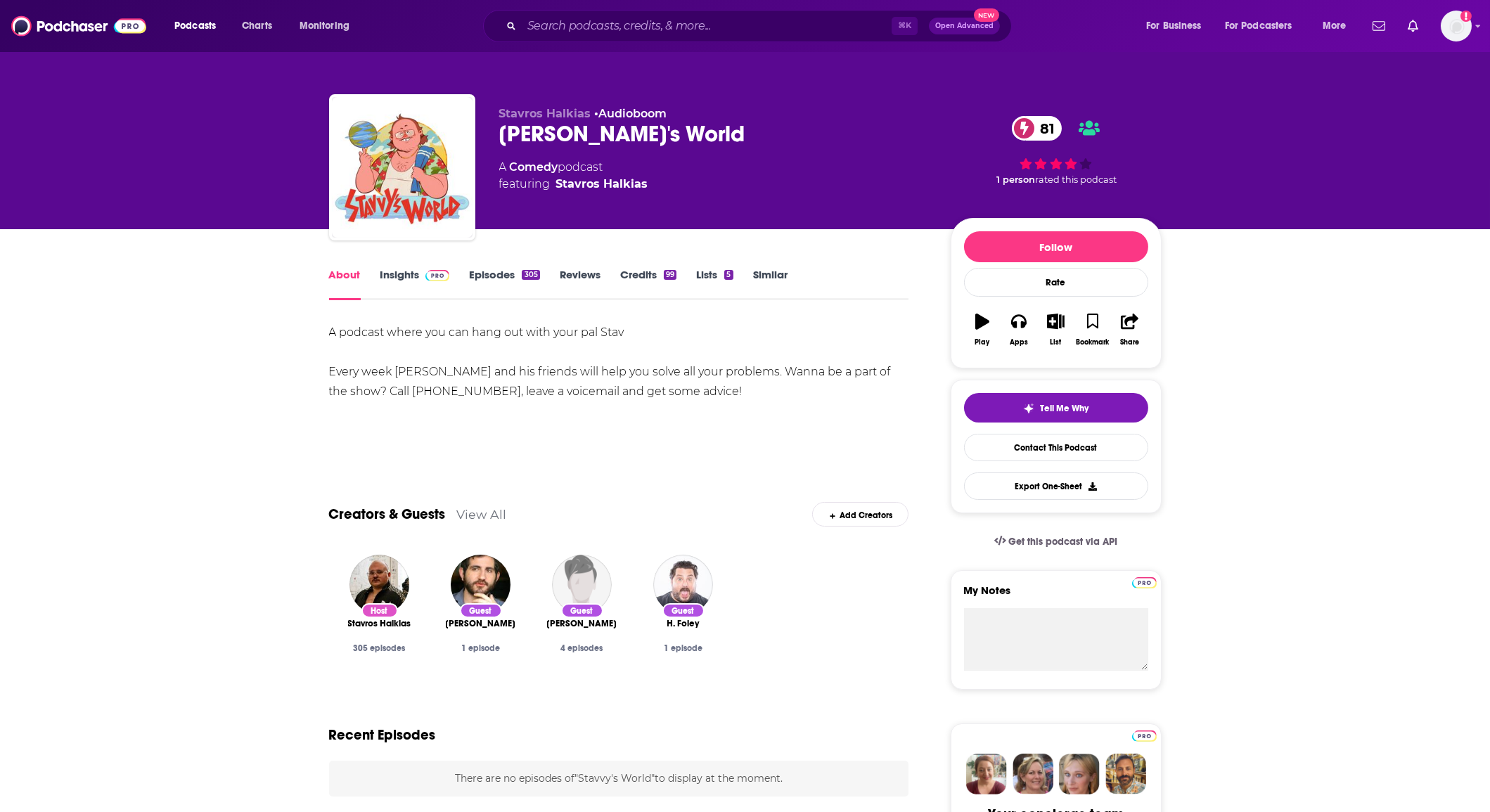
click at [432, 283] on link "Insights" at bounding box center [415, 284] width 69 height 33
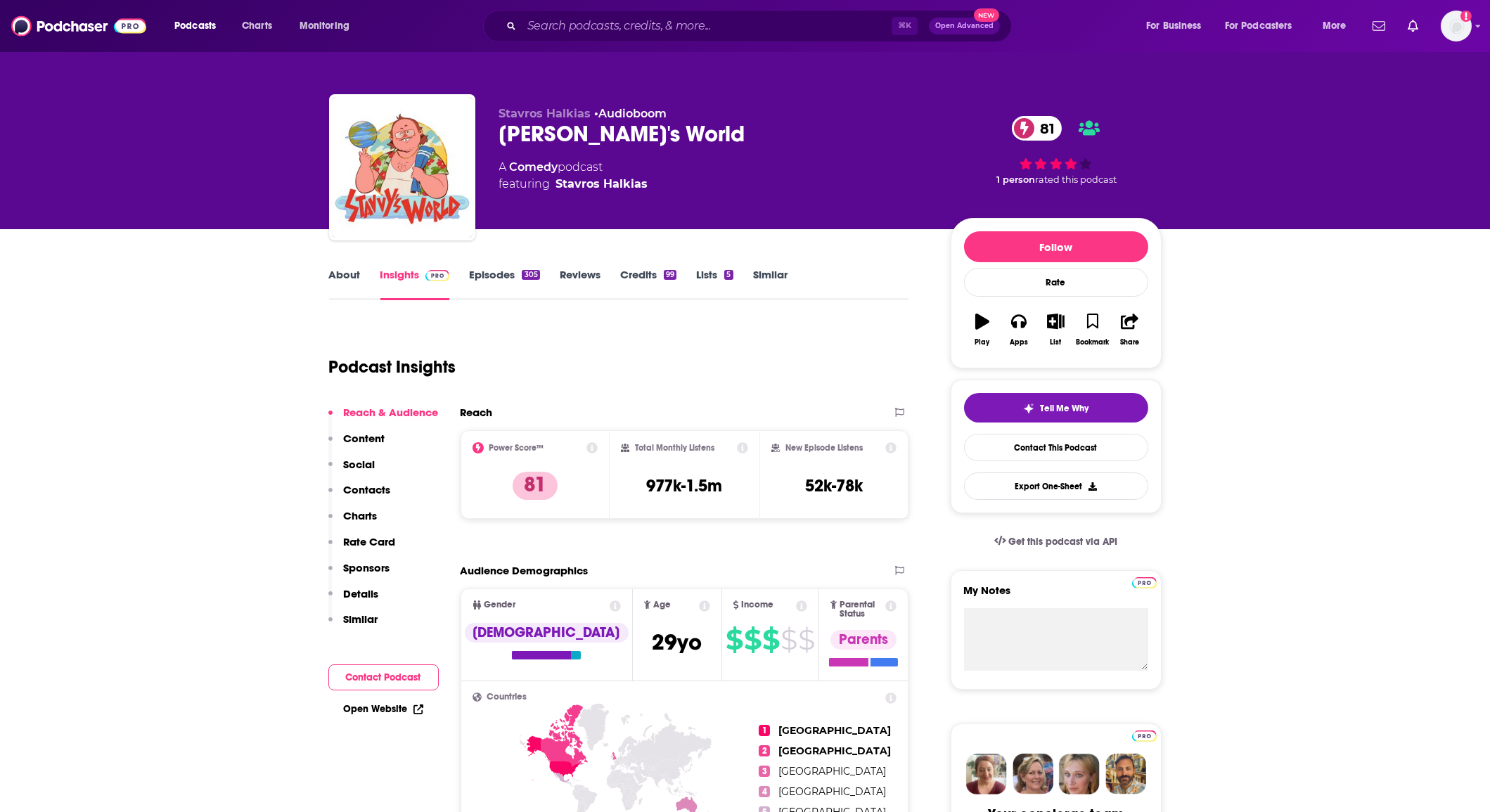
click at [574, 376] on div "Podcast Insights" at bounding box center [614, 358] width 569 height 72
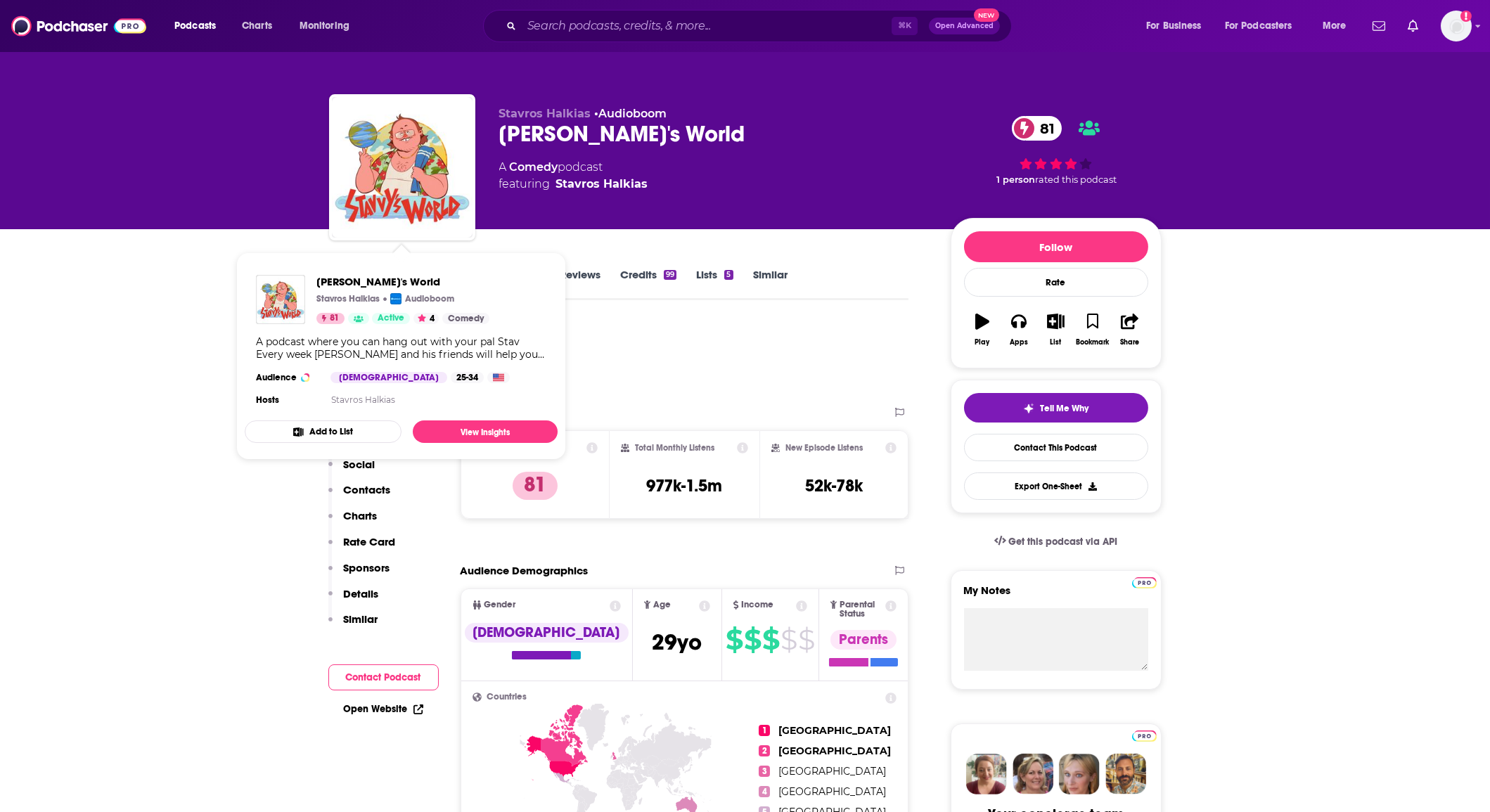
click at [632, 332] on div "Podcast Insights" at bounding box center [614, 358] width 569 height 72
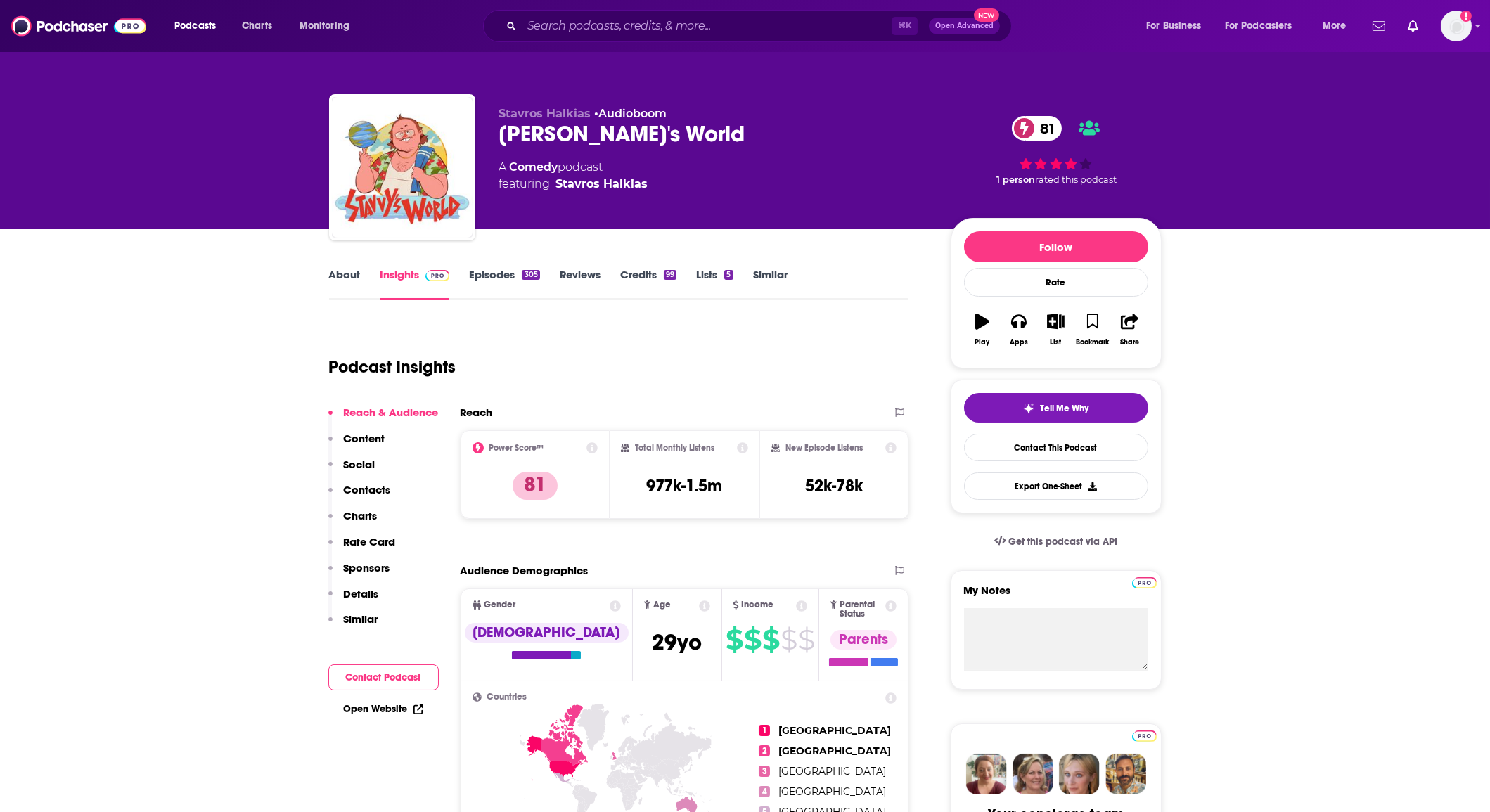
click at [501, 278] on link "Episodes 305" at bounding box center [504, 284] width 70 height 33
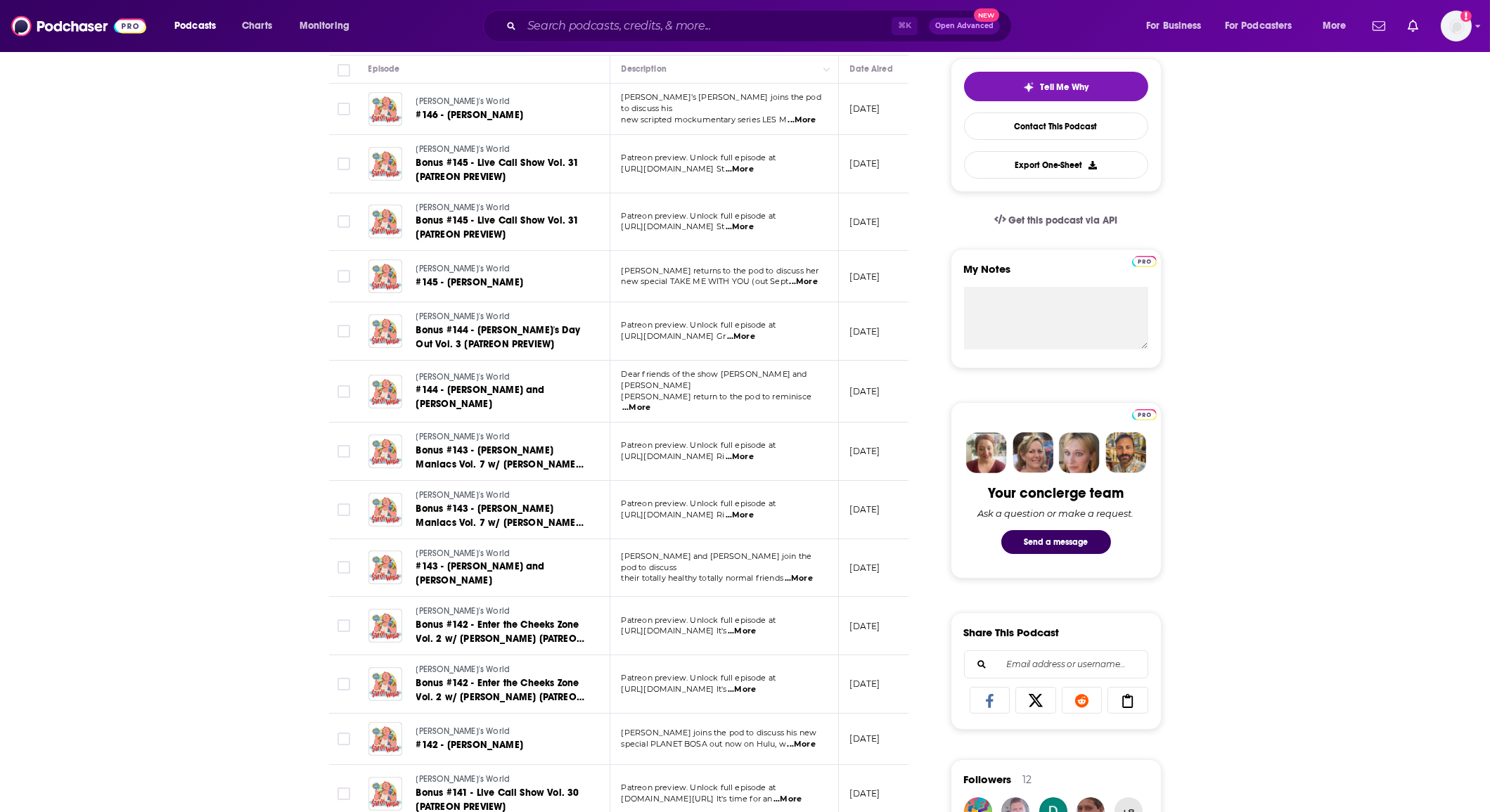
scroll to position [662, 0]
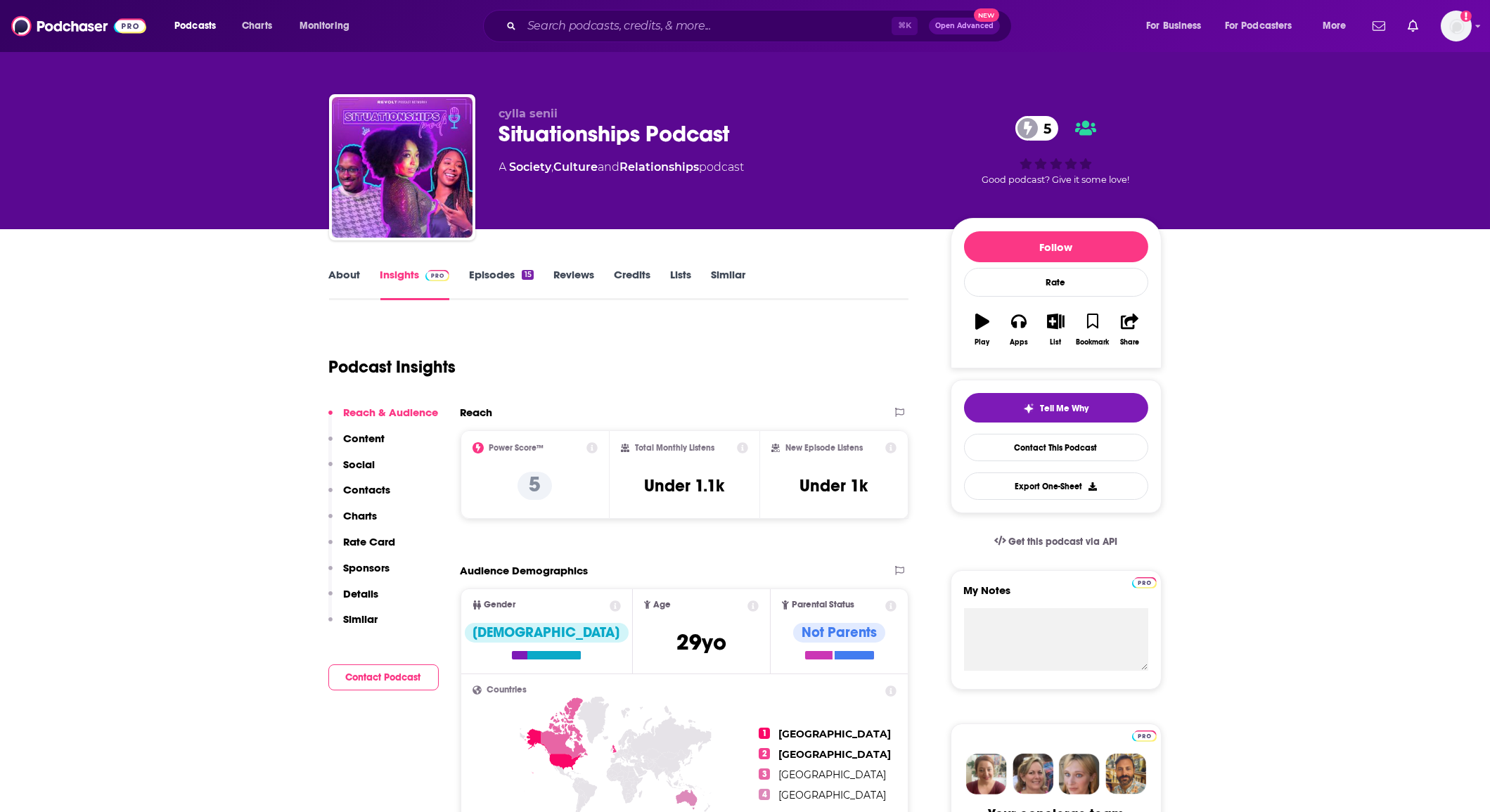
click at [477, 271] on link "Episodes 15" at bounding box center [501, 284] width 64 height 33
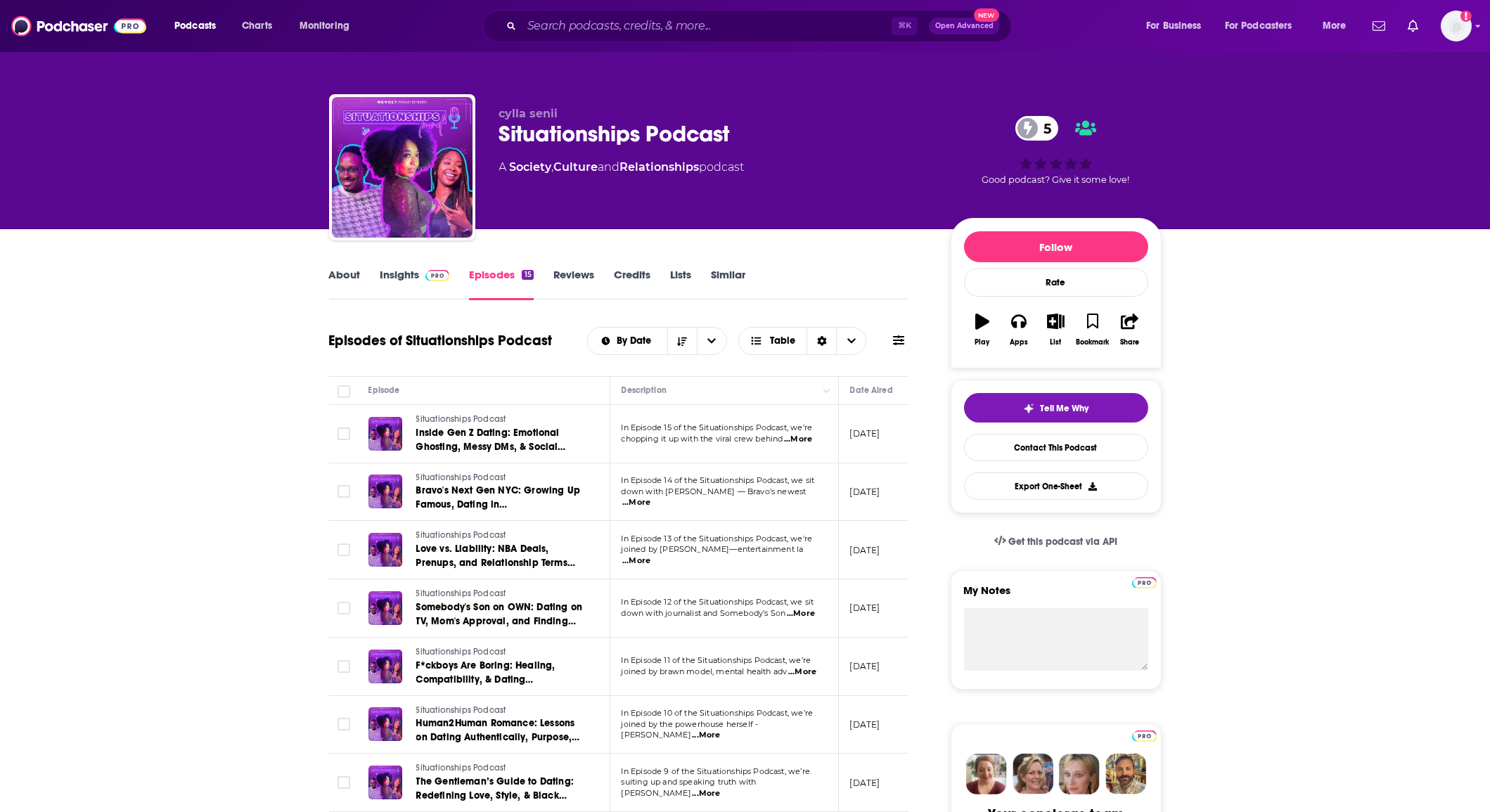
click at [357, 278] on link "About" at bounding box center [345, 284] width 32 height 33
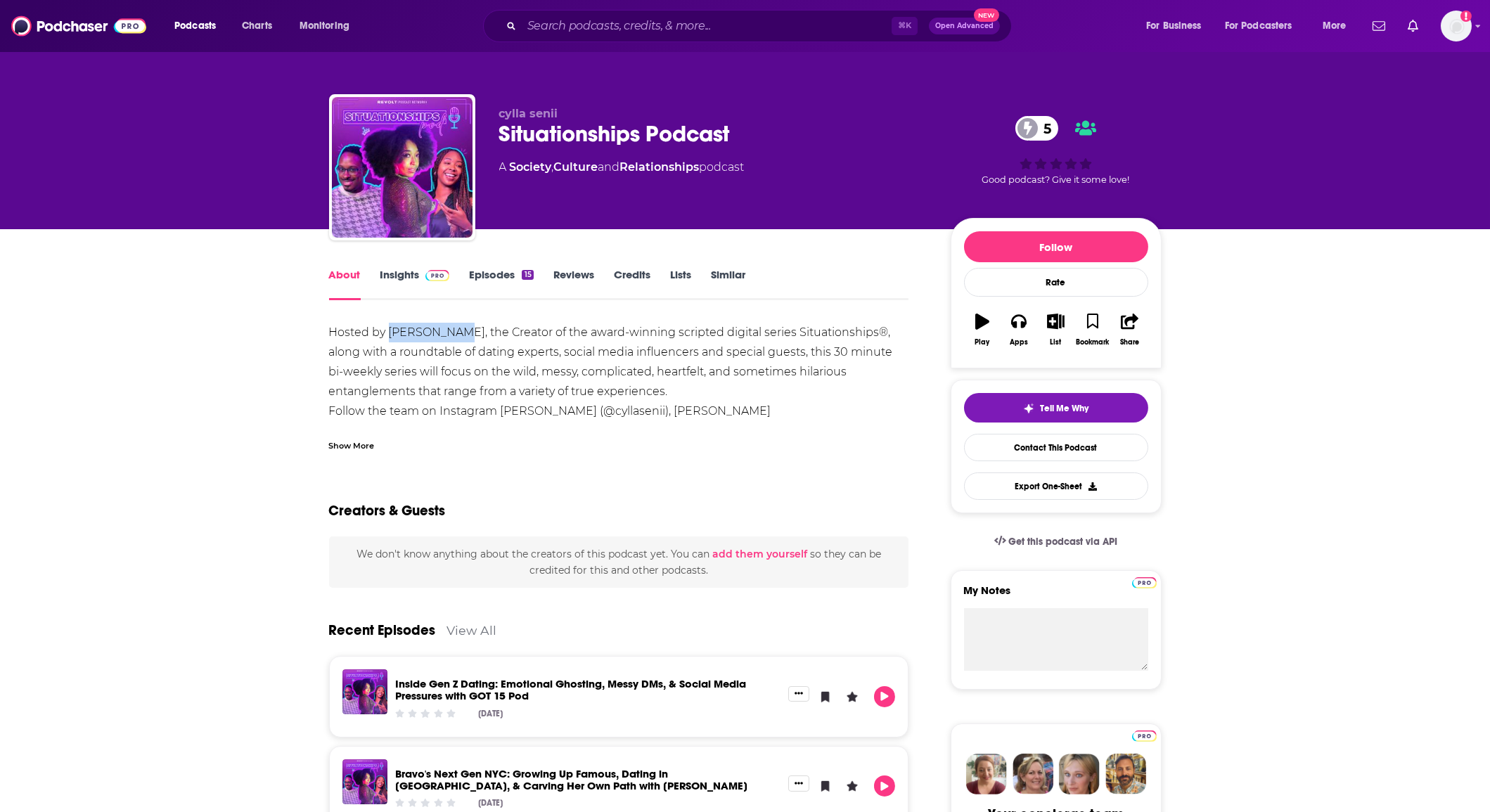
drag, startPoint x: 392, startPoint y: 333, endPoint x: 471, endPoint y: 296, distance: 87.2
click at [444, 338] on div "Hosted by Cylla Senii, the Creator of the award-winning scripted digital series…" at bounding box center [619, 391] width 580 height 138
copy div "Cylla Senii"
click at [980, 454] on link "Contact This Podcast" at bounding box center [1056, 447] width 184 height 27
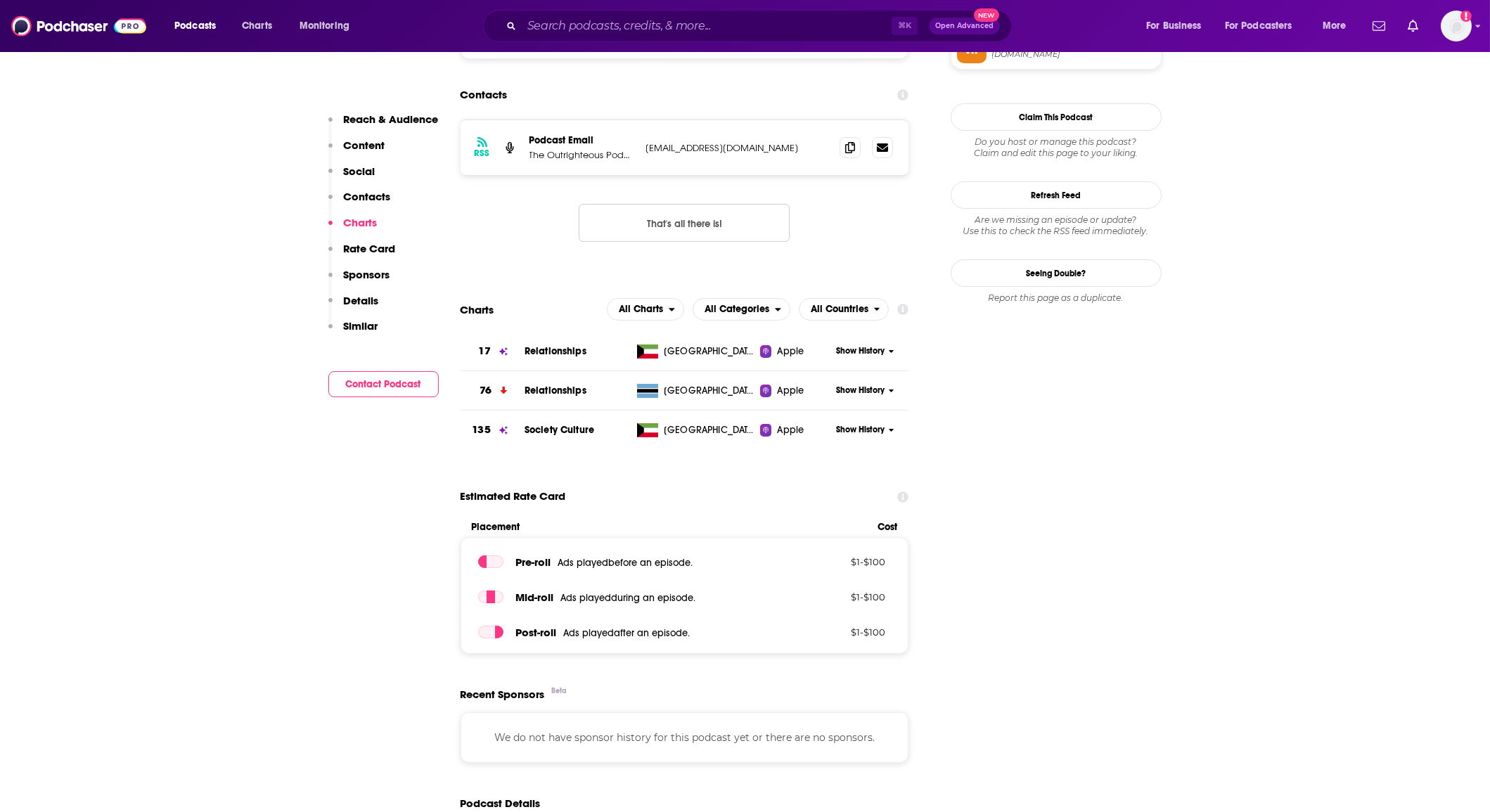
scroll to position [1006, 0]
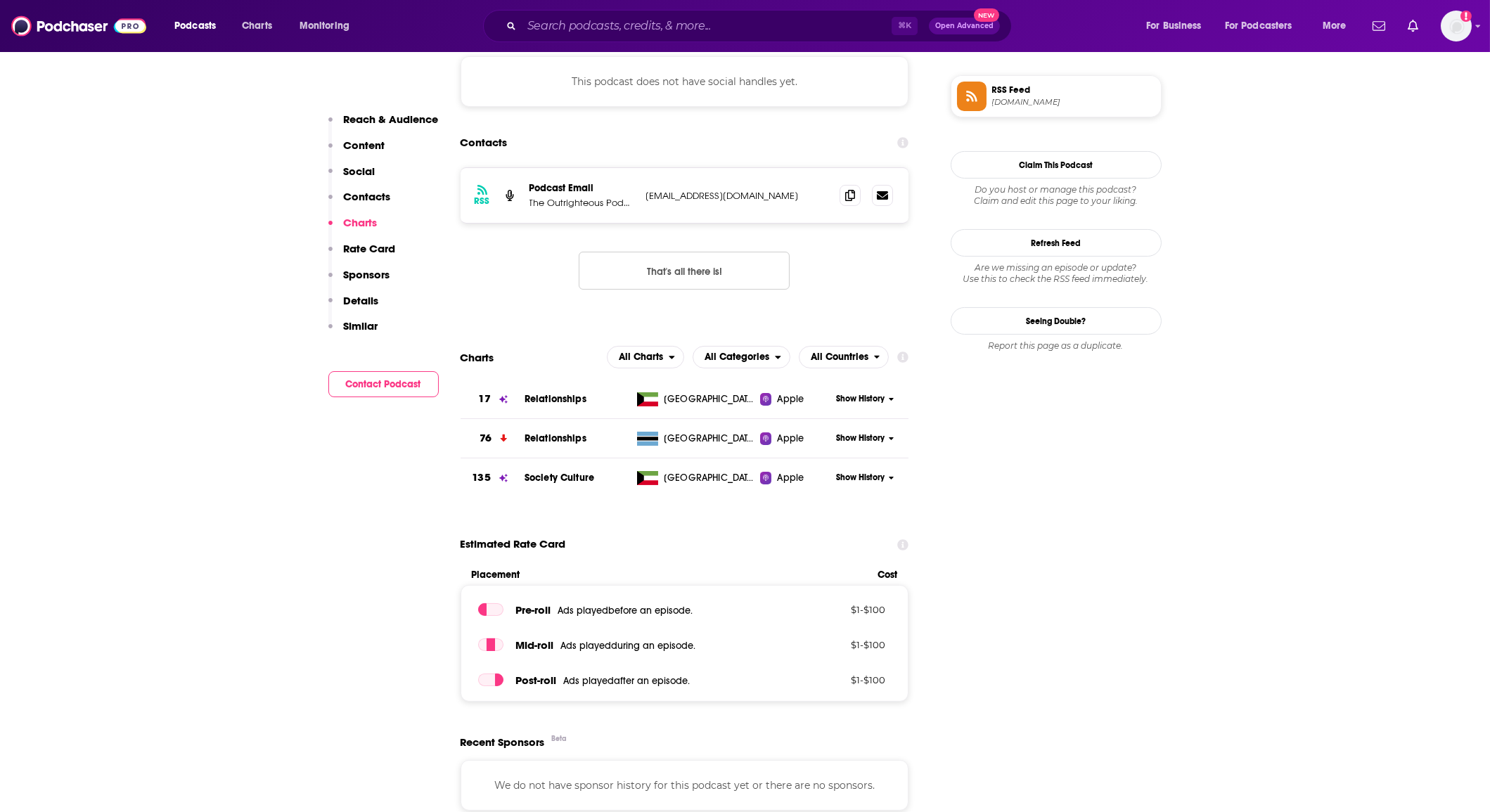
click at [683, 272] on button "That's all there is!" at bounding box center [684, 271] width 211 height 38
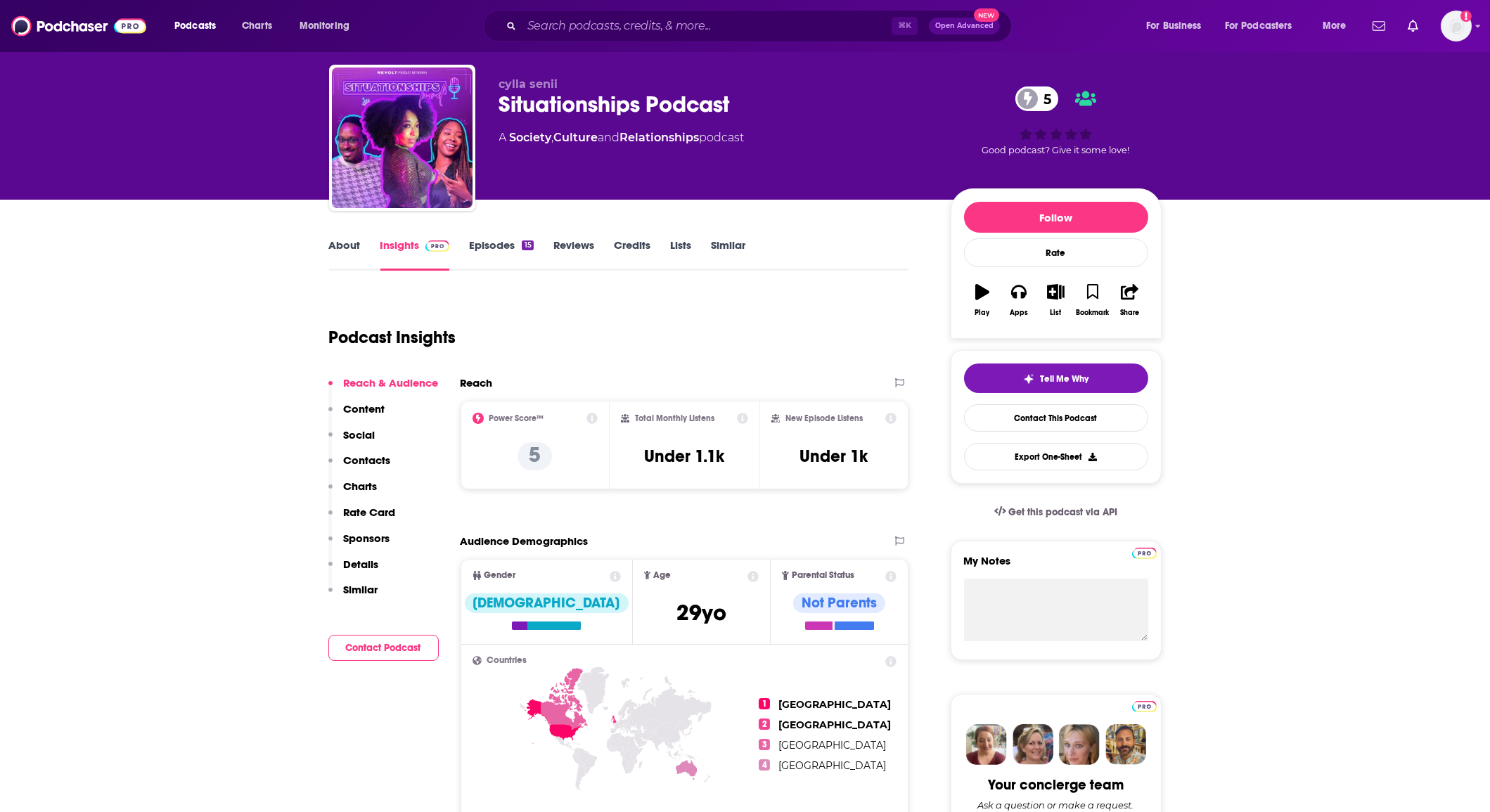
scroll to position [0, 0]
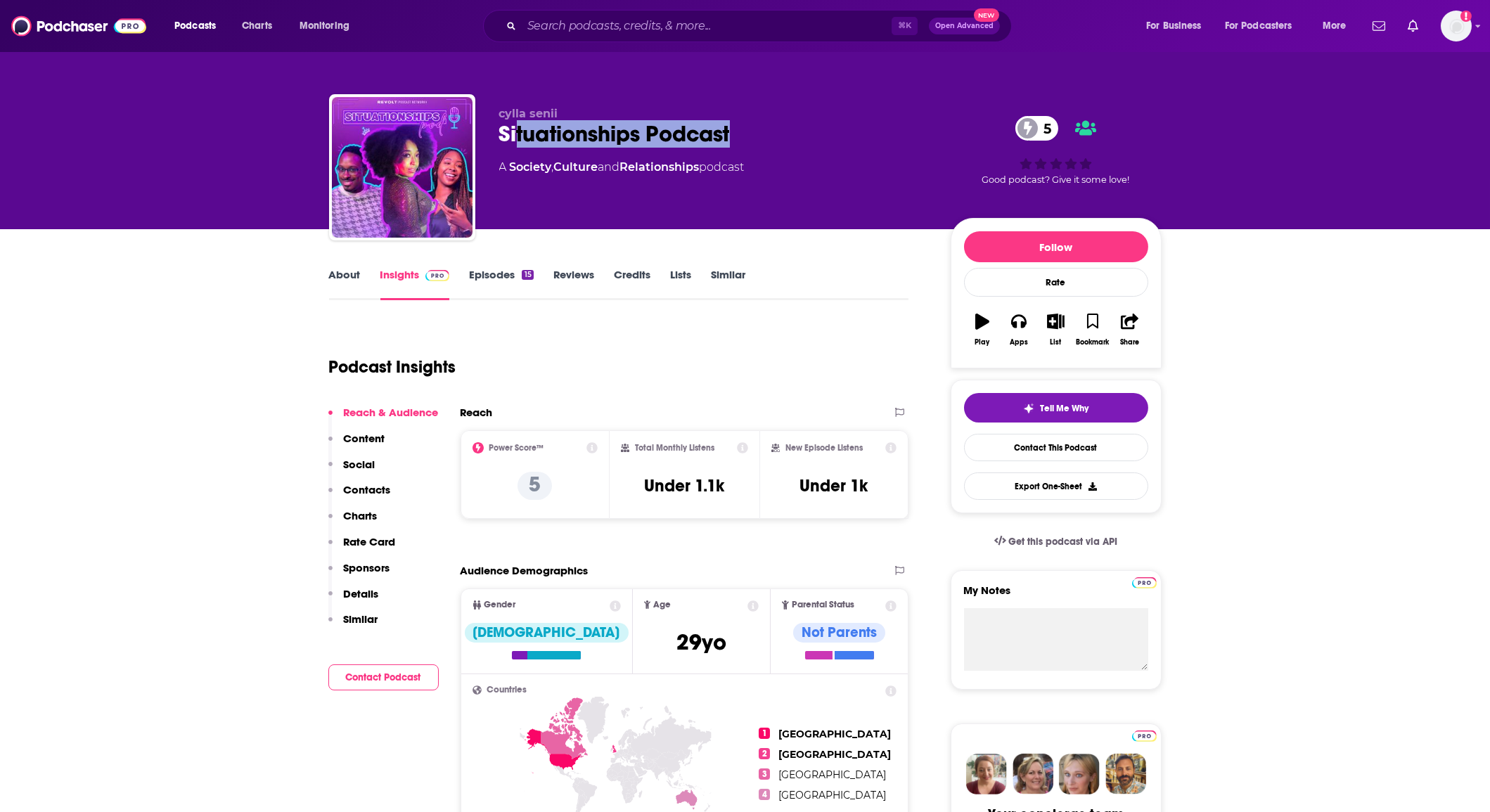
drag, startPoint x: 518, startPoint y: 136, endPoint x: 722, endPoint y: 130, distance: 204.1
click at [827, 135] on div "Situationships Podcast 5" at bounding box center [714, 134] width 429 height 27
click at [707, 129] on div "Situationships Podcast 5" at bounding box center [714, 134] width 429 height 27
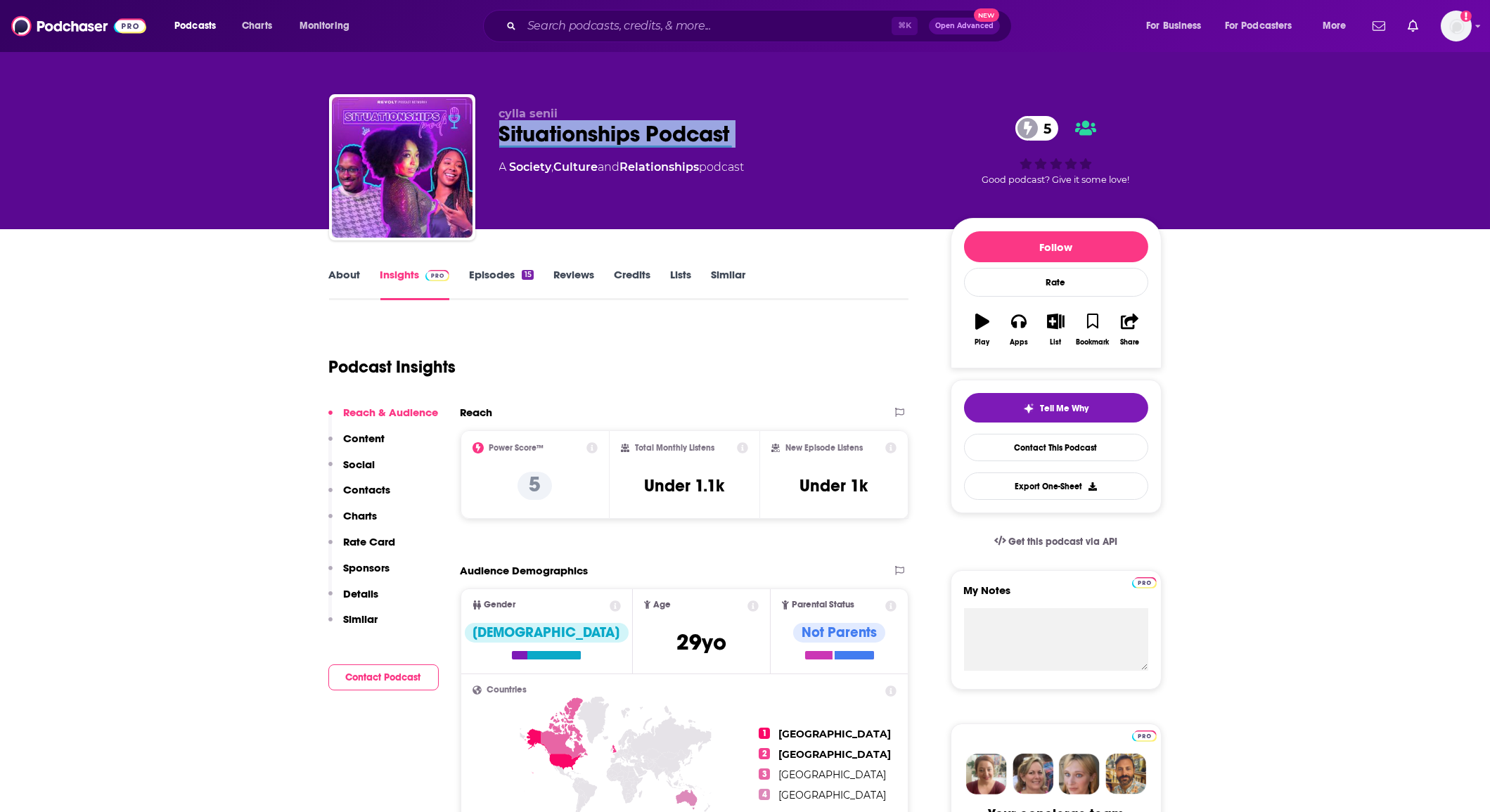
copy div "Situationships Podcast 5"
click at [569, 15] on div "⌘ K Open Advanced New" at bounding box center [747, 26] width 529 height 33
click at [723, 28] on input "Search podcasts, credits, & more..." at bounding box center [707, 26] width 370 height 23
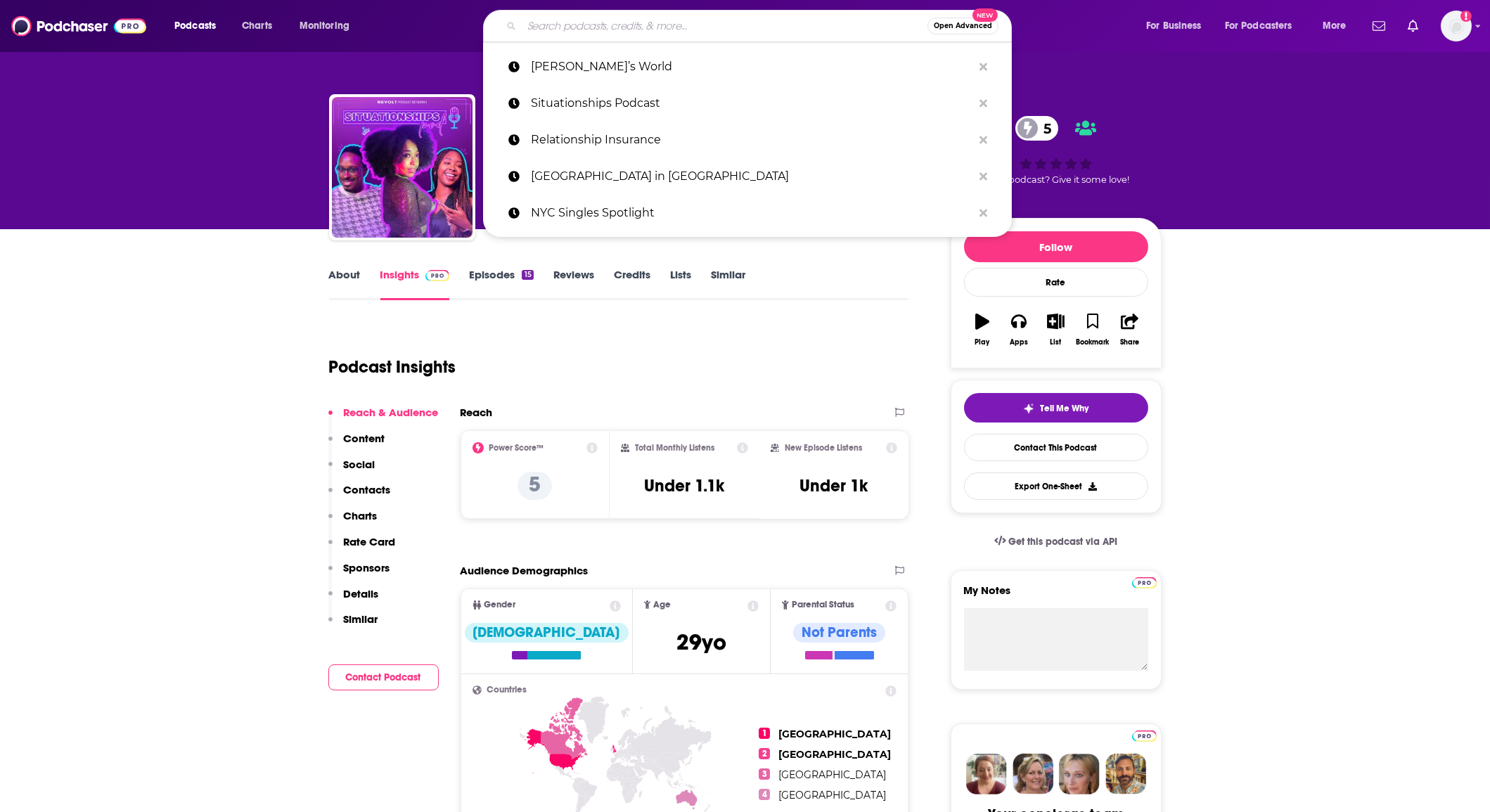
paste input "Straight Outta Flushing"
type input "Straight Outta Flushing"
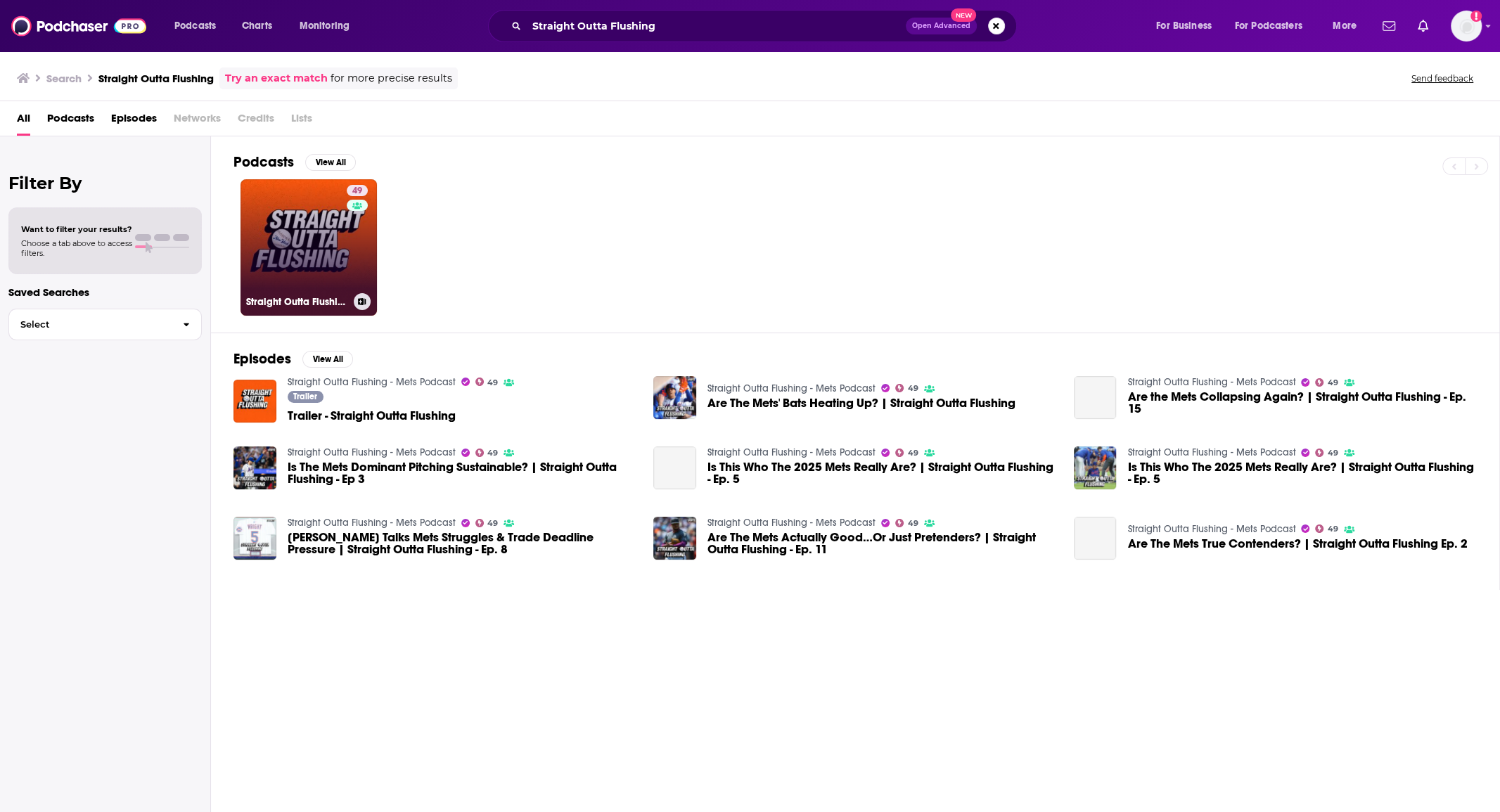
click at [302, 237] on link "49 Straight Outta Flushing - Mets Podcast" at bounding box center [308, 247] width 136 height 136
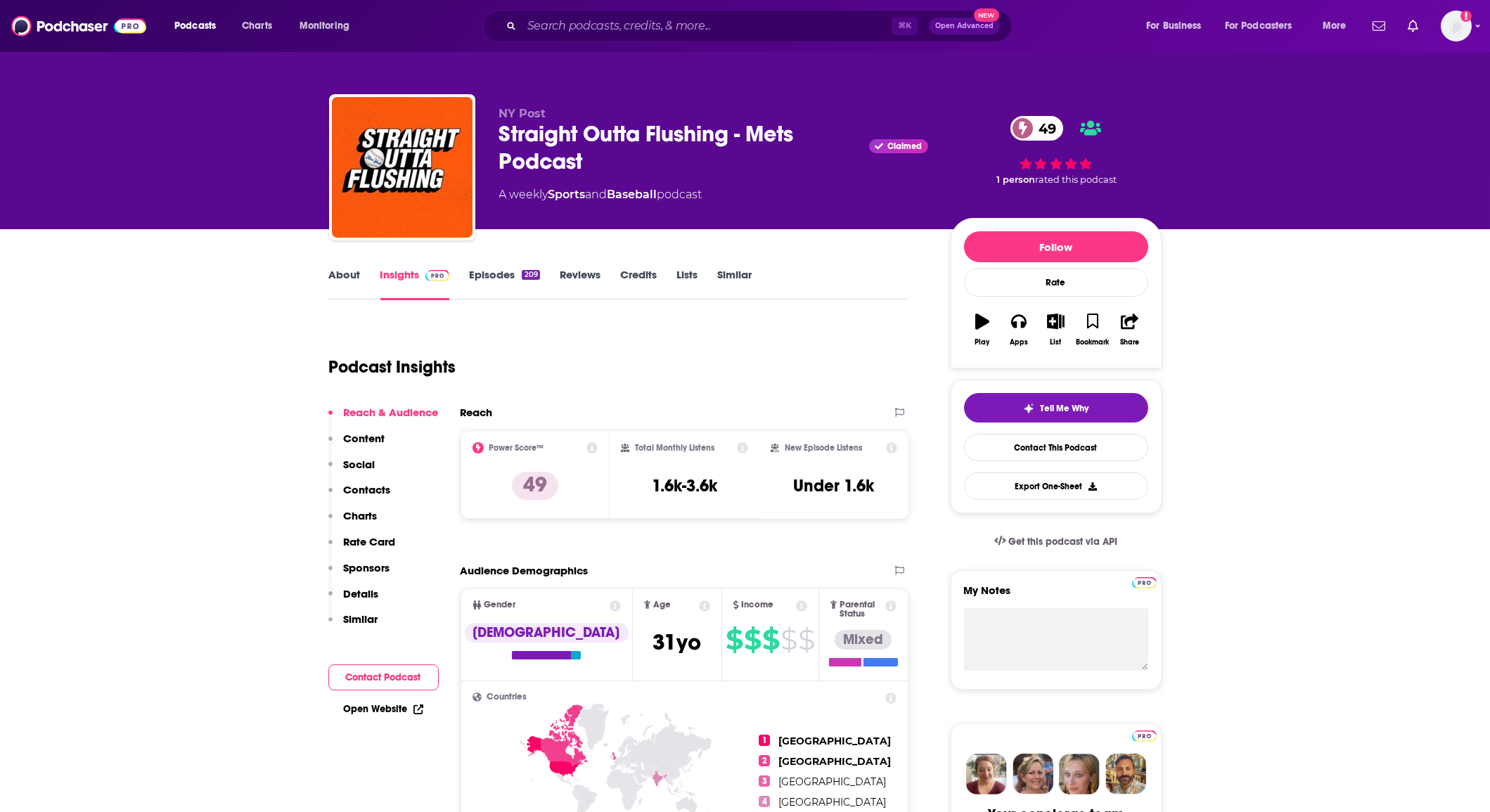
click at [353, 290] on link "About" at bounding box center [345, 284] width 32 height 33
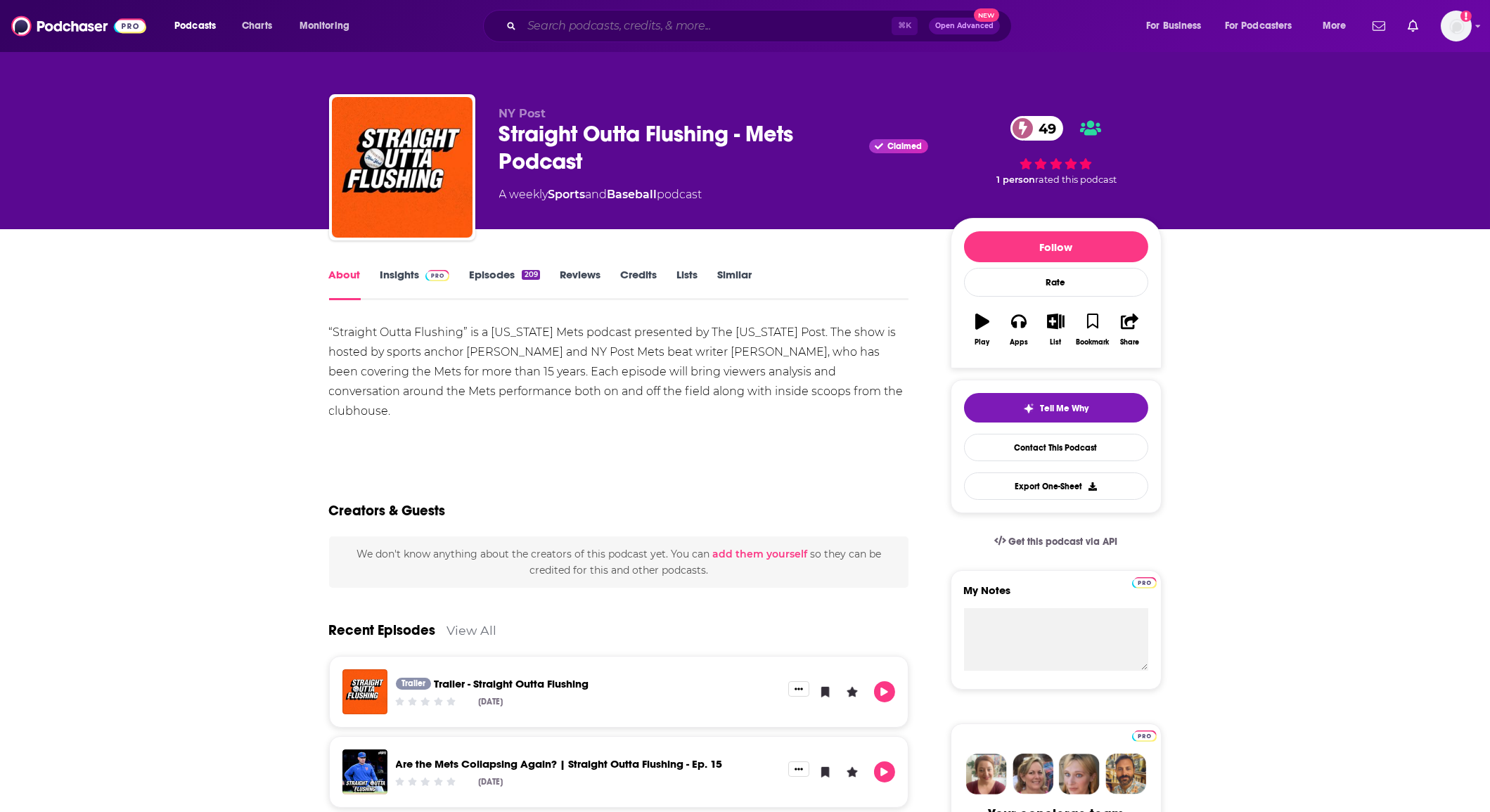
click at [610, 27] on input "Search podcasts, credits, & more..." at bounding box center [707, 26] width 370 height 23
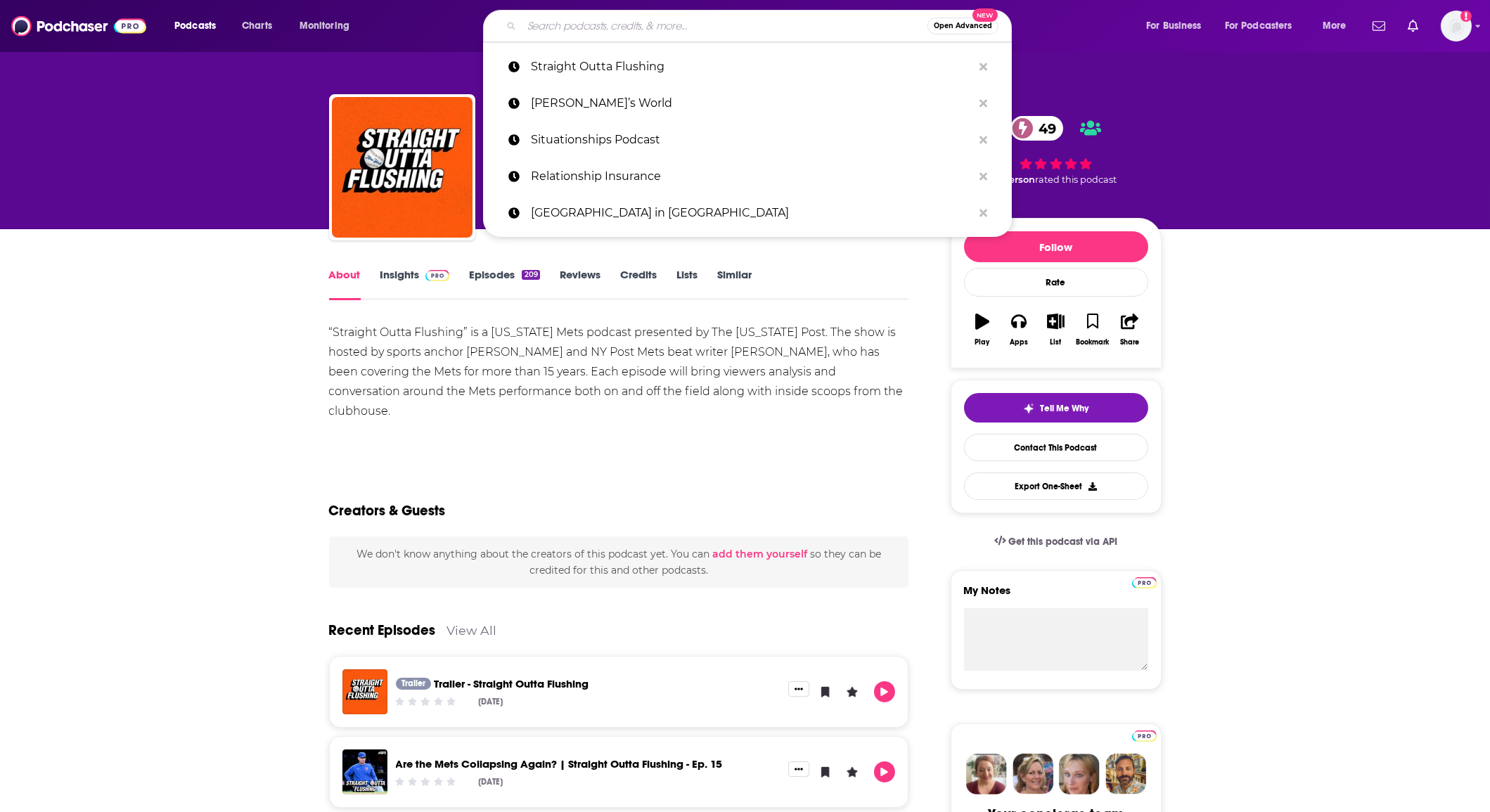
paste input "The Bowery Boys"
type input "The Bowery Boys"
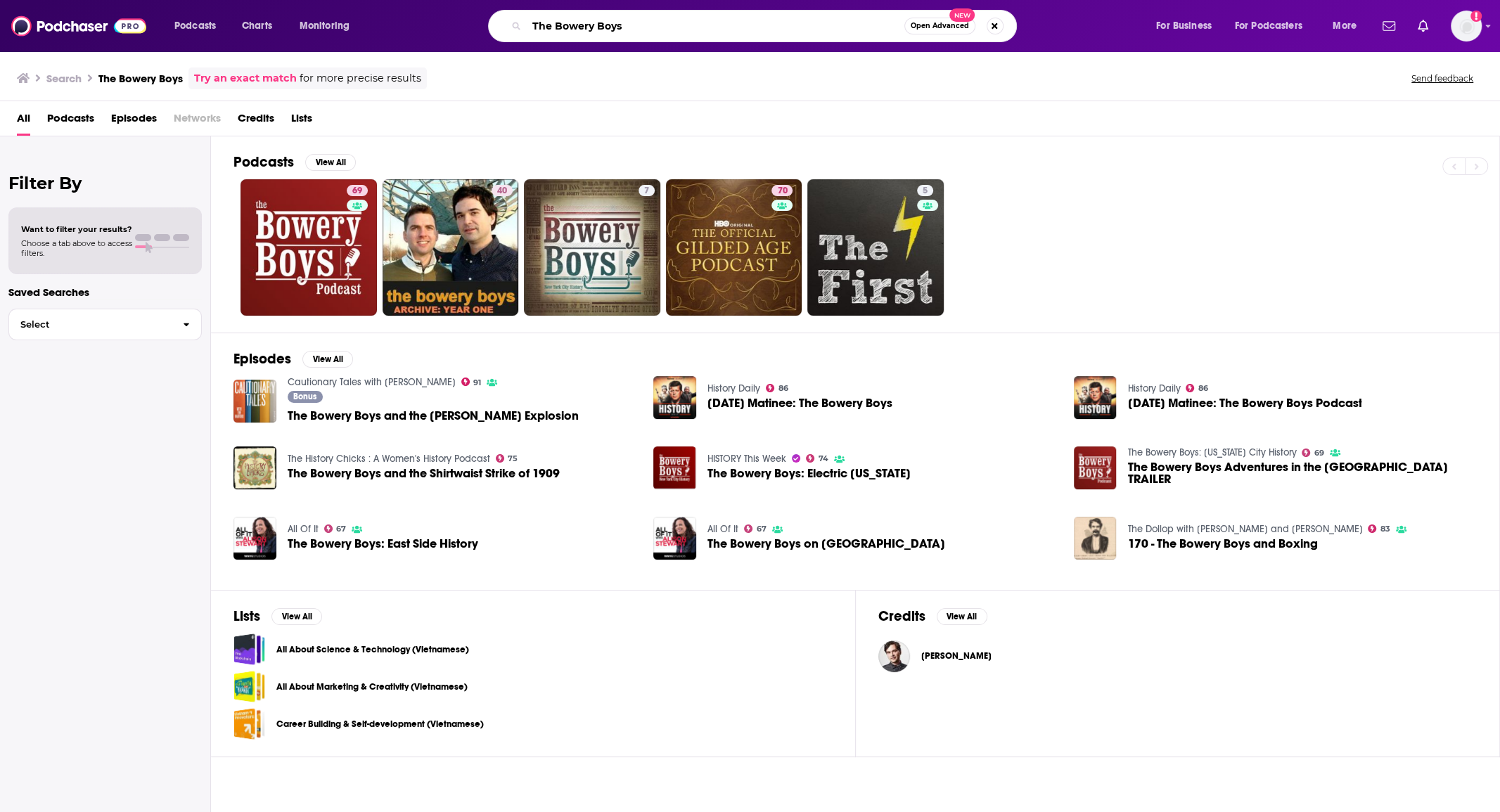
drag, startPoint x: 419, startPoint y: -7, endPoint x: 375, endPoint y: -15, distance: 44.7
click at [375, 0] on html "Podcasts Charts Monitoring The Bowery Boys Open Advanced New For Business For P…" at bounding box center [750, 406] width 1500 height 812
paste input "Dating Chronicle"
type input "The Dating Chronicles"
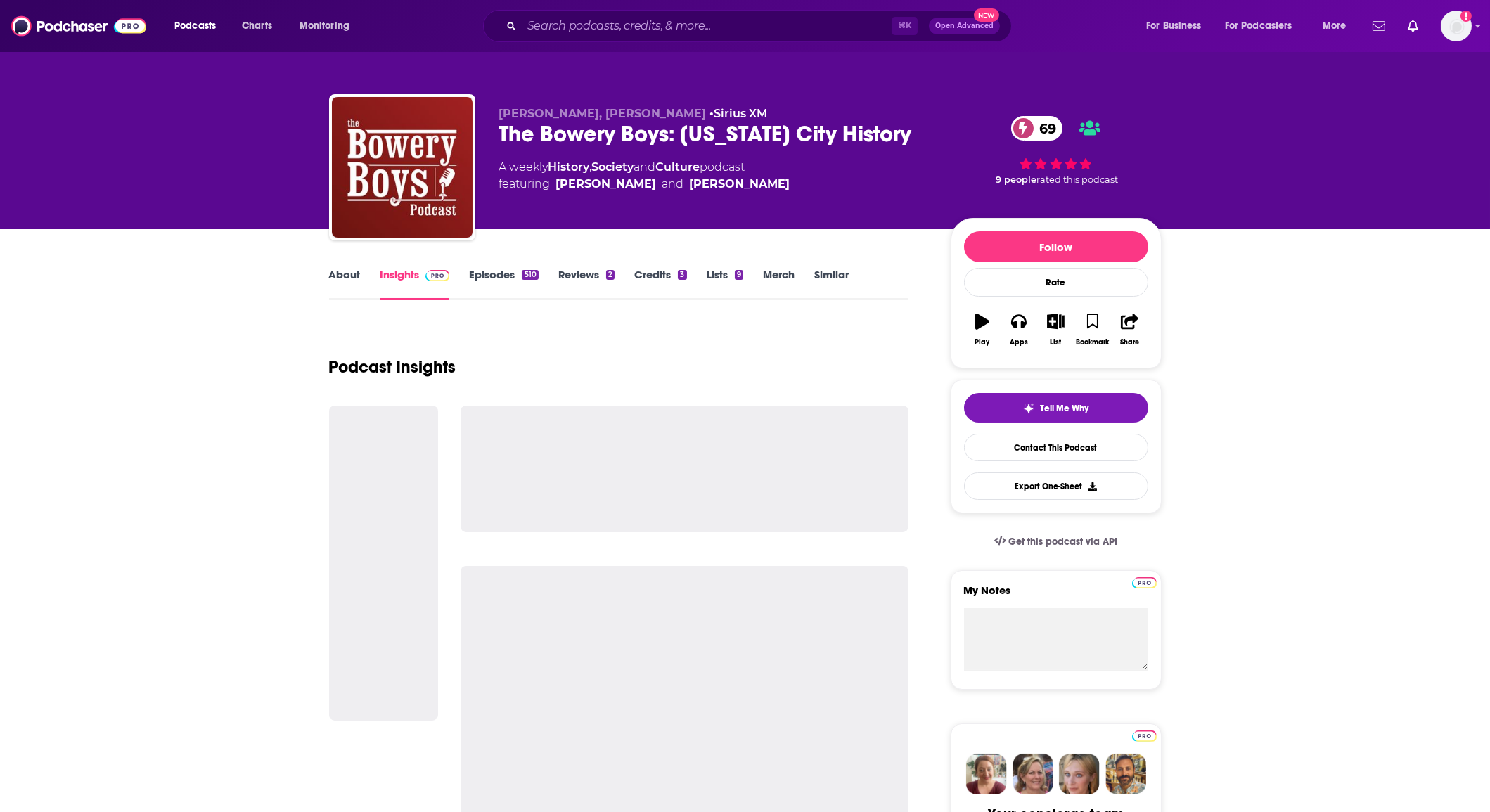
click at [346, 286] on link "About" at bounding box center [345, 284] width 32 height 33
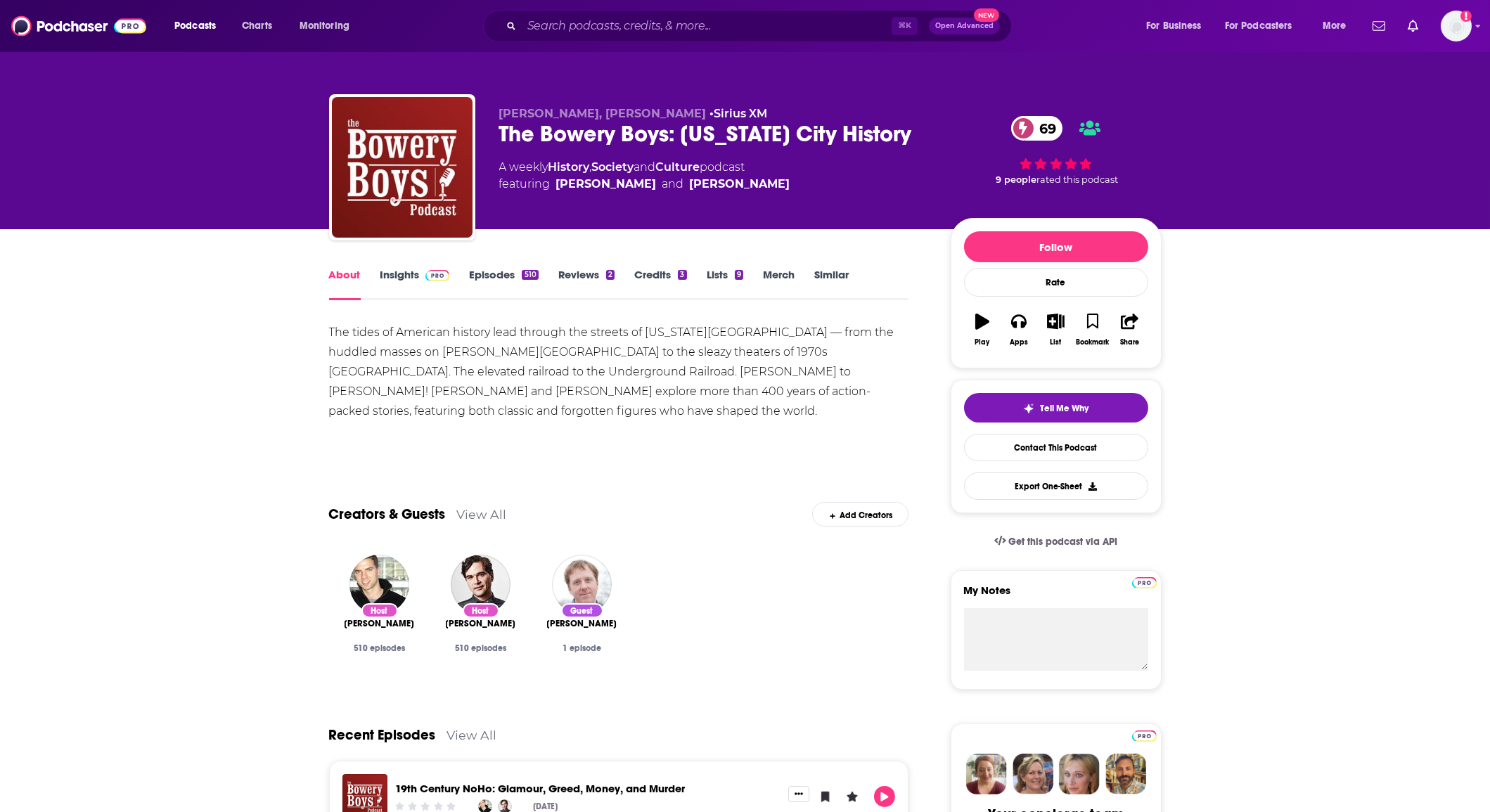
click at [403, 278] on link "Insights" at bounding box center [415, 284] width 69 height 33
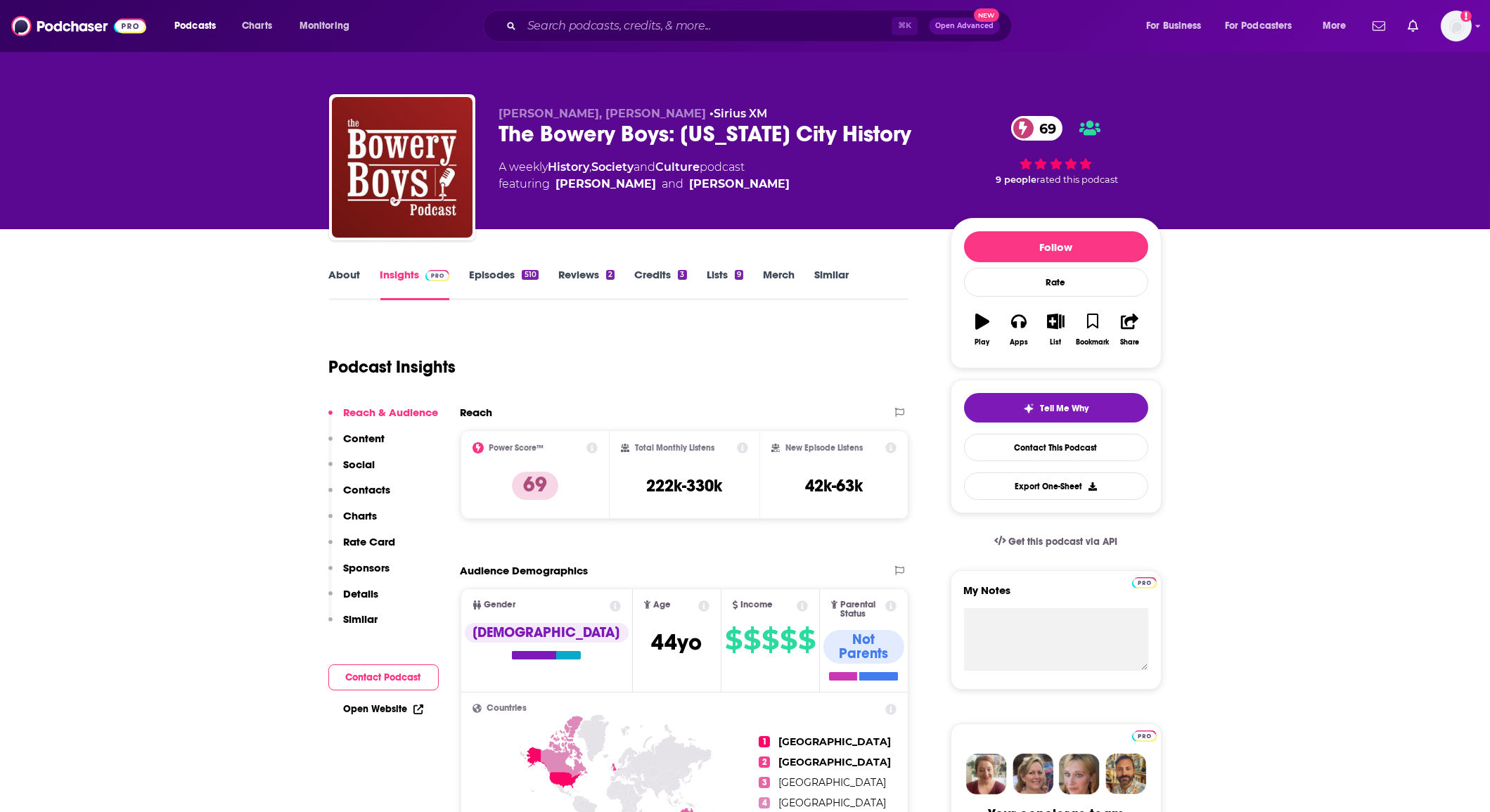
click at [487, 272] on link "Episodes 510" at bounding box center [503, 284] width 69 height 33
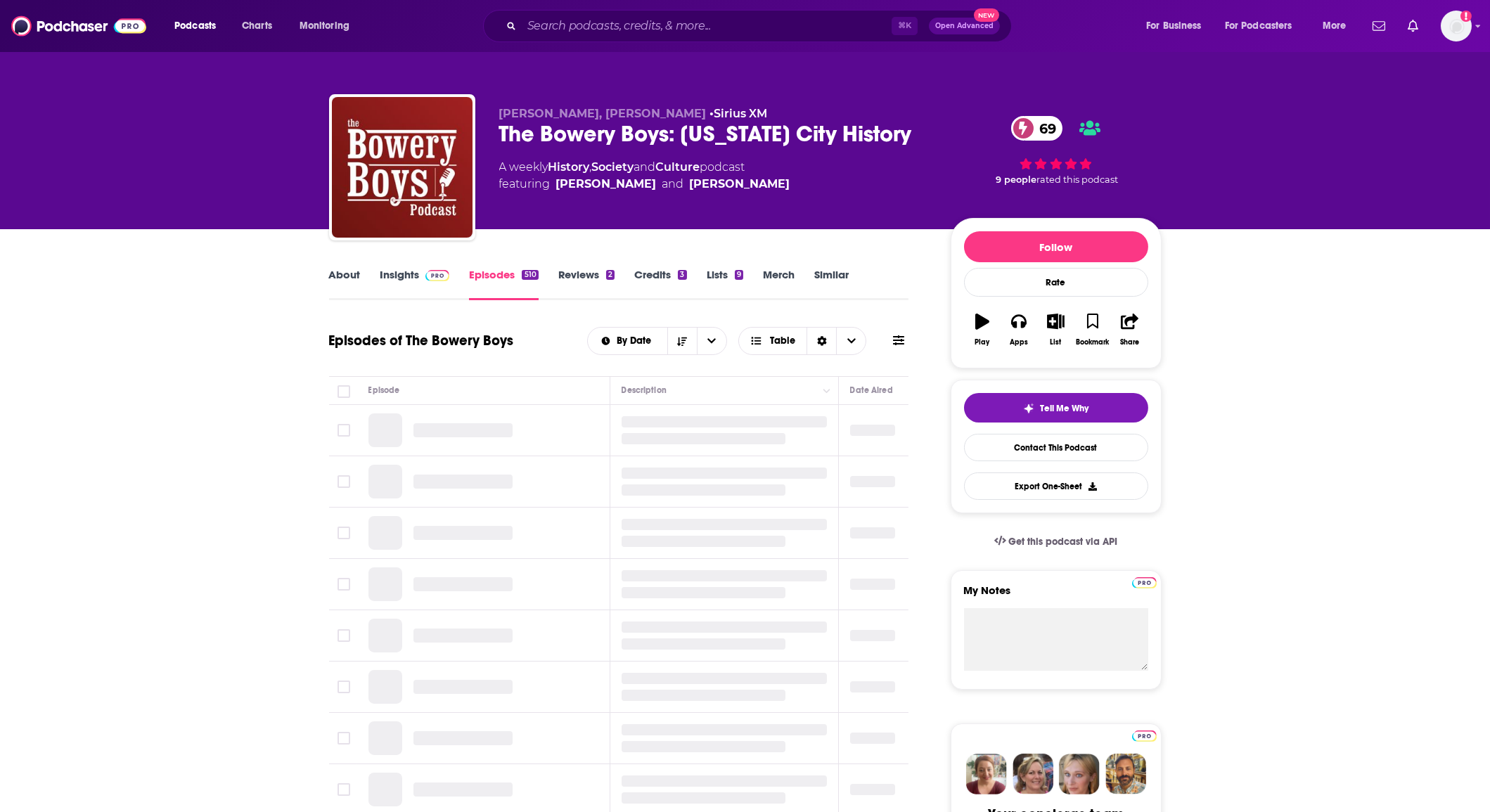
click at [420, 280] on span at bounding box center [435, 275] width 30 height 14
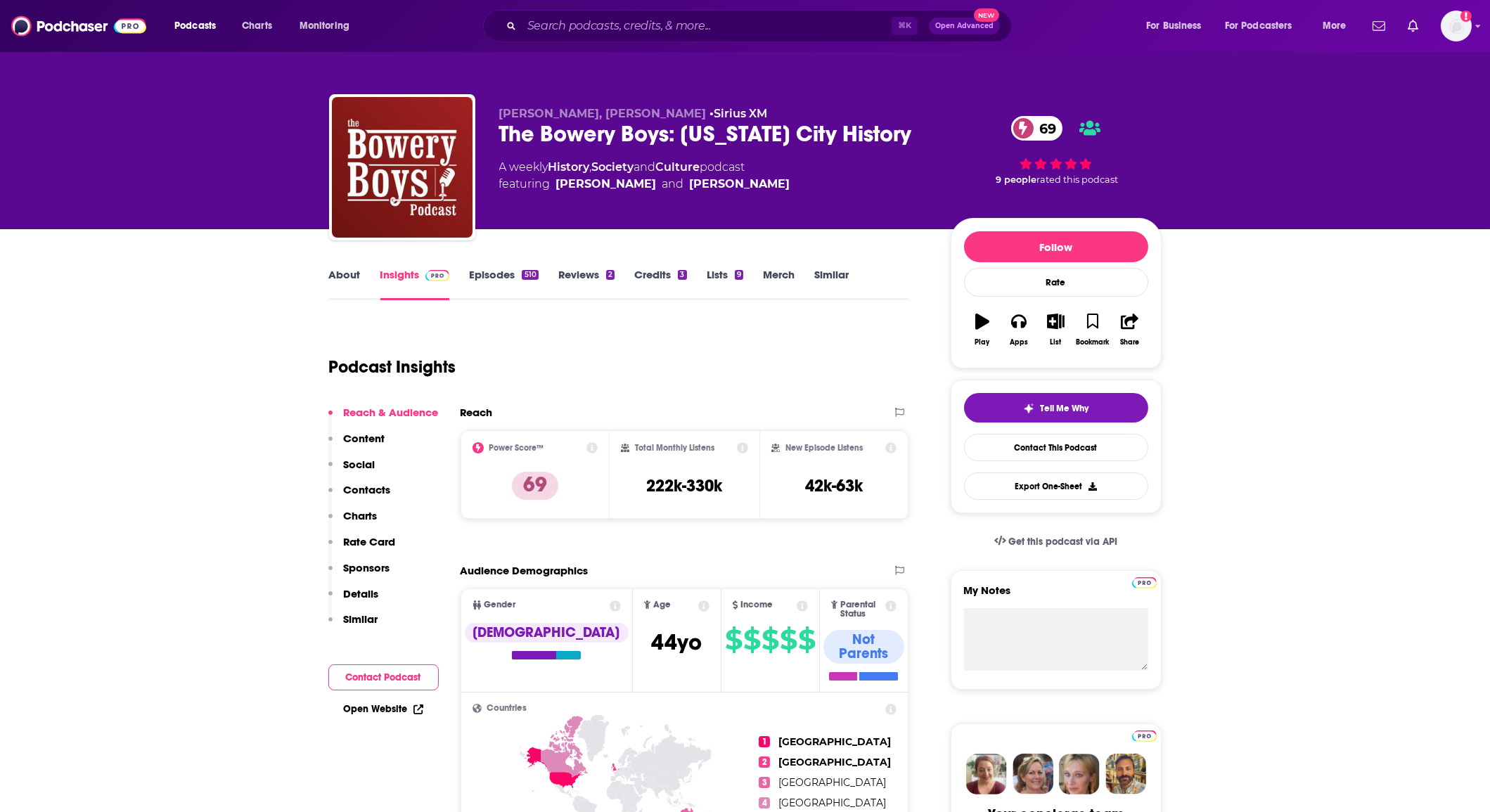
click at [349, 283] on link "About" at bounding box center [345, 284] width 32 height 33
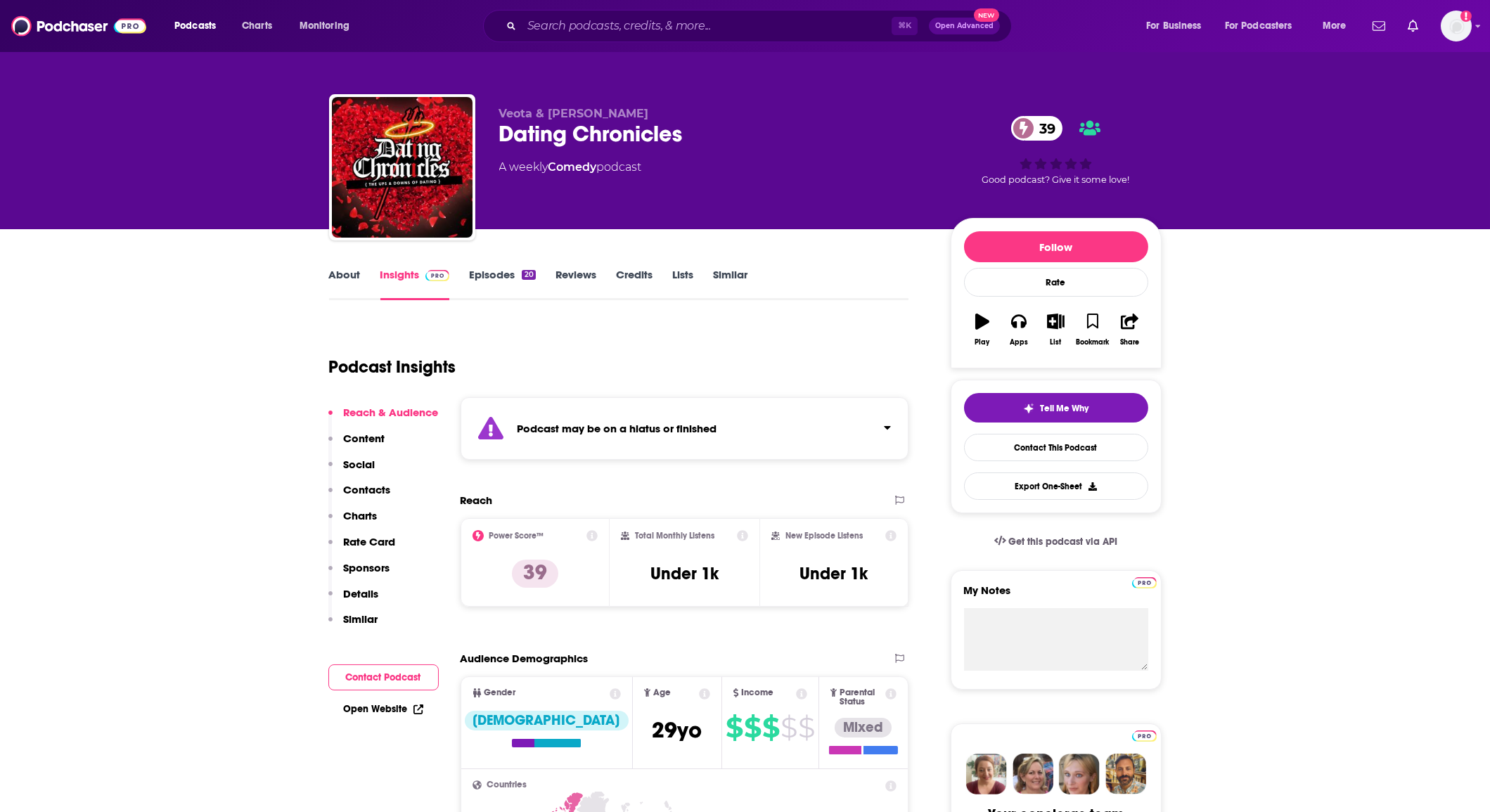
click at [557, 26] on input "Search podcasts, credits, & more..." at bounding box center [707, 26] width 370 height 23
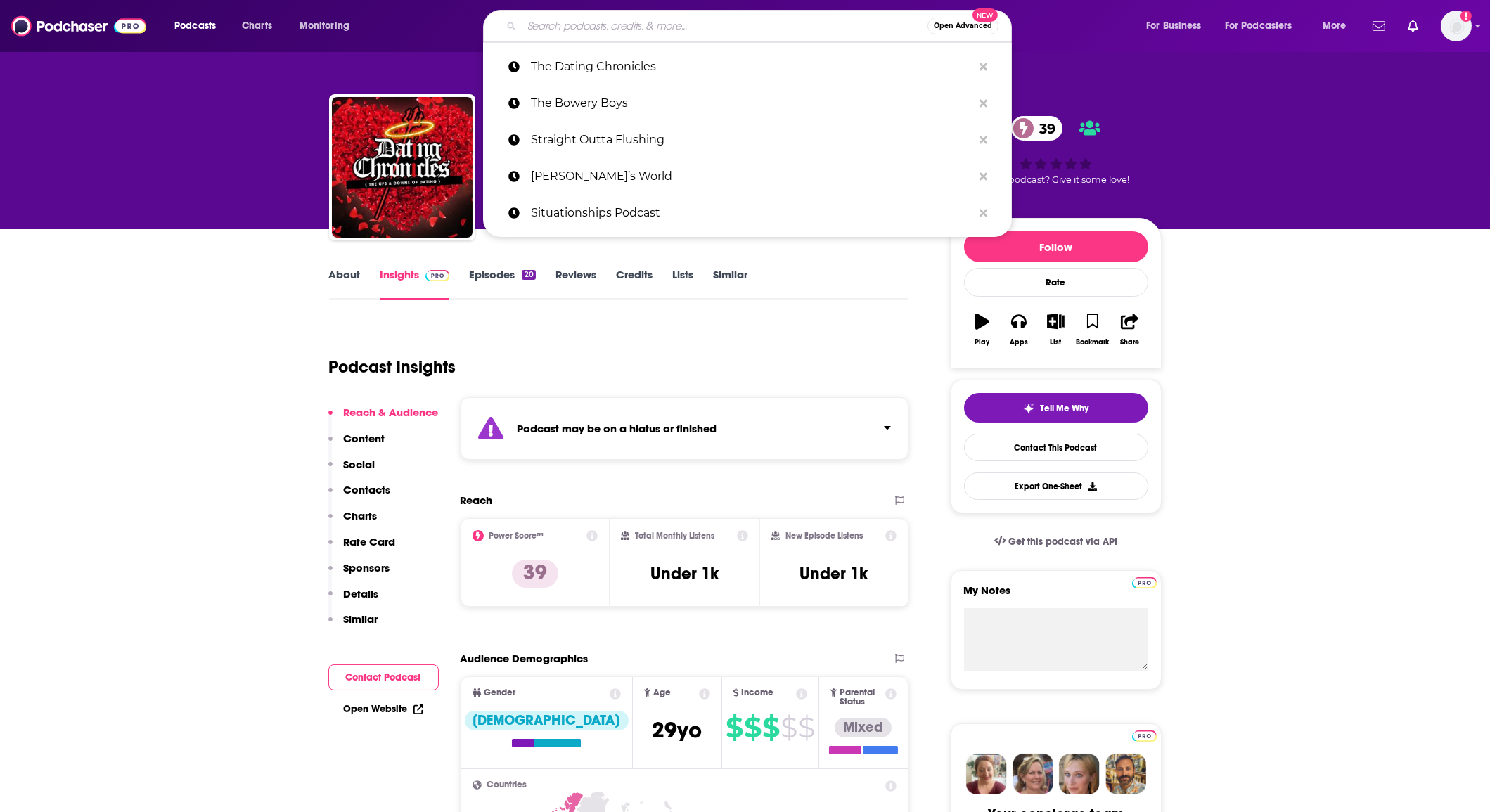
paste input "The Dating Coach Diaries"
type input "The Dating Coach Diaries"
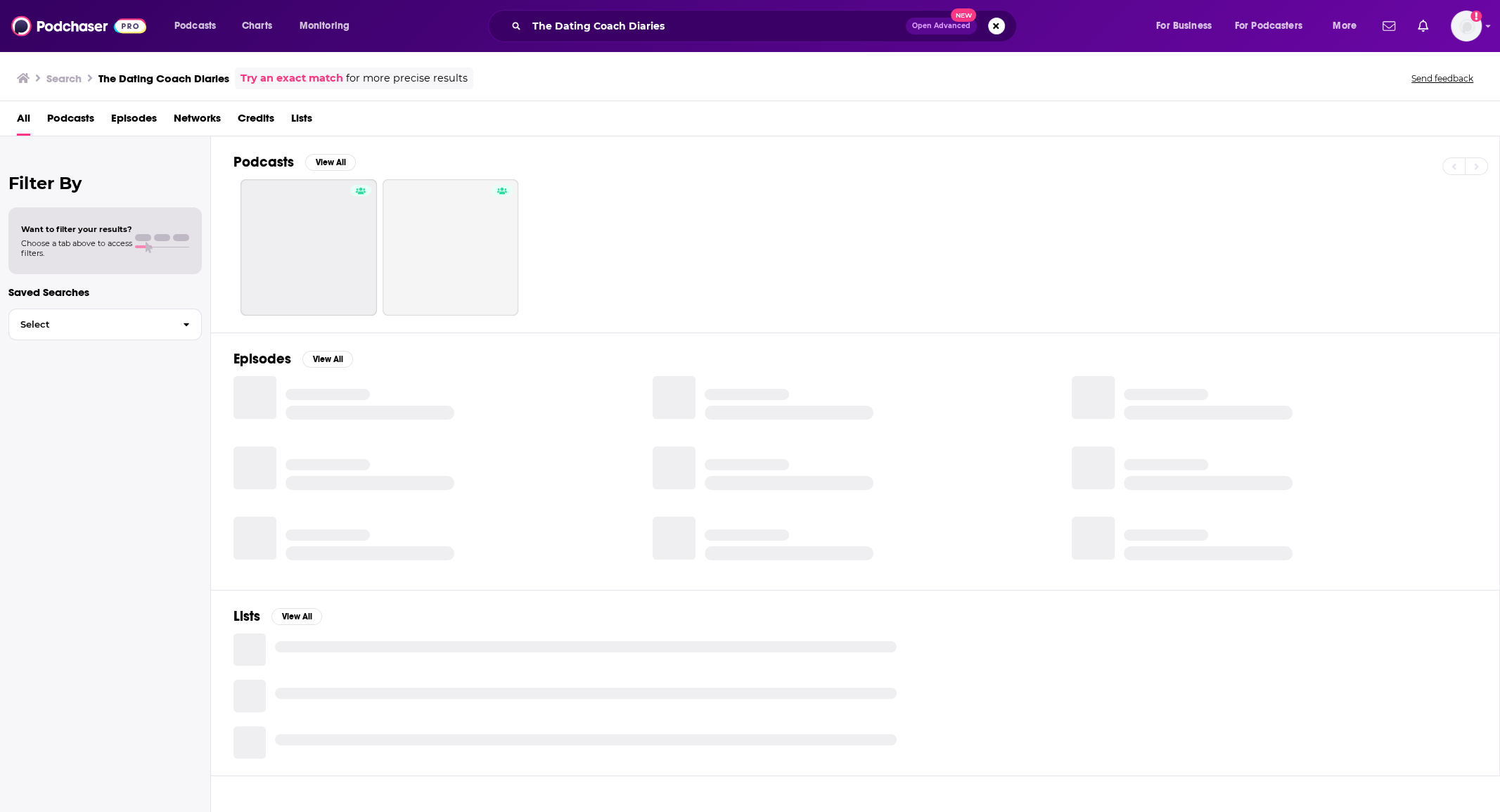
click at [88, 119] on span "Podcasts" at bounding box center [71, 121] width 47 height 29
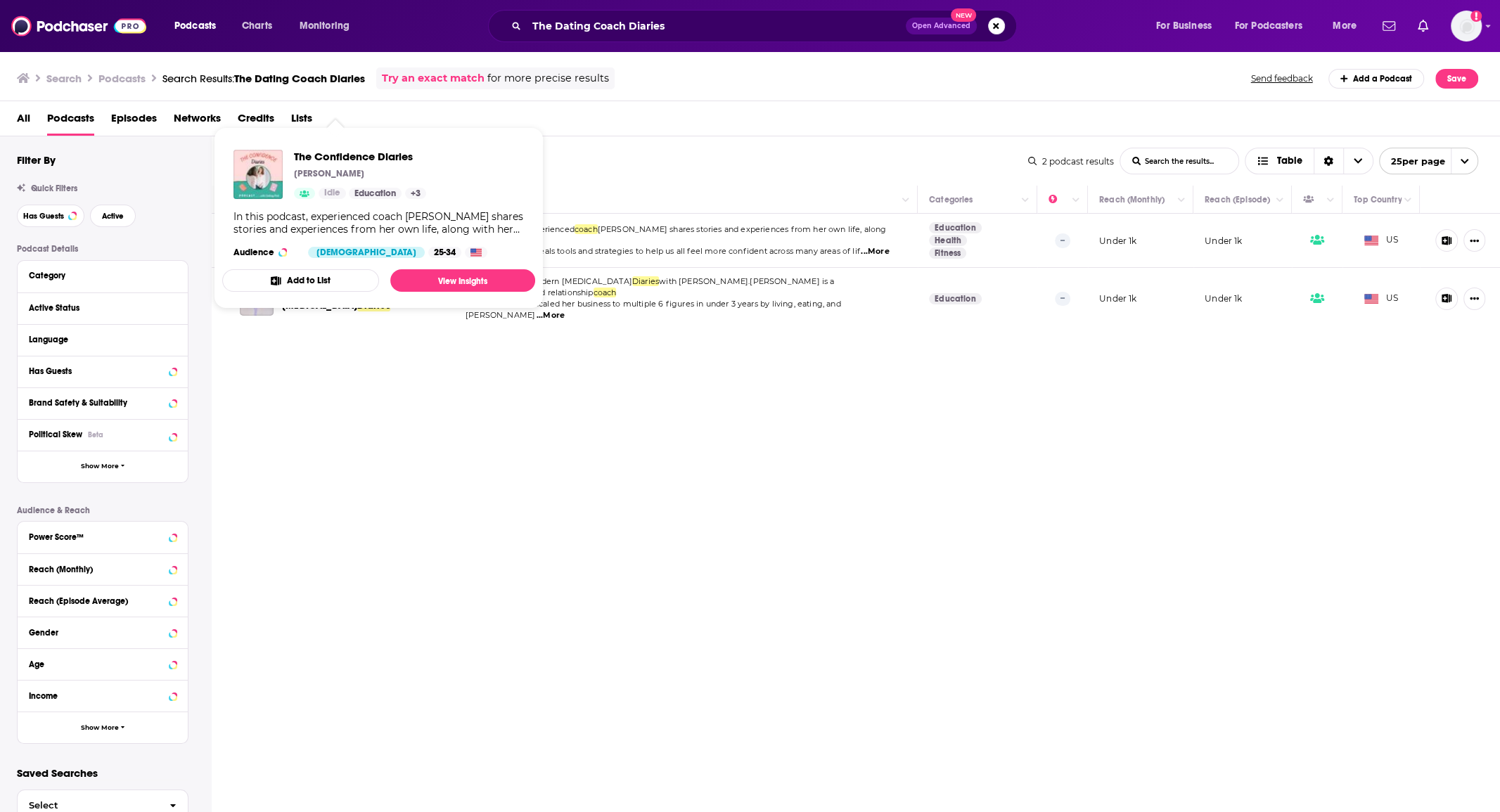
click at [655, 387] on div "Relevancy List Search Input Search the results... Table 2 podcast results List …" at bounding box center [856, 517] width 1289 height 763
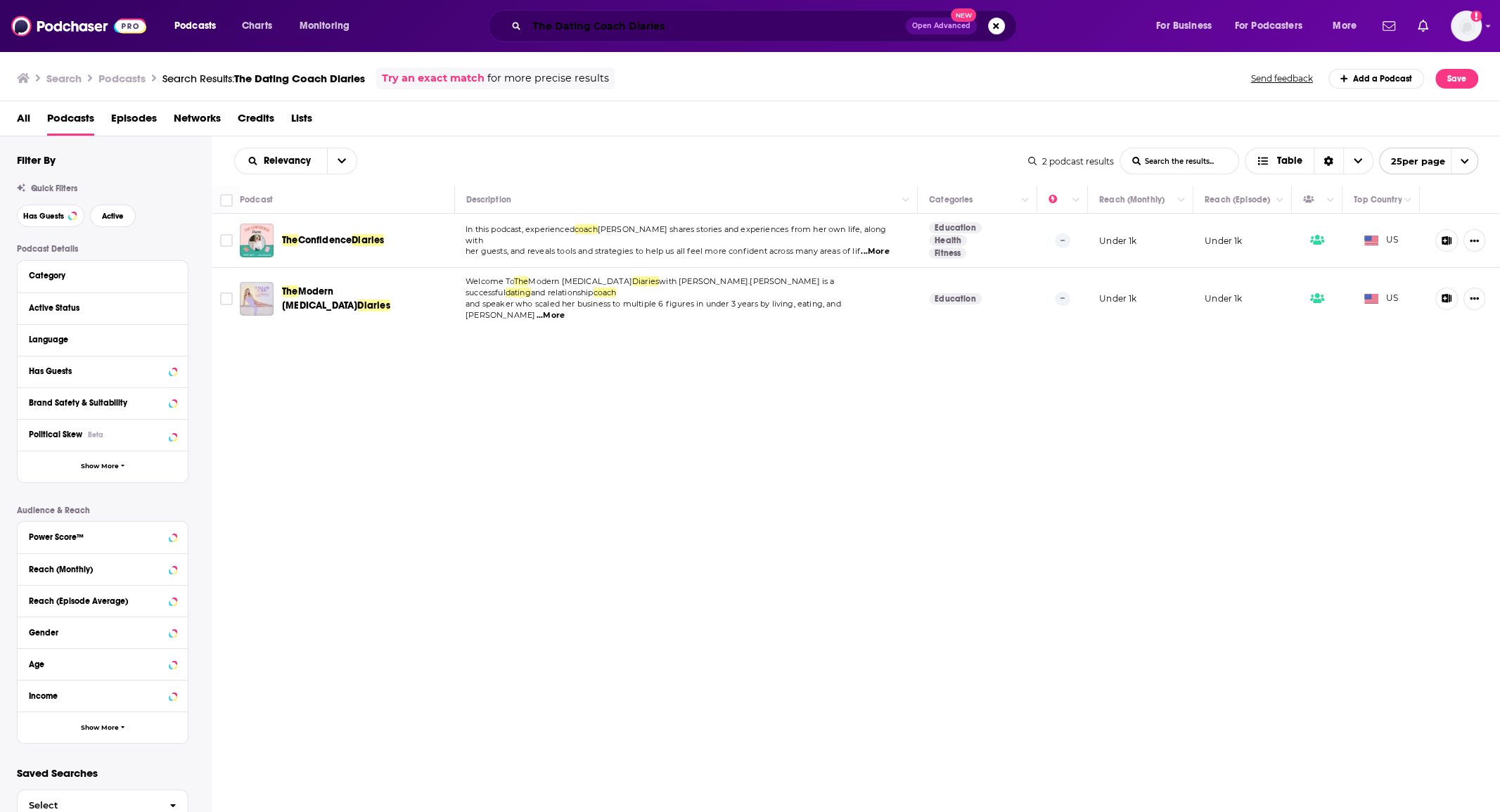
drag, startPoint x: 528, startPoint y: 2, endPoint x: 419, endPoint y: -10, distance: 109.7
click at [419, 0] on html "Podcasts Charts Monitoring The Dating Coach Diaries Open Advanced New For Busin…" at bounding box center [750, 406] width 1500 height 812
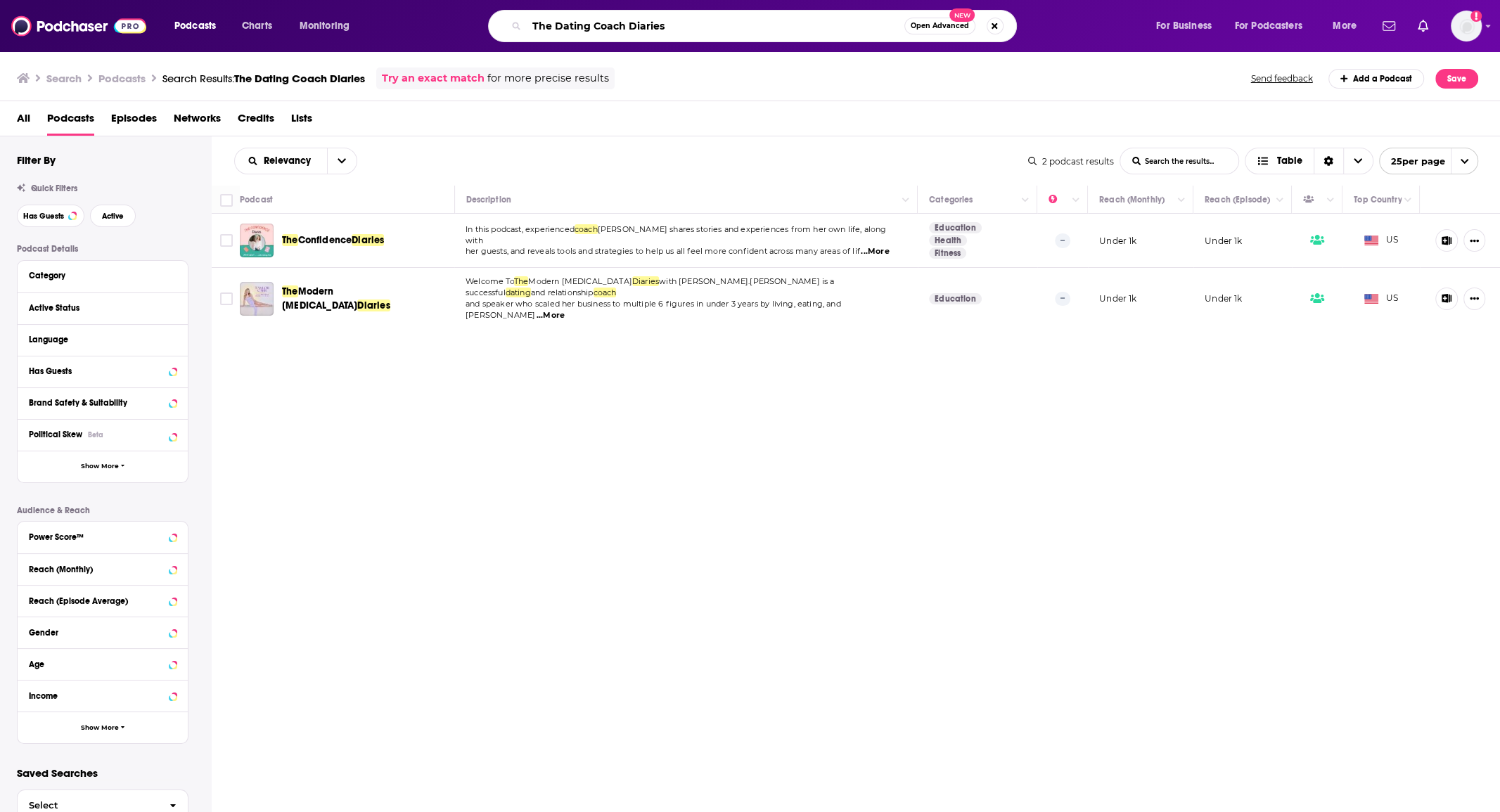
paste input "Search podcasts, credits, & more..."
type input "The Dating Diaries"
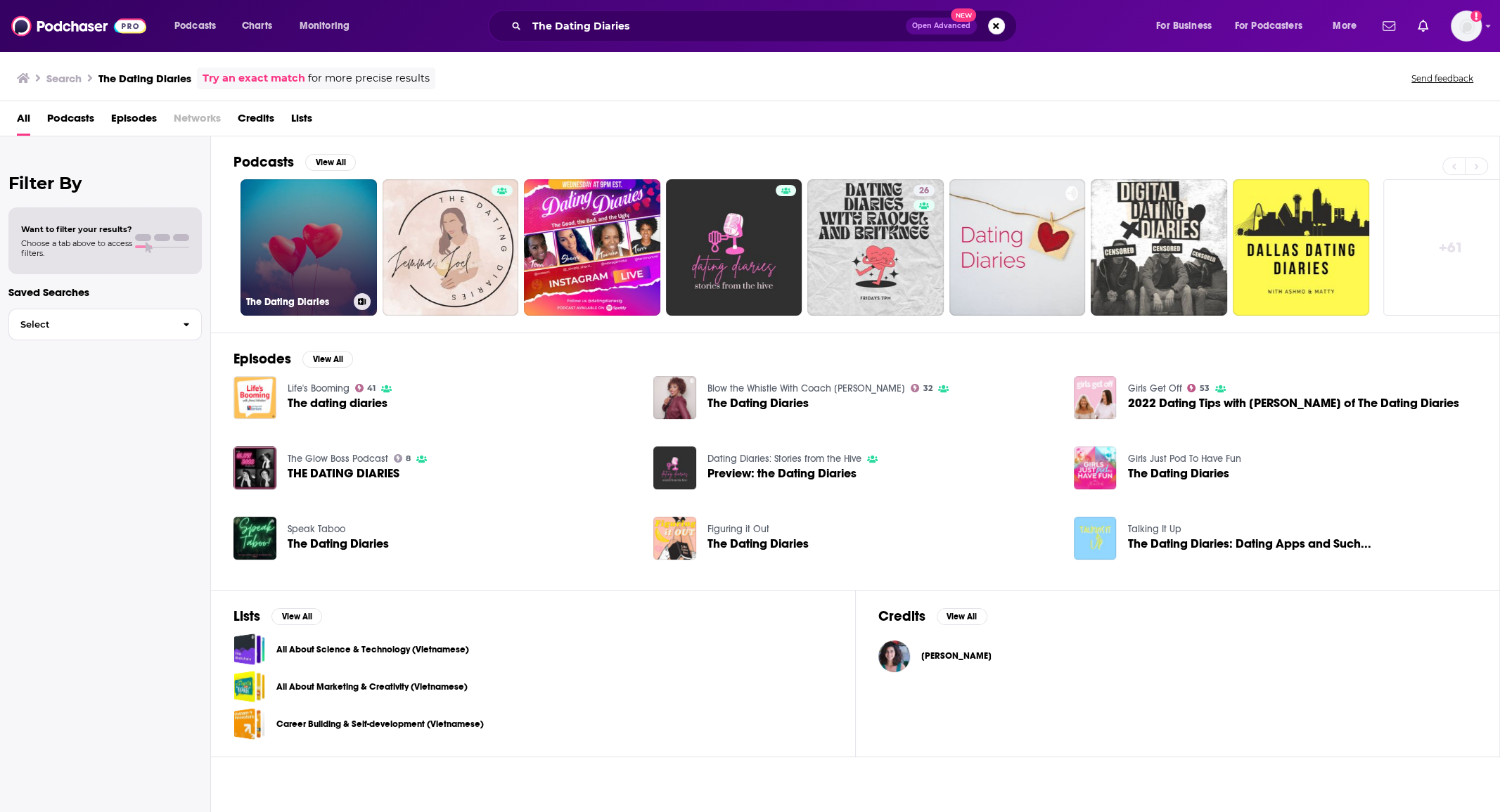
click at [350, 242] on link "The Dating Diaries" at bounding box center [308, 247] width 136 height 136
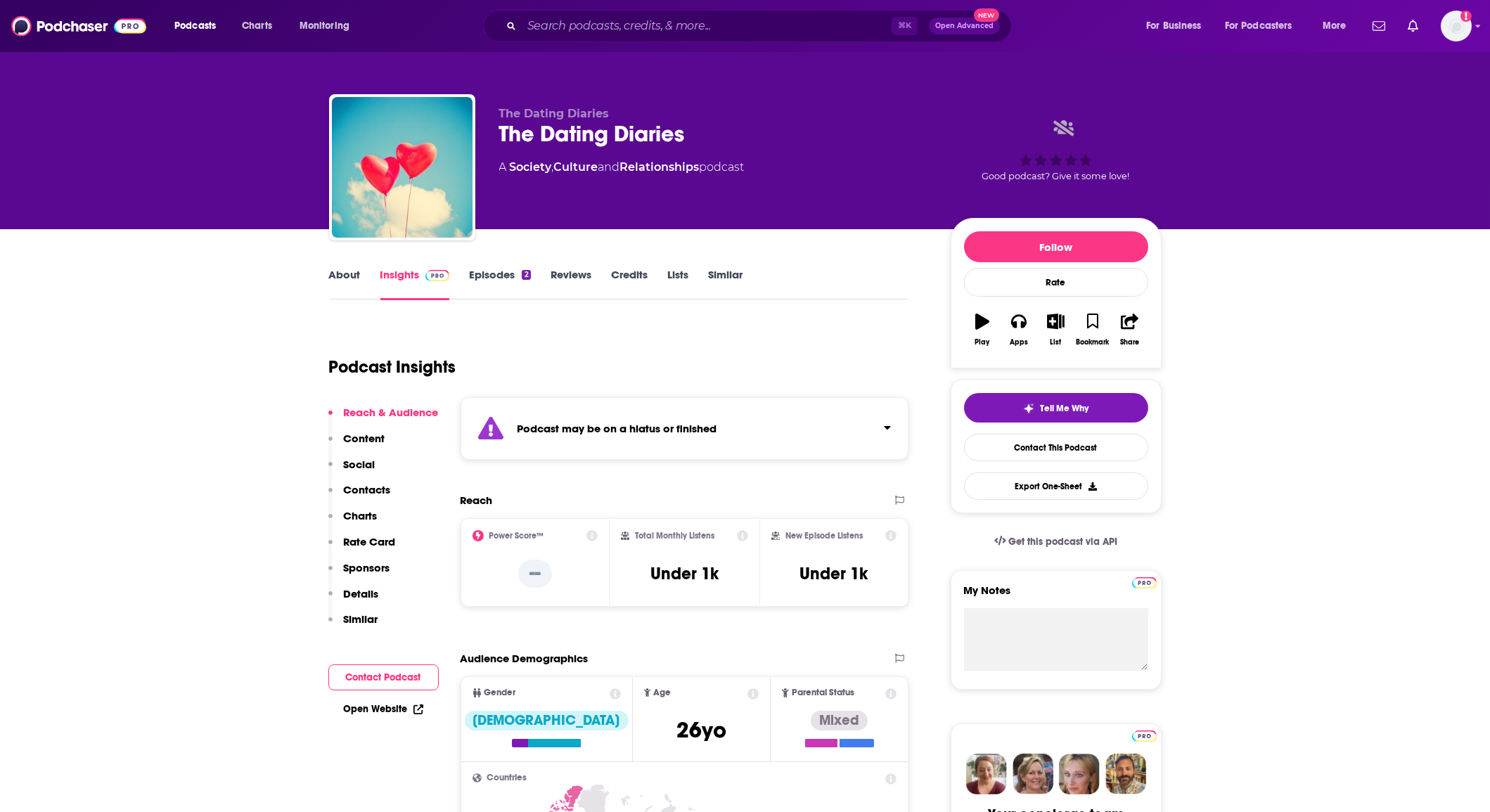
click at [524, 285] on link "Episodes 2" at bounding box center [499, 284] width 61 height 33
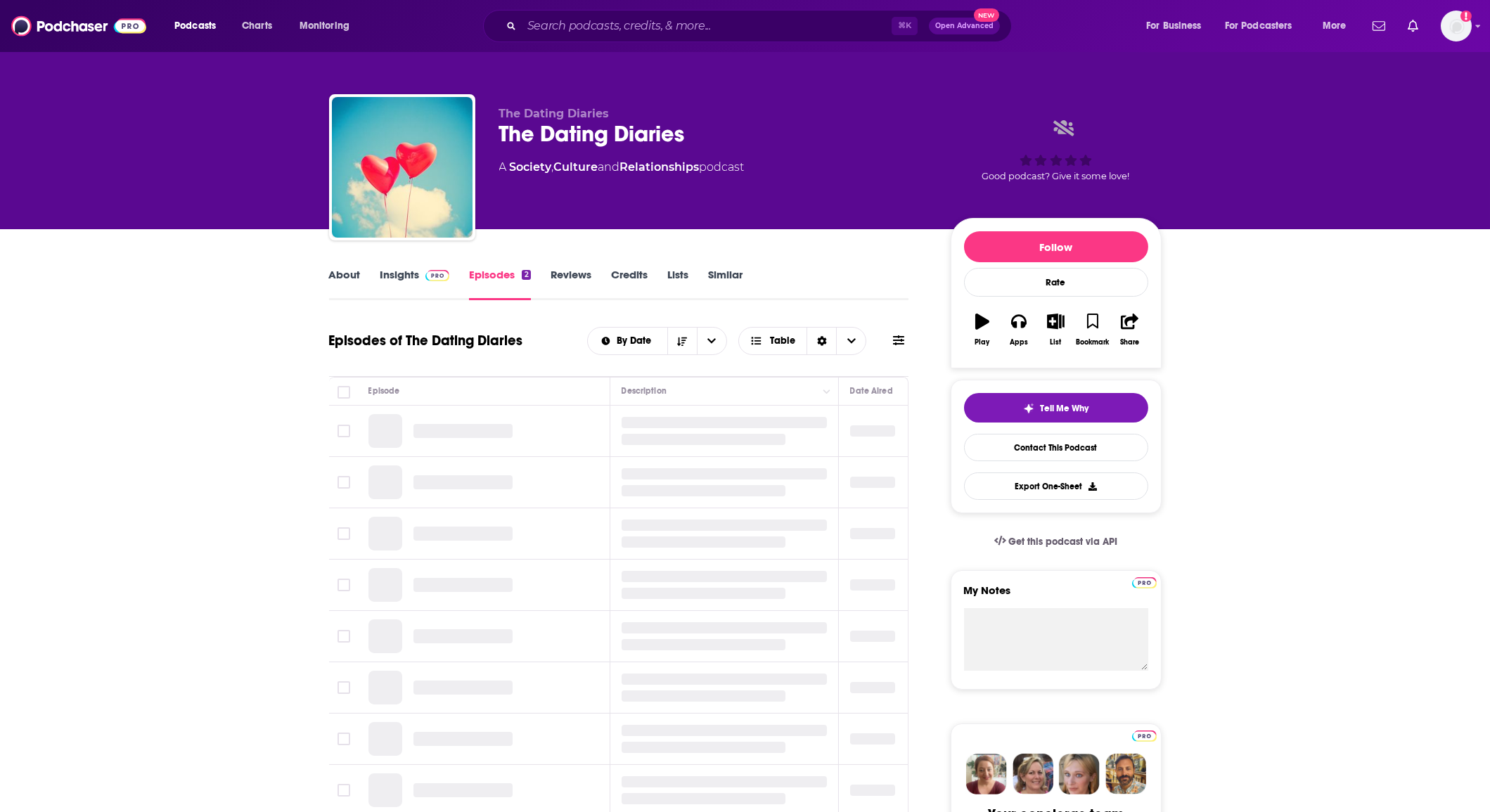
click at [349, 282] on link "About" at bounding box center [345, 284] width 32 height 33
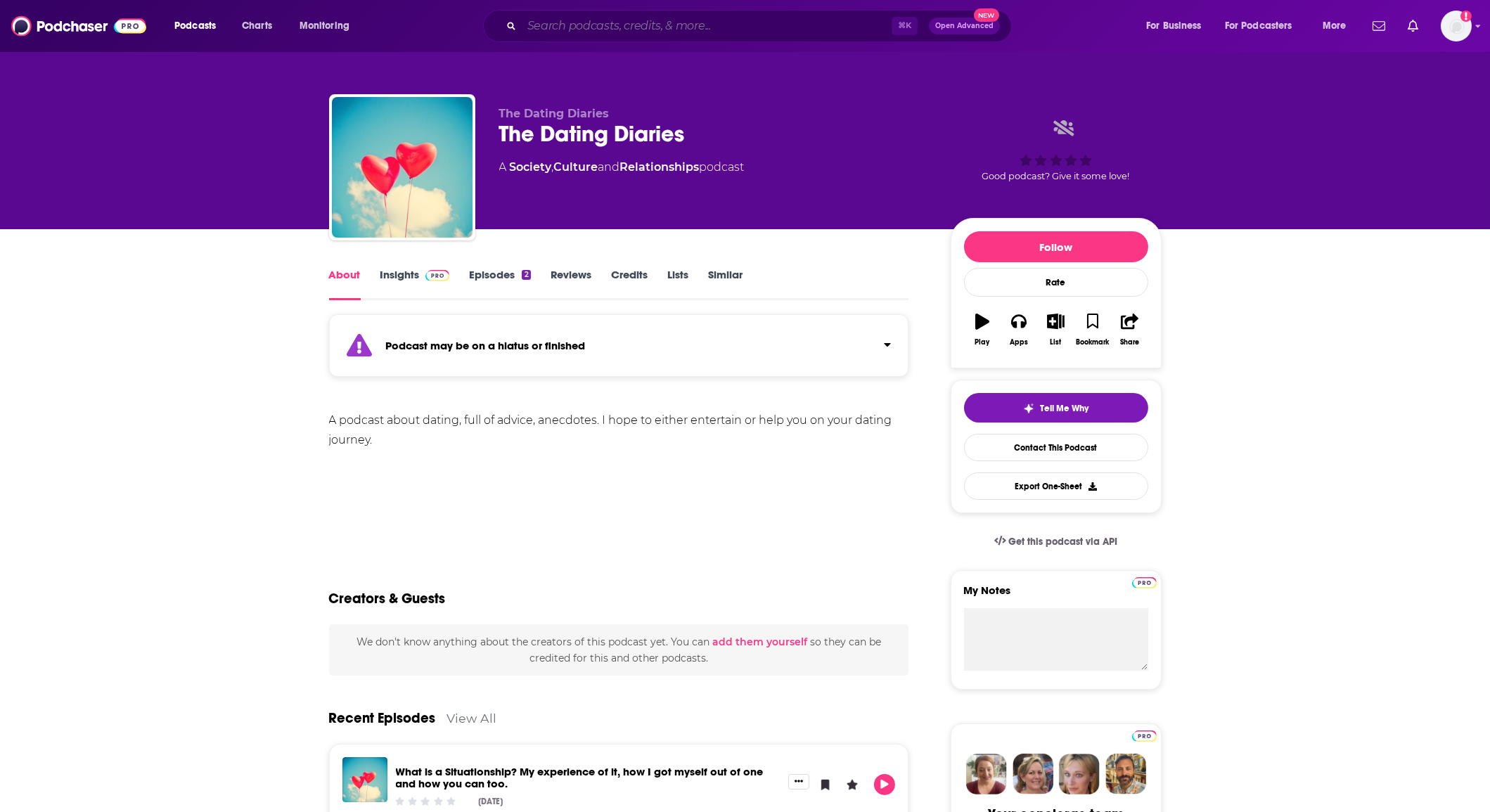
click at [571, 27] on input "Search podcasts, credits, & more..." at bounding box center [707, 26] width 370 height 23
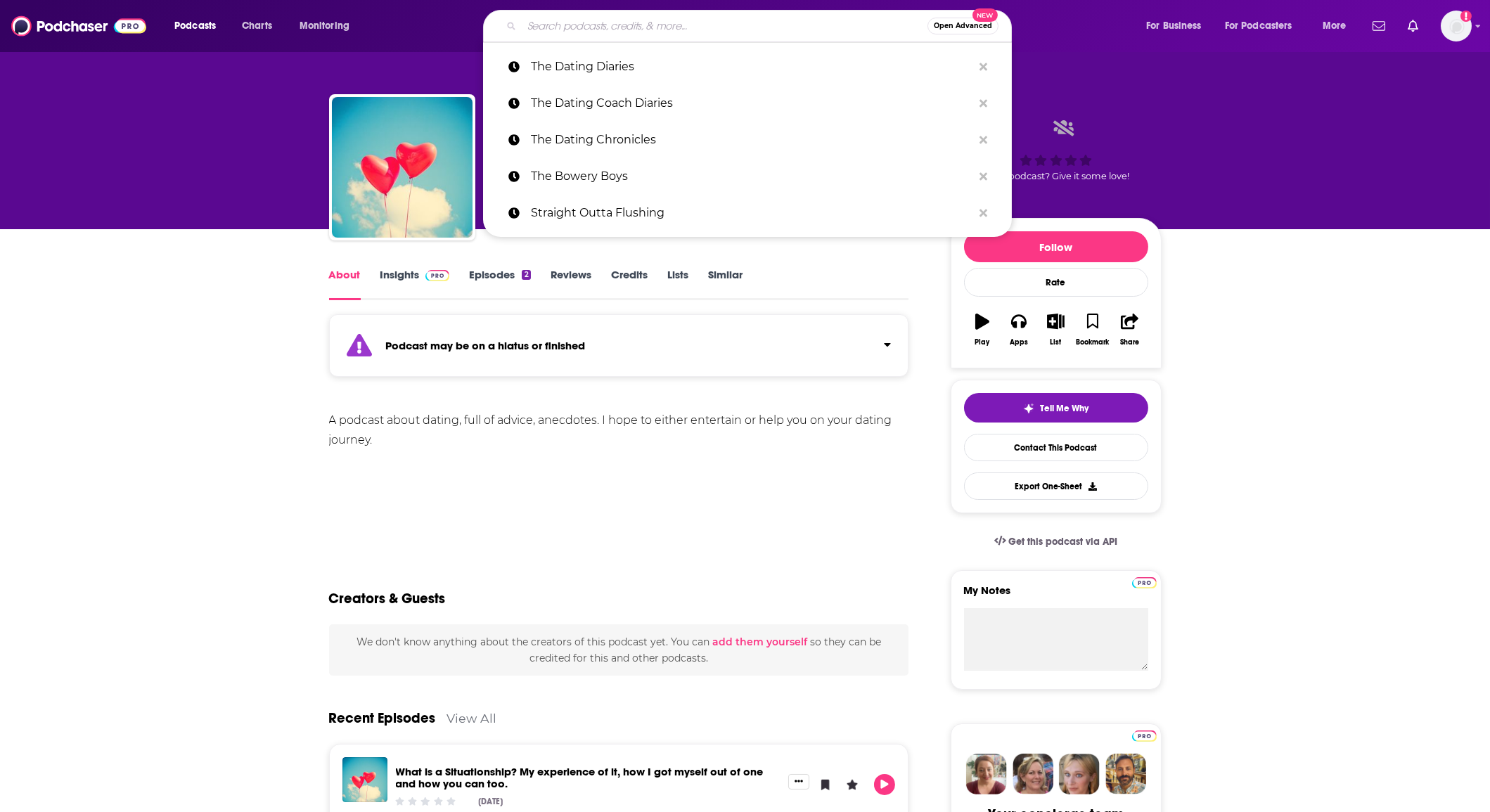
paste input "The Dating Dilemma"
type input "The Dating Dilemma"
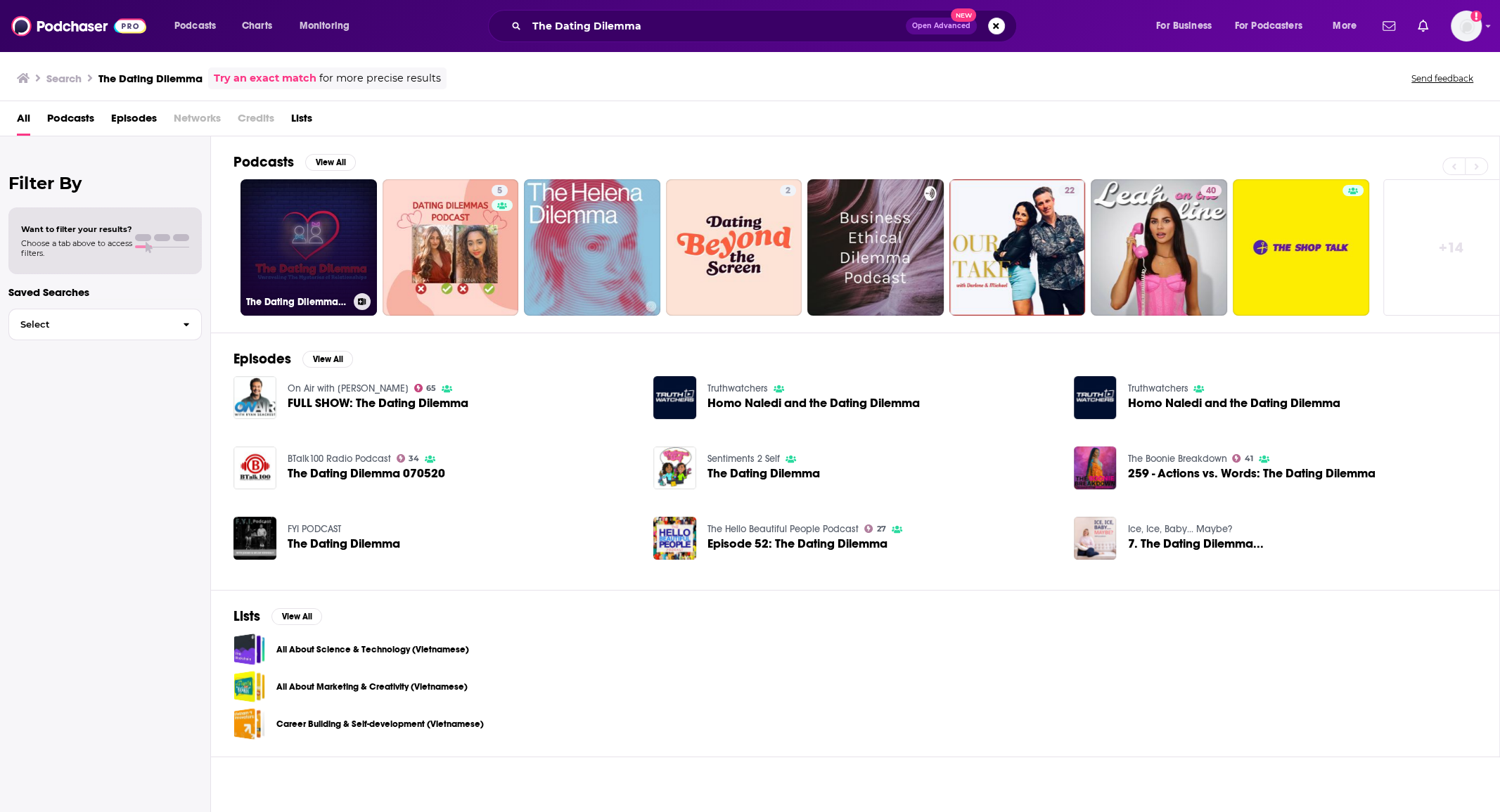
click at [303, 245] on link "The Dating Dilemma Podcast" at bounding box center [308, 247] width 136 height 136
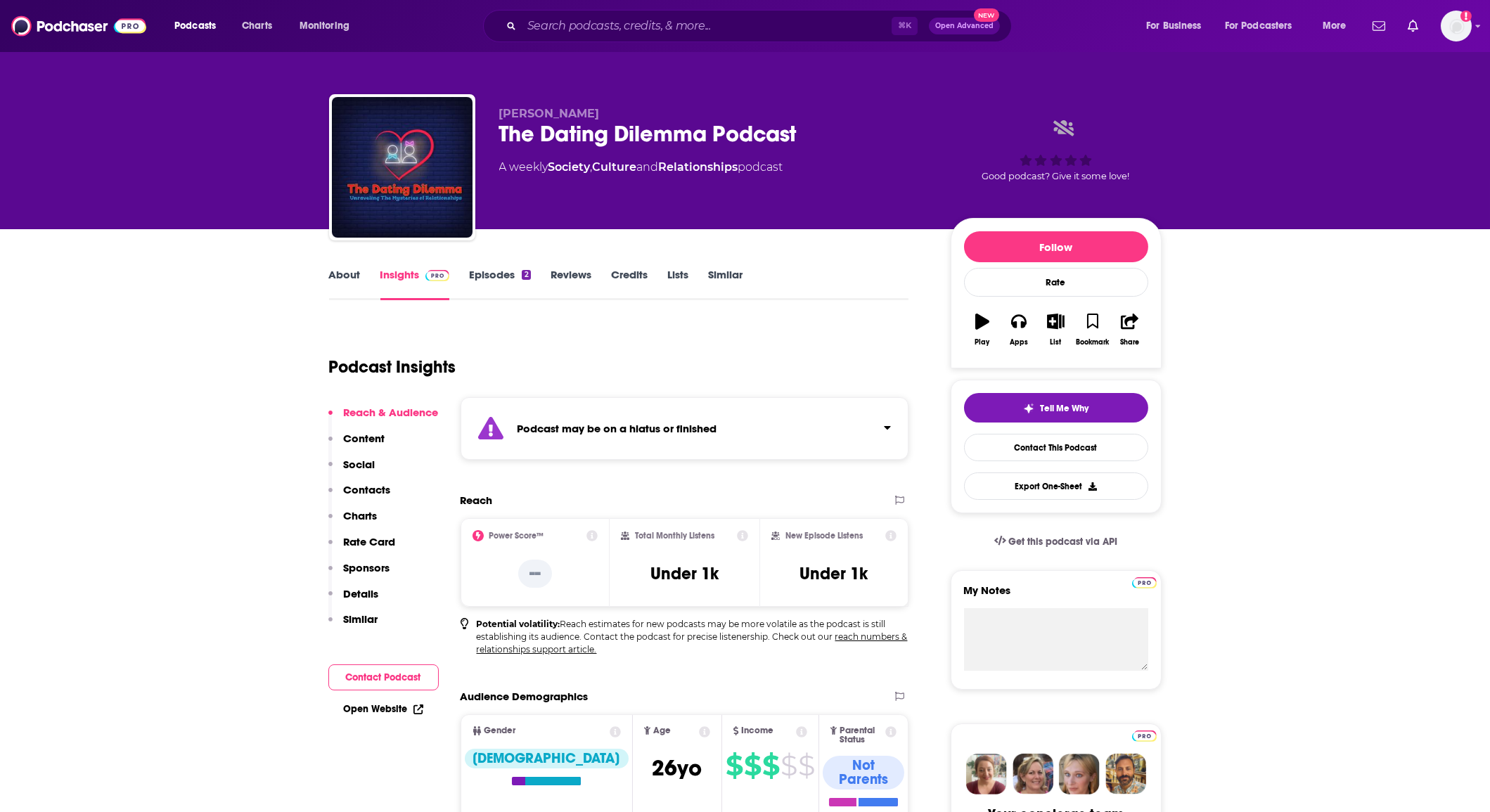
click at [348, 278] on link "About" at bounding box center [345, 284] width 32 height 33
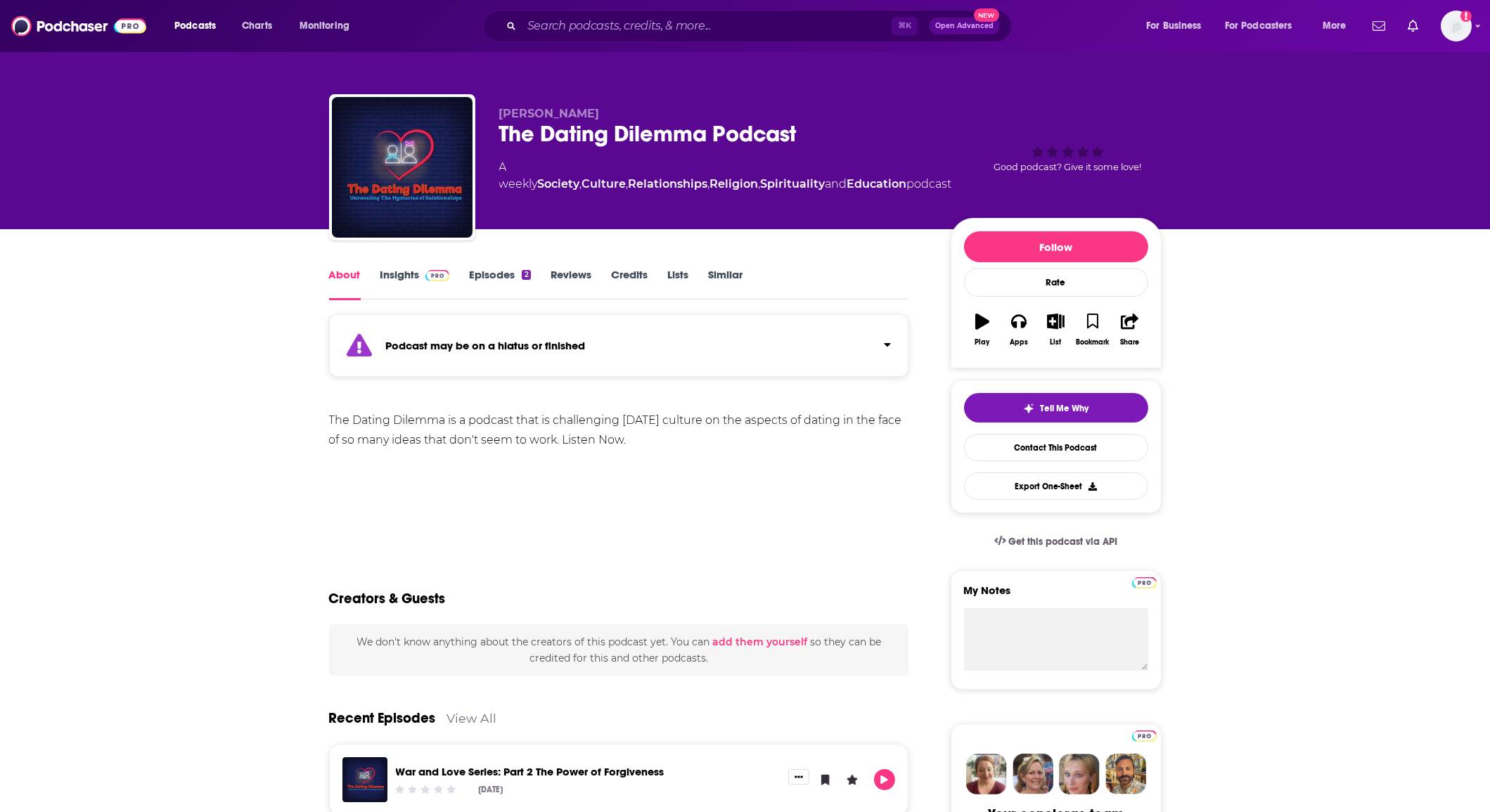
click at [491, 283] on link "Episodes 2" at bounding box center [499, 284] width 61 height 33
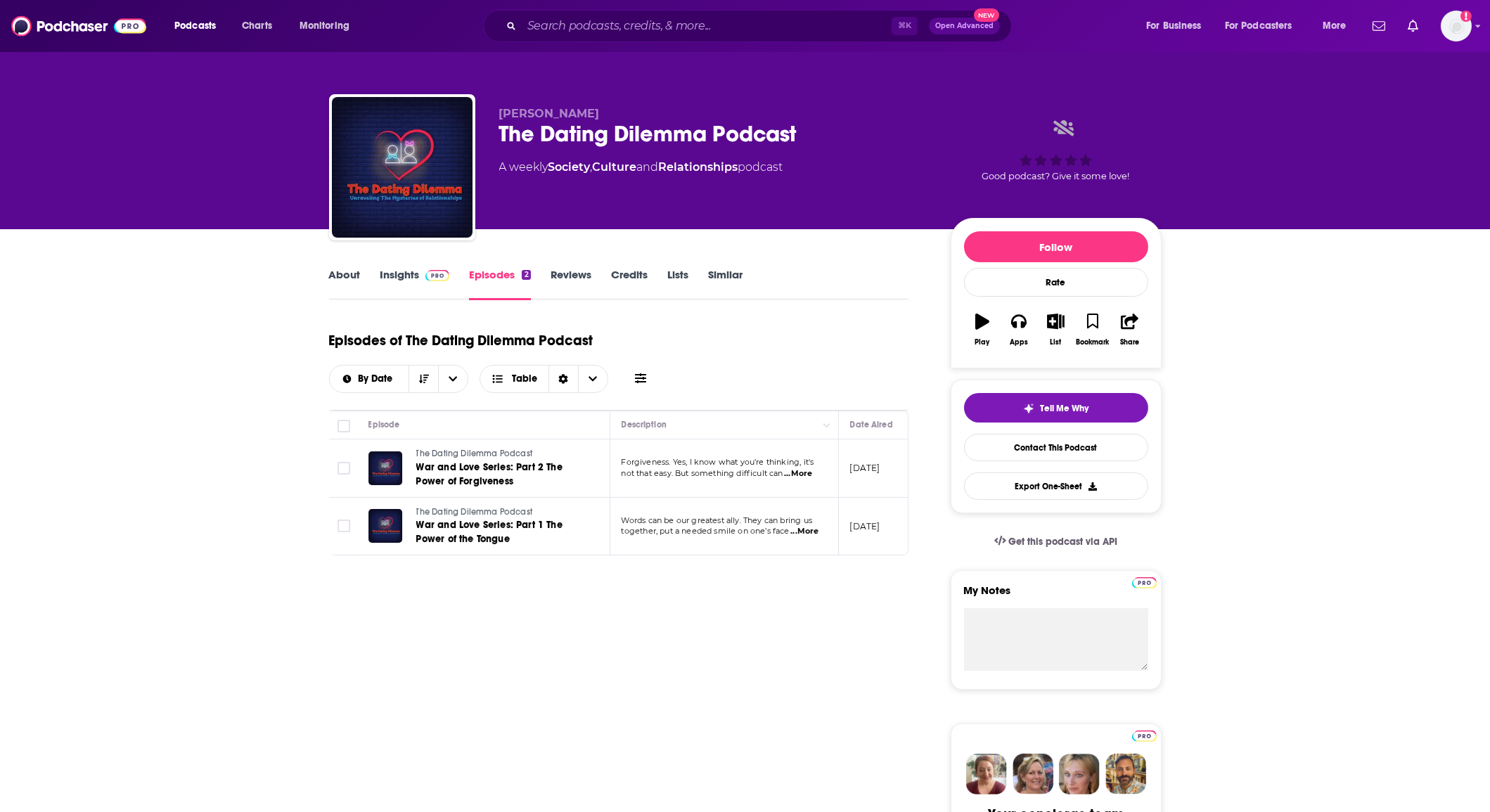
click at [565, 12] on div "⌘ K Open Advanced New" at bounding box center [747, 26] width 529 height 33
click at [564, 25] on input "Search podcasts, credits, & more..." at bounding box center [707, 26] width 370 height 23
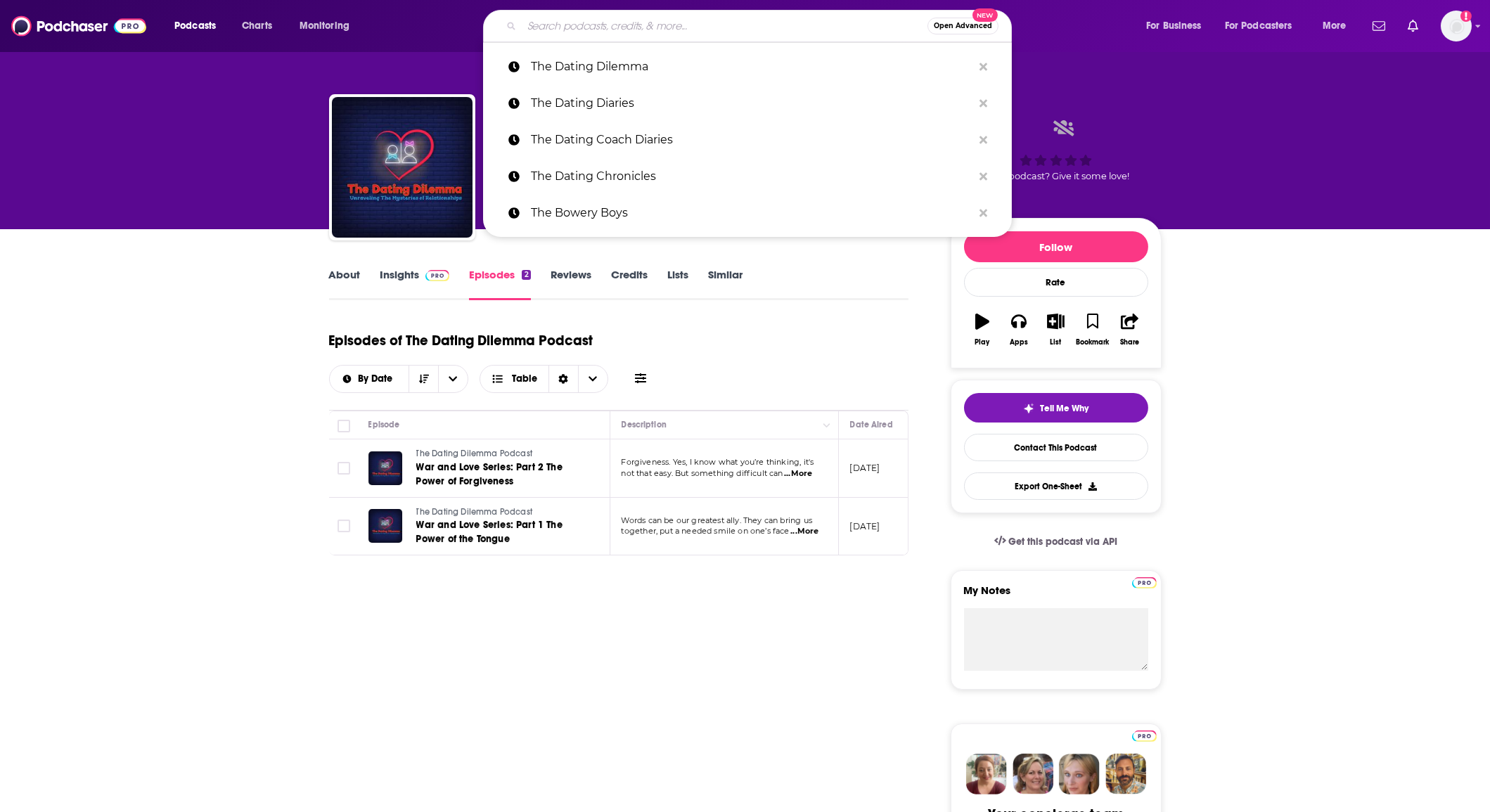
paste input "The Endless Honeymoon Podcast"
type input "The Endless Honeymoon Podcast"
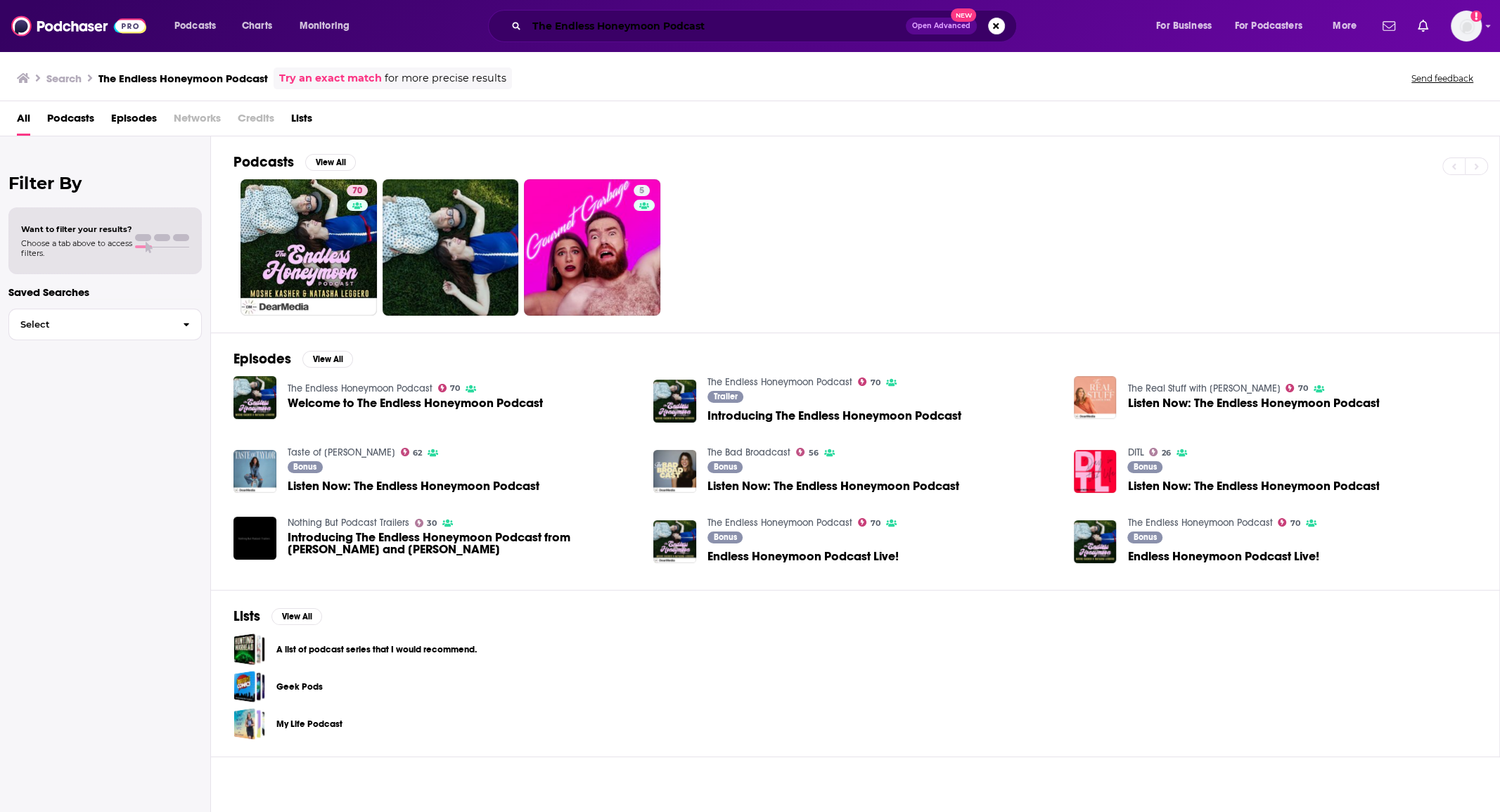
click at [645, 24] on input "The Endless Honeymoon Podcast" at bounding box center [716, 26] width 379 height 23
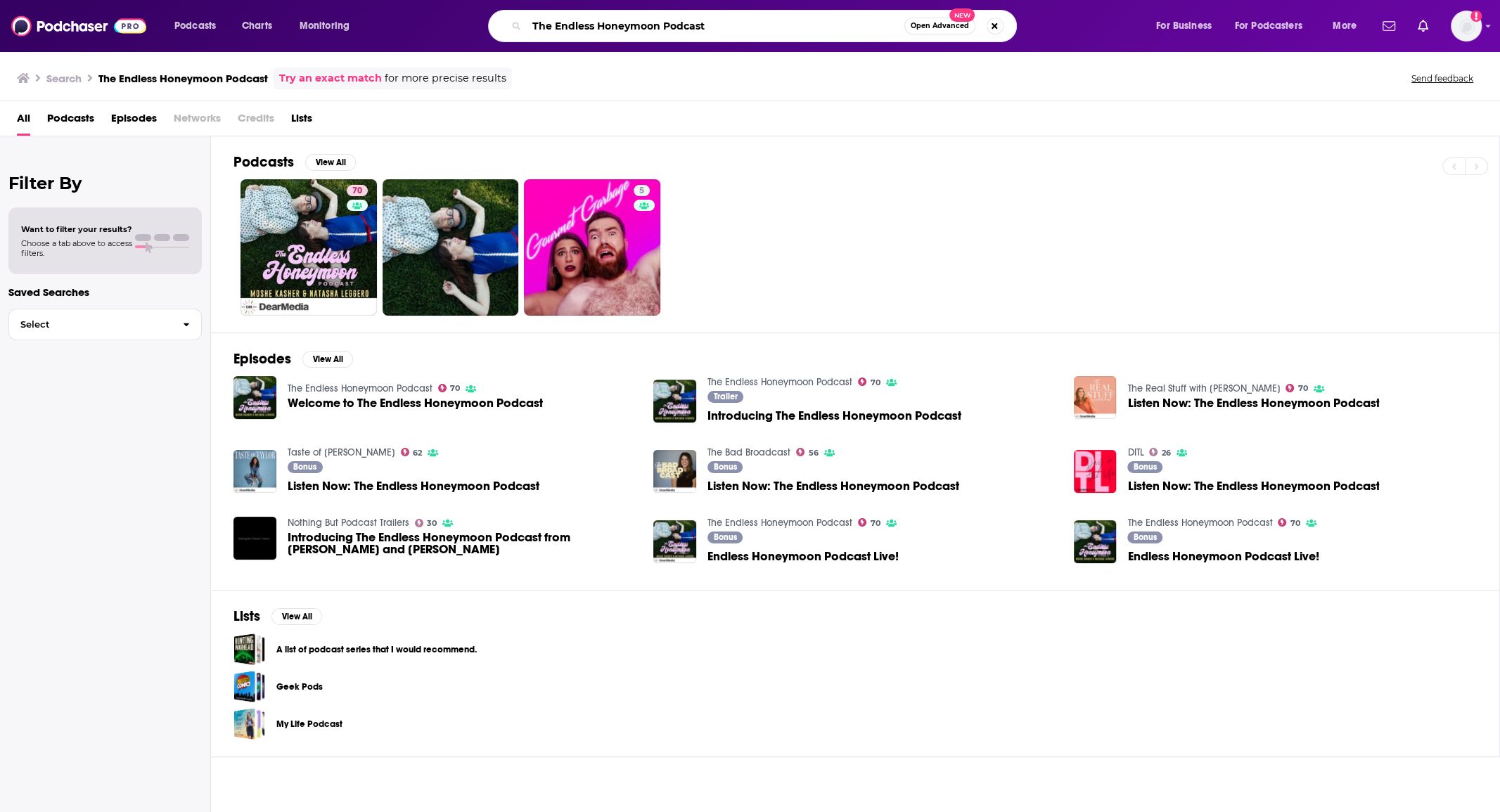
click at [645, 24] on input "The Endless Honeymoon Podcast" at bounding box center [715, 26] width 377 height 23
click at [645, 24] on input "The Endless Honeymoon Podcast" at bounding box center [715, 26] width 377 height 23
paste input "Happiest Girls"
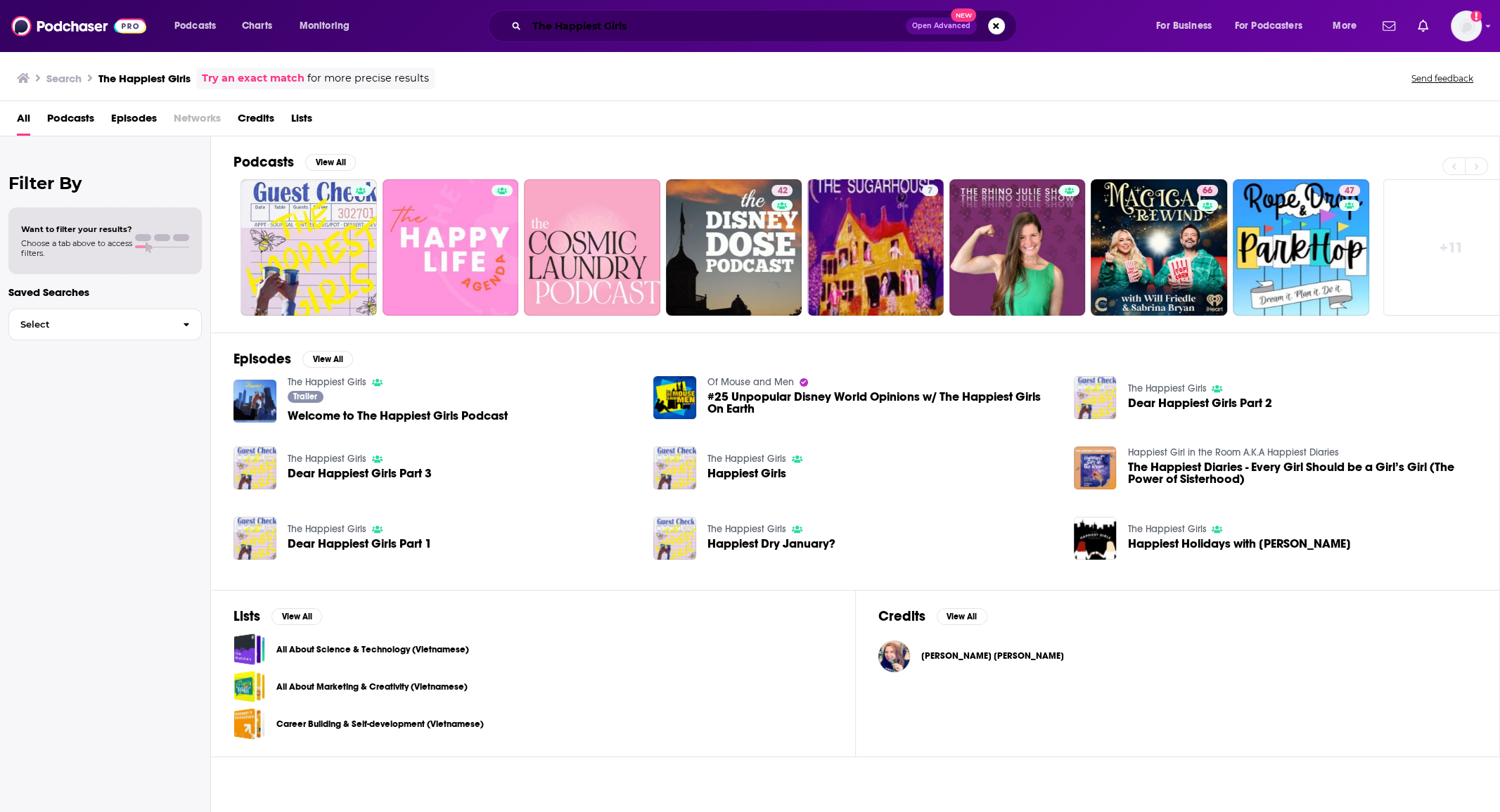
click at [564, 33] on input "The Happiest Girls" at bounding box center [716, 26] width 379 height 23
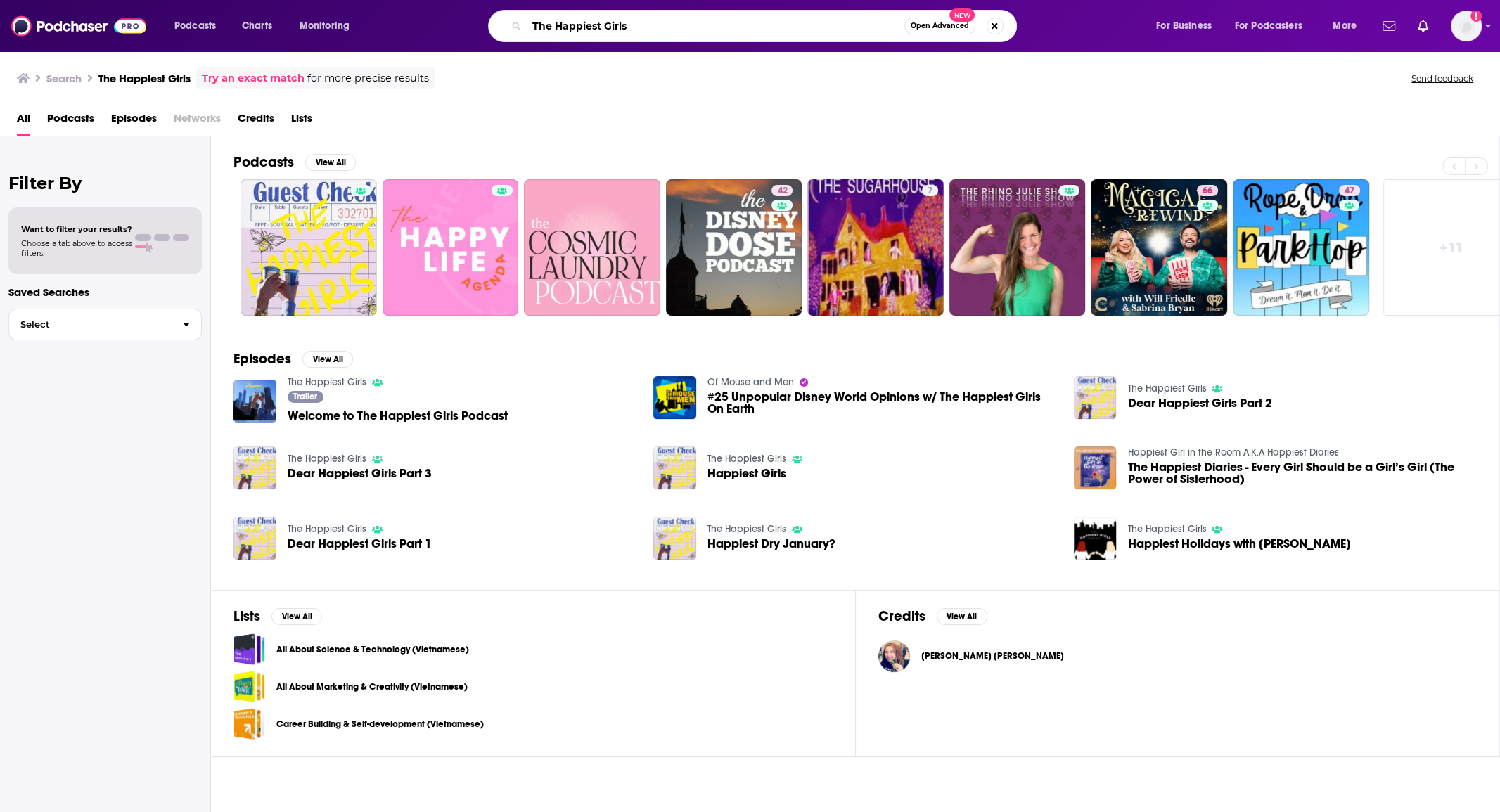
paste input "Love Connection"
type input "The Love Connection"
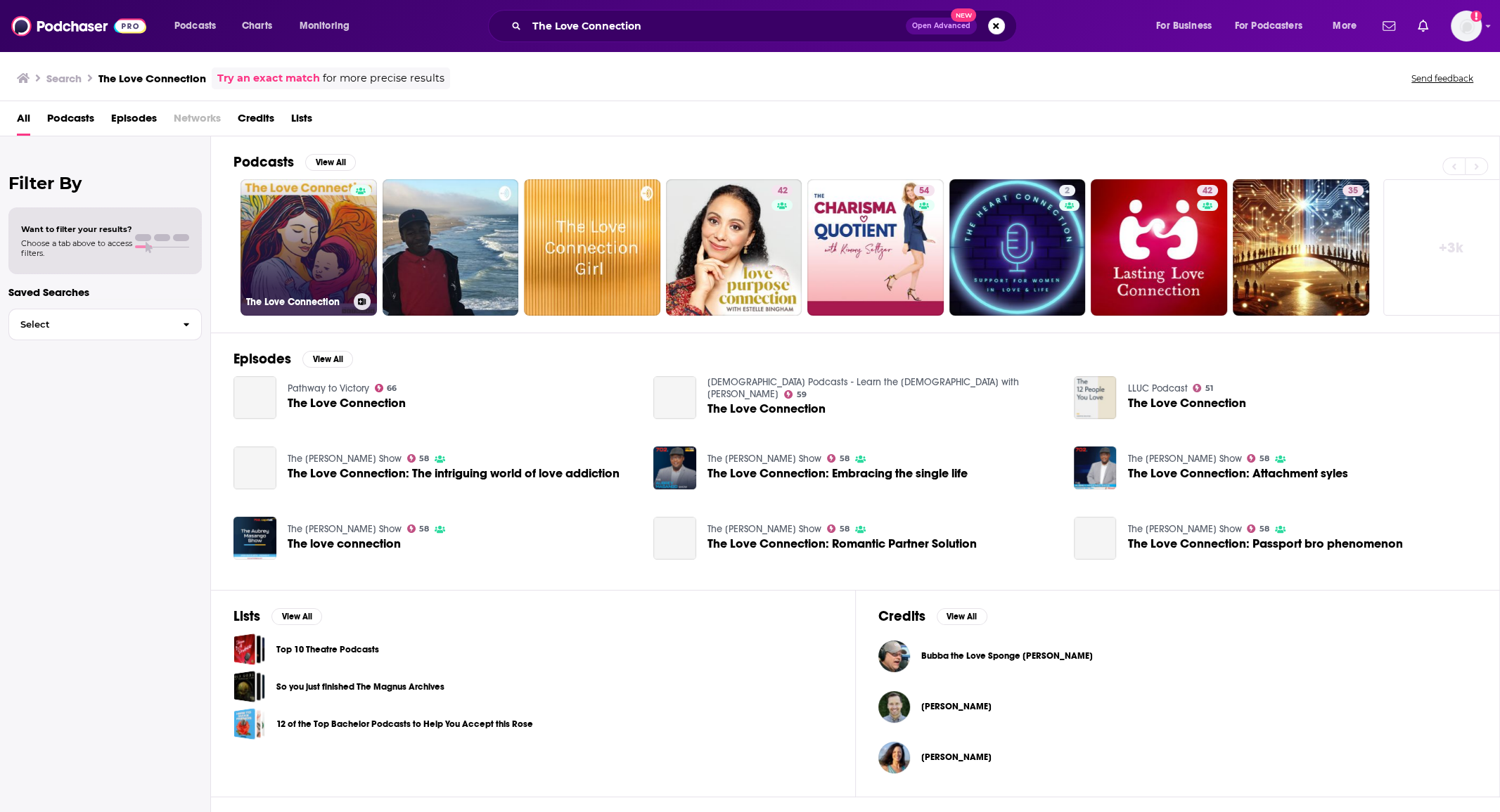
click at [280, 271] on link "The Love Connection" at bounding box center [308, 247] width 136 height 136
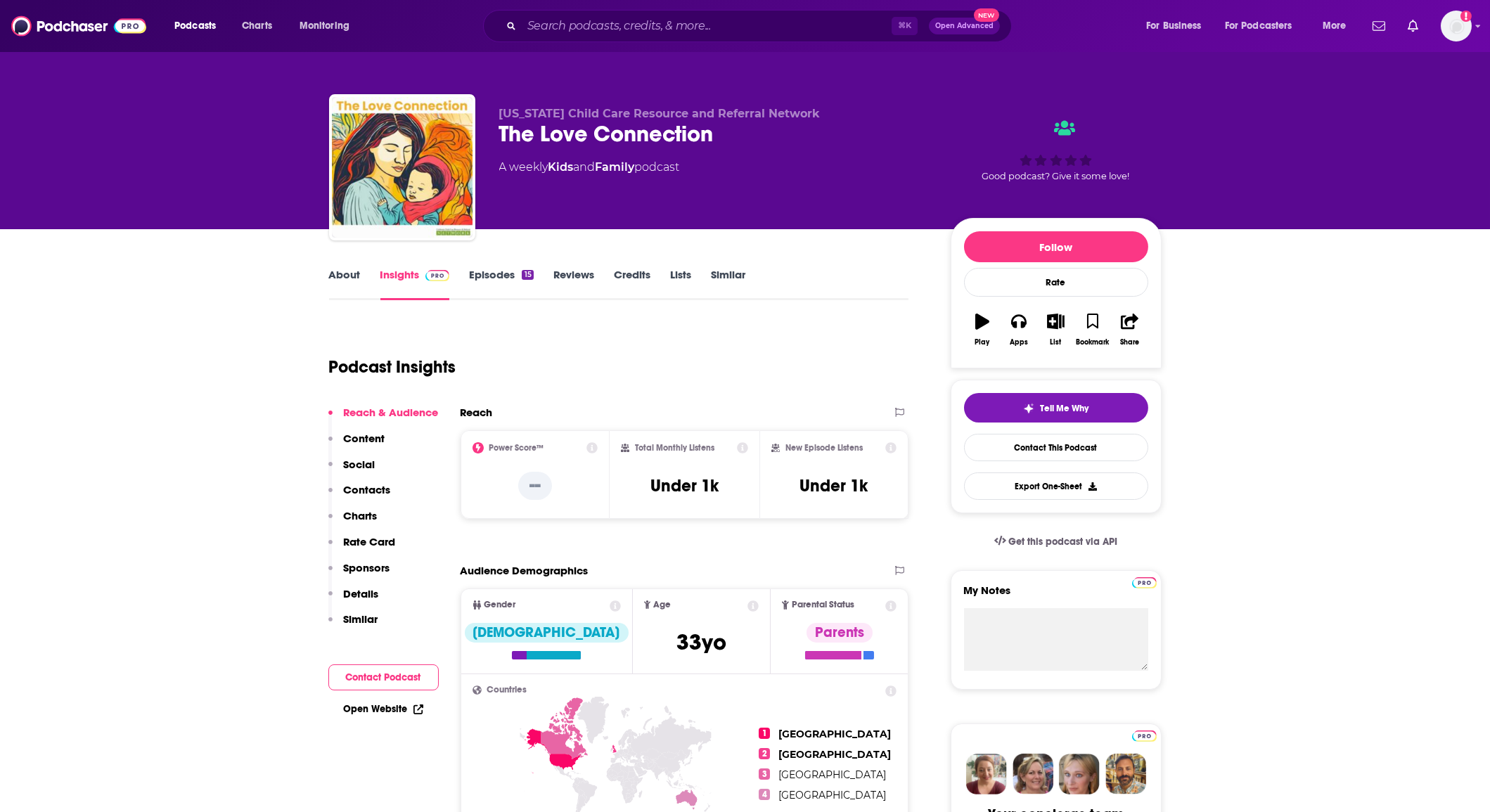
click at [704, 365] on div "Podcast Insights" at bounding box center [614, 358] width 569 height 72
click at [604, 21] on input "Search podcasts, credits, & more..." at bounding box center [707, 26] width 370 height 23
paste input "The Love Journey"
type input "The Love Journey"
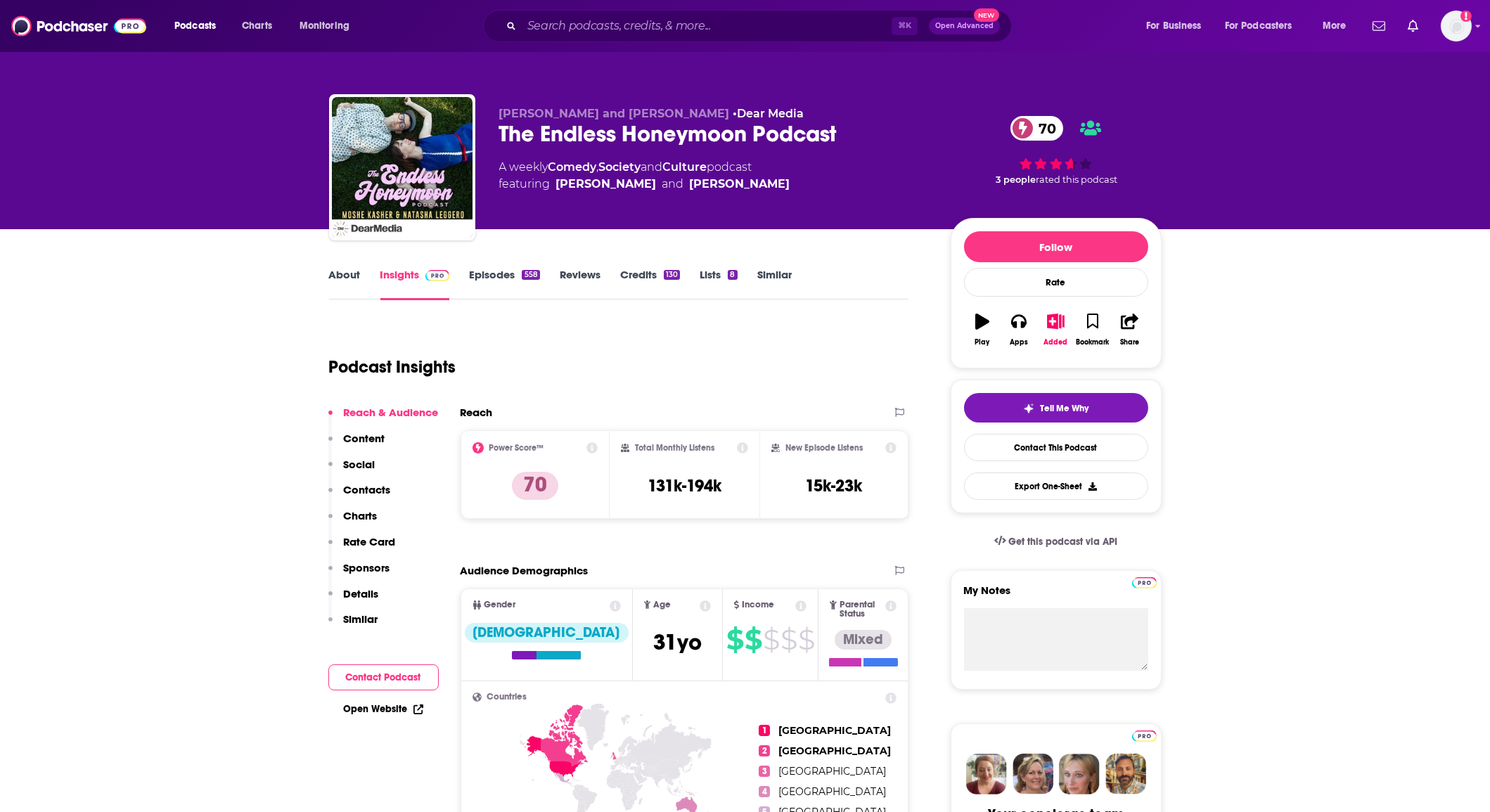
click at [723, 135] on div "The Endless Honeymoon Podcast 70" at bounding box center [714, 134] width 429 height 27
copy div "The Endless Honeymoon Podcast 70"
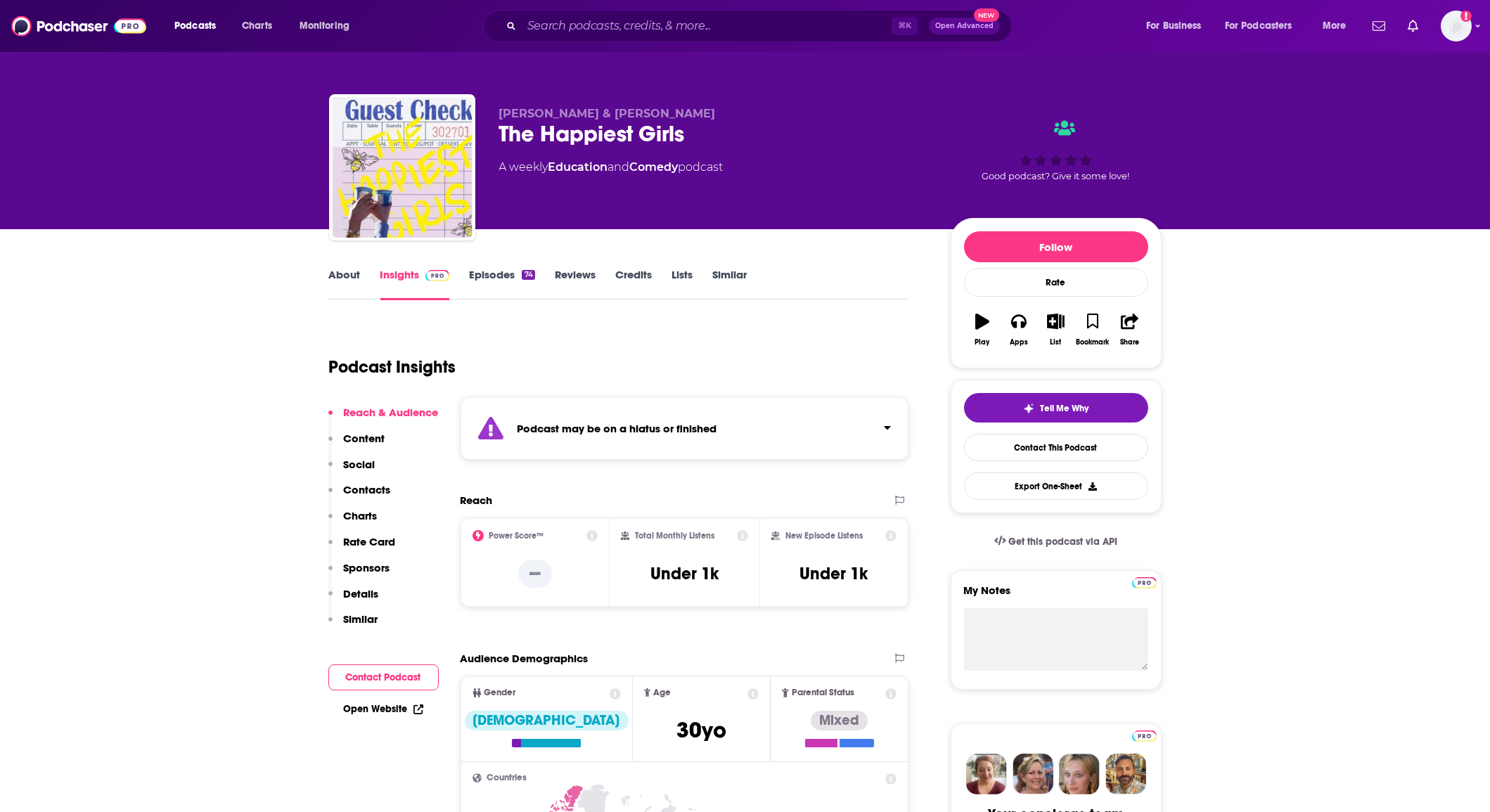
click at [517, 271] on link "Episodes 74" at bounding box center [501, 284] width 65 height 33
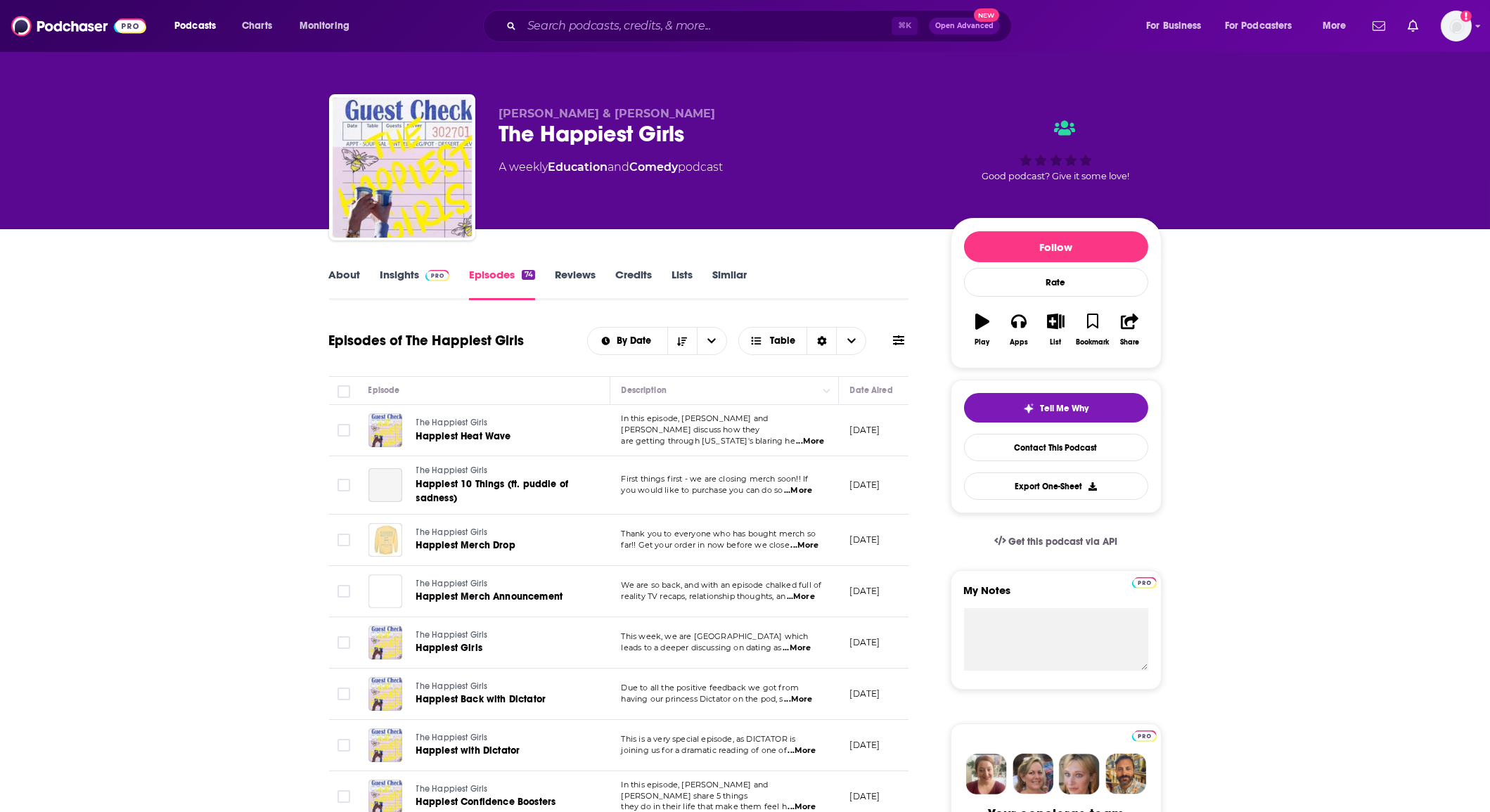
click at [337, 281] on link "About" at bounding box center [345, 284] width 32 height 33
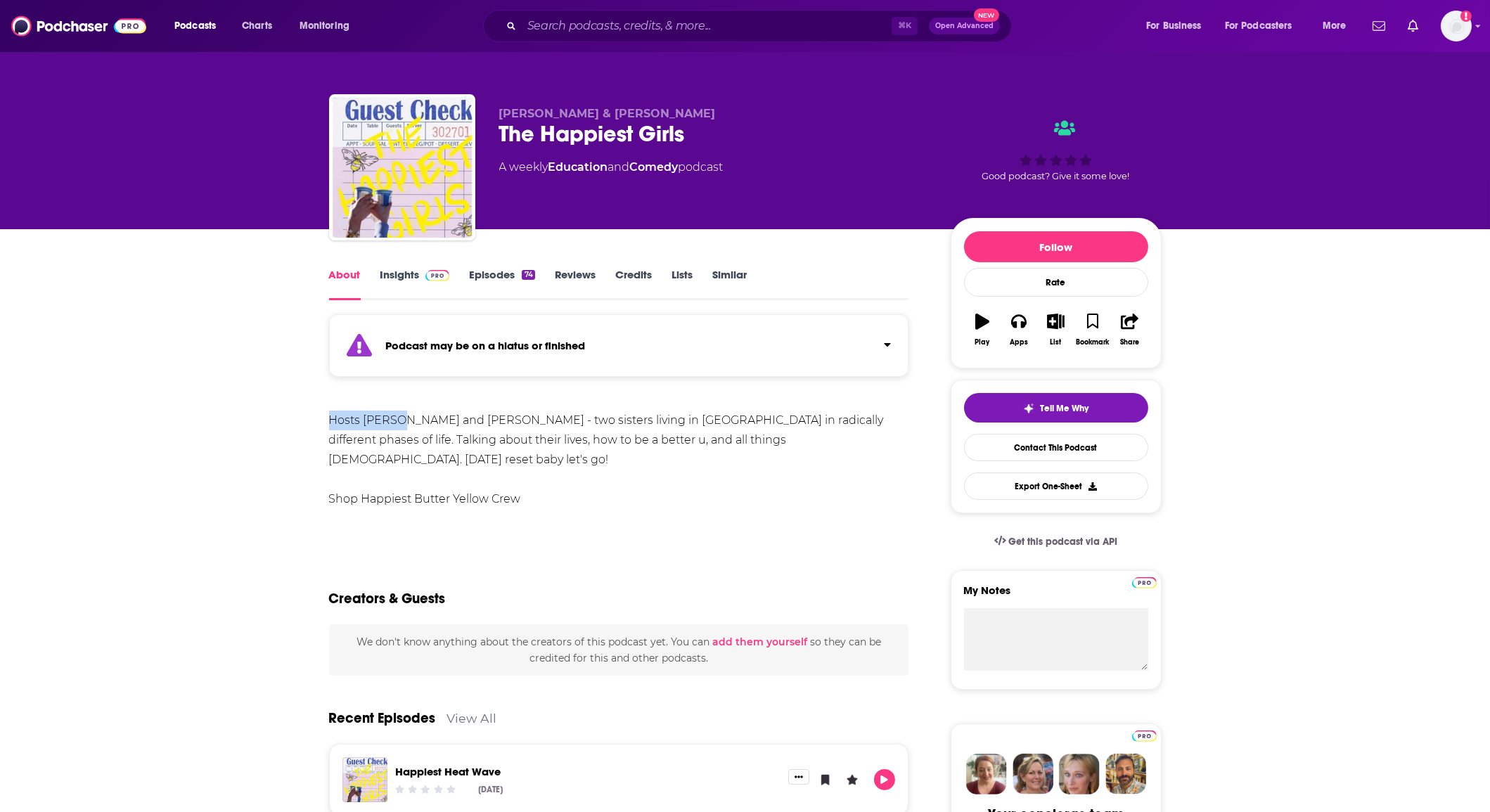
drag, startPoint x: 326, startPoint y: 422, endPoint x: 401, endPoint y: 427, distance: 75.2
click at [403, 443] on div "Hosts Cate Kulcsar and Mary B Freeman - two sisters living in NYC in radically …" at bounding box center [619, 460] width 580 height 98
drag, startPoint x: 366, startPoint y: 419, endPoint x: 433, endPoint y: 425, distance: 67.3
click at [435, 425] on div "Hosts Cate Kulcsar and Mary B Freeman - two sisters living in NYC in radically …" at bounding box center [619, 460] width 580 height 98
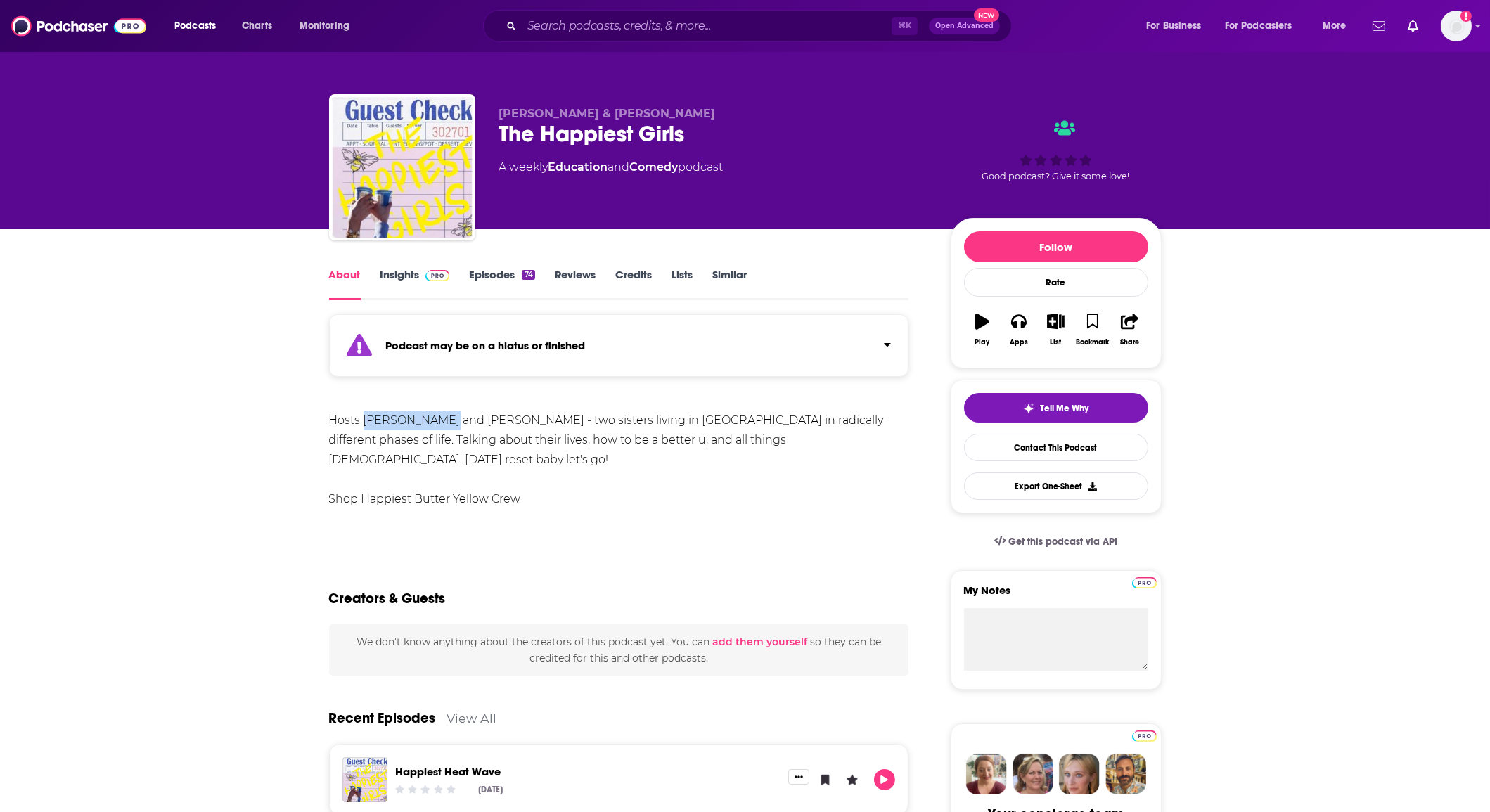
copy div "Cate Kulcsar"
drag, startPoint x: 464, startPoint y: 422, endPoint x: 548, endPoint y: 381, distance: 93.5
click at [556, 425] on div "Hosts Cate Kulcsar and Mary B Freeman - two sisters living in NYC in radically …" at bounding box center [619, 460] width 580 height 98
copy div "Mary B Freeman"
click at [400, 276] on link "Insights" at bounding box center [415, 284] width 69 height 33
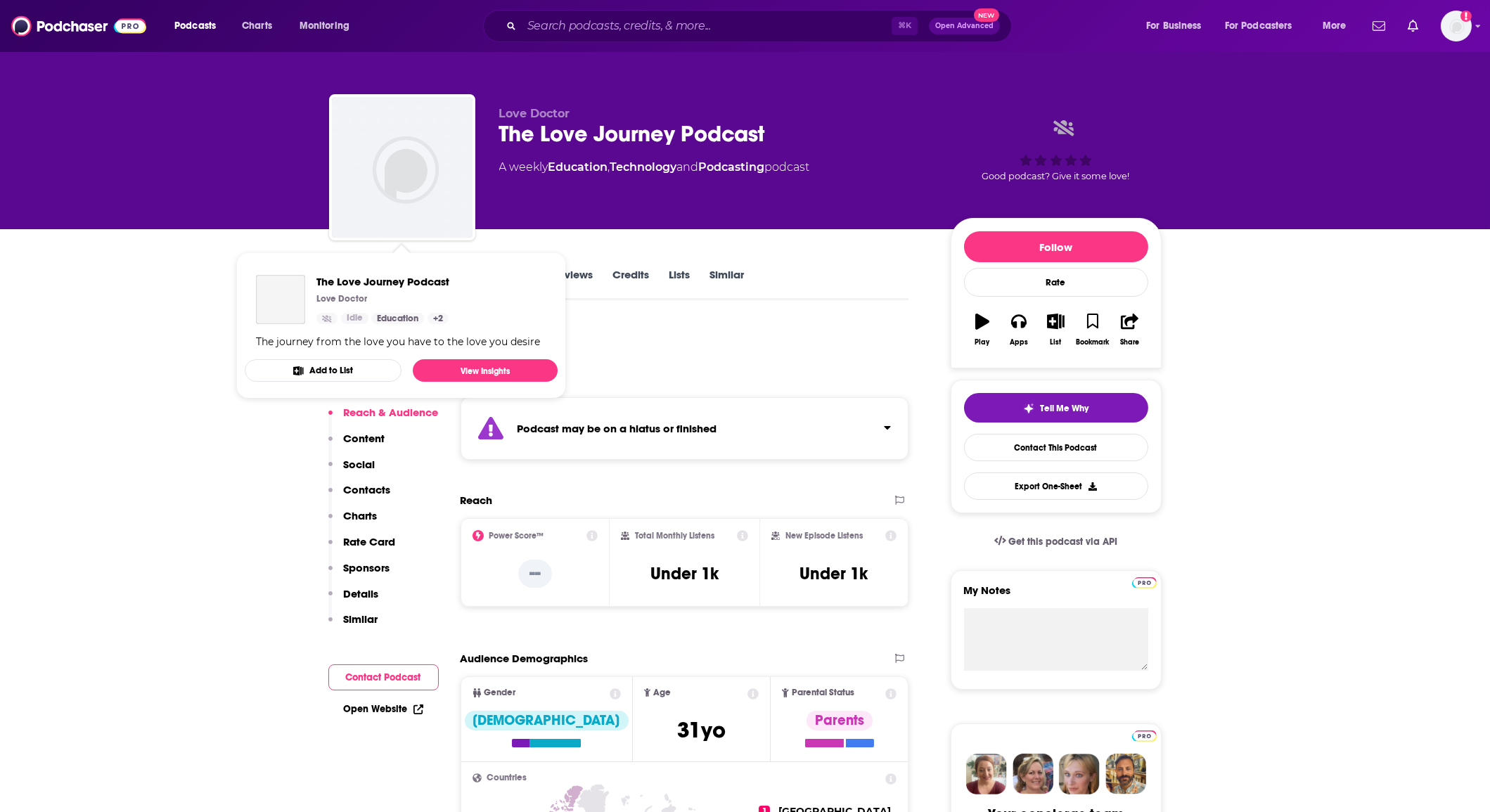
click at [234, 127] on div "Love Doctor The Love Journey Podcast A weekly Education , Technology and Podcas…" at bounding box center [745, 114] width 1490 height 229
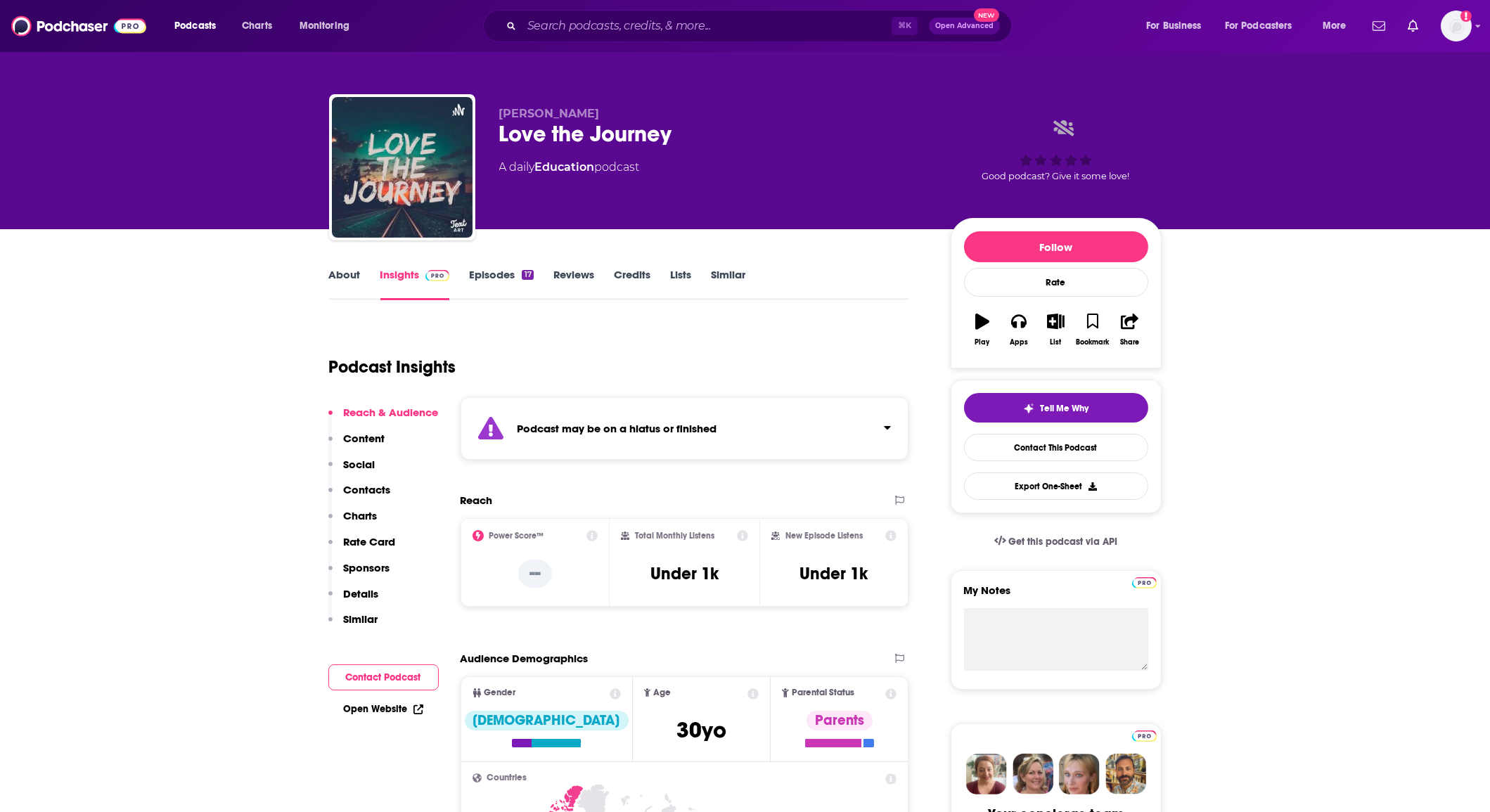
click at [661, 48] on div "Podcasts Charts Monitoring ⌘ K Open Advanced New For Business For Podcasters Mo…" at bounding box center [745, 26] width 1490 height 52
click at [661, 30] on input "Search podcasts, credits, & more..." at bounding box center [707, 26] width 370 height 23
paste input "The Modern Dater"
type input "The Modern Dater"
